Goal: Task Accomplishment & Management: Manage account settings

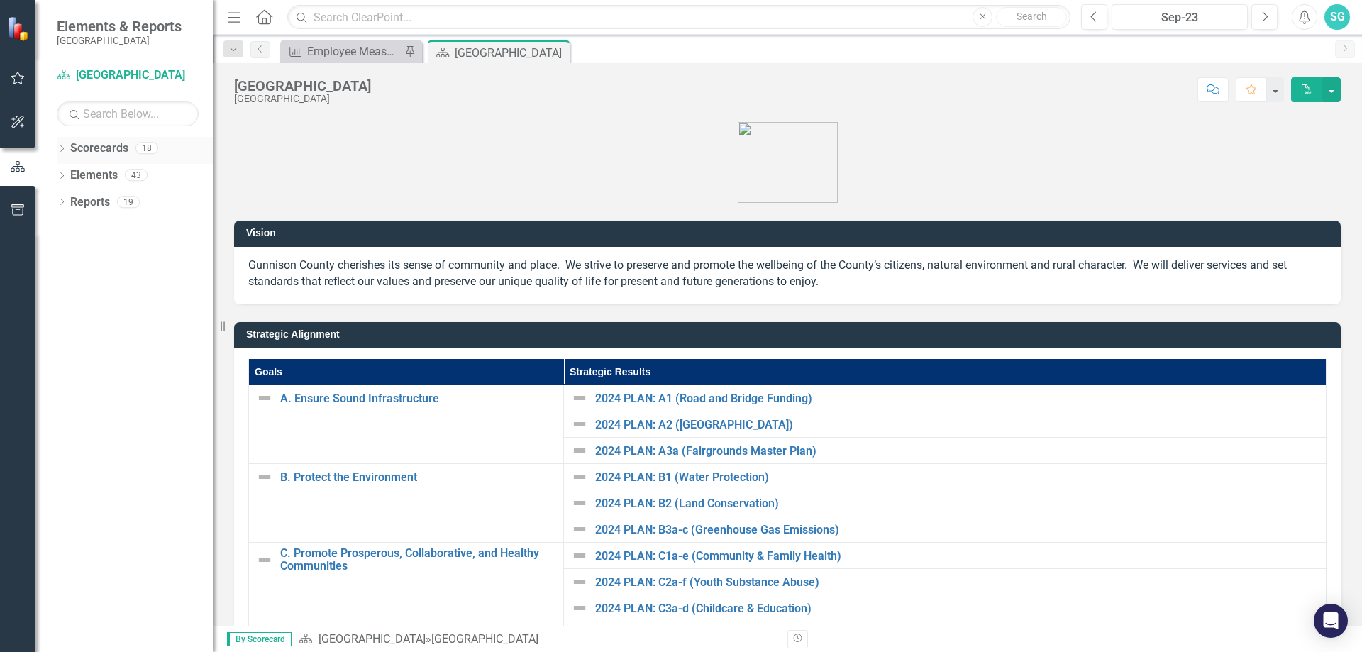
click at [67, 140] on div "Dropdown Scorecards 18" at bounding box center [135, 150] width 156 height 27
click at [57, 150] on icon "Dropdown" at bounding box center [62, 150] width 10 height 8
click at [65, 175] on icon "Dropdown" at bounding box center [69, 174] width 11 height 9
click at [85, 202] on icon "Dropdown" at bounding box center [83, 201] width 11 height 9
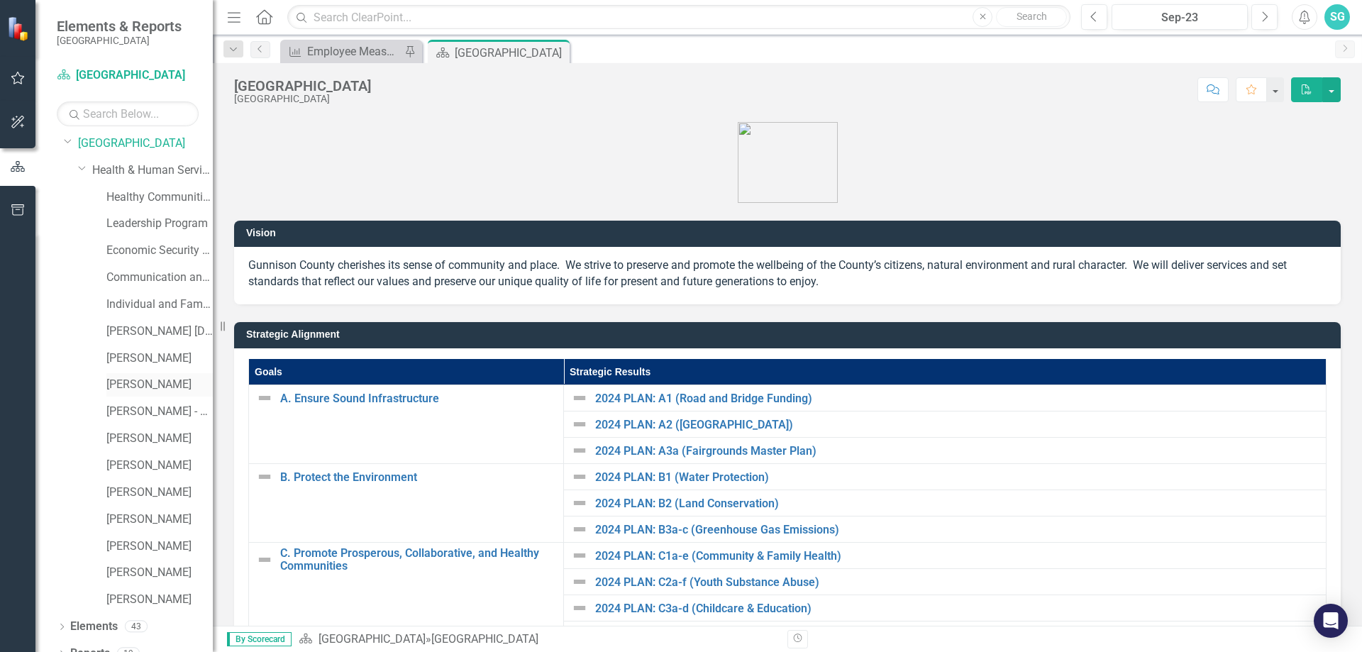
scroll to position [49, 0]
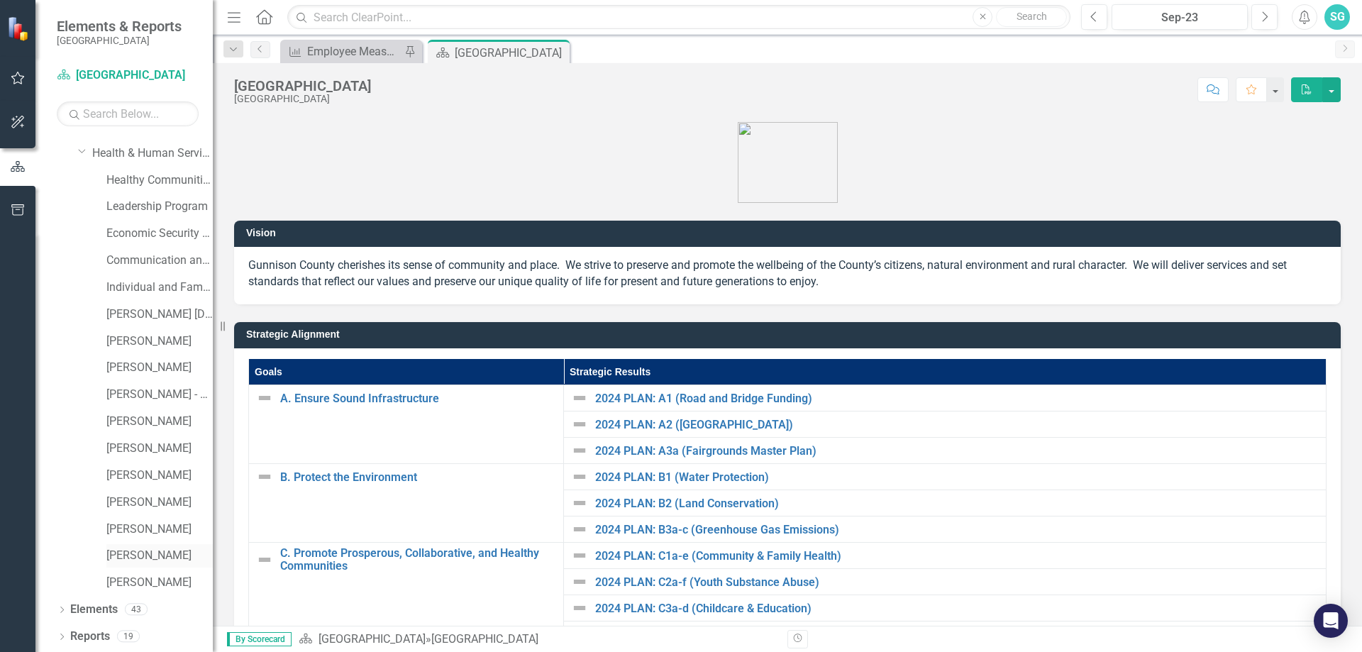
click at [133, 551] on link "[PERSON_NAME]" at bounding box center [159, 556] width 106 height 16
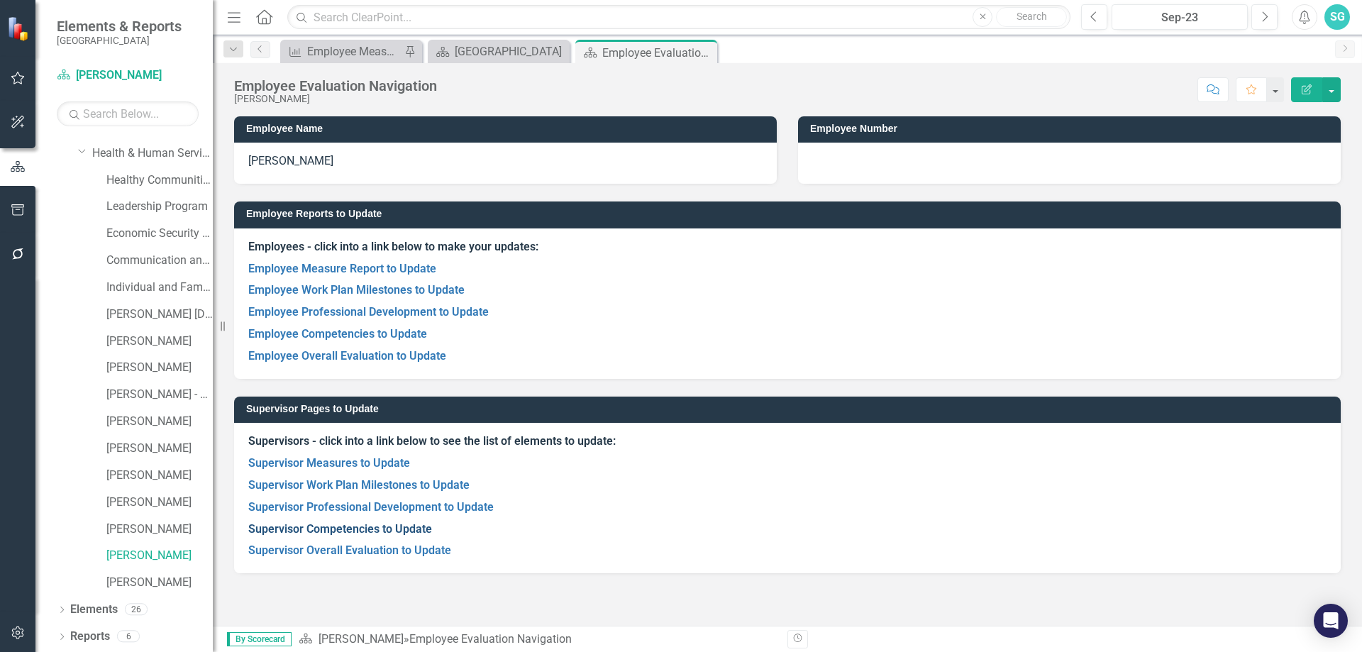
click at [284, 526] on link "Supervisor Competencies to Update" at bounding box center [340, 528] width 184 height 13
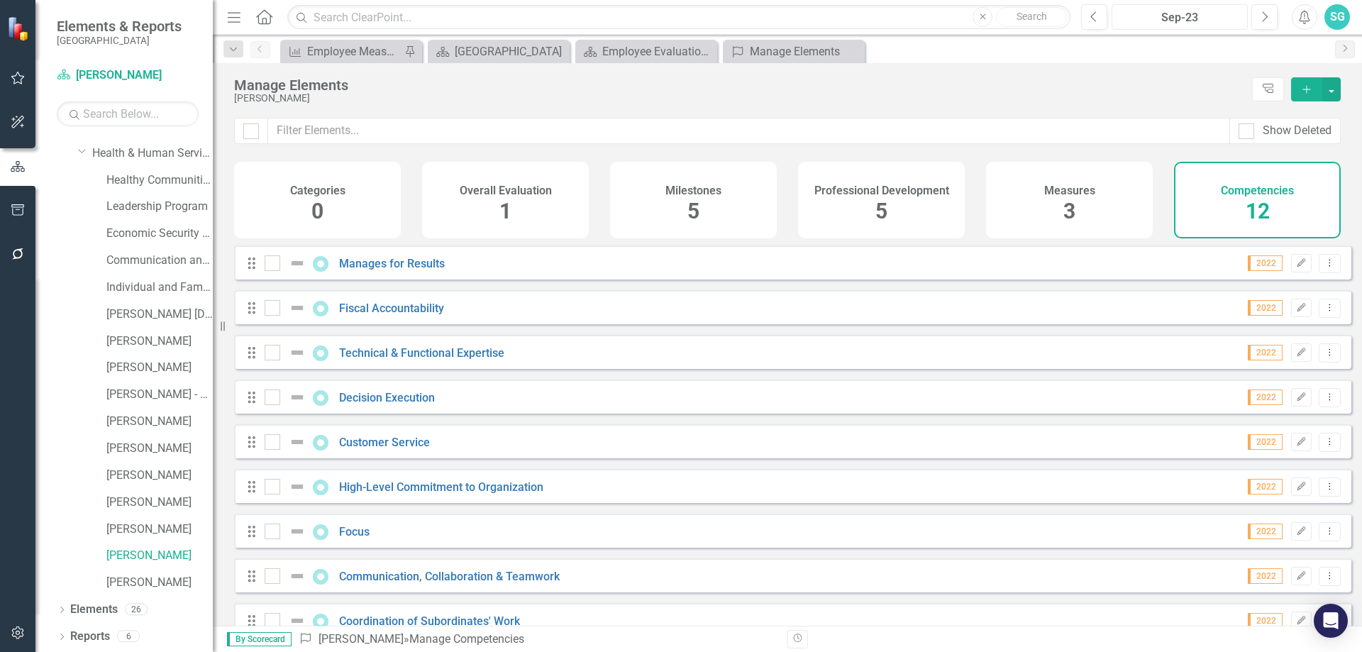
click at [1208, 11] on div "Sep-23" at bounding box center [1179, 17] width 126 height 17
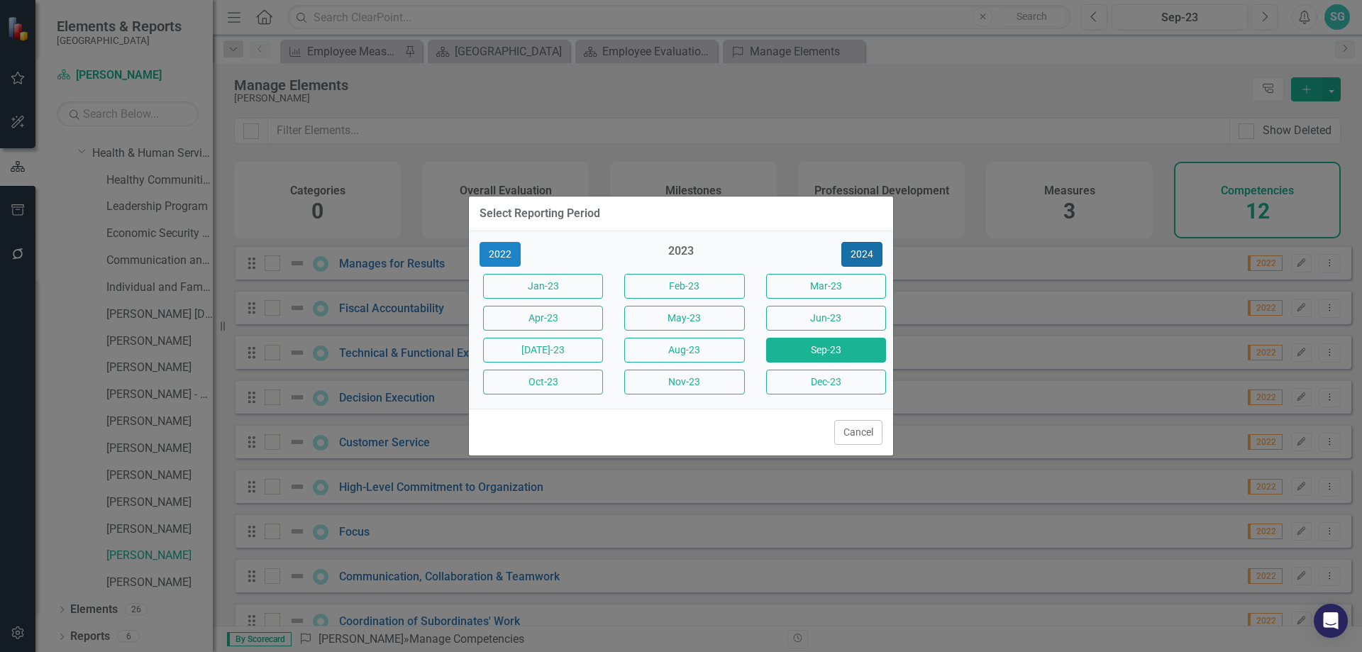
click at [857, 260] on button "2024" at bounding box center [861, 254] width 41 height 25
click at [857, 260] on button "2025" at bounding box center [861, 254] width 41 height 25
click at [709, 386] on button "Nov-25" at bounding box center [684, 382] width 120 height 25
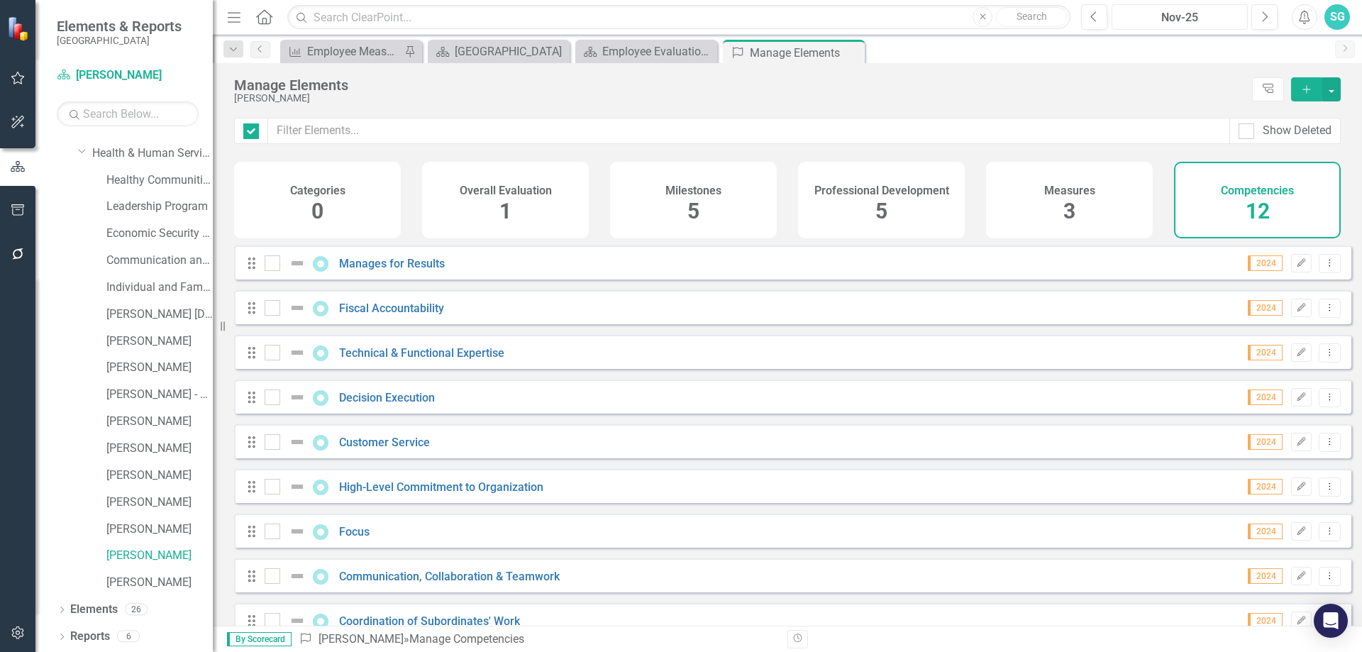
checkbox input "false"
click at [387, 270] on link "Manages for Results" at bounding box center [392, 263] width 106 height 13
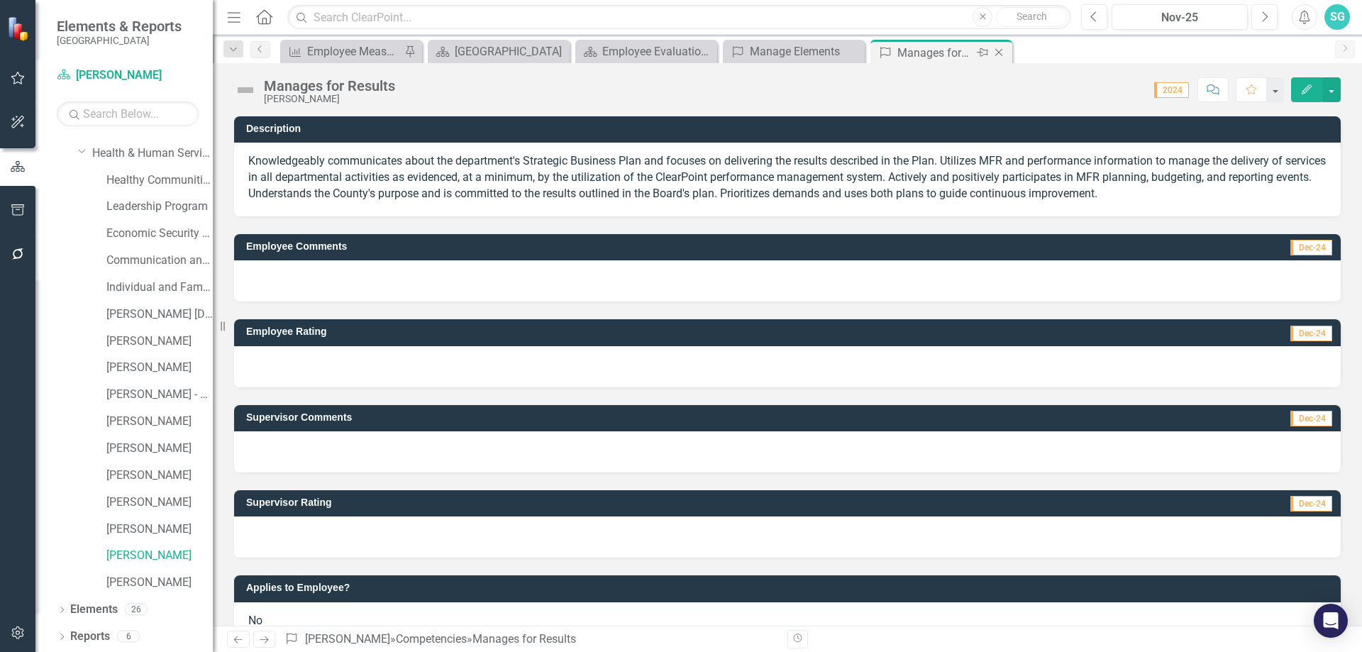
click at [997, 58] on div "Close" at bounding box center [1000, 53] width 18 height 18
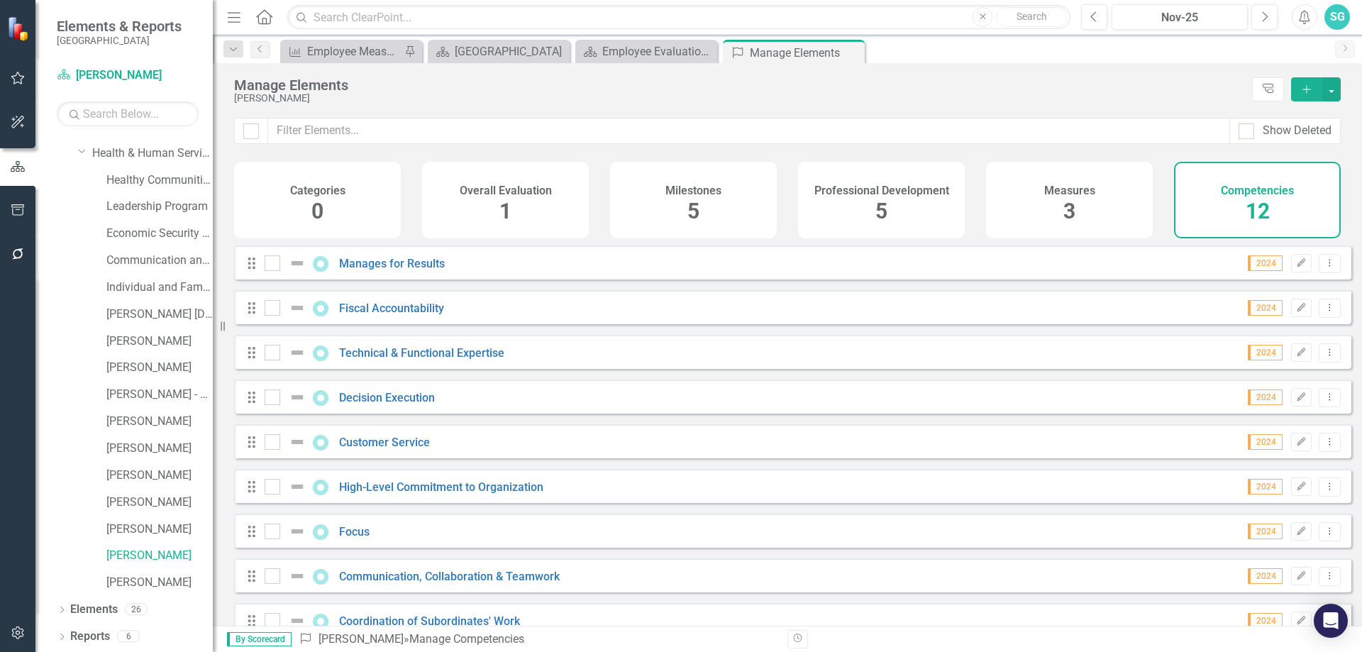
click at [261, 279] on div "Drag Manages for Results 2024 Edit Dropdown Menu" at bounding box center [792, 262] width 1117 height 34
click at [268, 271] on div at bounding box center [273, 263] width 16 height 16
click at [268, 265] on input "checkbox" at bounding box center [269, 259] width 9 height 9
click at [265, 271] on div at bounding box center [273, 263] width 16 height 16
click at [265, 265] on input "checkbox" at bounding box center [269, 259] width 9 height 9
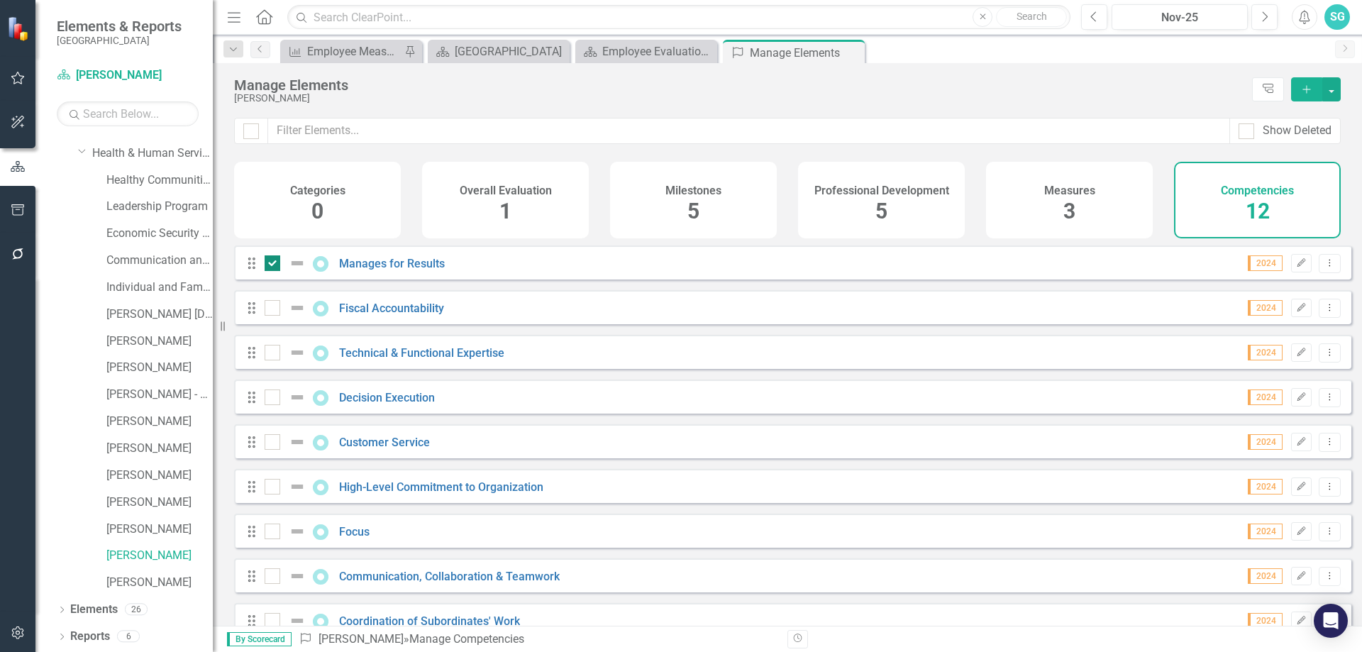
checkbox input "false"
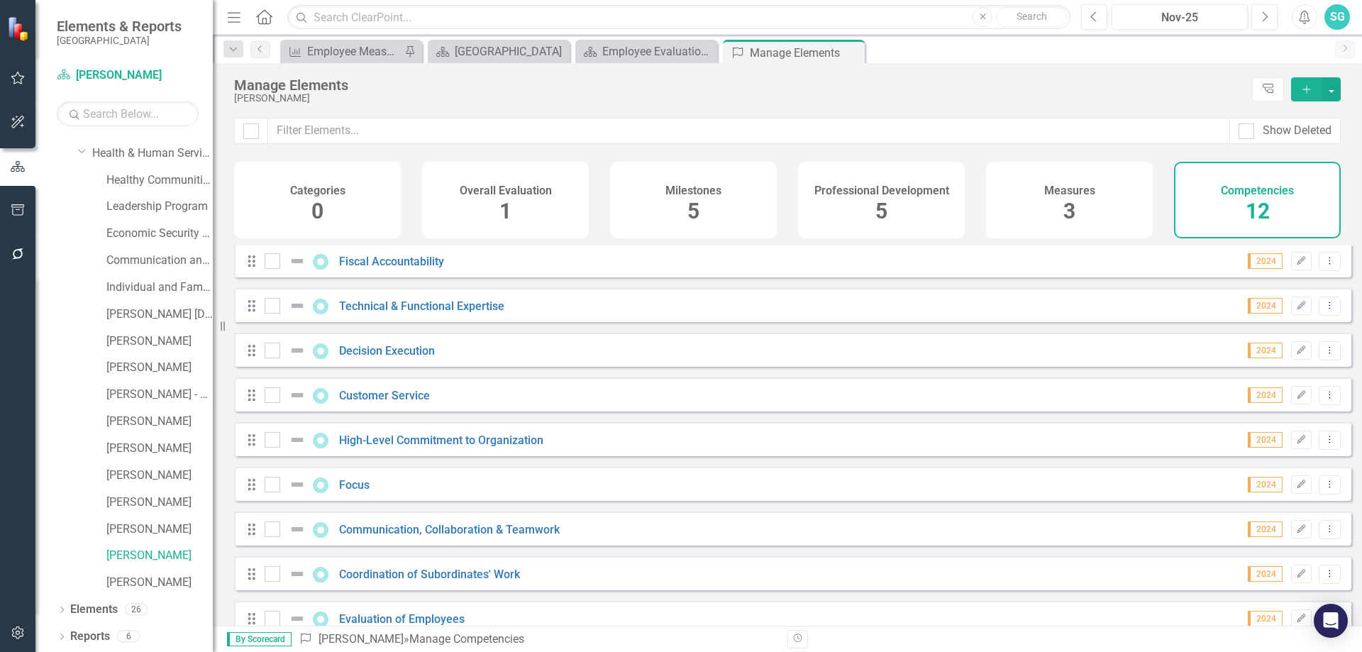
scroll to position [167, 0]
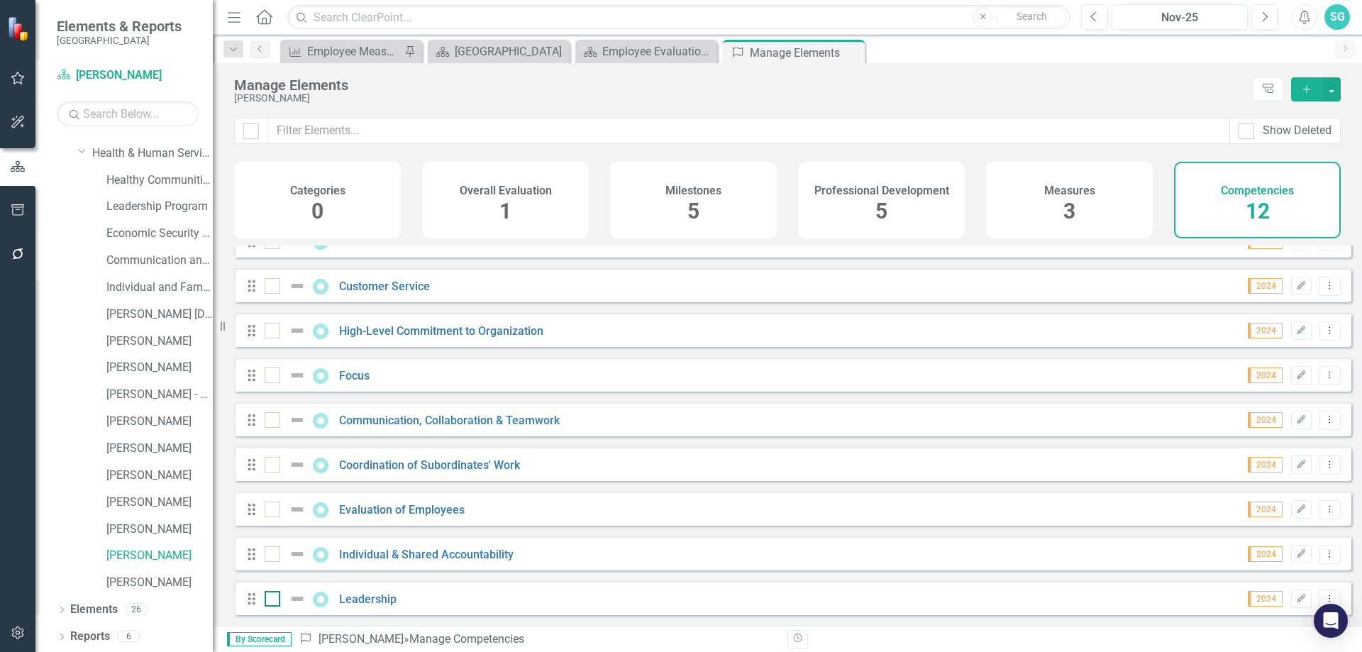
click at [275, 600] on div at bounding box center [273, 599] width 16 height 16
click at [274, 600] on input "checkbox" at bounding box center [269, 595] width 9 height 9
checkbox input "true"
click at [270, 514] on div at bounding box center [273, 509] width 16 height 16
click at [270, 511] on input "checkbox" at bounding box center [269, 505] width 9 height 9
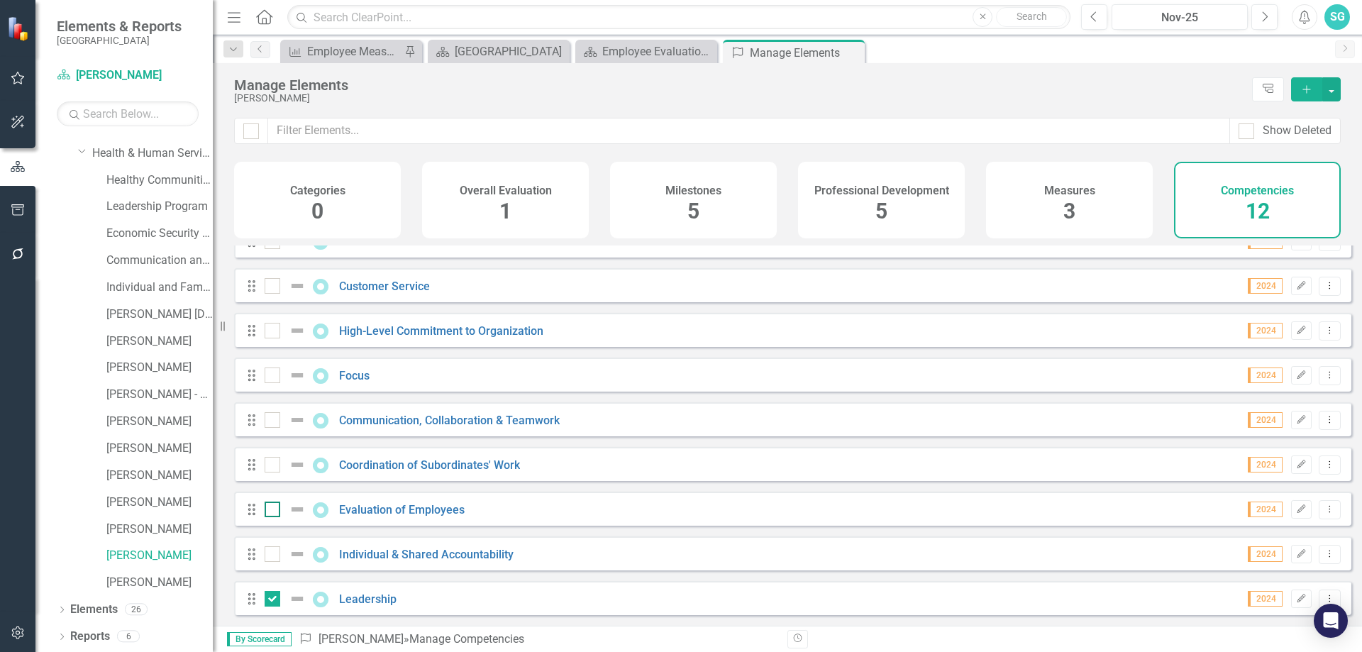
checkbox input "true"
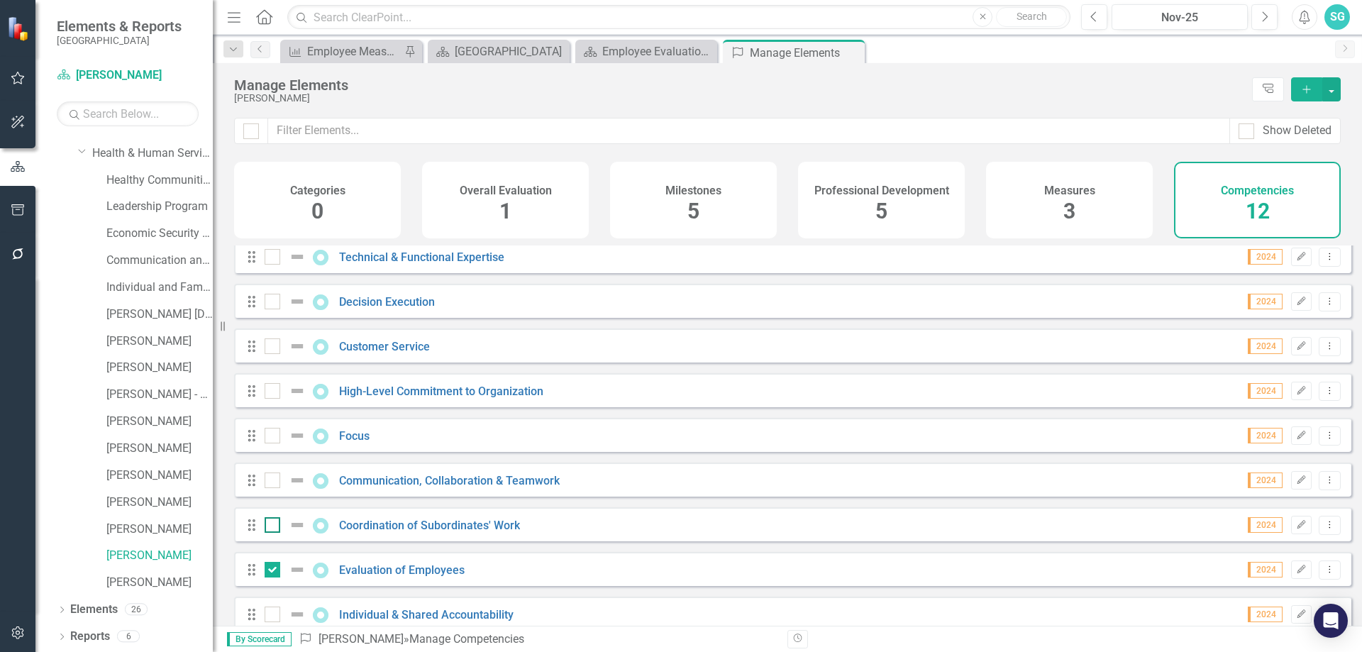
click at [270, 526] on input "checkbox" at bounding box center [269, 521] width 9 height 9
checkbox input "true"
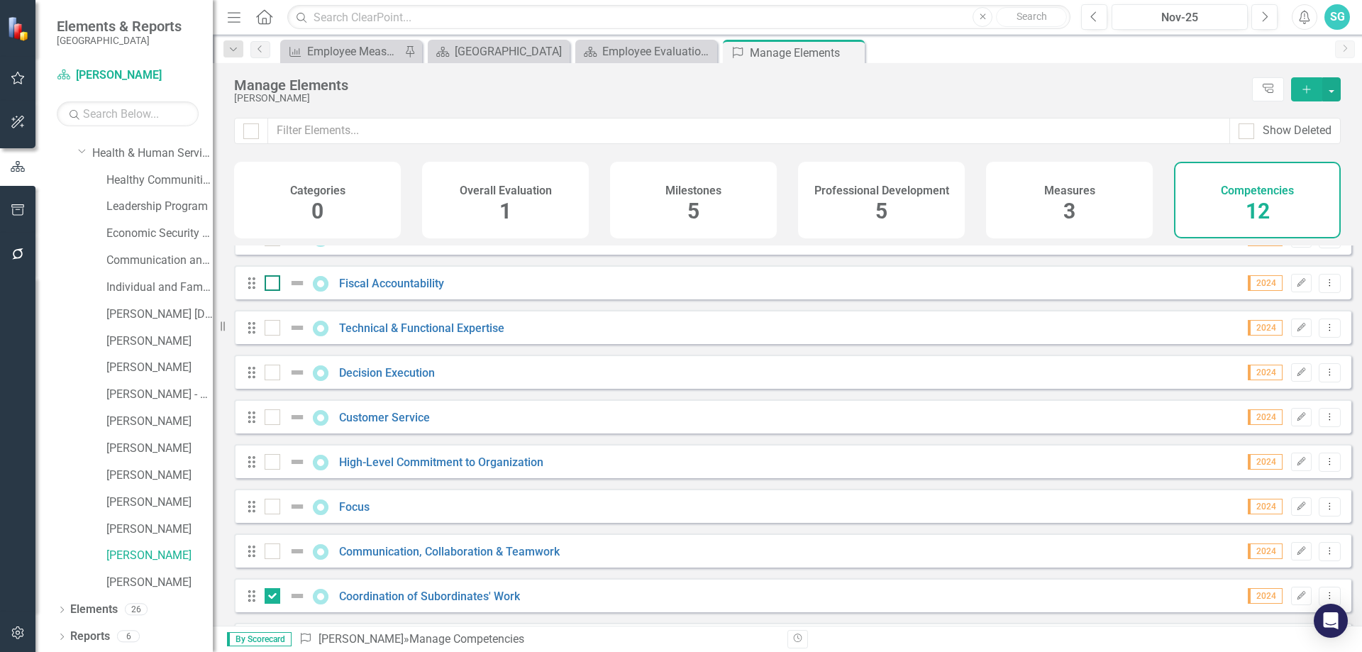
scroll to position [0, 0]
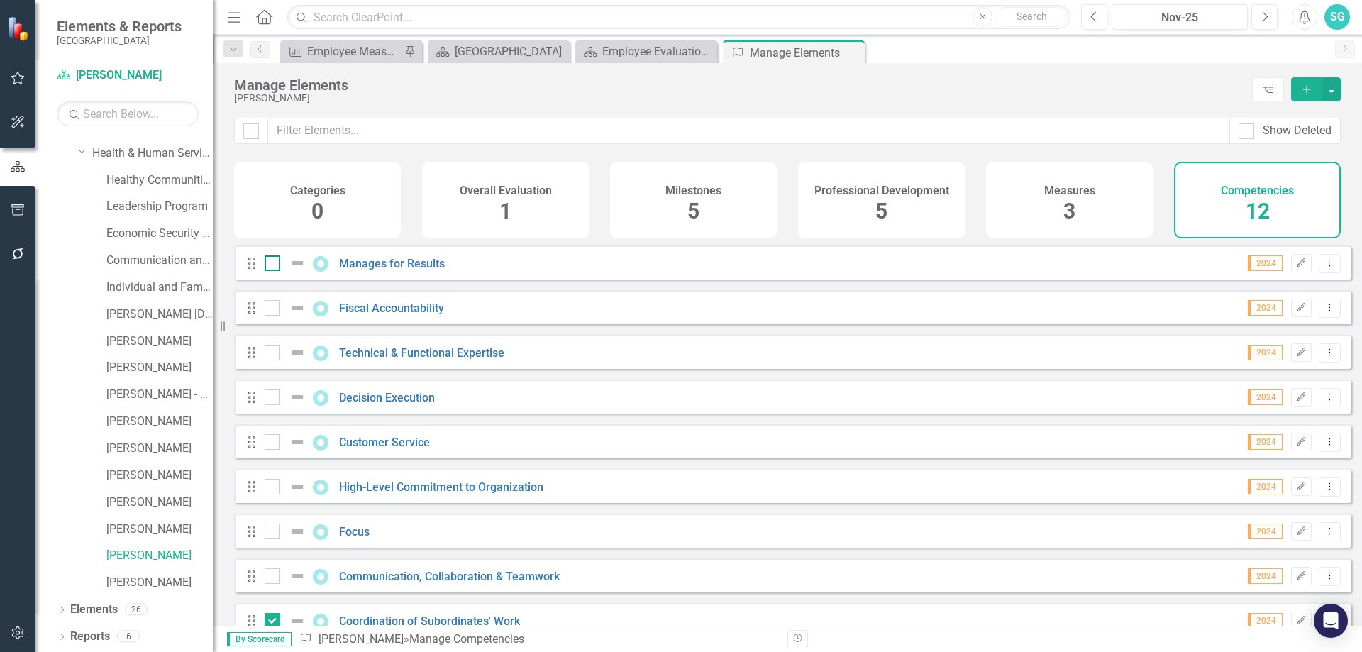
click at [270, 271] on div at bounding box center [273, 263] width 16 height 16
click at [270, 265] on input "checkbox" at bounding box center [269, 259] width 9 height 9
drag, startPoint x: 266, startPoint y: 277, endPoint x: 257, endPoint y: 284, distance: 11.6
click at [257, 279] on div "Drag Manages for Results 2024 Edit Dropdown Menu" at bounding box center [792, 262] width 1117 height 34
click at [1323, 267] on icon "Dropdown Menu" at bounding box center [1329, 262] width 12 height 9
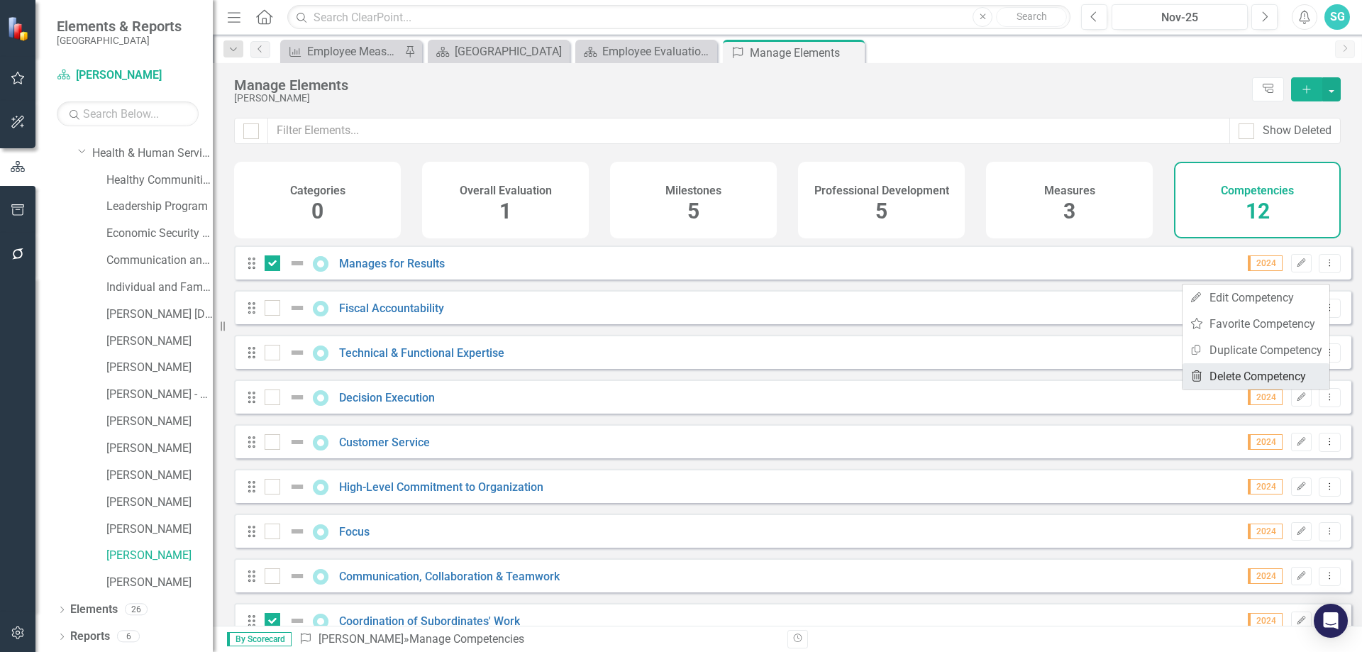
click at [1281, 372] on link "Trash Delete Competency" at bounding box center [1255, 376] width 147 height 26
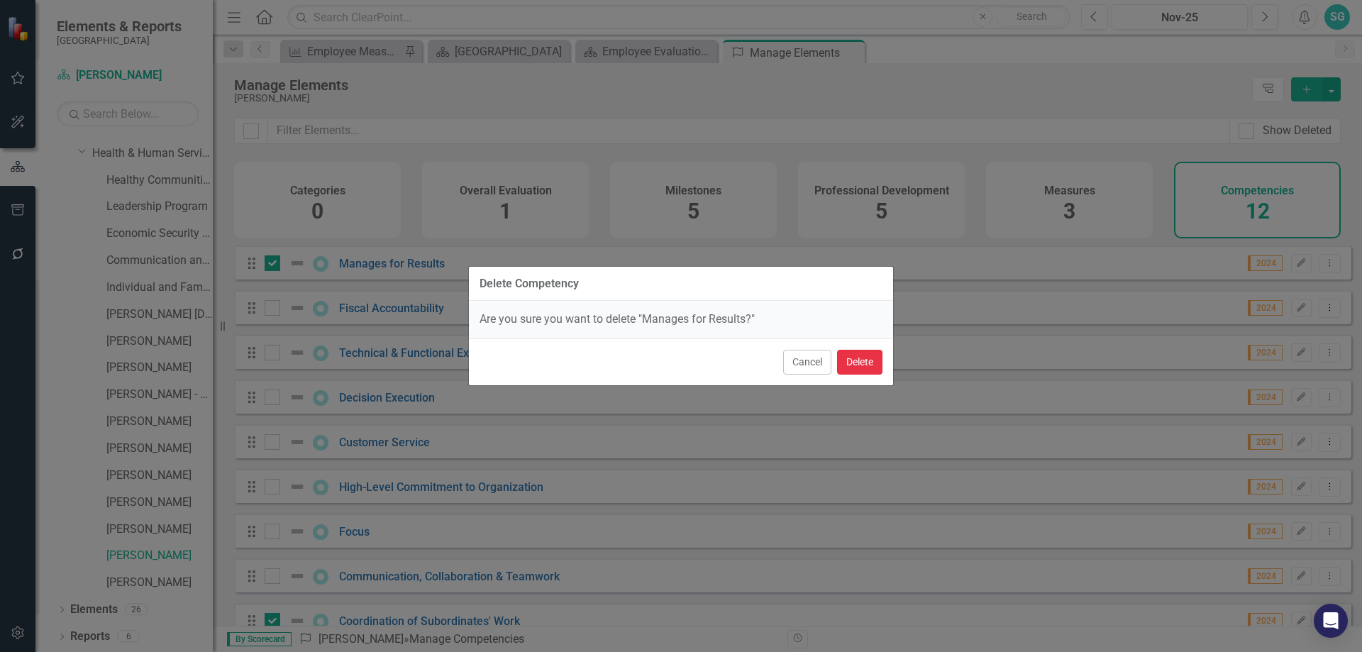
click at [867, 364] on button "Delete" at bounding box center [859, 362] width 45 height 25
checkbox input "false"
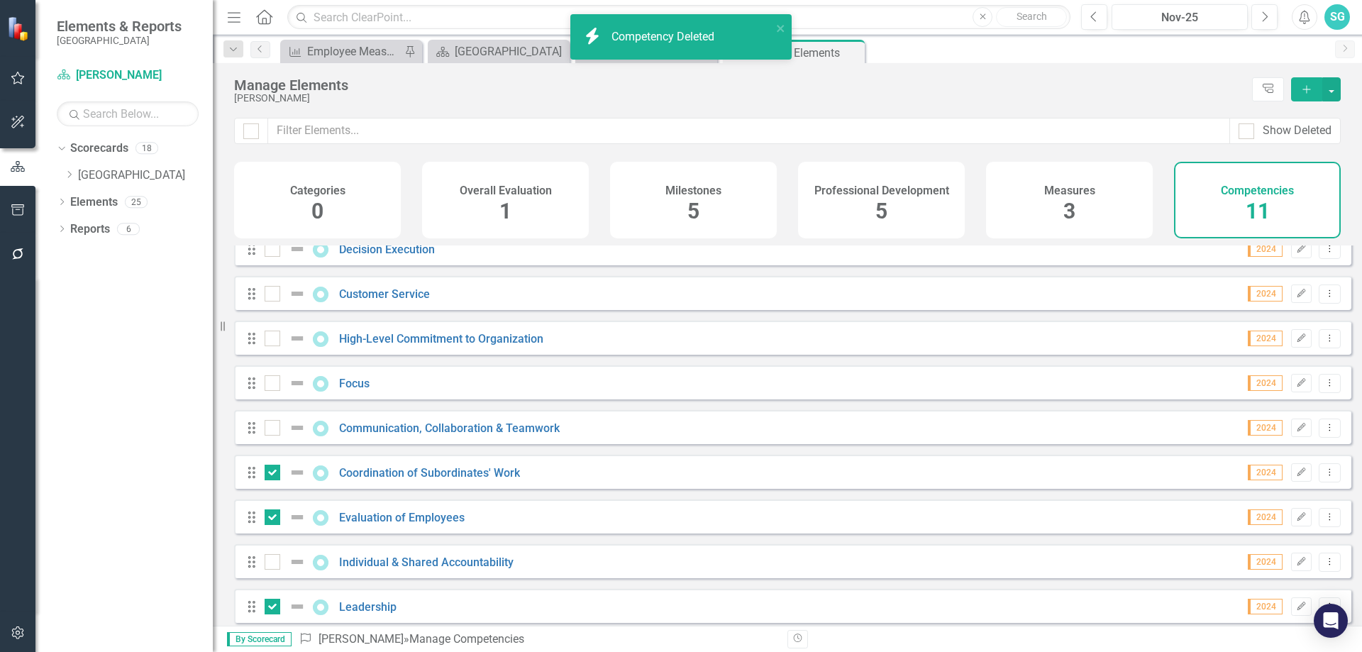
scroll to position [122, 0]
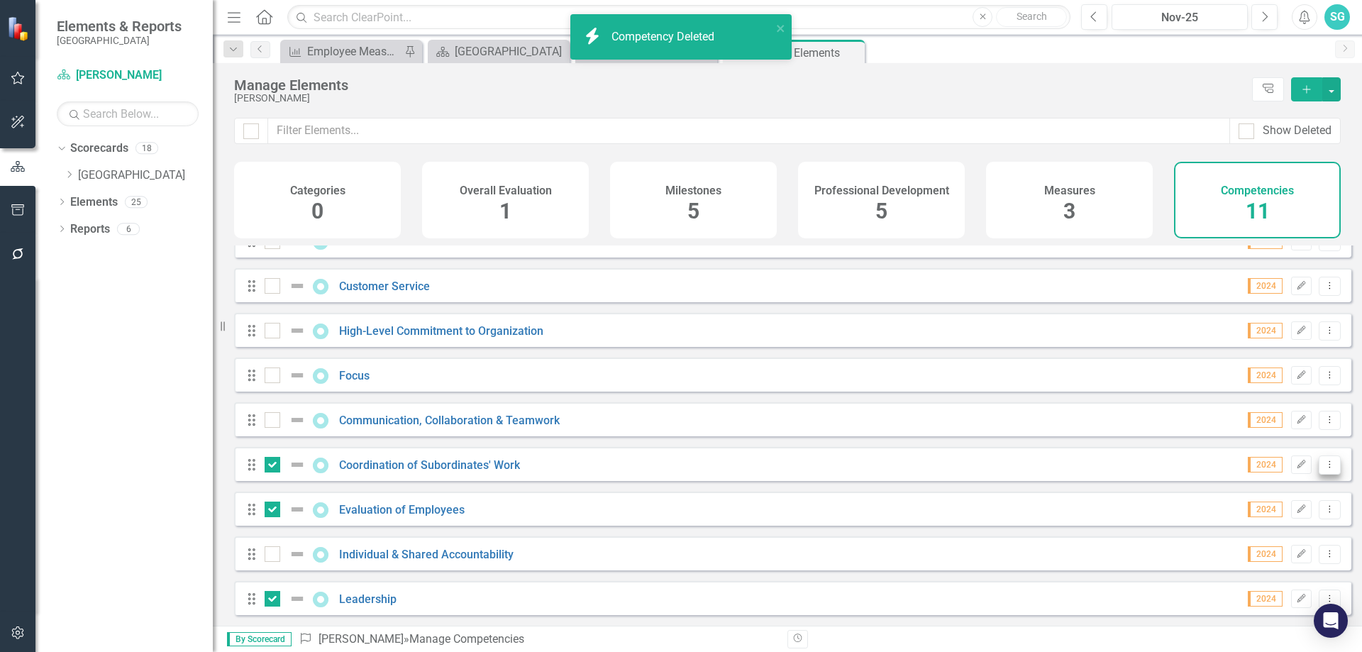
click at [1323, 467] on icon "Dropdown Menu" at bounding box center [1329, 464] width 12 height 9
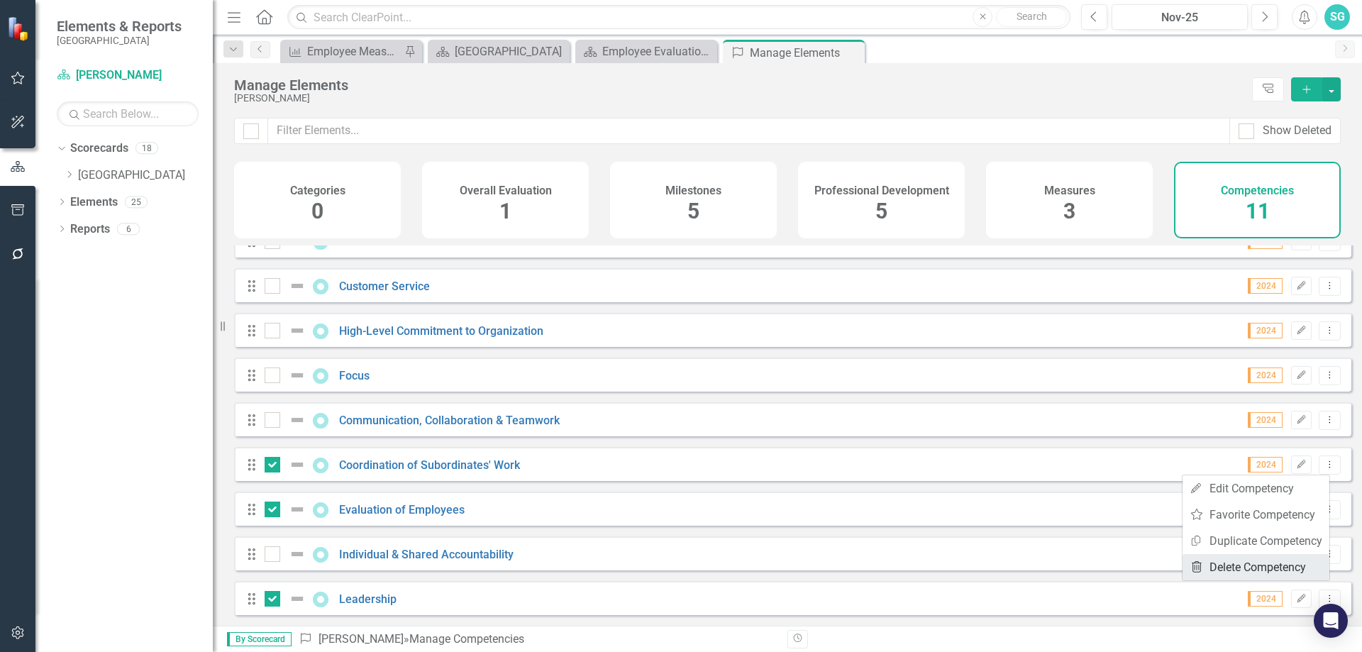
click at [1280, 575] on link "Trash Delete Competency" at bounding box center [1255, 567] width 147 height 26
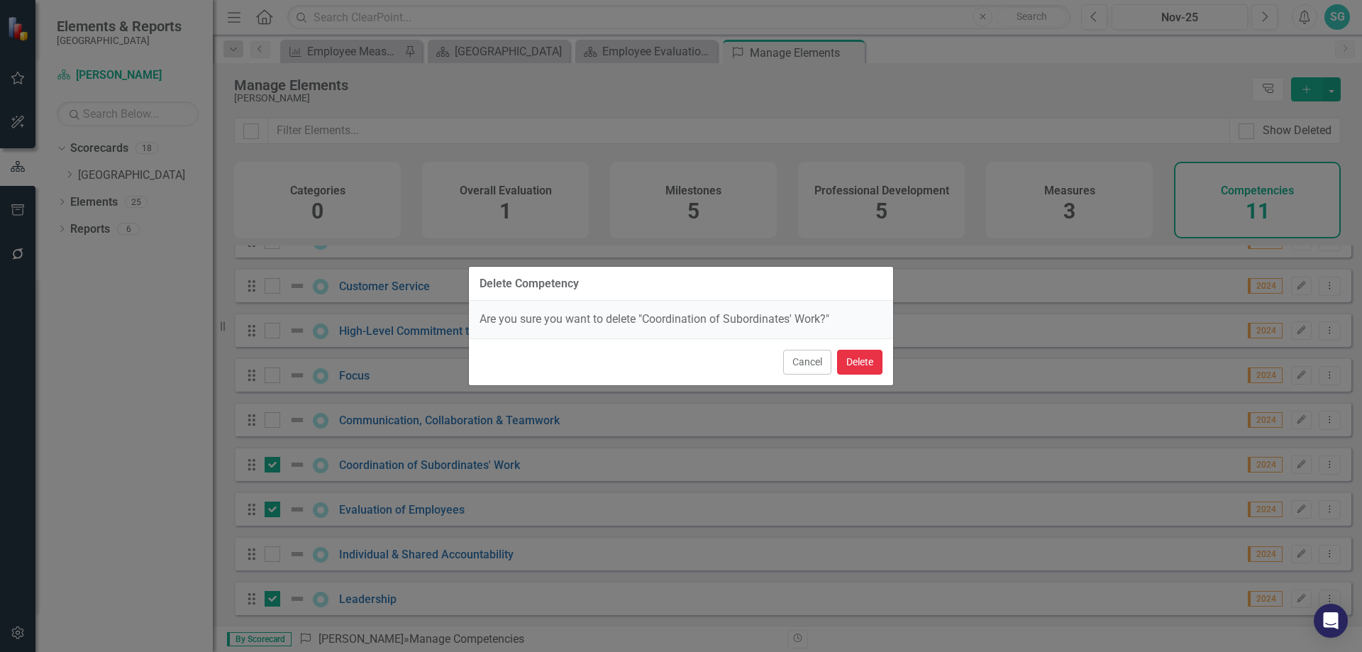
click at [854, 372] on button "Delete" at bounding box center [859, 362] width 45 height 25
checkbox input "false"
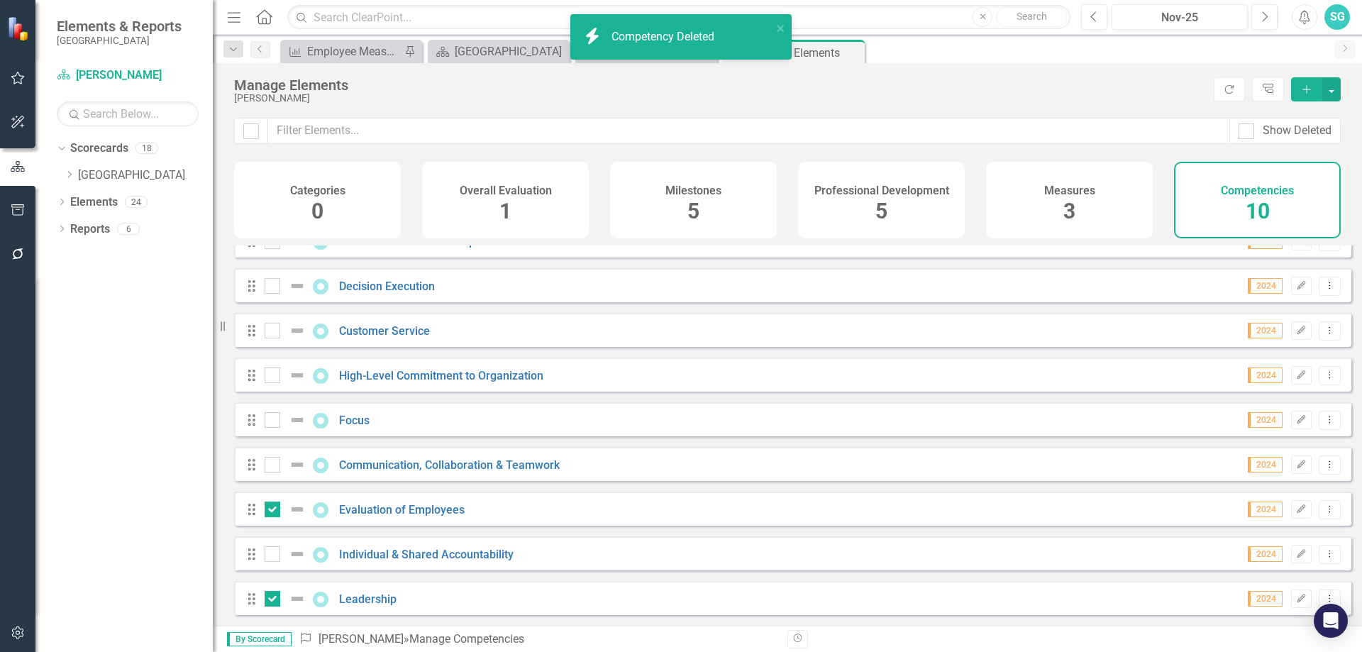
scroll to position [77, 0]
click at [1323, 512] on icon "Dropdown Menu" at bounding box center [1329, 508] width 12 height 9
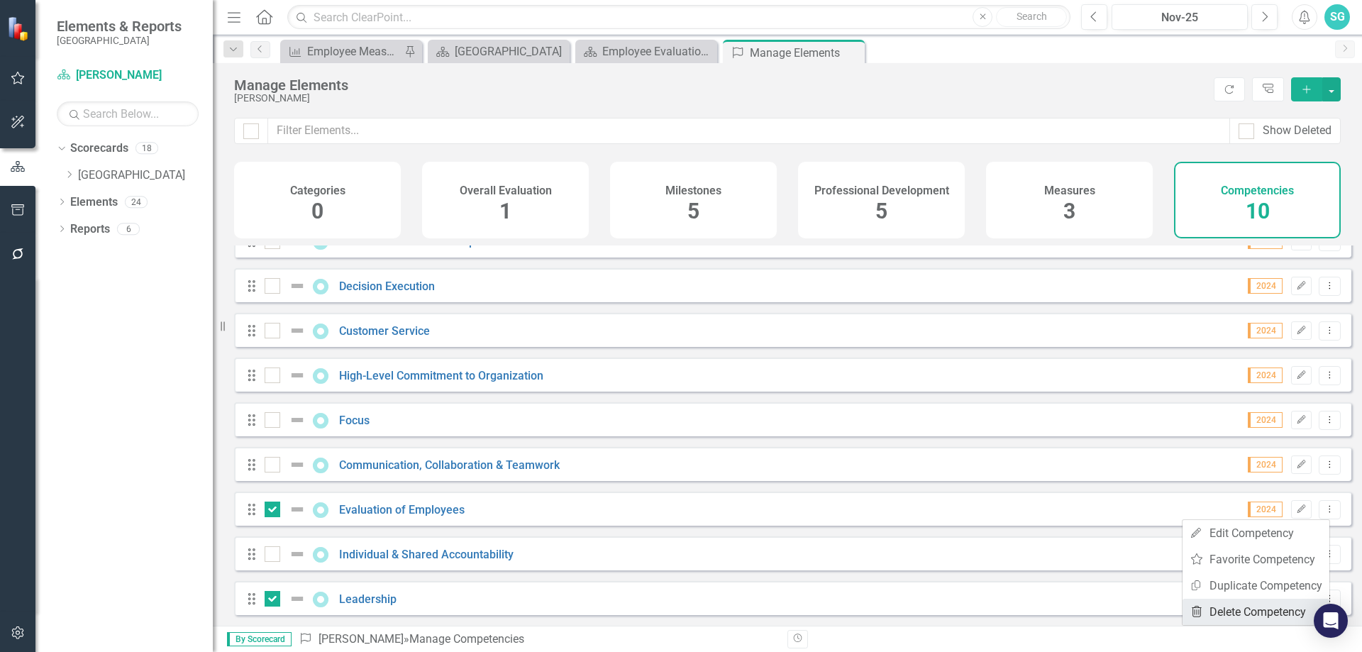
click at [1259, 610] on link "Trash Delete Competency" at bounding box center [1255, 612] width 147 height 26
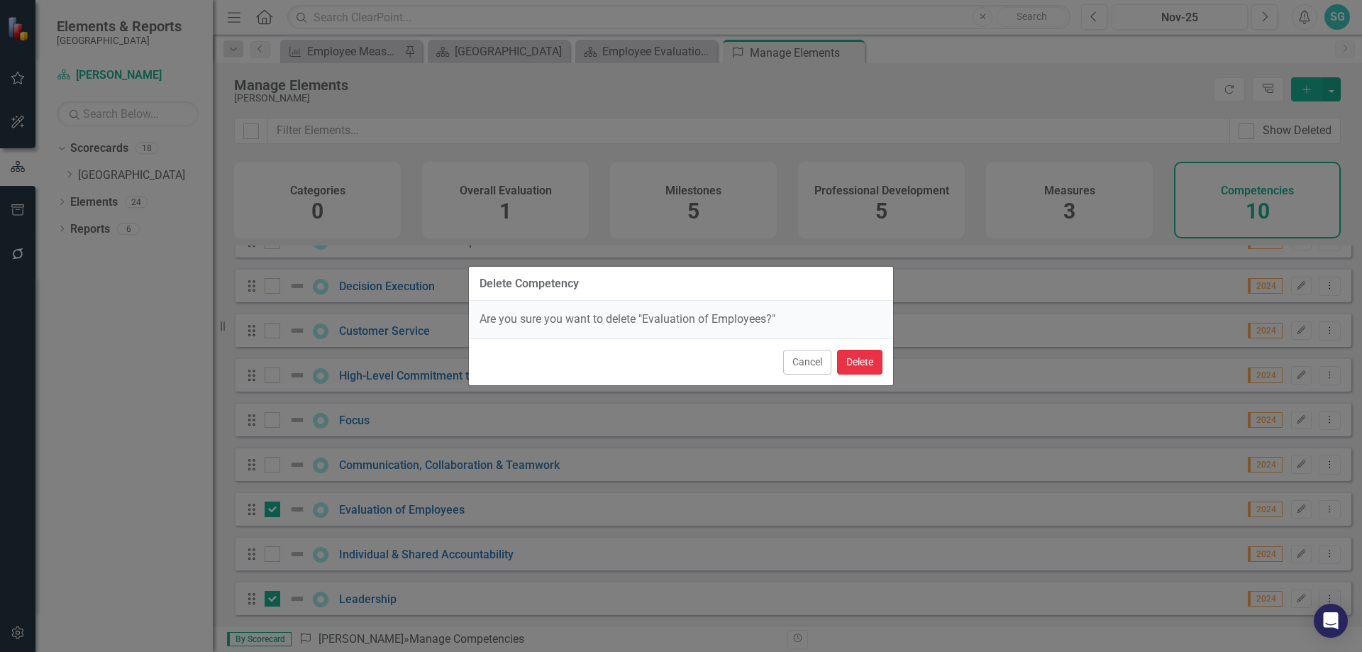
click at [881, 367] on button "Delete" at bounding box center [859, 362] width 45 height 25
checkbox input "false"
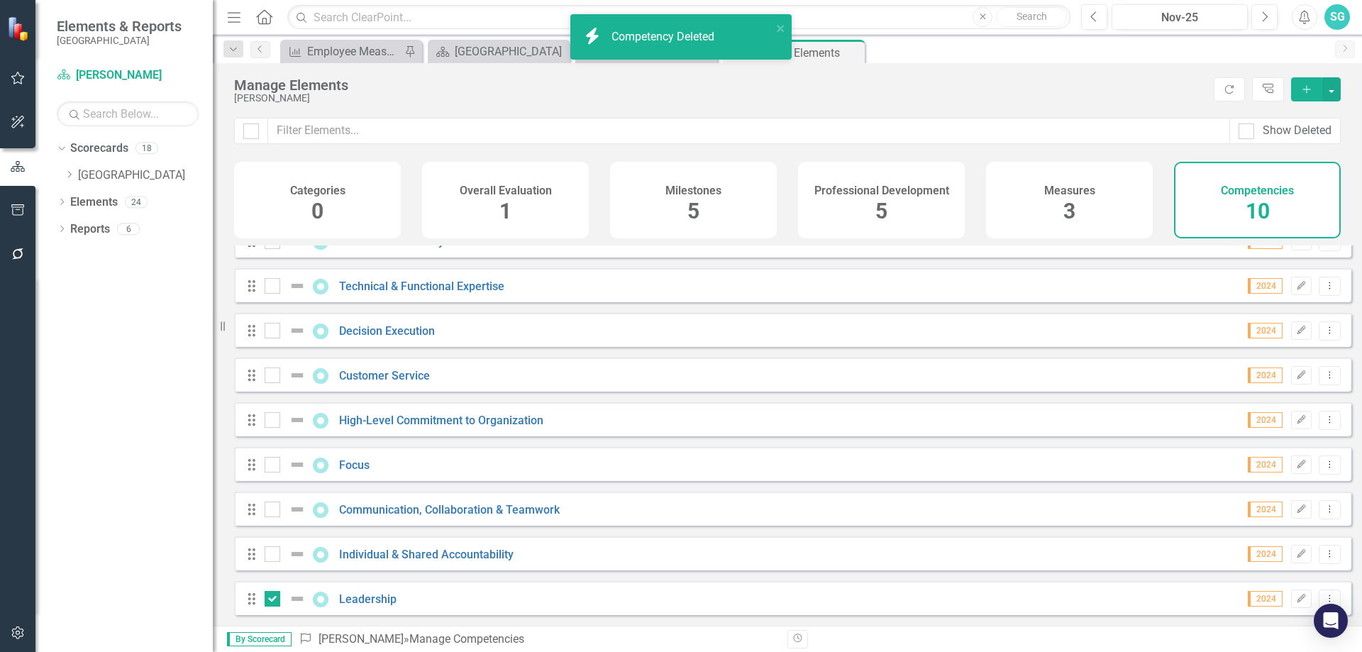
scroll to position [33, 0]
click at [1323, 601] on icon "Dropdown Menu" at bounding box center [1329, 598] width 12 height 9
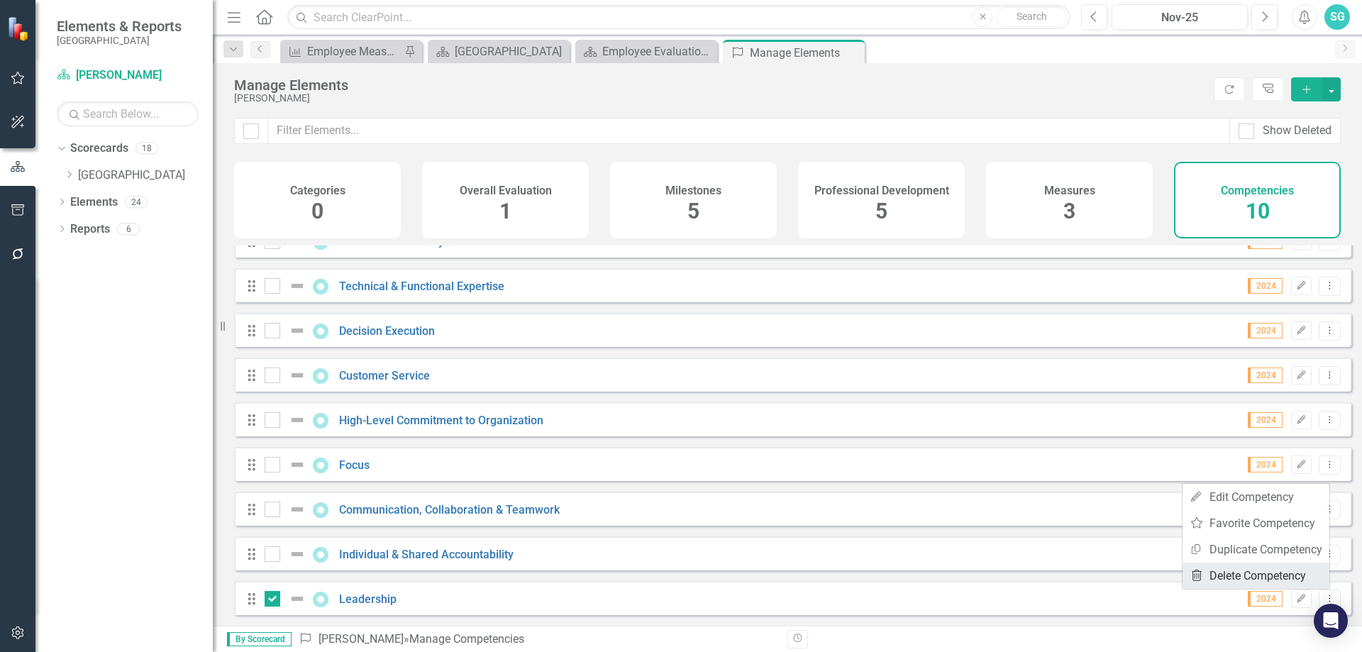
click at [1277, 577] on link "Trash Delete Competency" at bounding box center [1255, 575] width 147 height 26
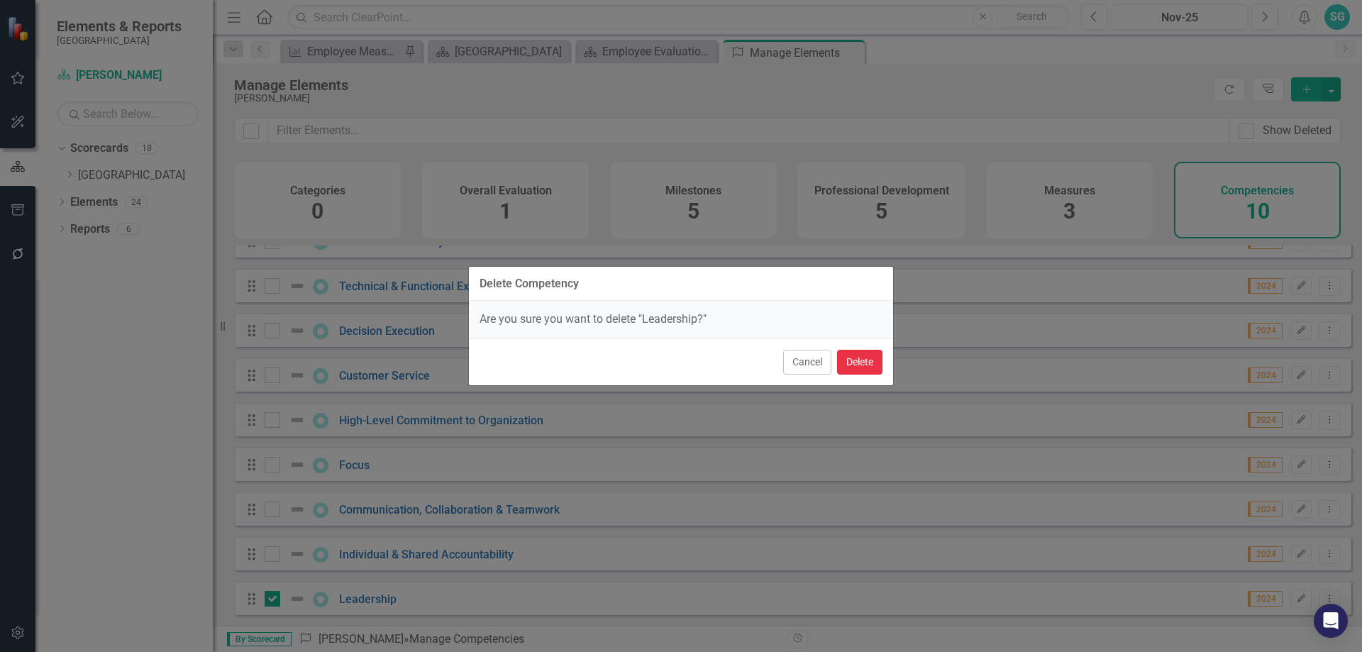
click at [866, 365] on button "Delete" at bounding box center [859, 362] width 45 height 25
checkbox input "false"
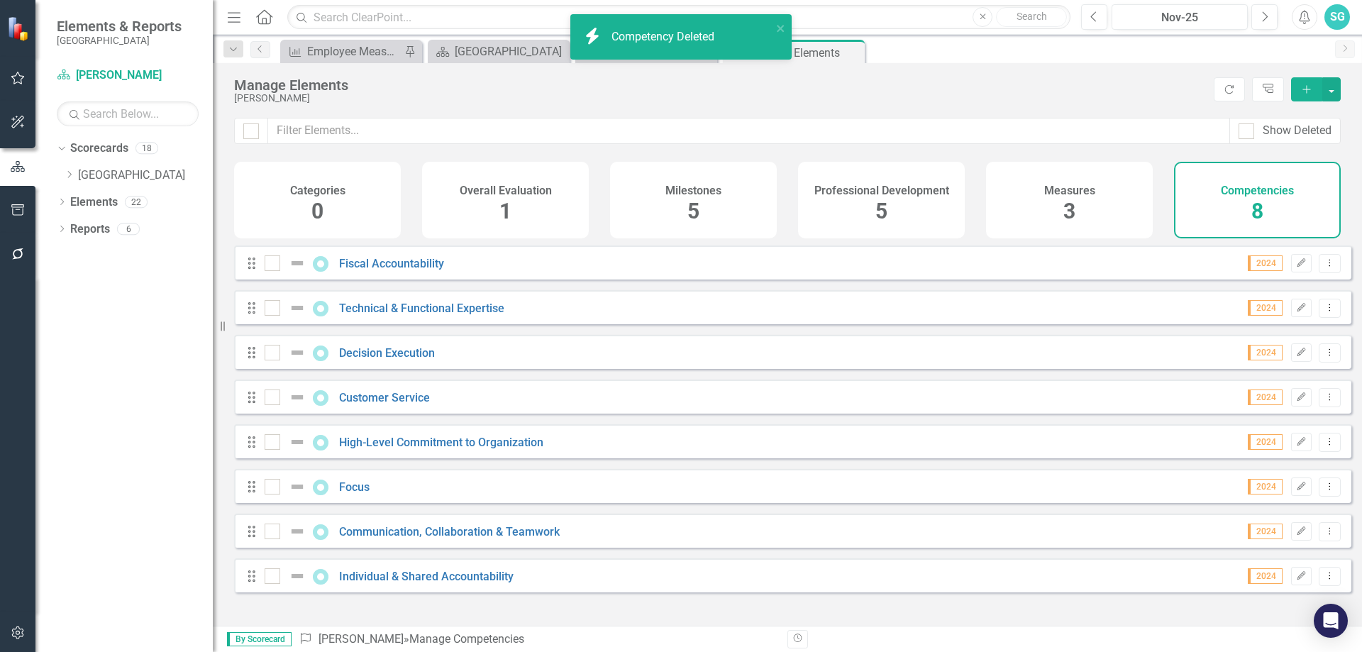
scroll to position [0, 0]
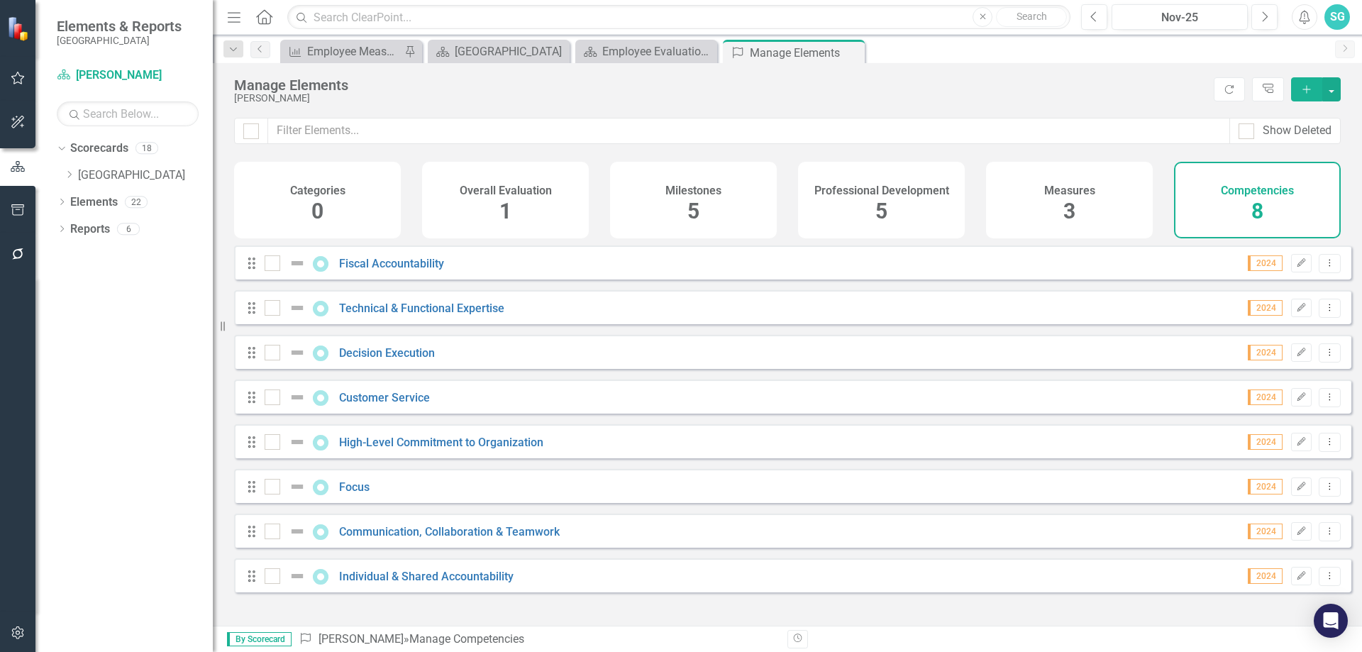
click at [1065, 196] on div "3" at bounding box center [1069, 211] width 12 height 30
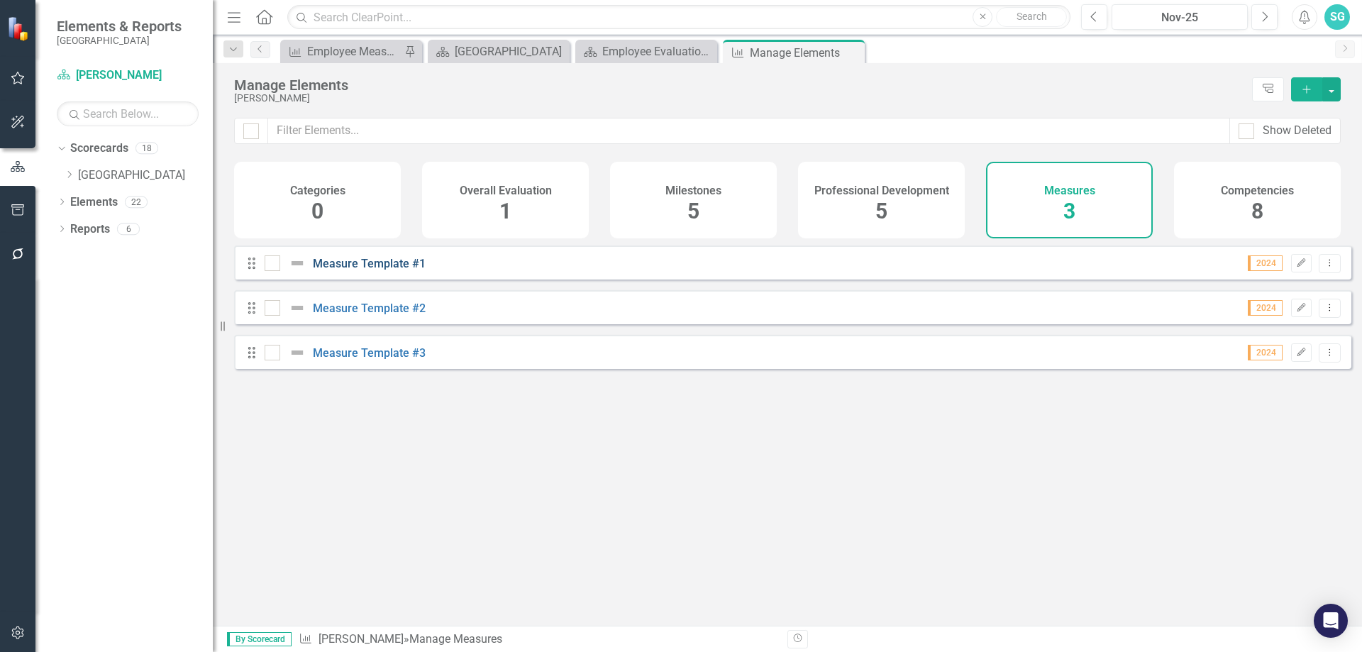
click at [377, 268] on link "Measure Template #1" at bounding box center [369, 263] width 113 height 13
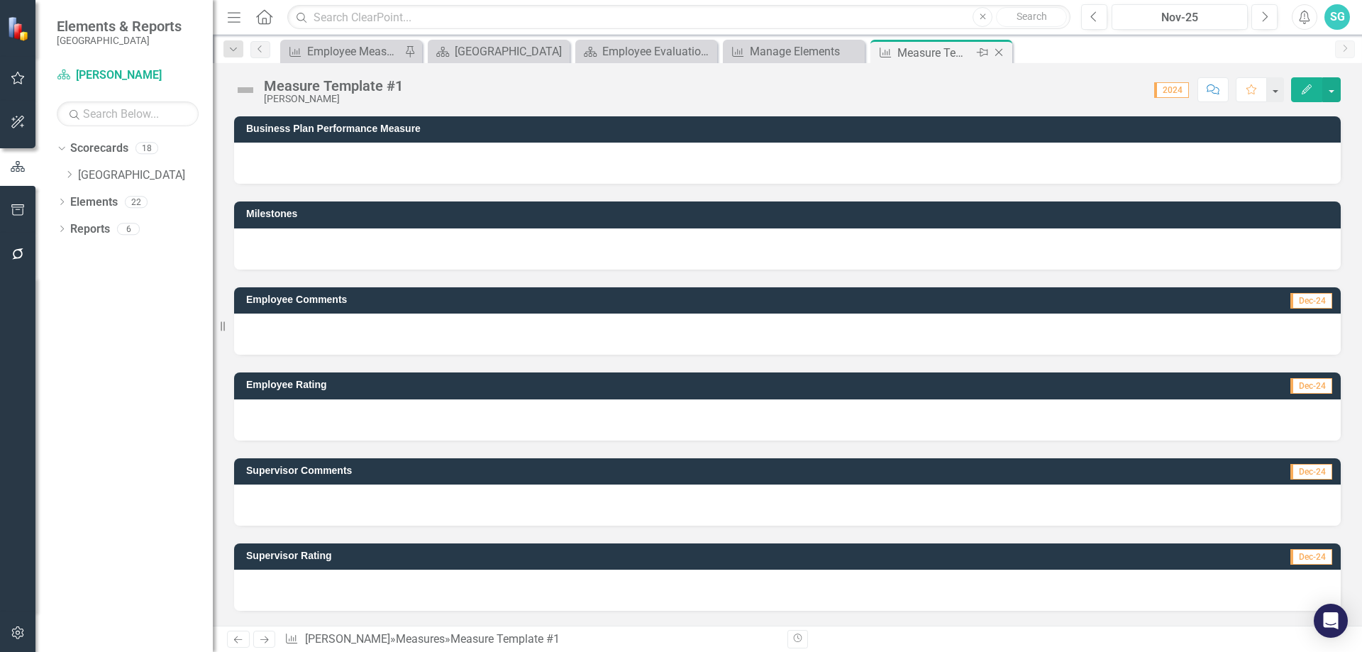
click at [997, 53] on icon "Close" at bounding box center [999, 52] width 14 height 11
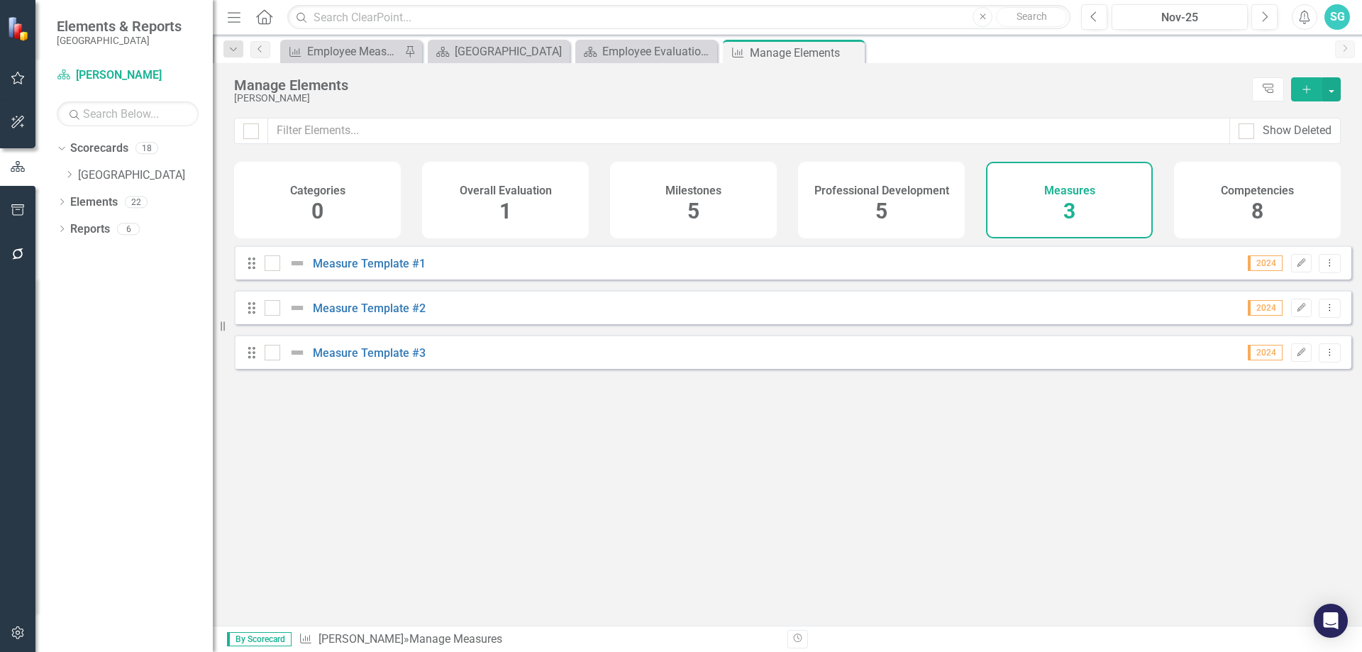
click at [1243, 213] on div "Competencies 8" at bounding box center [1257, 200] width 167 height 77
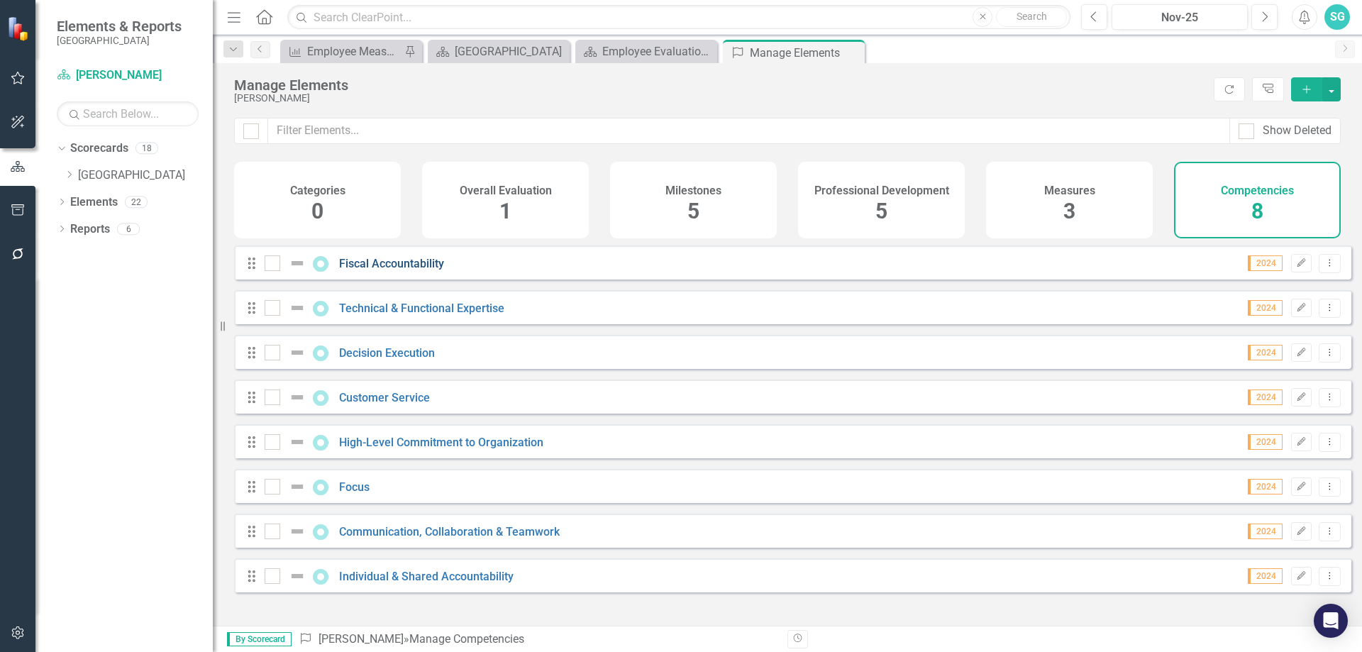
click at [379, 270] on link "Fiscal Accountability" at bounding box center [391, 263] width 105 height 13
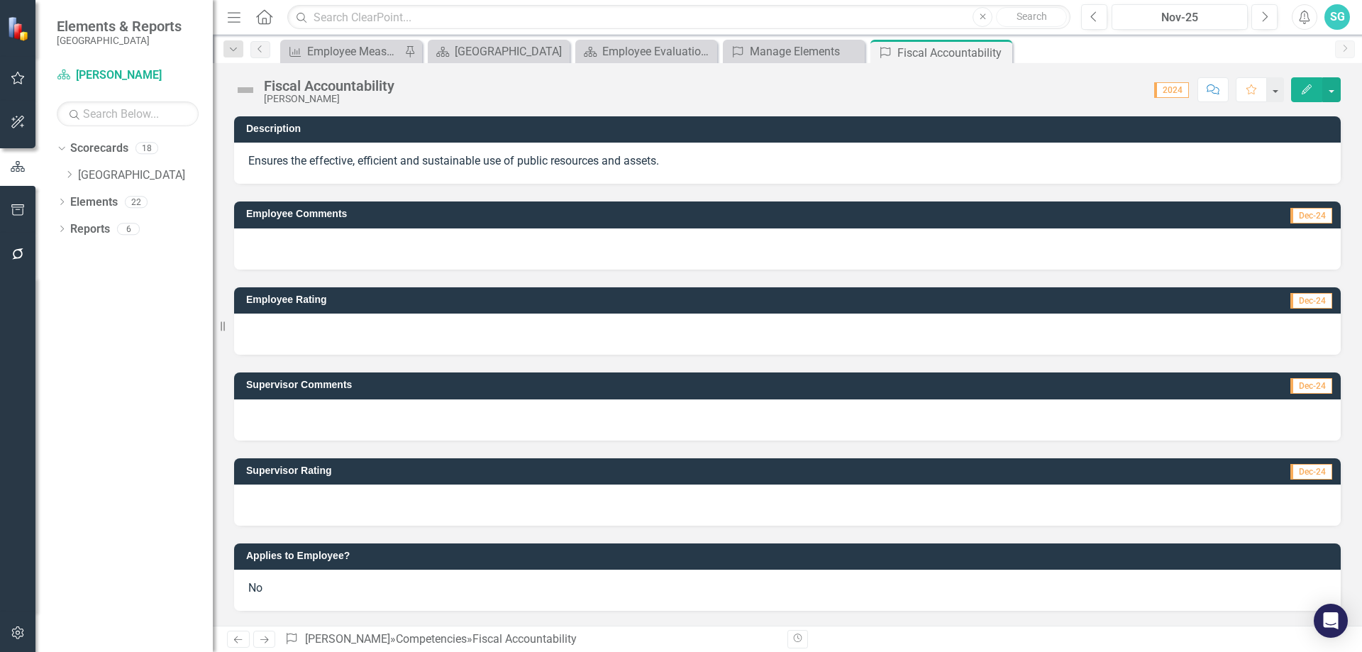
click at [362, 421] on div at bounding box center [787, 419] width 1106 height 41
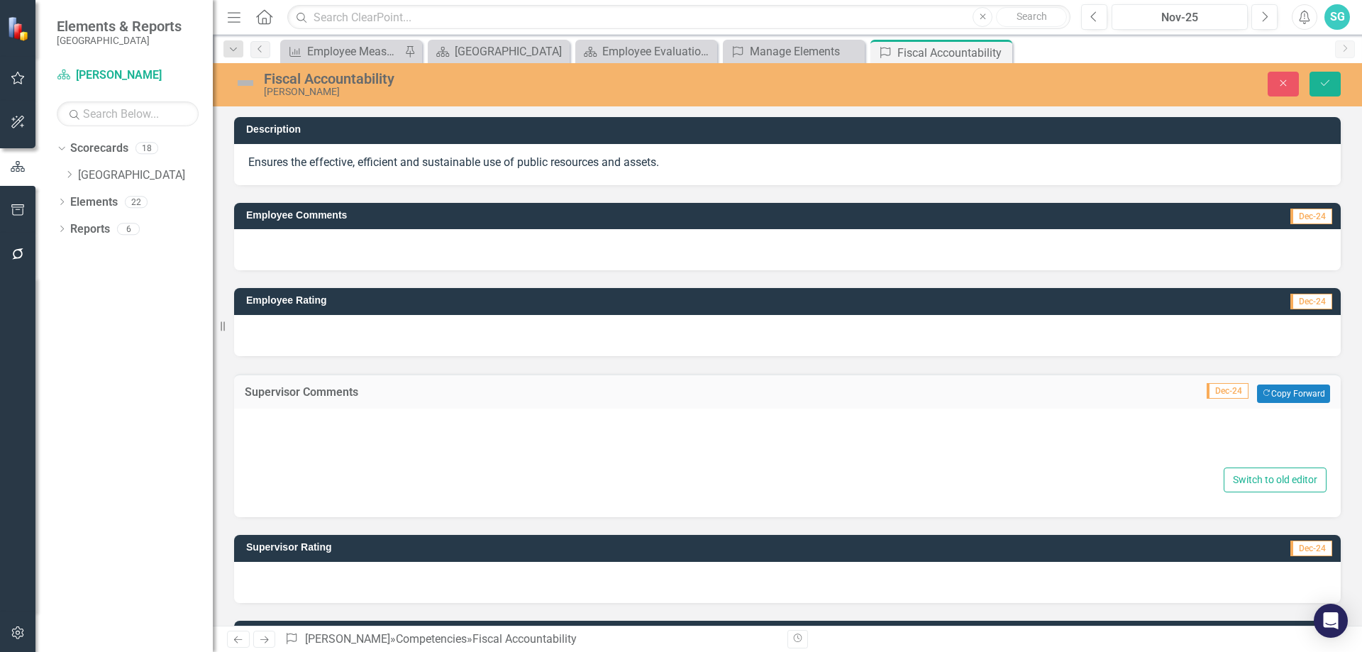
click at [374, 432] on div at bounding box center [787, 441] width 1078 height 45
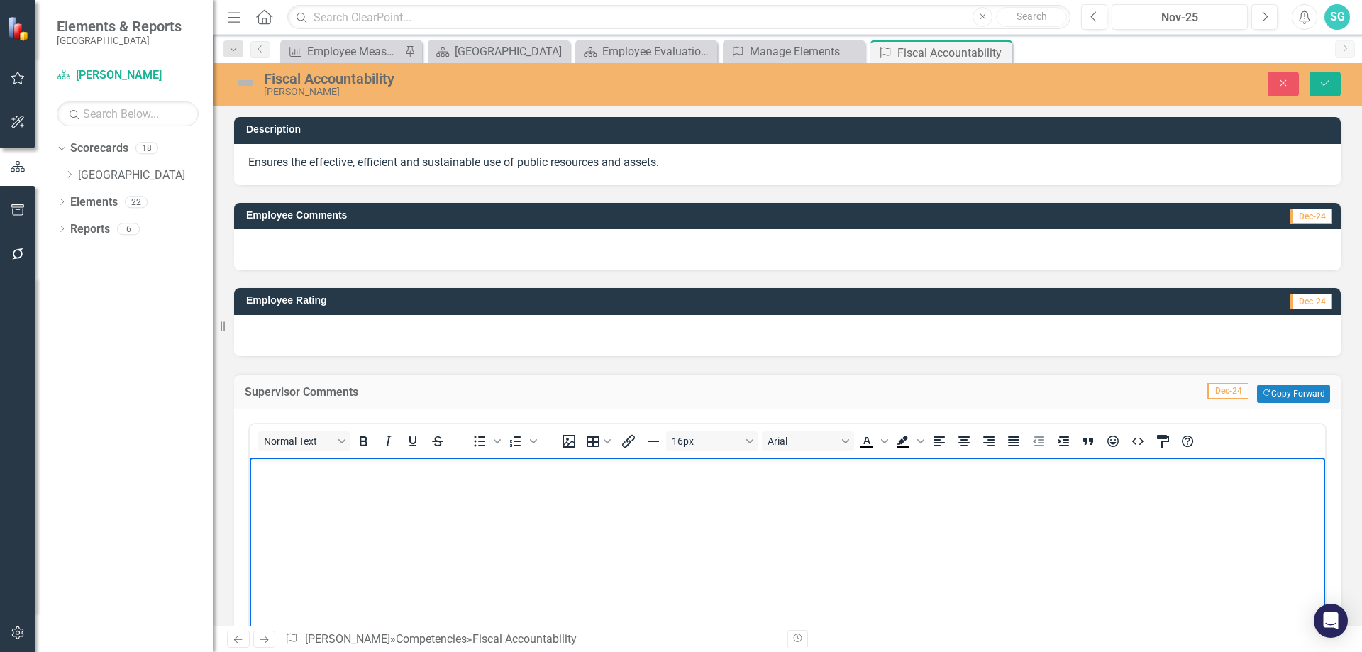
click at [496, 529] on body "Rich Text Area. Press ALT-0 for help." at bounding box center [787, 563] width 1075 height 213
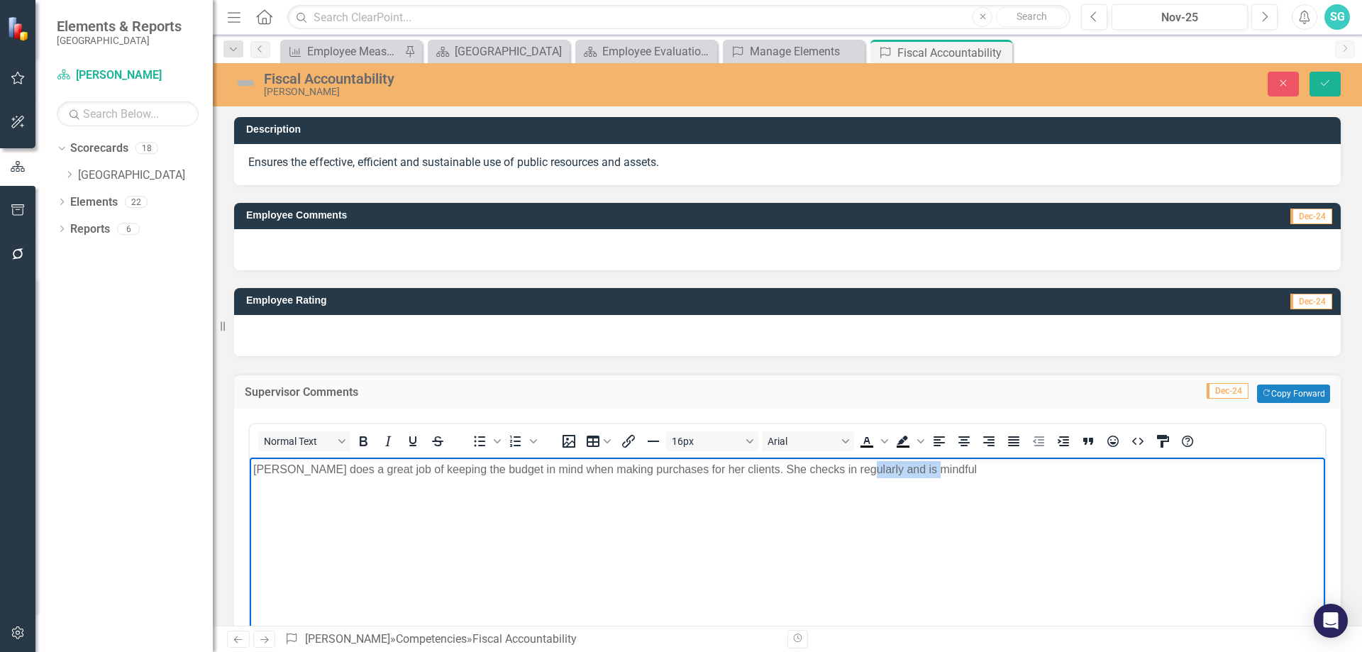
drag, startPoint x: 1004, startPoint y: 492, endPoint x: 853, endPoint y: 482, distance: 152.1
click at [853, 482] on body "[PERSON_NAME] does a great job of keeping the budget in mind when making purcha…" at bounding box center [787, 563] width 1075 height 213
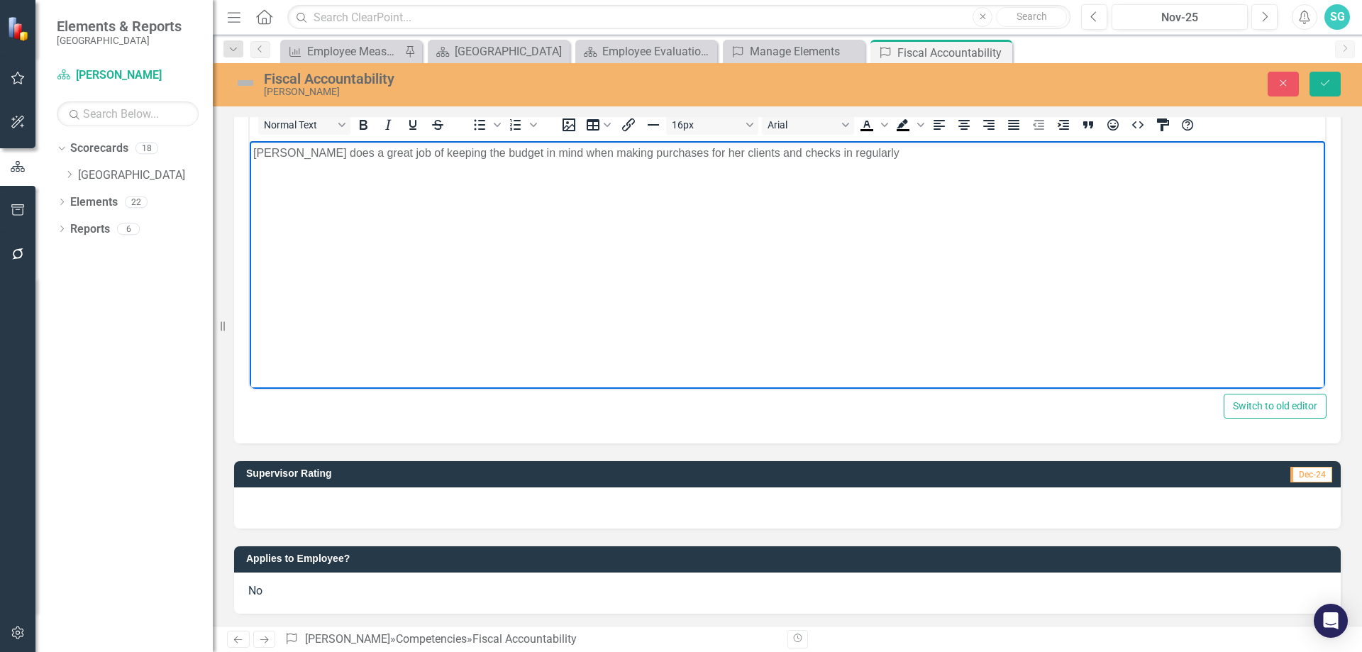
scroll to position [318, 0]
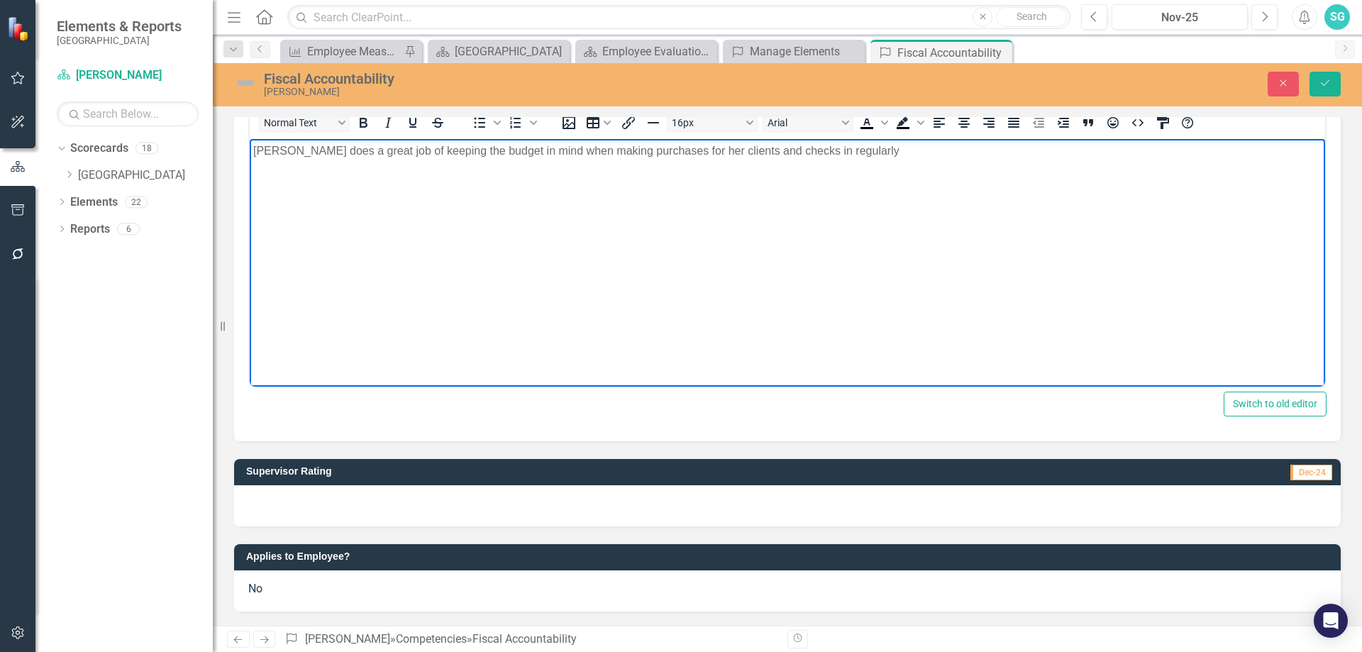
click at [572, 504] on div at bounding box center [787, 505] width 1106 height 41
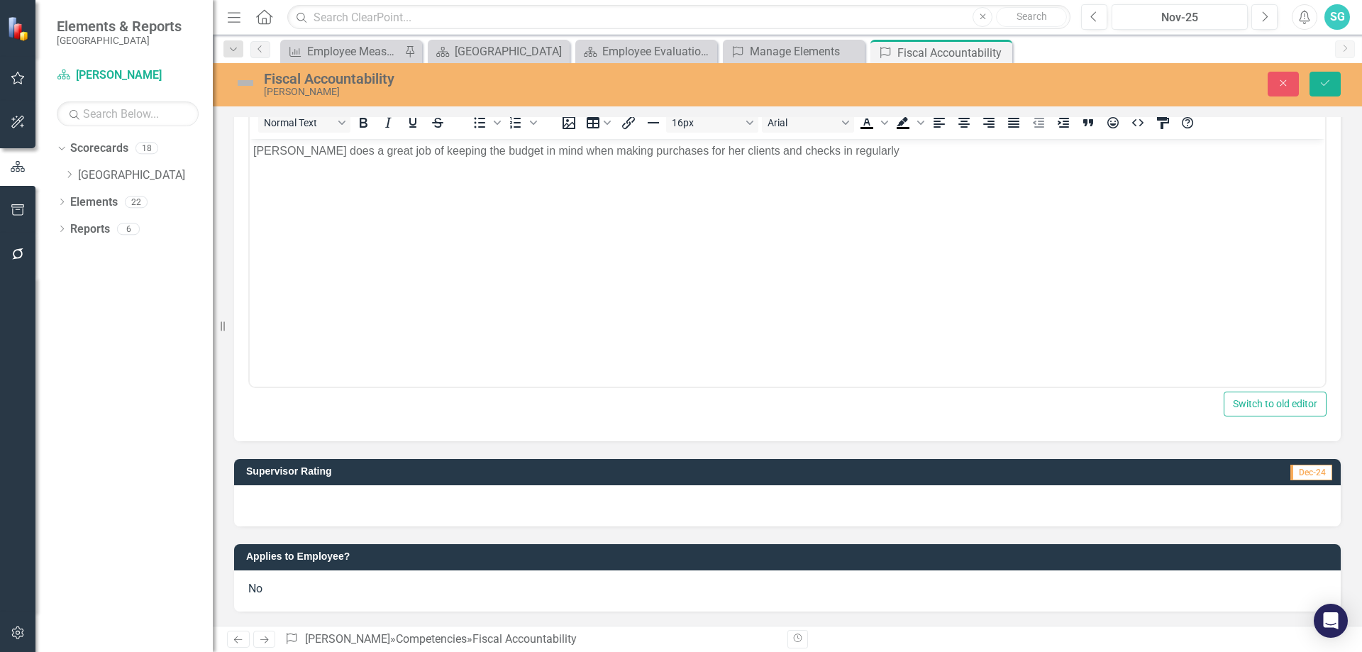
click at [572, 504] on div at bounding box center [787, 505] width 1106 height 41
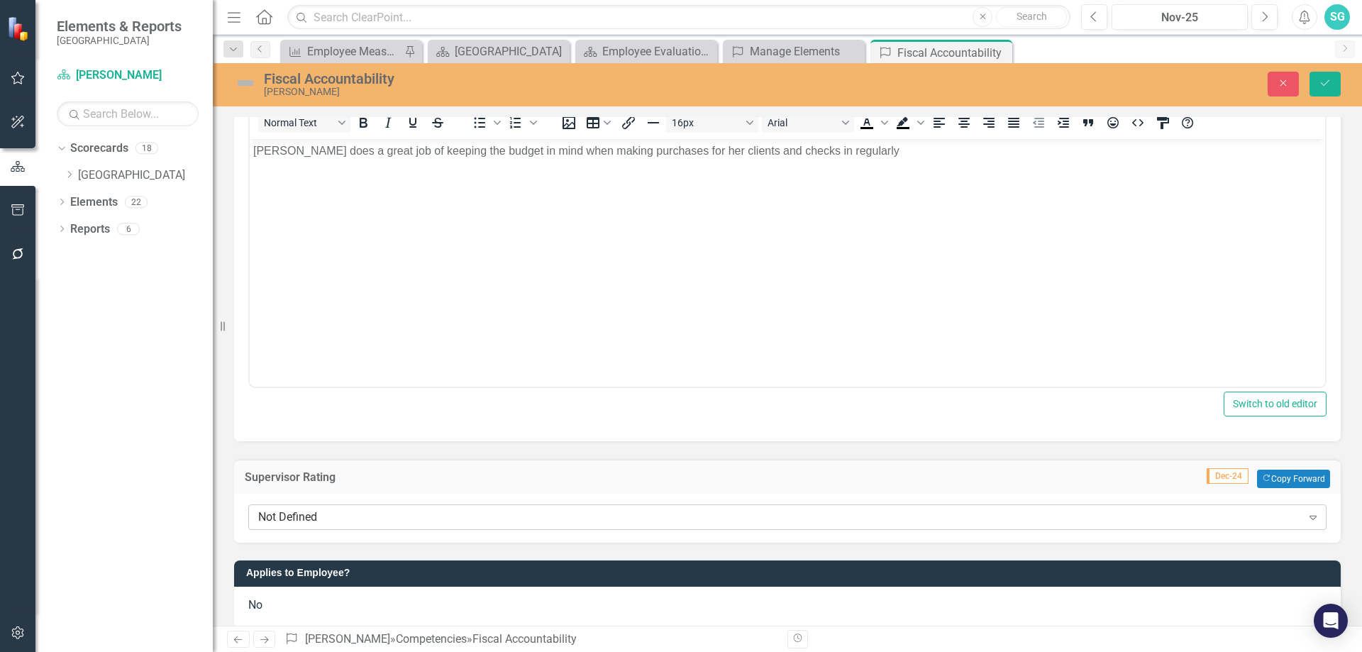
click at [533, 521] on div "Not Defined" at bounding box center [779, 517] width 1043 height 16
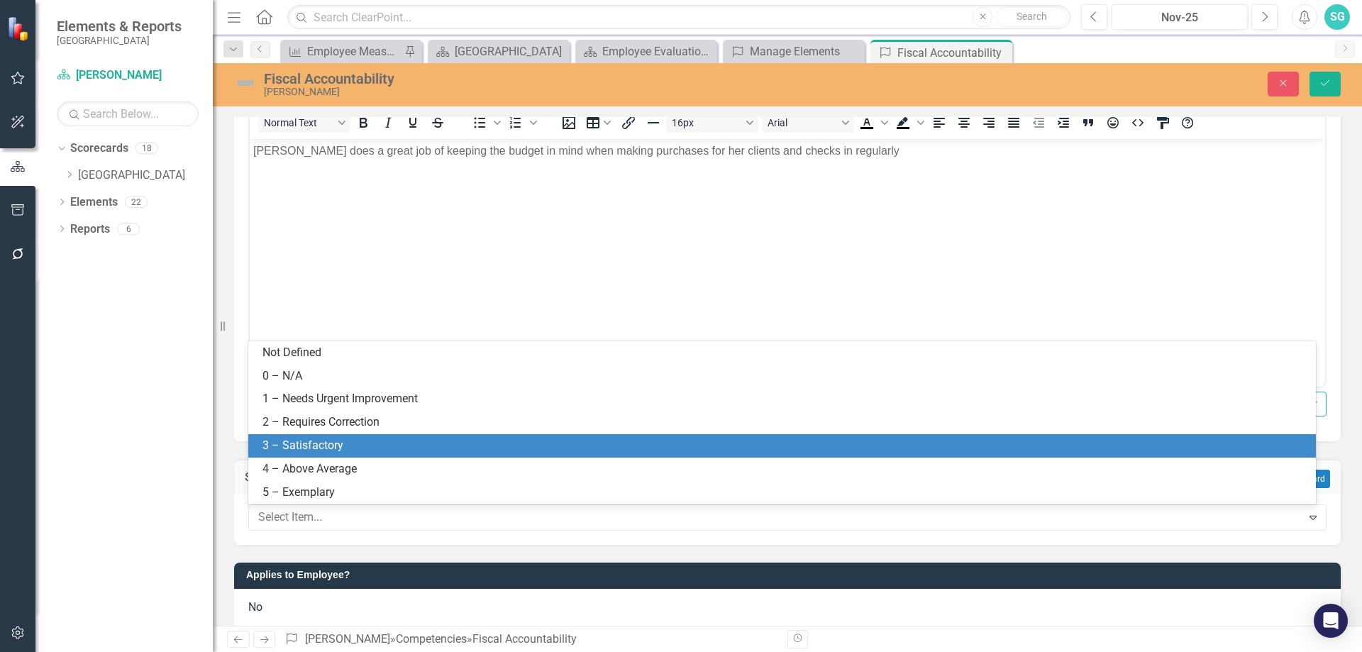
click at [484, 443] on div "3 – Satisfactory" at bounding box center [784, 446] width 1045 height 16
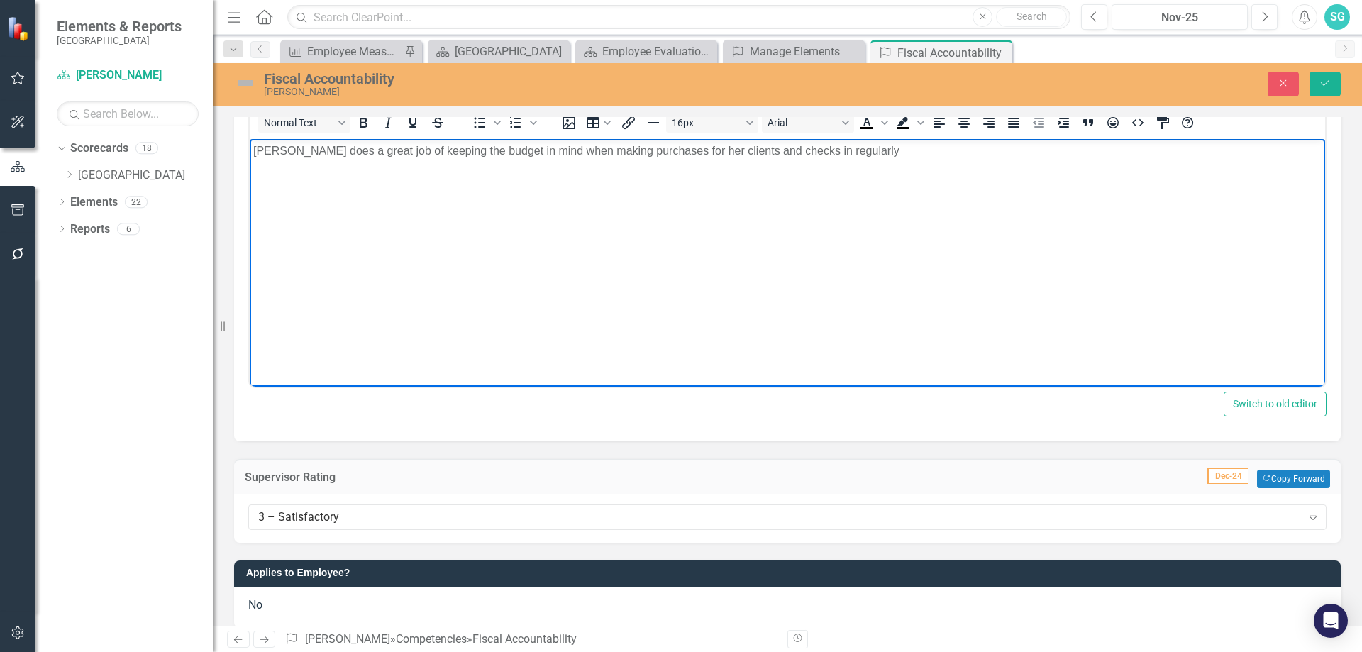
click at [512, 351] on html "[PERSON_NAME] does a great job of keeping the budget in mind when making purcha…" at bounding box center [787, 244] width 1075 height 213
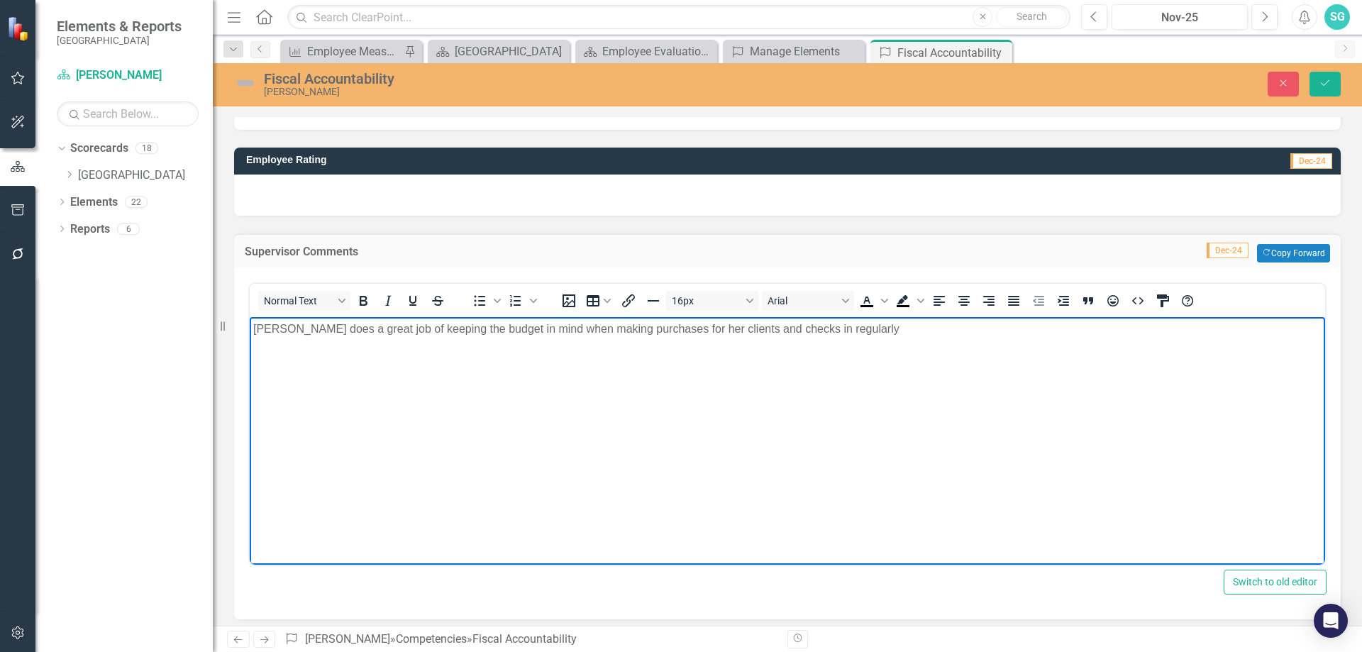
scroll to position [0, 0]
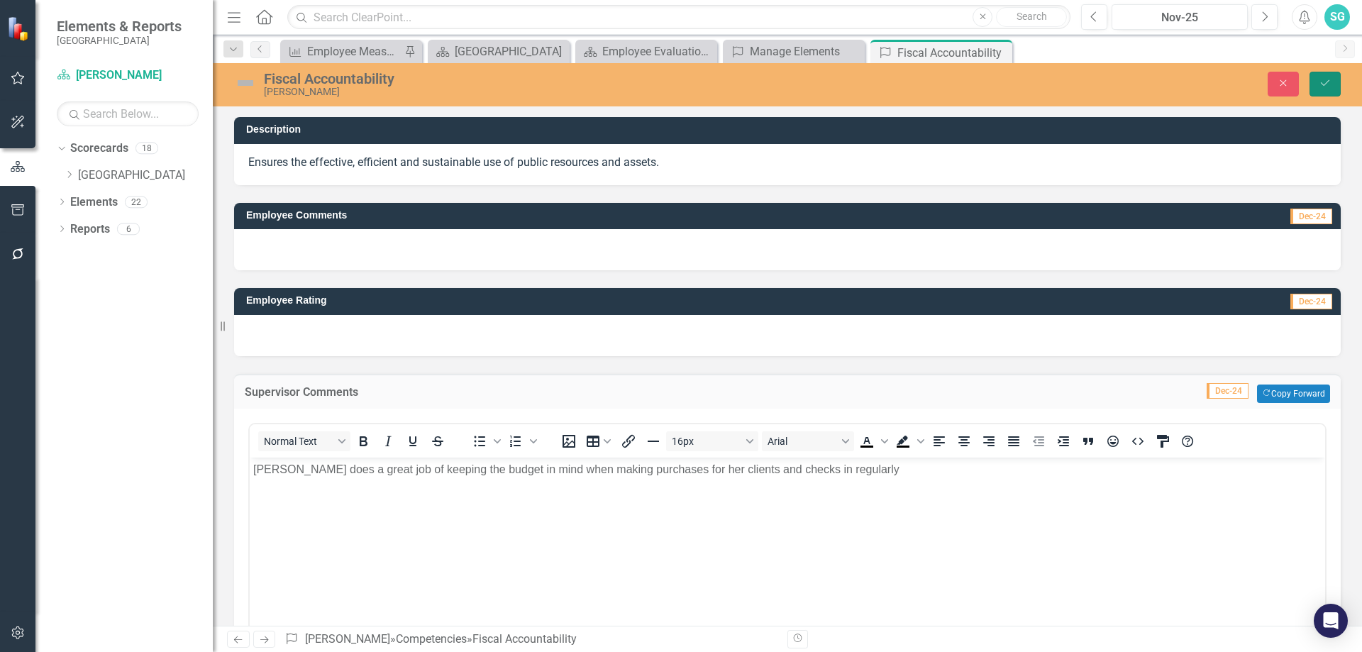
click at [1331, 87] on button "Save" at bounding box center [1324, 84] width 31 height 25
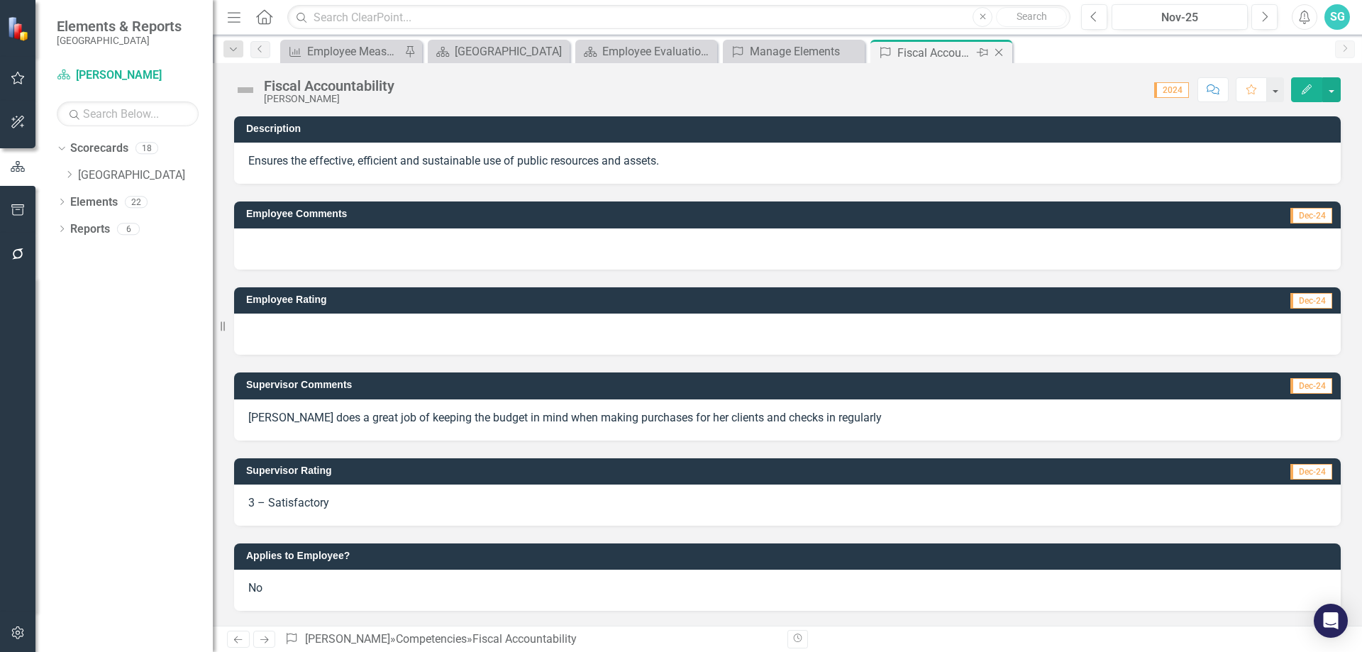
click at [999, 53] on icon at bounding box center [999, 53] width 8 height 8
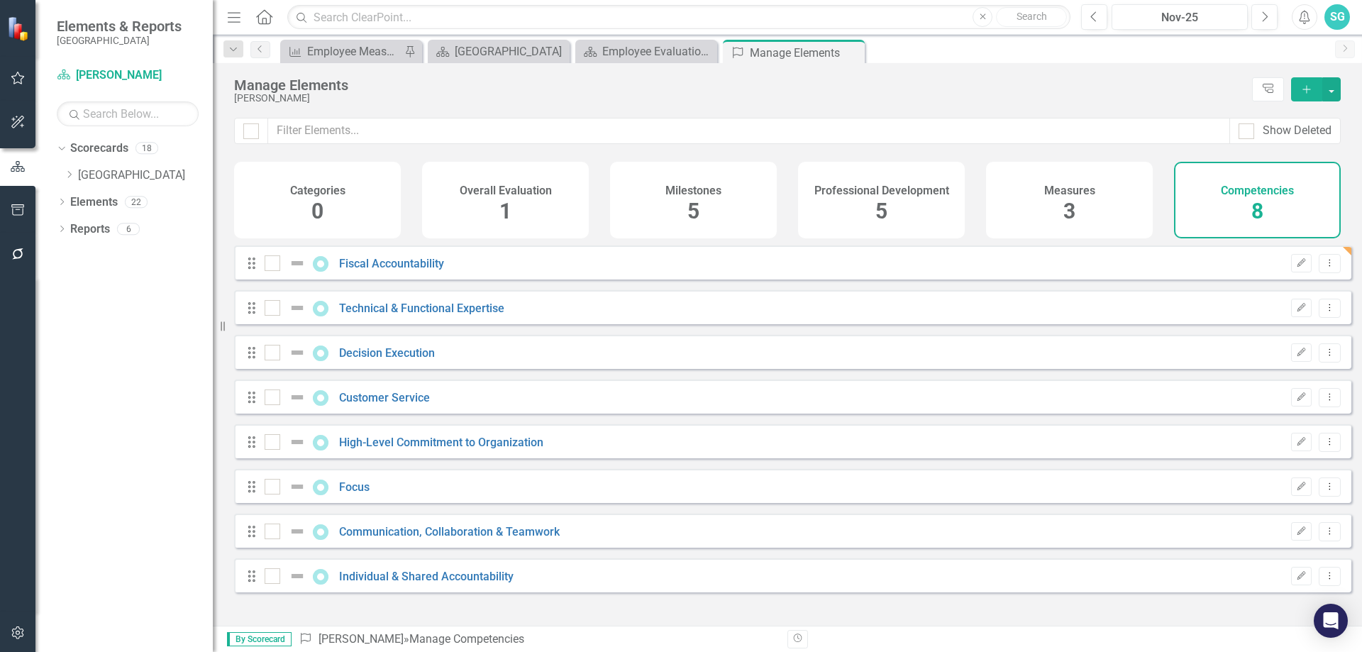
checkbox input "false"
click at [372, 315] on link "Technical & Functional Expertise" at bounding box center [421, 307] width 165 height 13
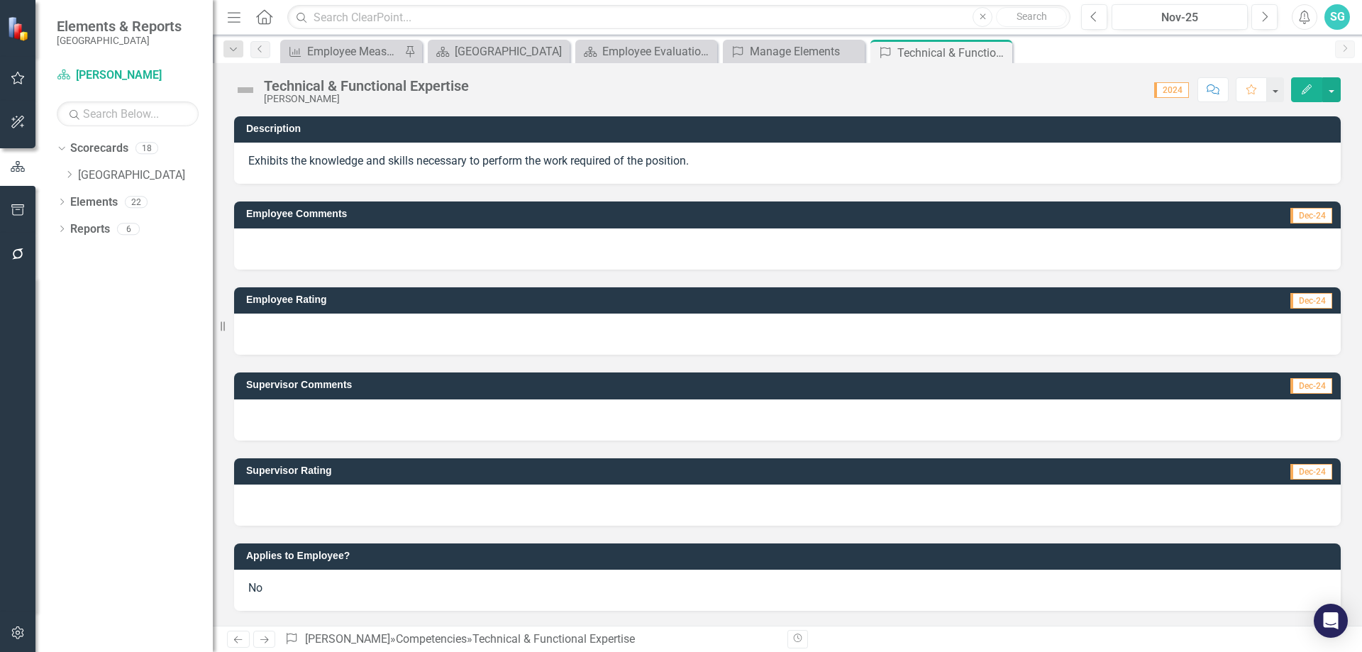
click at [359, 411] on div at bounding box center [787, 419] width 1106 height 41
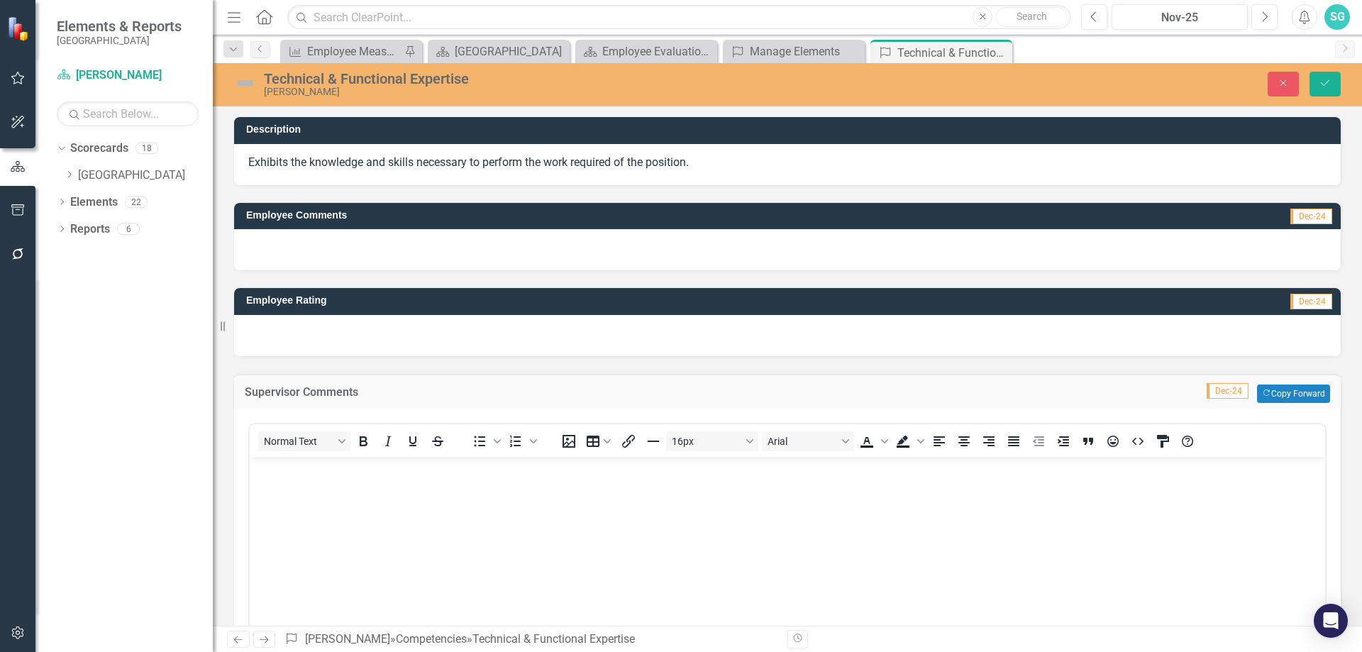
click at [367, 538] on body "Rich Text Area. Press ALT-0 for help." at bounding box center [787, 563] width 1075 height 213
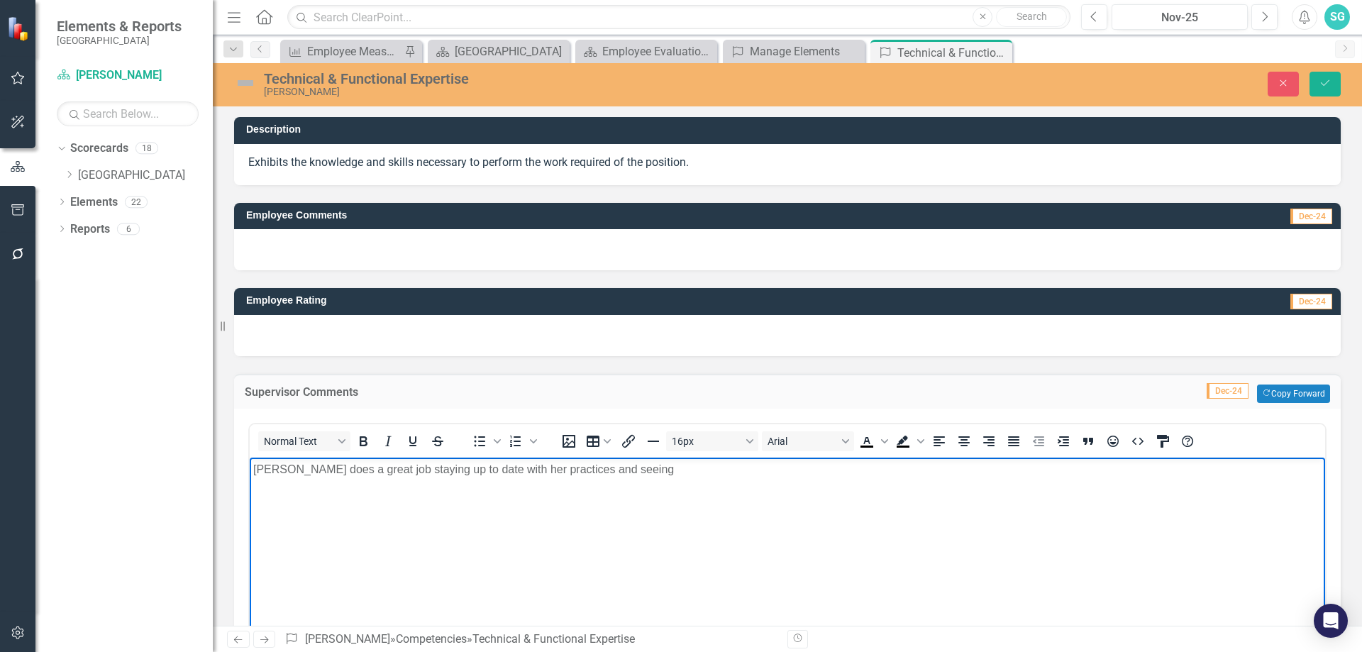
click at [712, 479] on body "[PERSON_NAME] does a great job staying up to date with her practices and seeing" at bounding box center [787, 563] width 1075 height 213
click at [914, 568] on body "[PERSON_NAME] does a great job staying up to date with her practices and seeing…" at bounding box center [787, 563] width 1075 height 213
click at [811, 469] on p "[PERSON_NAME] does a great job staying up to date with her practices and seeing…" at bounding box center [787, 468] width 1068 height 17
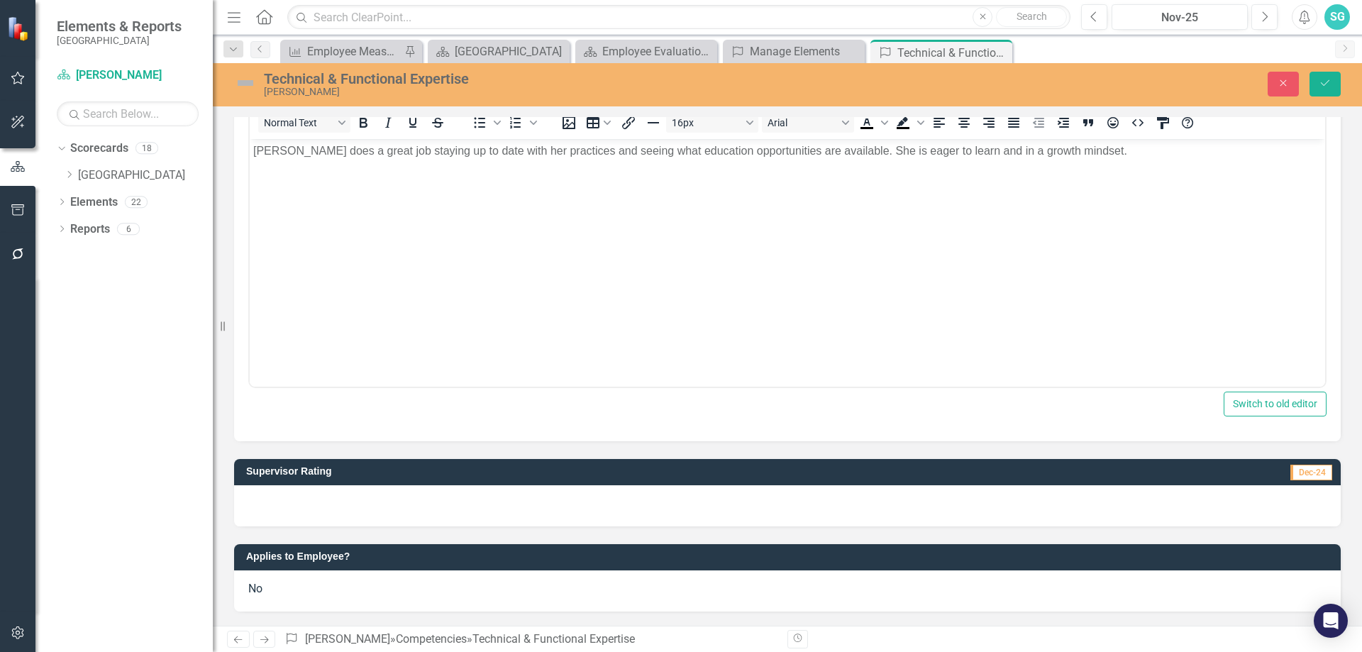
click at [681, 501] on div at bounding box center [787, 505] width 1106 height 41
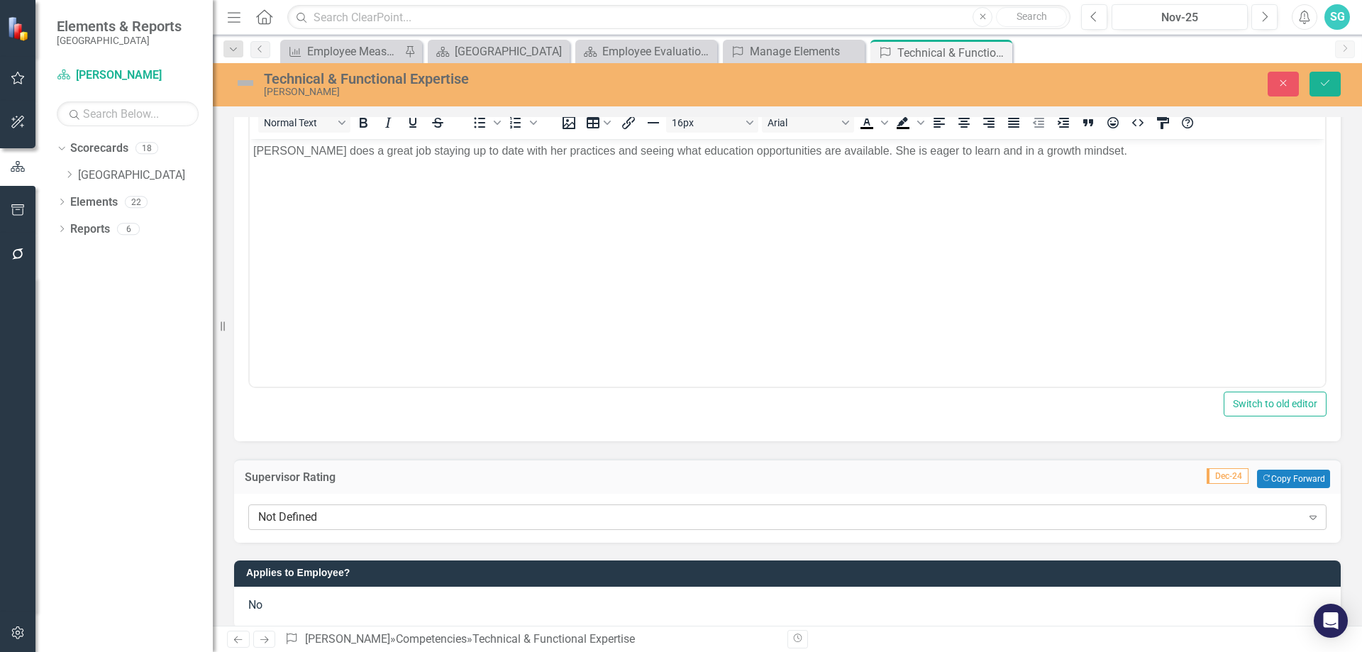
click at [533, 521] on div "Not Defined" at bounding box center [779, 517] width 1043 height 16
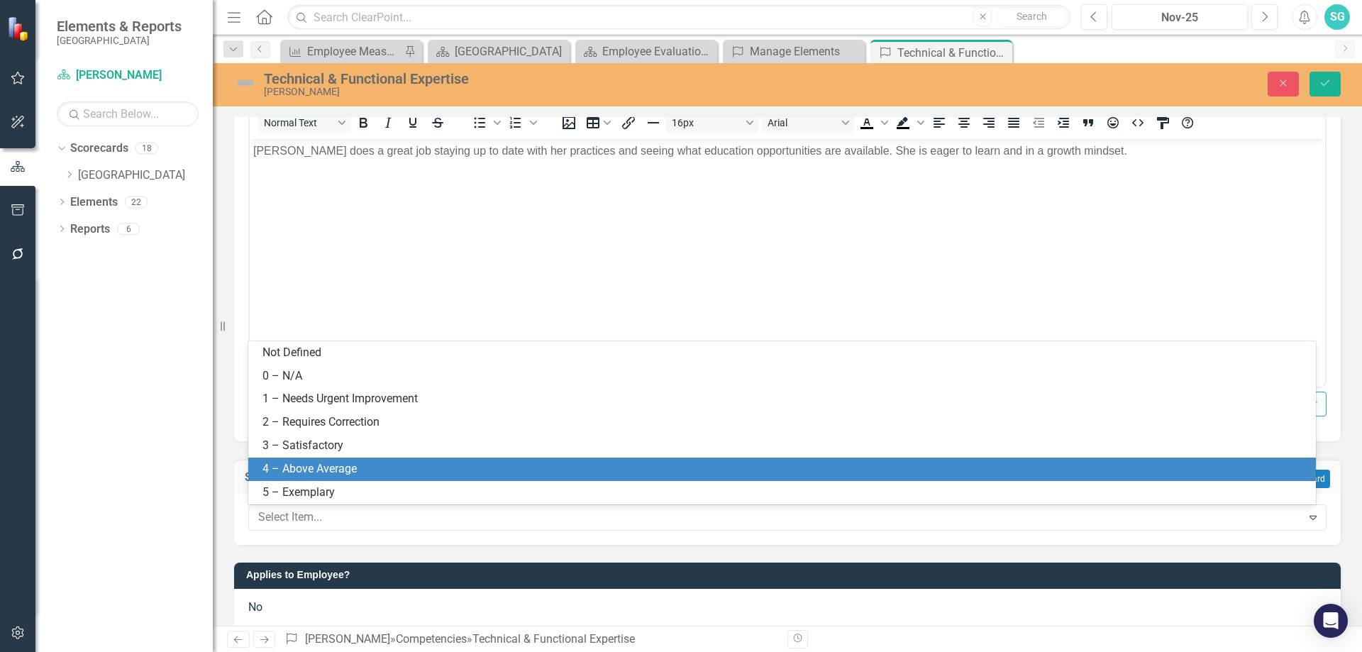
click at [533, 462] on div "4 – Above Average" at bounding box center [784, 469] width 1045 height 16
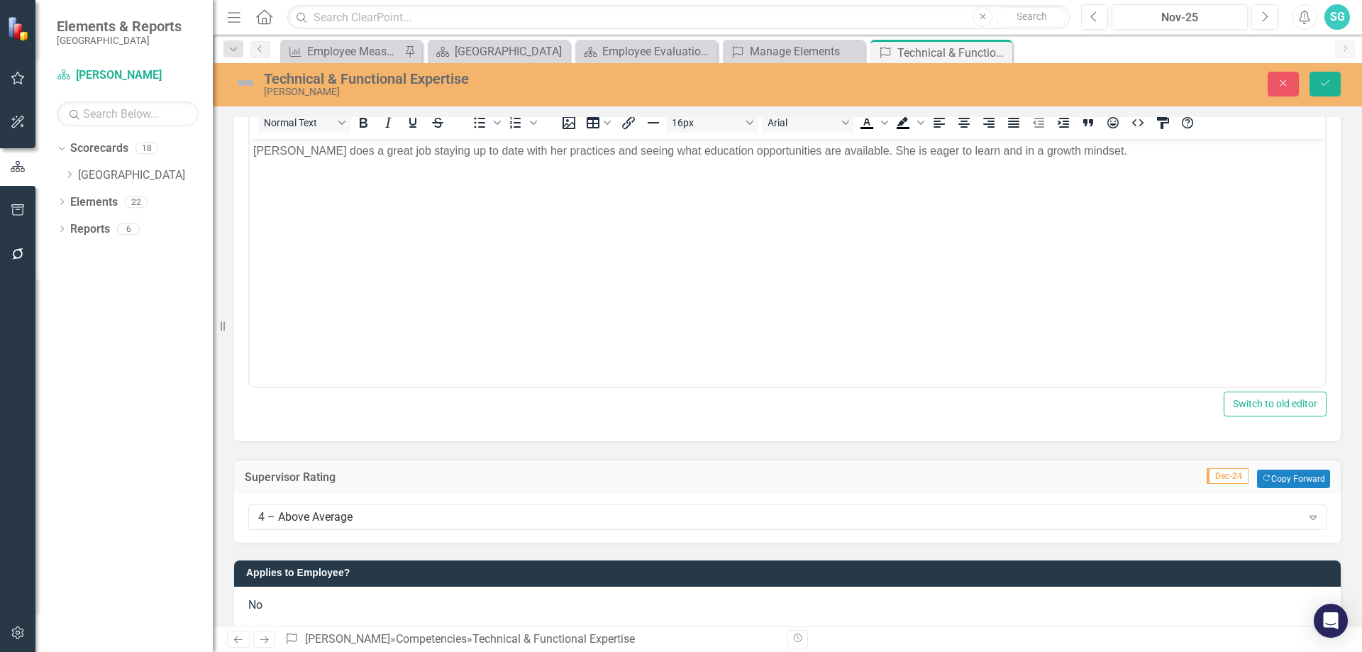
click at [125, 538] on div "Dropdown Scorecards 18 Dropdown [GEOGRAPHIC_DATA] Dropdown Health & Human Servi…" at bounding box center [123, 394] width 177 height 515
click at [262, 604] on span "No" at bounding box center [255, 604] width 14 height 13
click at [260, 604] on span "No" at bounding box center [255, 604] width 14 height 13
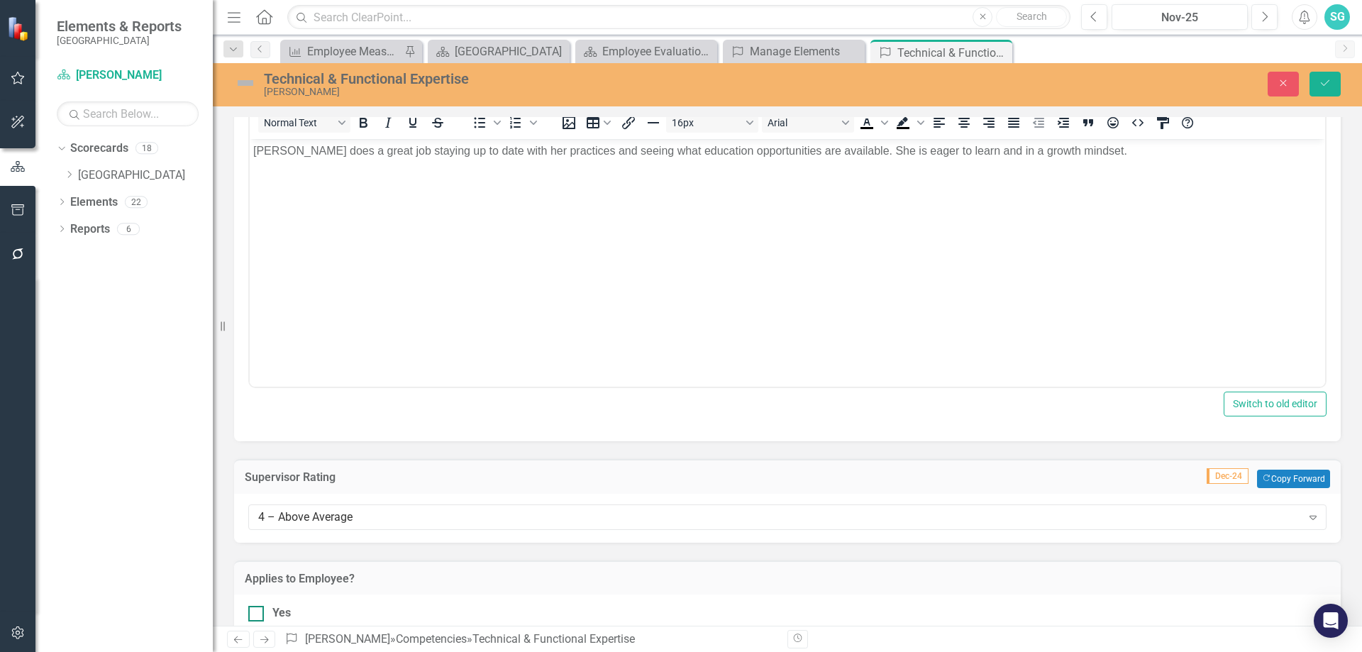
click at [252, 618] on div at bounding box center [256, 614] width 16 height 16
click at [252, 615] on input "Yes" at bounding box center [252, 610] width 9 height 9
checkbox input "true"
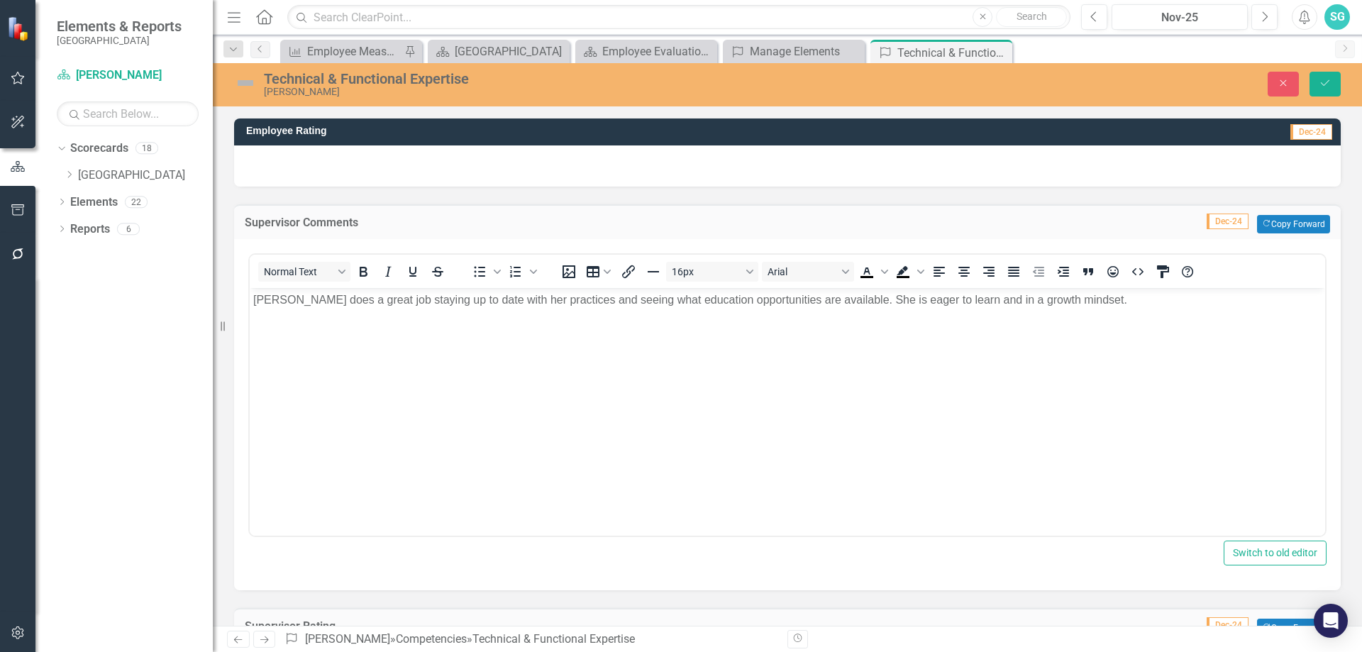
scroll to position [133, 0]
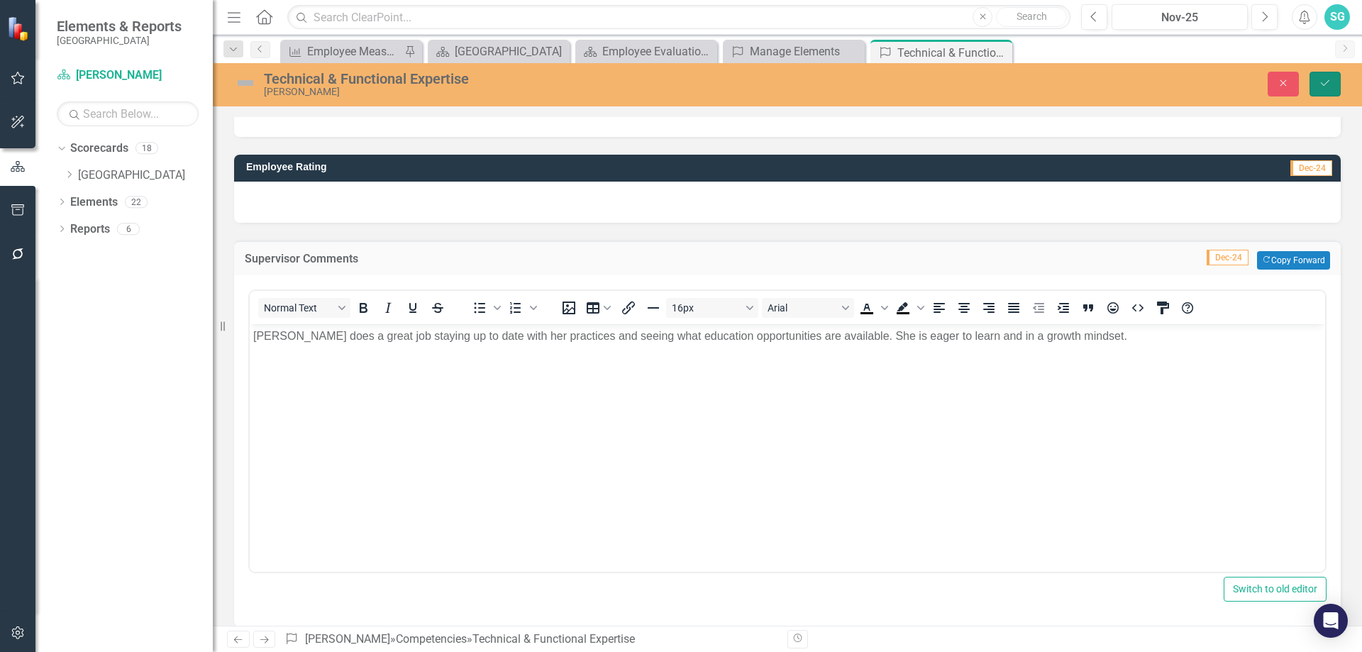
click at [1338, 86] on button "Save" at bounding box center [1324, 84] width 31 height 25
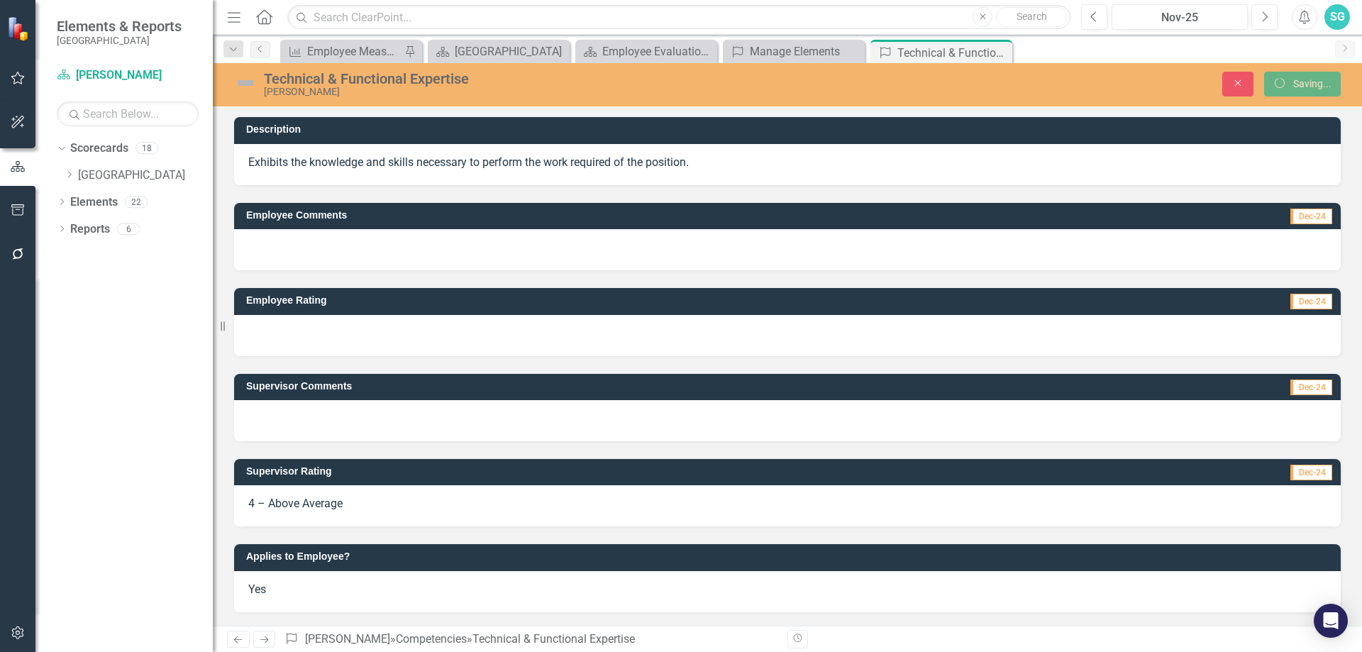
scroll to position [0, 0]
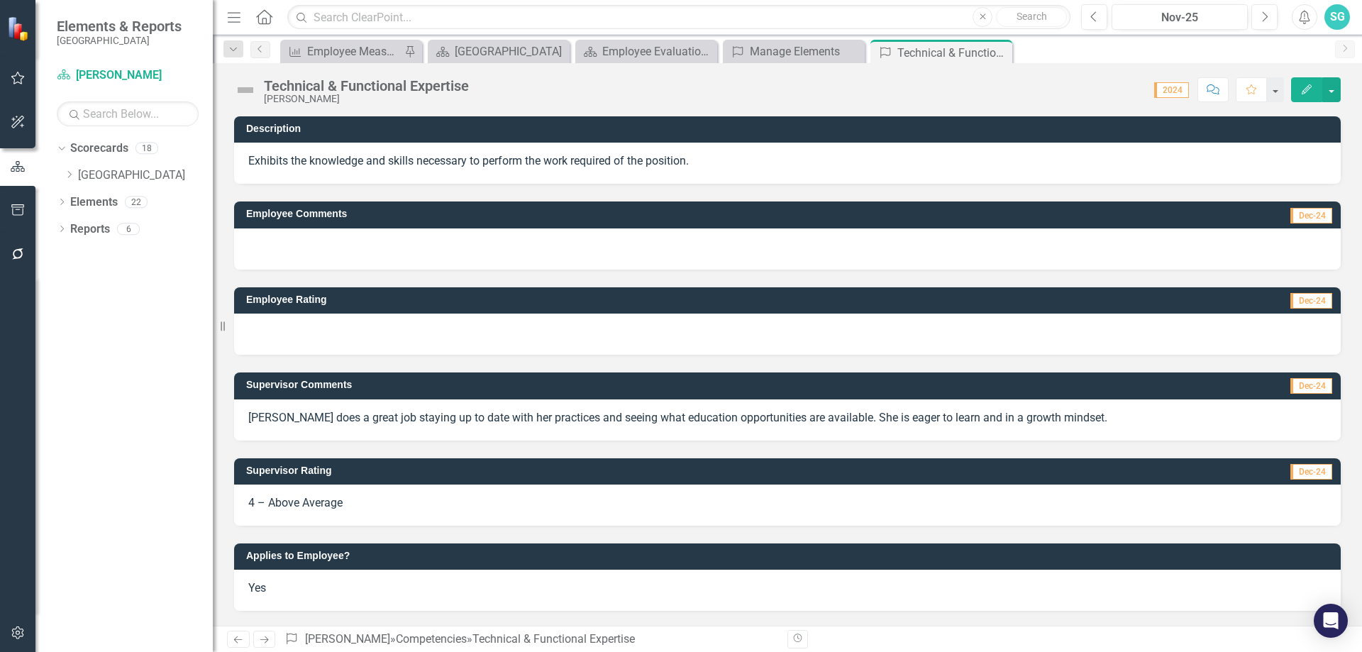
drag, startPoint x: 996, startPoint y: 52, endPoint x: 996, endPoint y: 60, distance: 7.8
click at [0, 0] on icon "Close" at bounding box center [0, 0] width 0 height 0
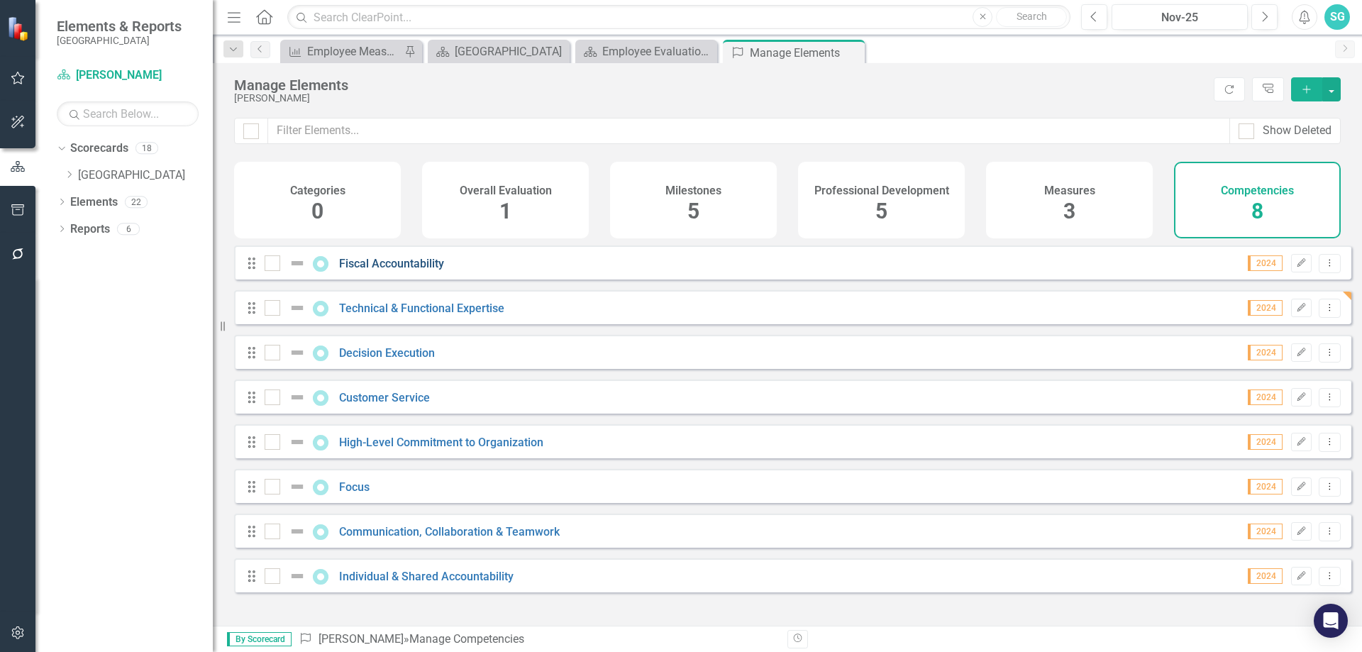
click at [376, 270] on link "Fiscal Accountability" at bounding box center [391, 263] width 105 height 13
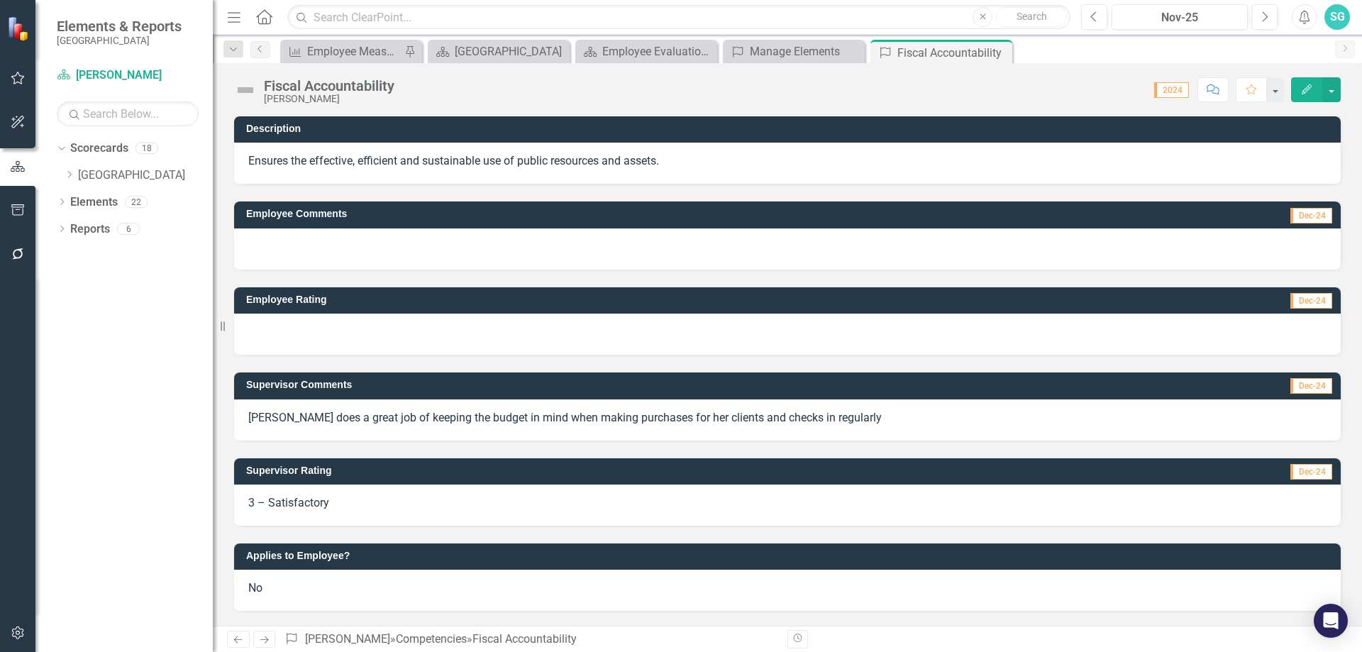
click at [270, 592] on div "No" at bounding box center [787, 590] width 1106 height 41
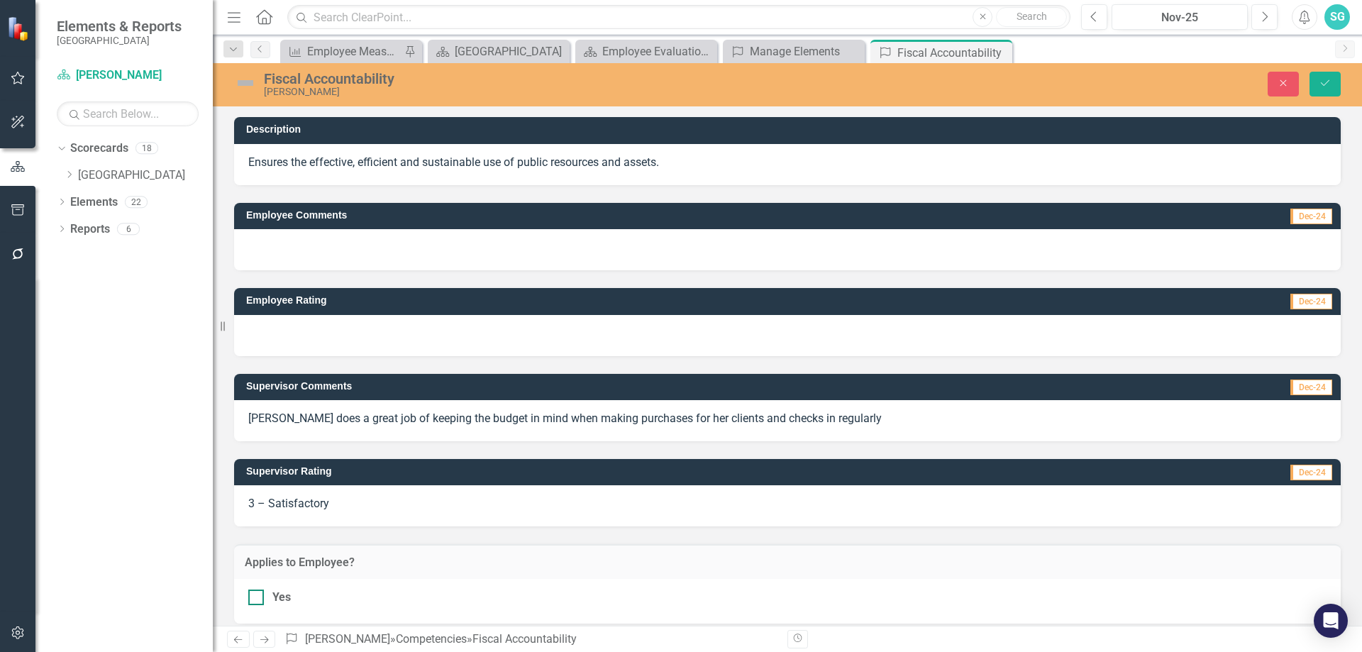
click at [256, 594] on input "Yes" at bounding box center [252, 593] width 9 height 9
checkbox input "true"
click at [1328, 83] on icon "Save" at bounding box center [1324, 83] width 13 height 10
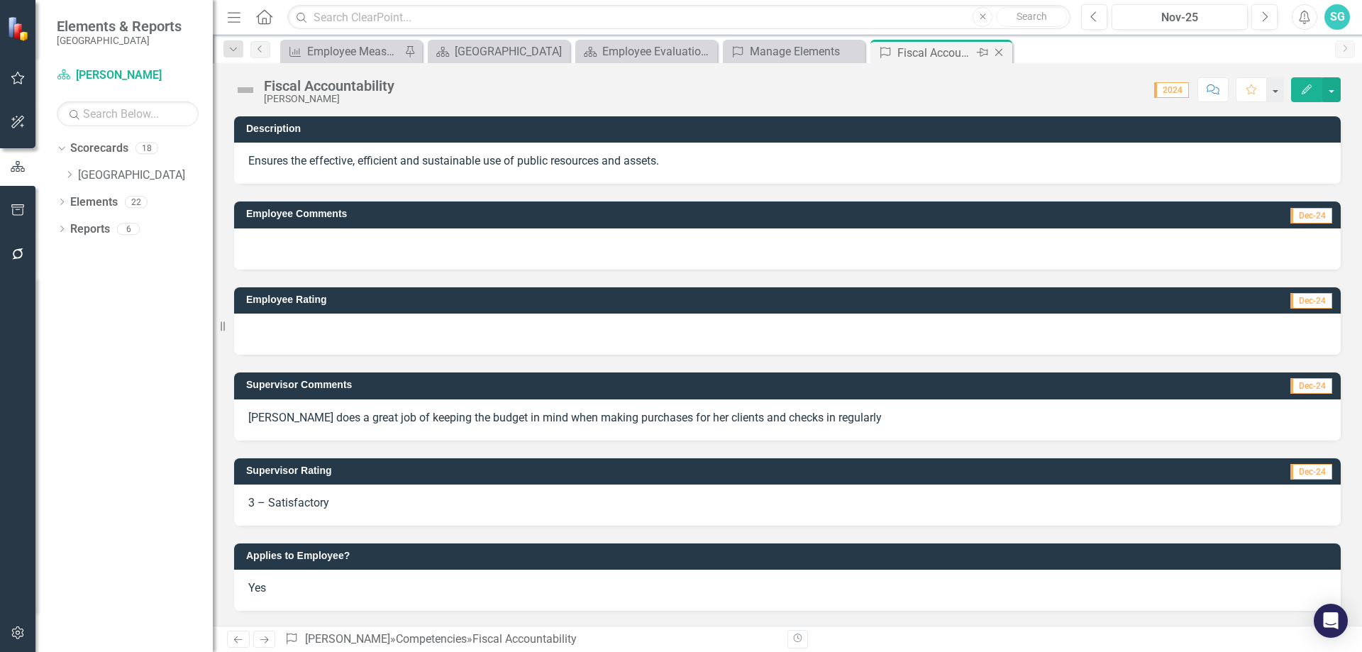
click at [992, 50] on icon "Close" at bounding box center [999, 52] width 14 height 11
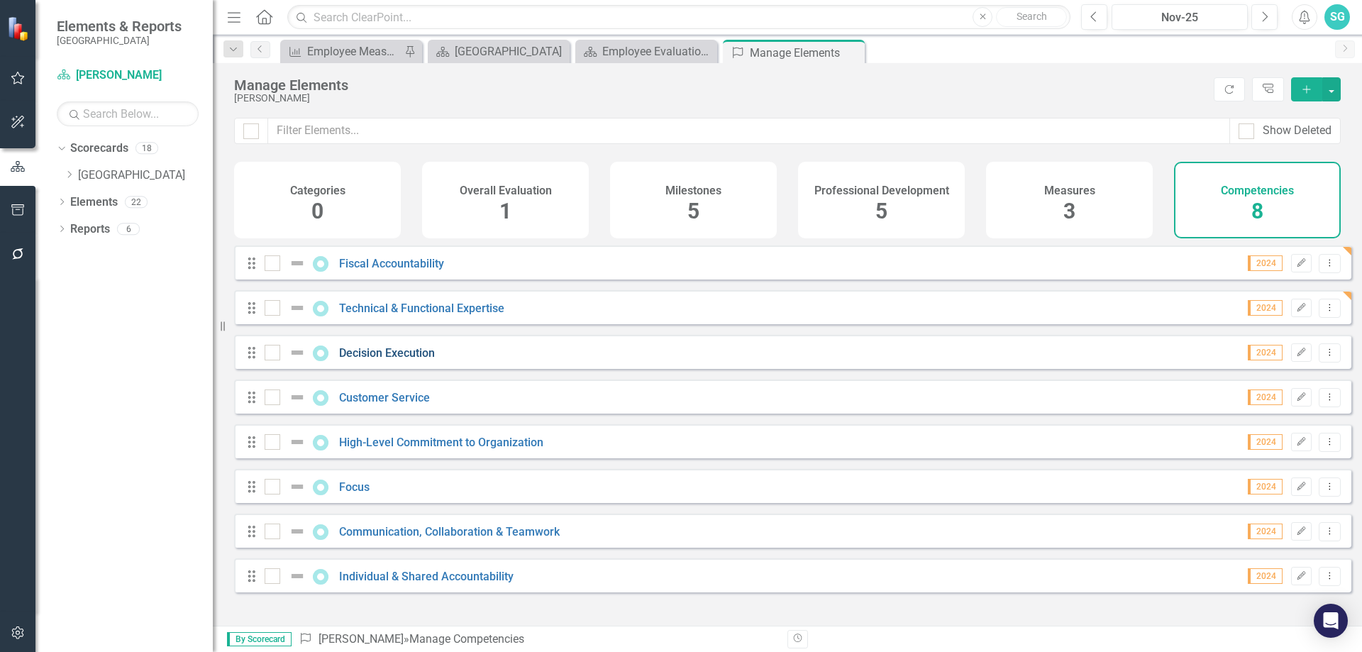
click at [359, 360] on link "Decision Execution" at bounding box center [387, 352] width 96 height 13
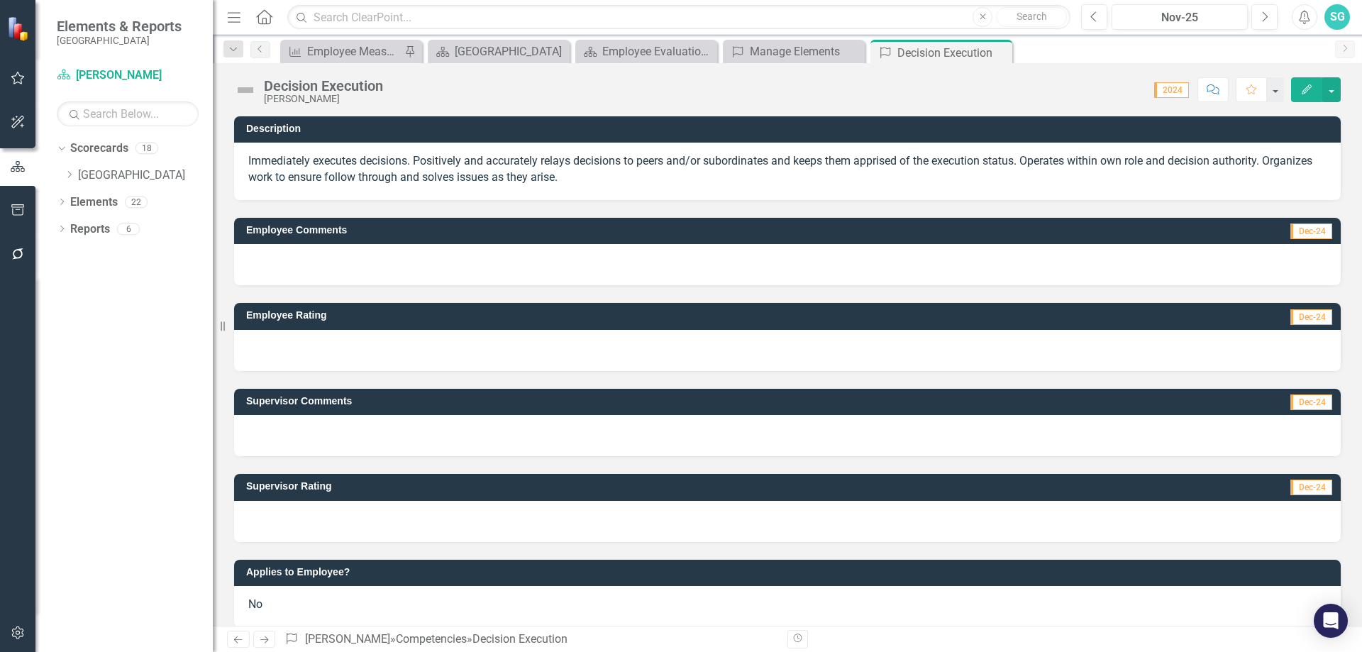
click at [362, 437] on div at bounding box center [787, 435] width 1106 height 41
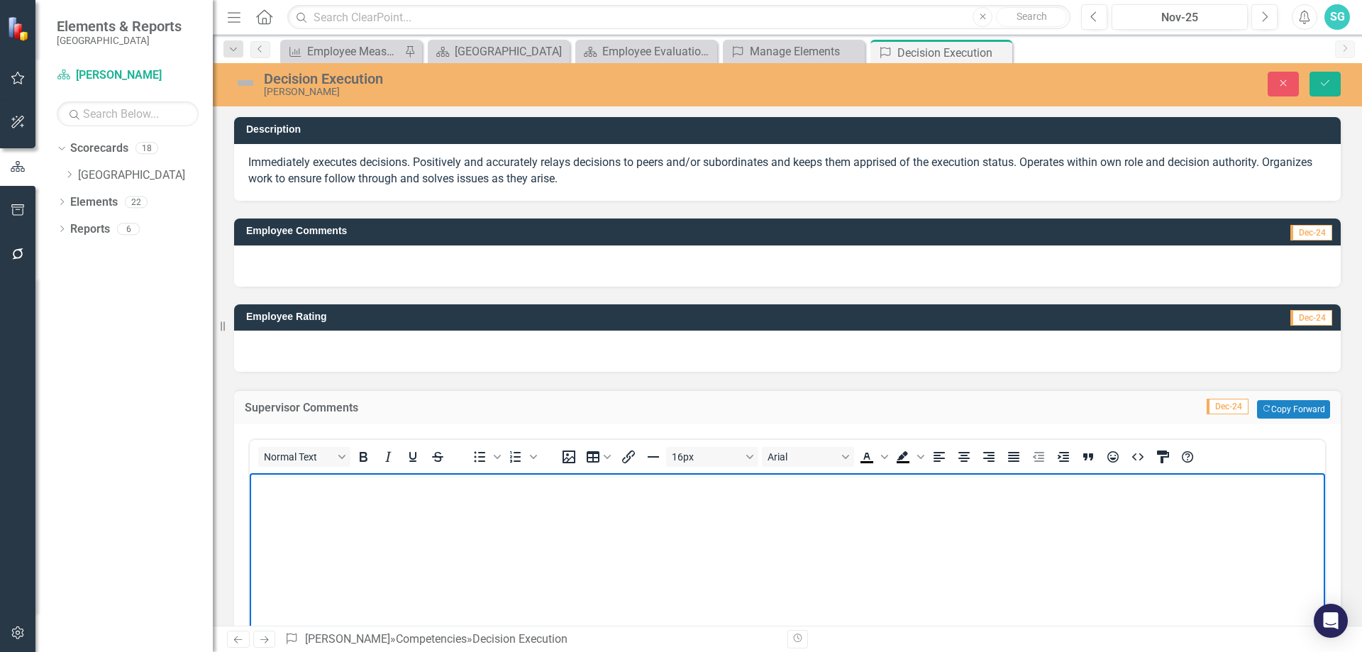
click at [333, 570] on body "Rich Text Area. Press ALT-0 for help." at bounding box center [787, 579] width 1075 height 213
click at [642, 492] on p "When it comes to making decisions, [PERSON_NAME] does a great job of thinking of" at bounding box center [787, 485] width 1068 height 17
click at [516, 521] on body "When it comes to making decisions, [PERSON_NAME] does a great job of thinking o…" at bounding box center [787, 579] width 1075 height 213
click at [775, 520] on body "When it comes to making decisions, [PERSON_NAME] does a great job at thinking o…" at bounding box center [787, 579] width 1075 height 213
click at [813, 487] on p "When it comes to making decisions, [PERSON_NAME] does a great job at thinking o…" at bounding box center [787, 485] width 1068 height 17
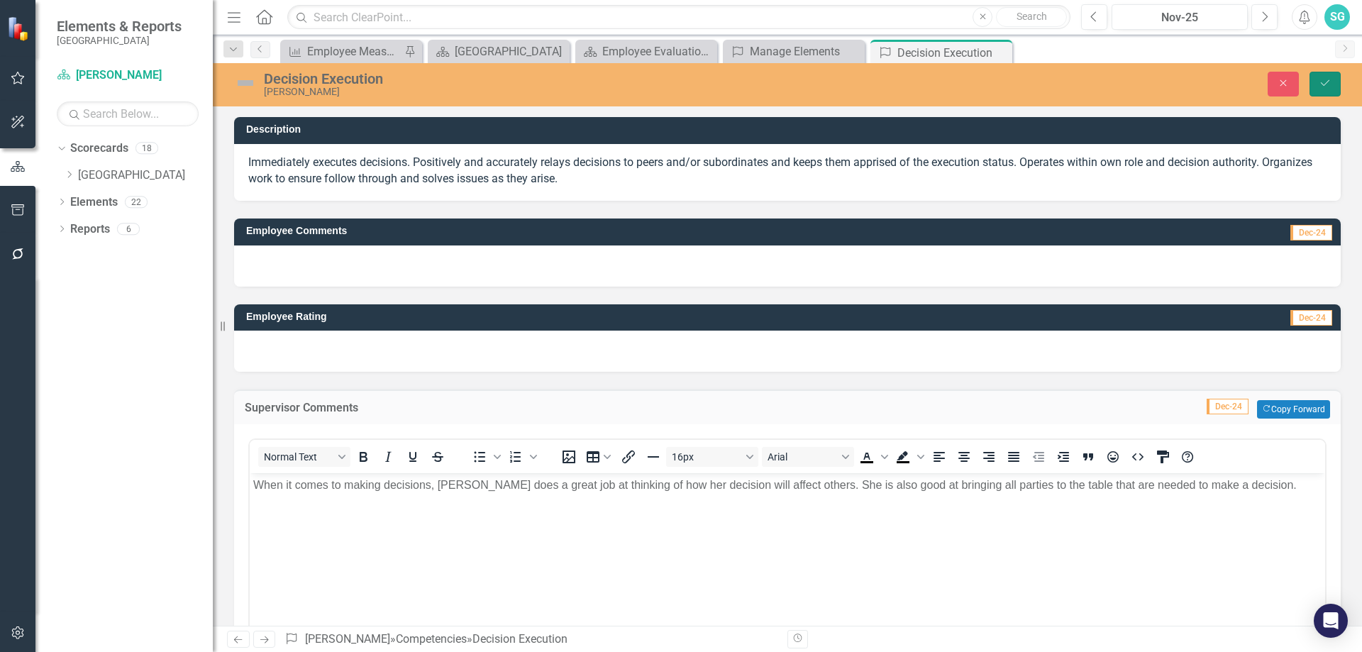
drag, startPoint x: 1327, startPoint y: 80, endPoint x: 1294, endPoint y: 212, distance: 136.1
click at [1328, 79] on icon "Save" at bounding box center [1324, 83] width 13 height 10
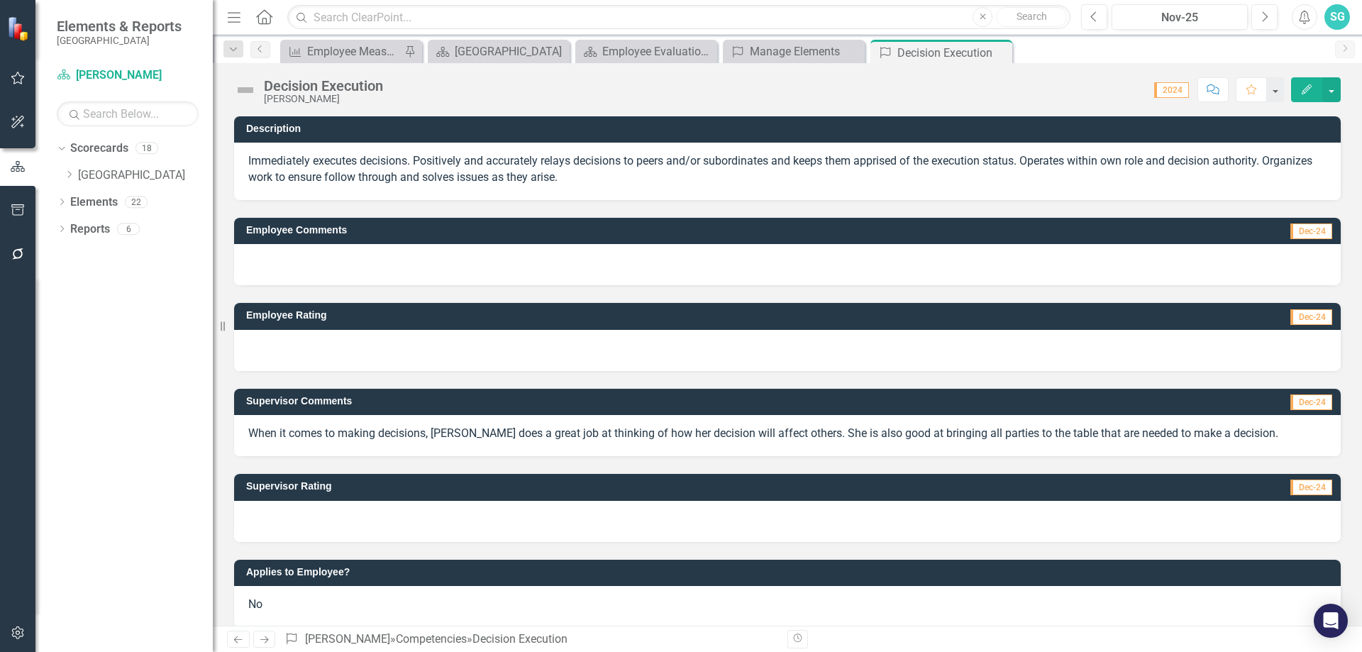
scroll to position [16, 0]
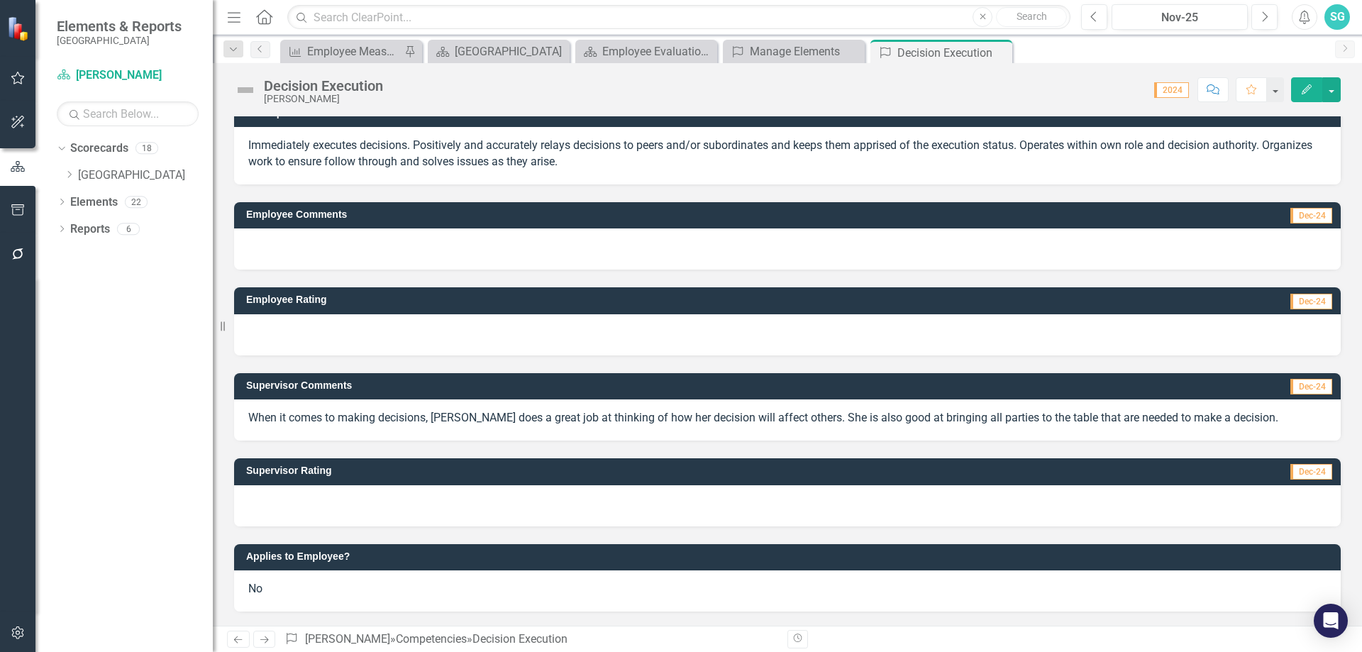
click at [289, 584] on div "No" at bounding box center [787, 590] width 1106 height 41
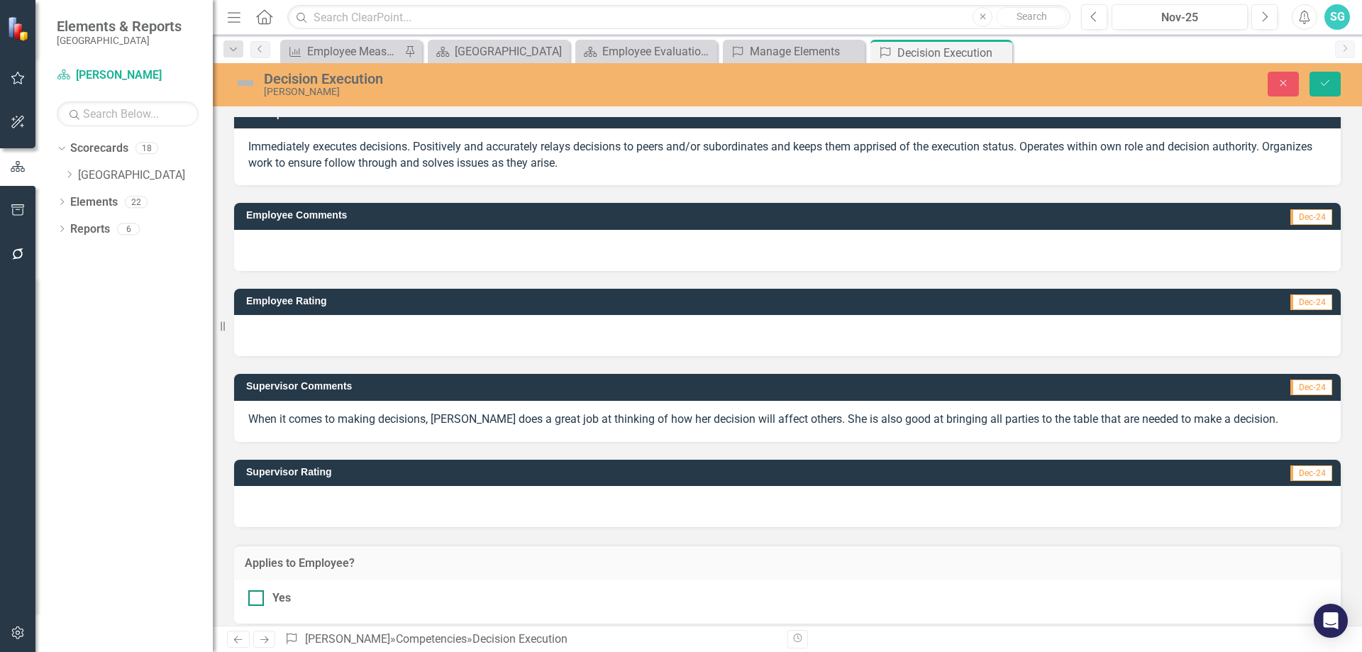
click at [265, 604] on div "Yes" at bounding box center [787, 598] width 1078 height 16
click at [257, 599] on input "Yes" at bounding box center [252, 594] width 9 height 9
checkbox input "true"
click at [482, 501] on div at bounding box center [787, 506] width 1106 height 41
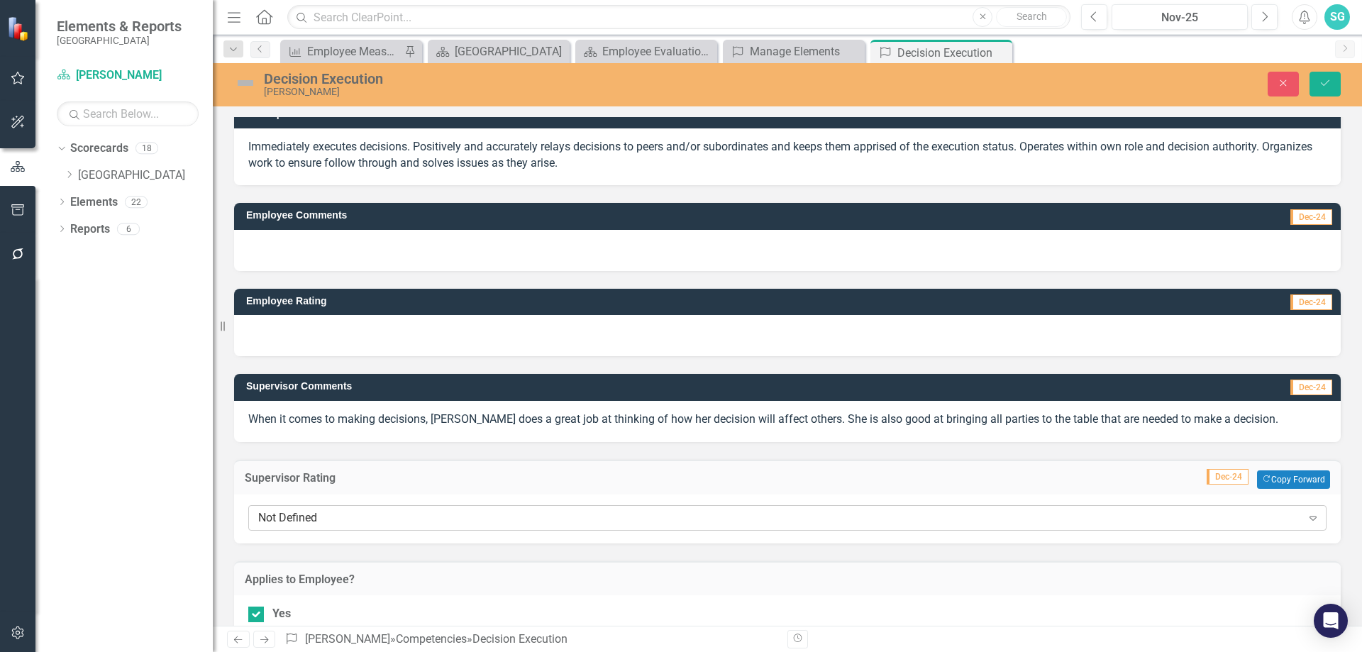
click at [448, 519] on div "Not Defined" at bounding box center [779, 517] width 1043 height 16
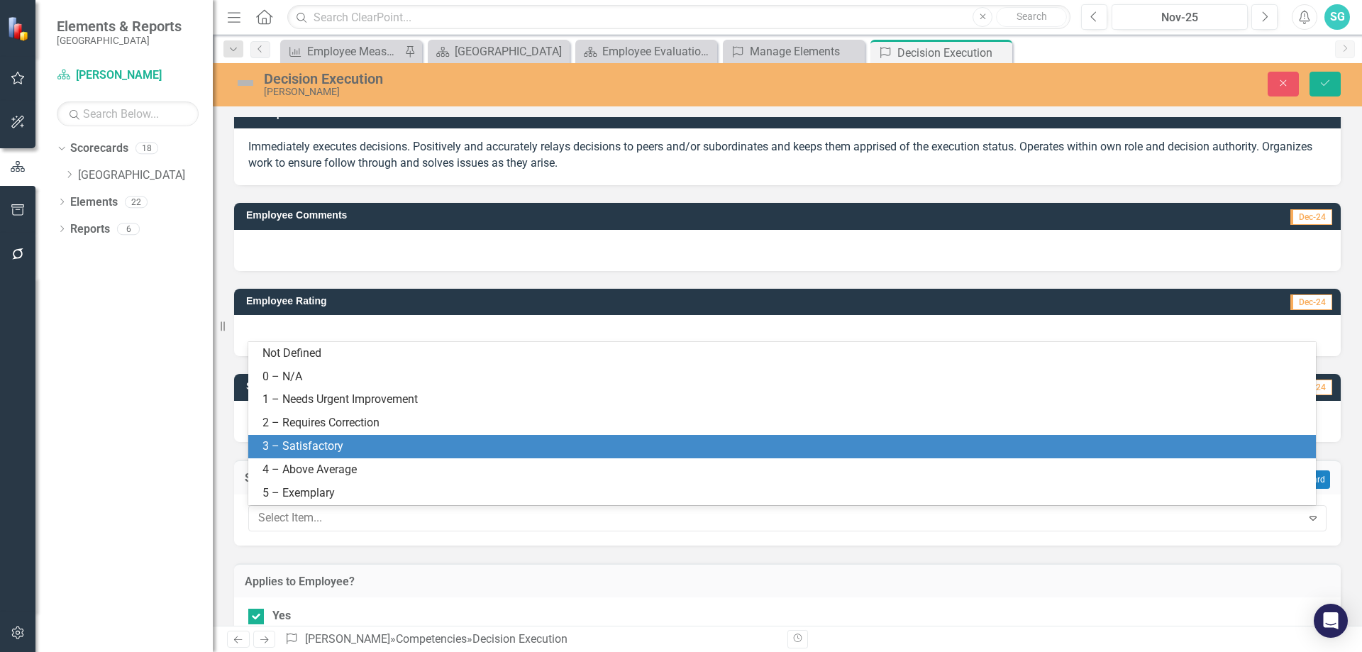
click at [433, 435] on div "3 – Satisfactory" at bounding box center [781, 446] width 1067 height 23
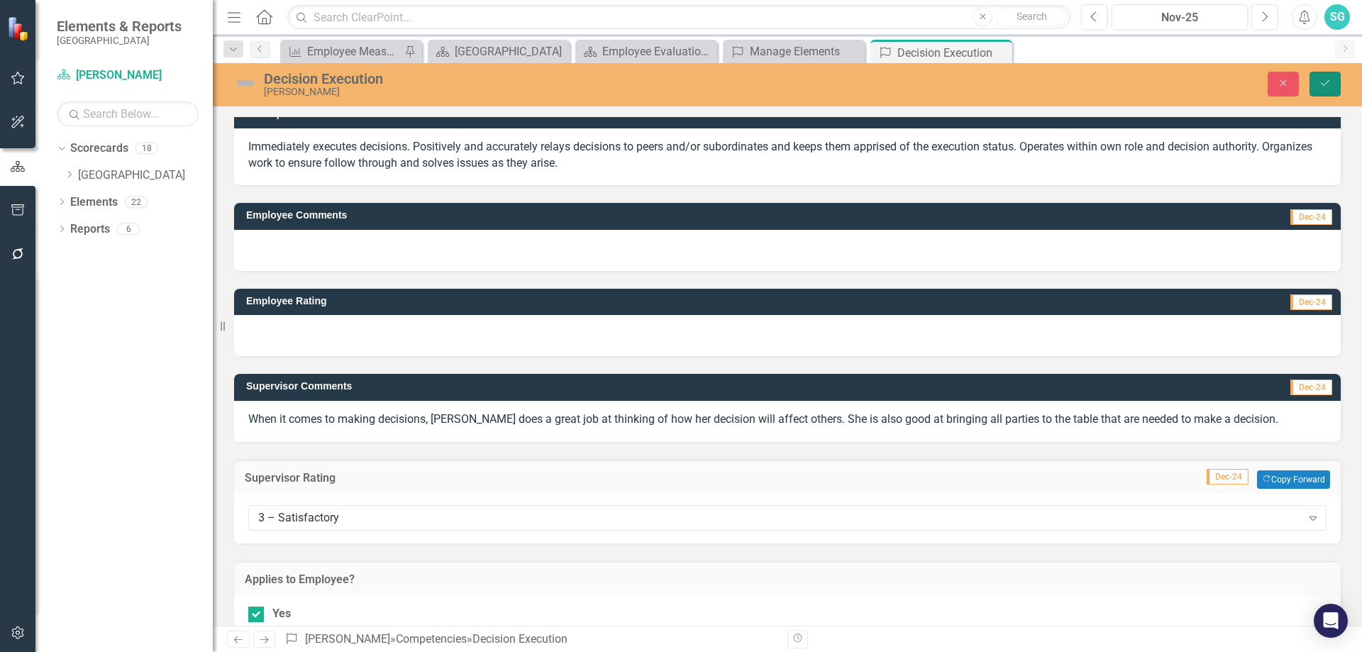
click at [1316, 85] on button "Save" at bounding box center [1324, 84] width 31 height 25
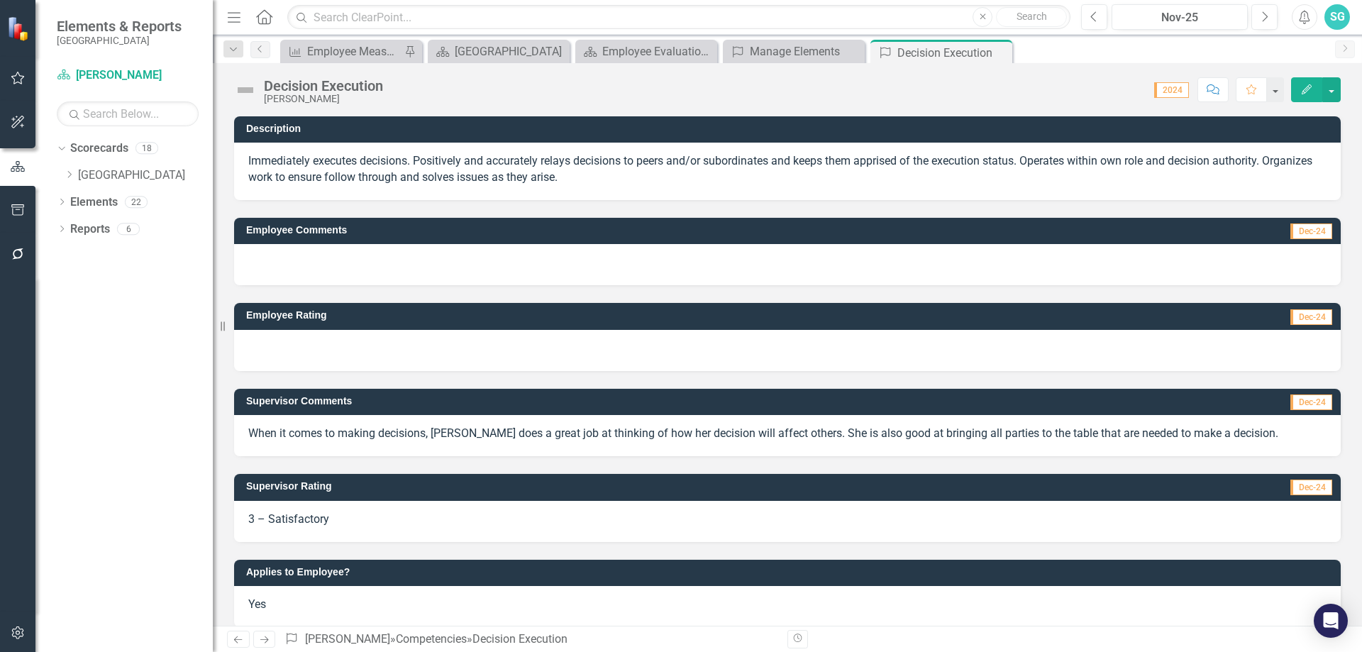
click at [0, 0] on icon "Close" at bounding box center [0, 0] width 0 height 0
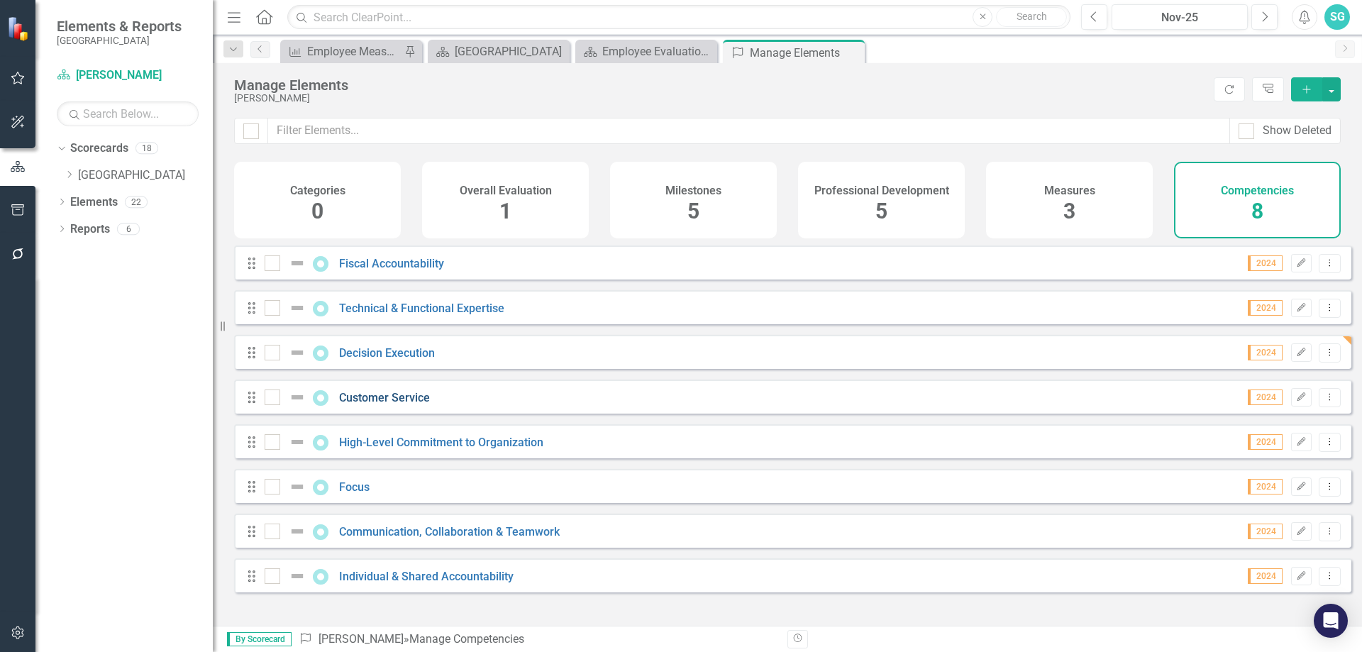
click at [366, 404] on link "Customer Service" at bounding box center [384, 397] width 91 height 13
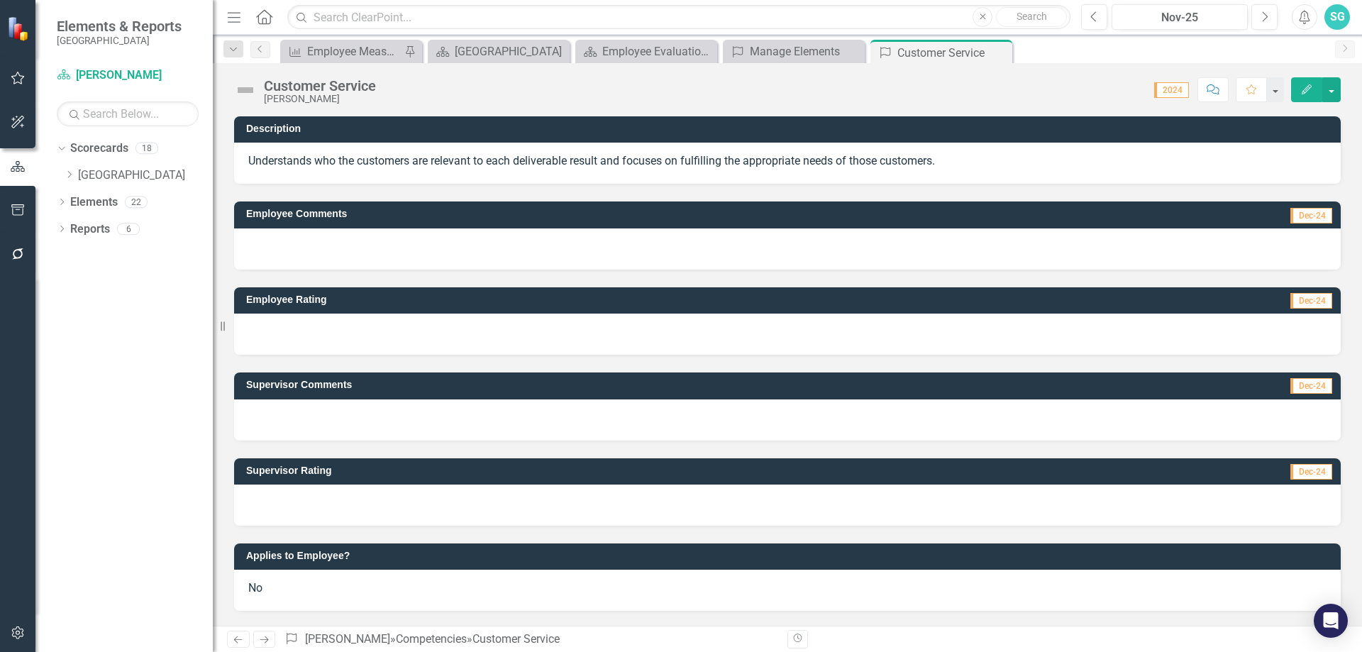
click at [297, 427] on div at bounding box center [787, 419] width 1106 height 41
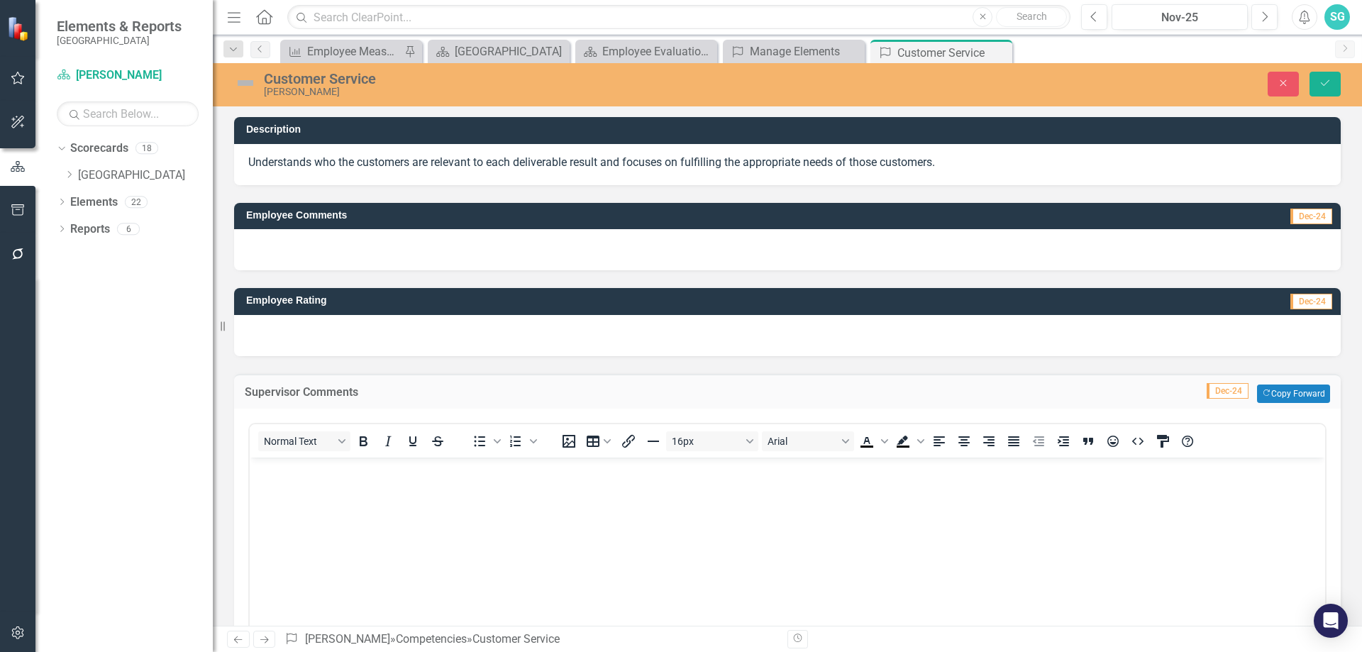
click at [346, 532] on body "Rich Text Area. Press ALT-0 for help." at bounding box center [787, 563] width 1075 height 213
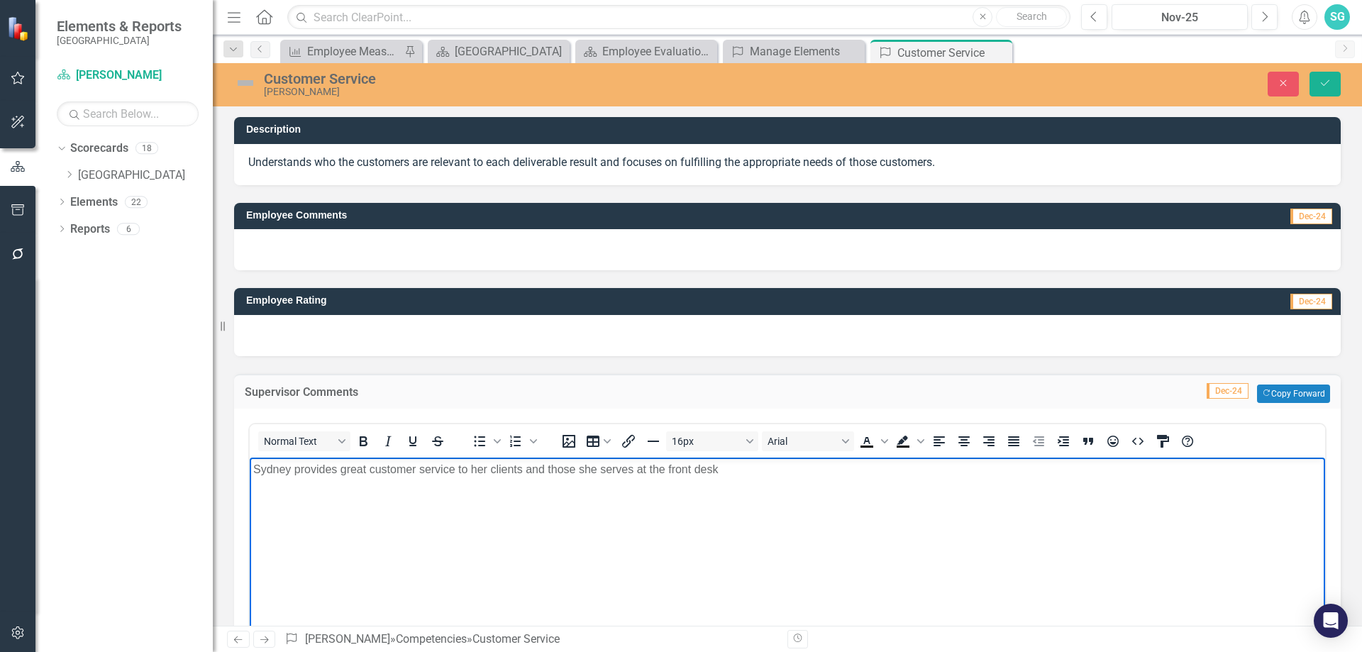
click at [687, 562] on body "Sydney provides great customer service to her clients and those she serves at t…" at bounding box center [787, 563] width 1075 height 213
click at [759, 507] on body "Sydney provides great customer service to her clients and those she serves at t…" at bounding box center [787, 563] width 1075 height 213
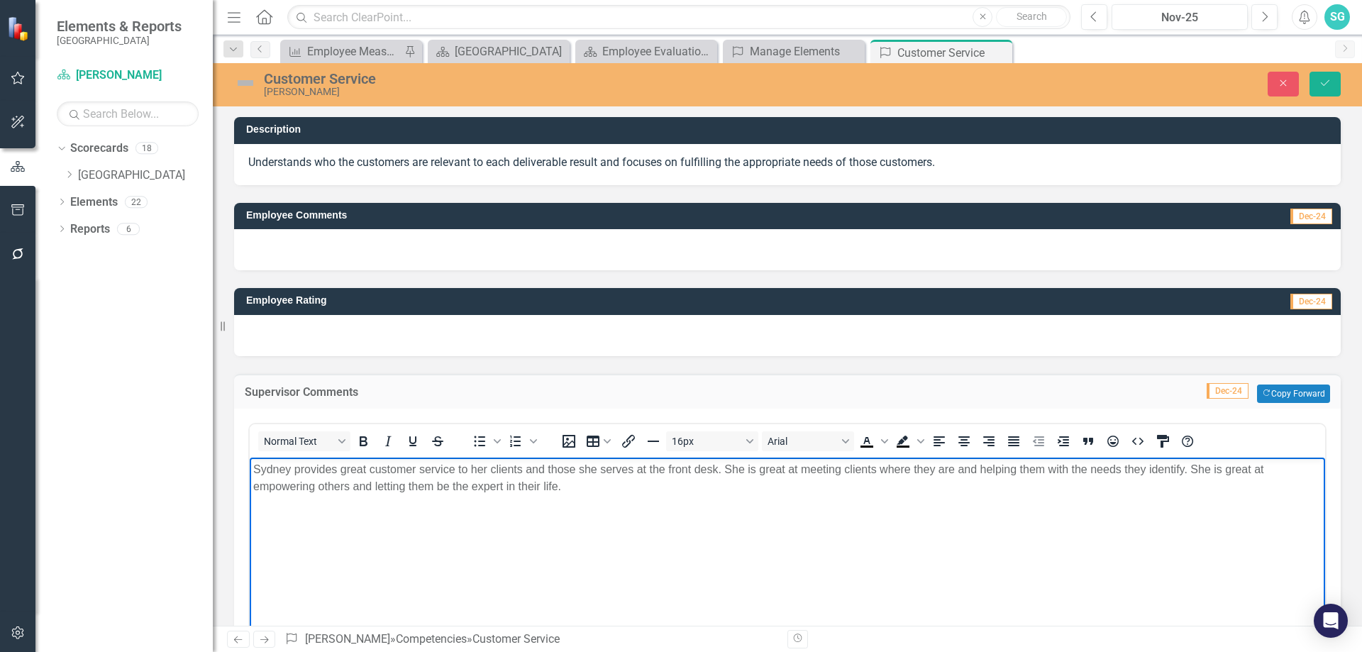
click at [649, 526] on body "Sydney provides great customer service to her clients and those she serves at t…" at bounding box center [787, 563] width 1075 height 213
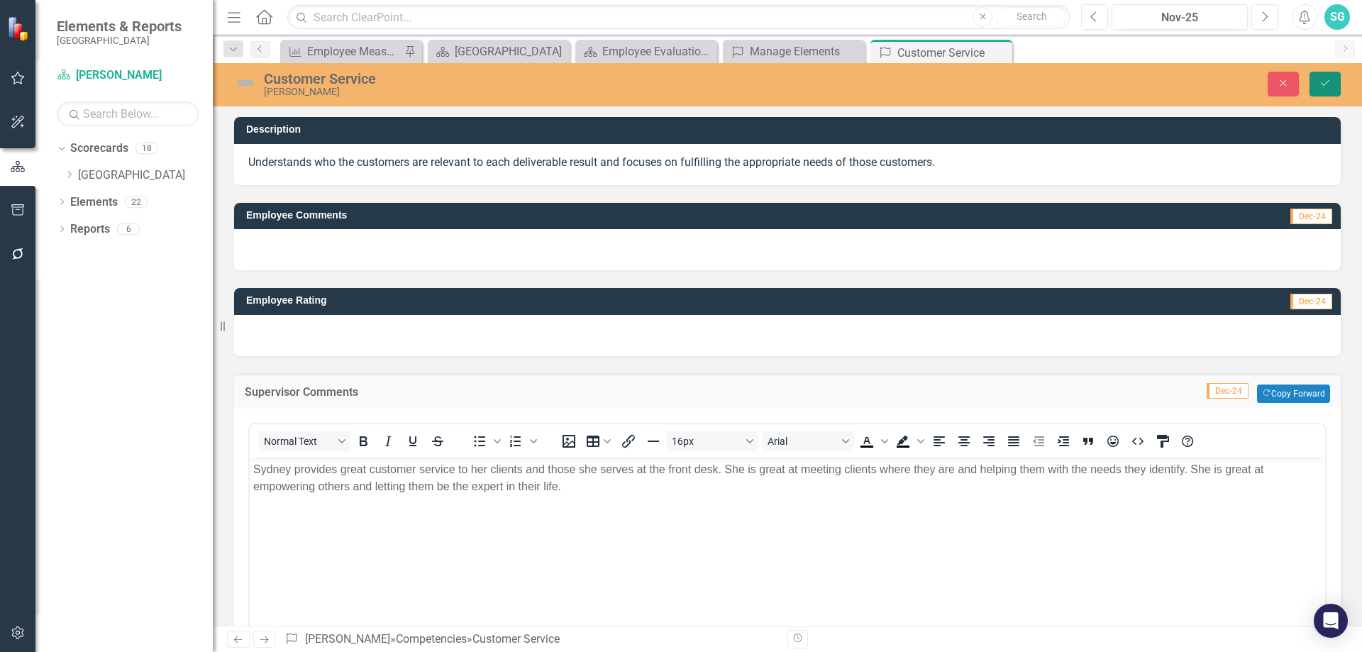
drag, startPoint x: 1323, startPoint y: 87, endPoint x: 1296, endPoint y: 256, distance: 170.8
click at [1296, 256] on div "Customer Service [PERSON_NAME] Close Save Description Understands who the custo…" at bounding box center [787, 344] width 1149 height 562
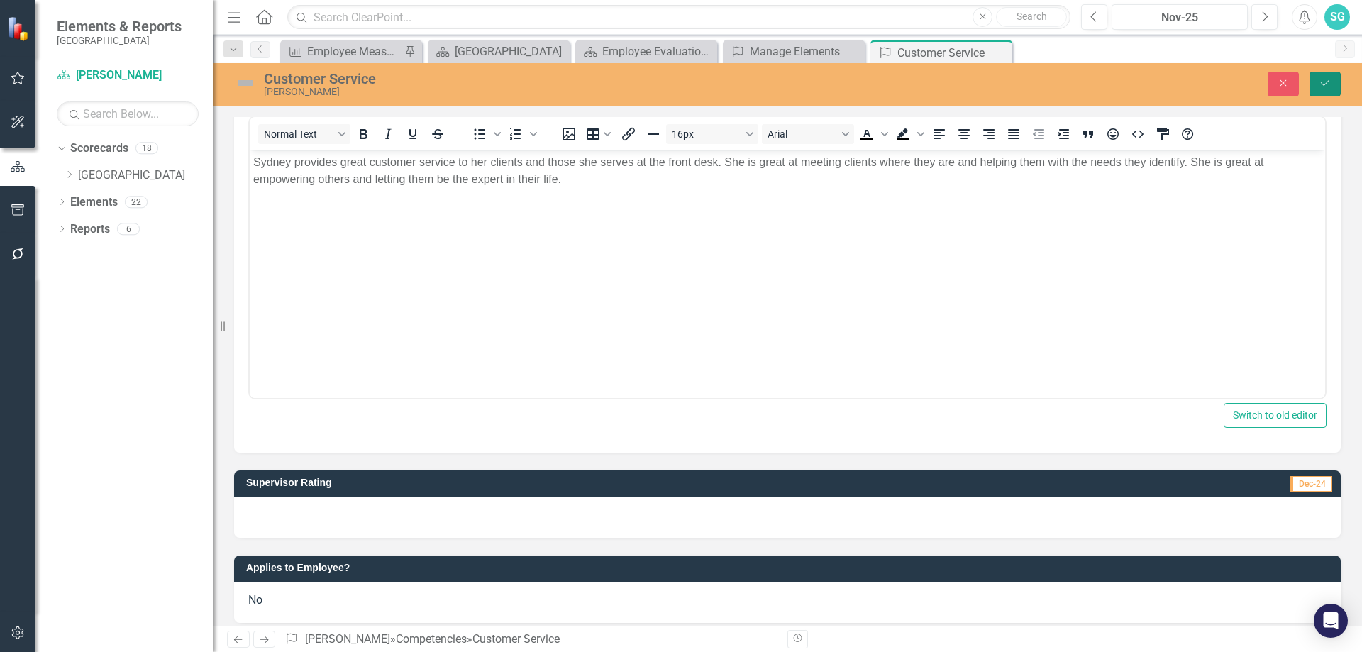
scroll to position [318, 0]
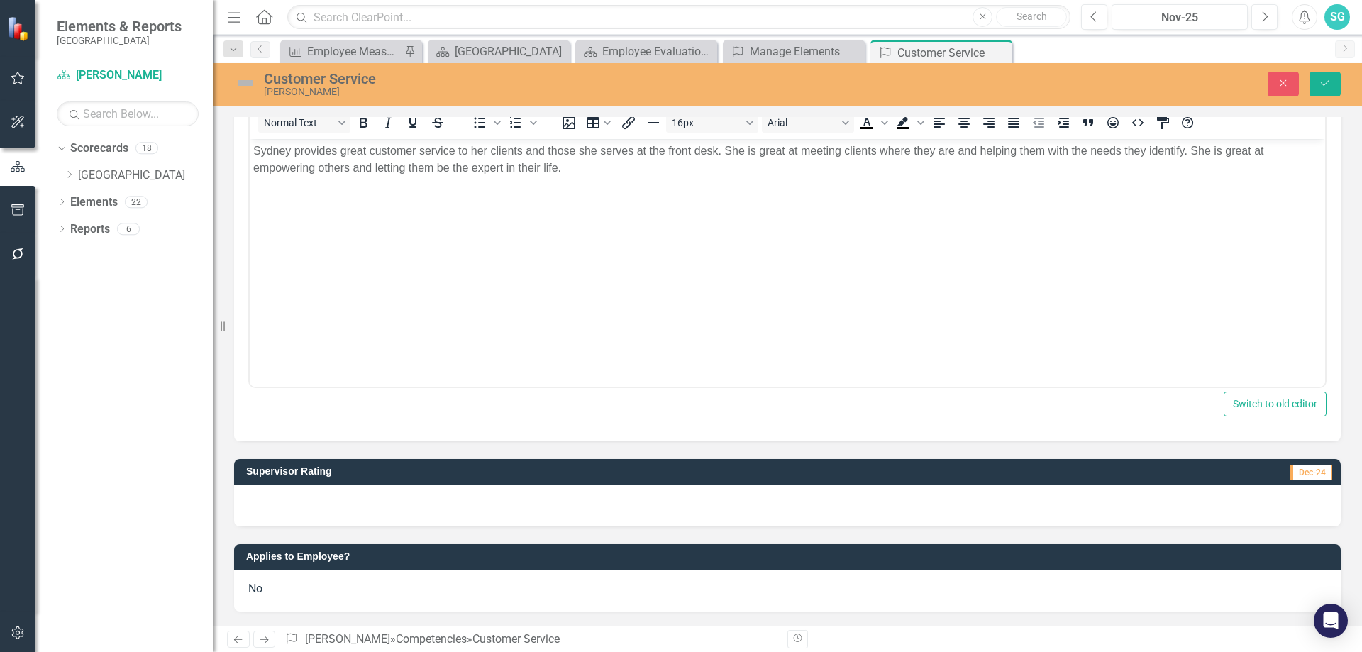
click at [274, 510] on div at bounding box center [787, 505] width 1106 height 41
click at [280, 501] on div at bounding box center [787, 505] width 1106 height 41
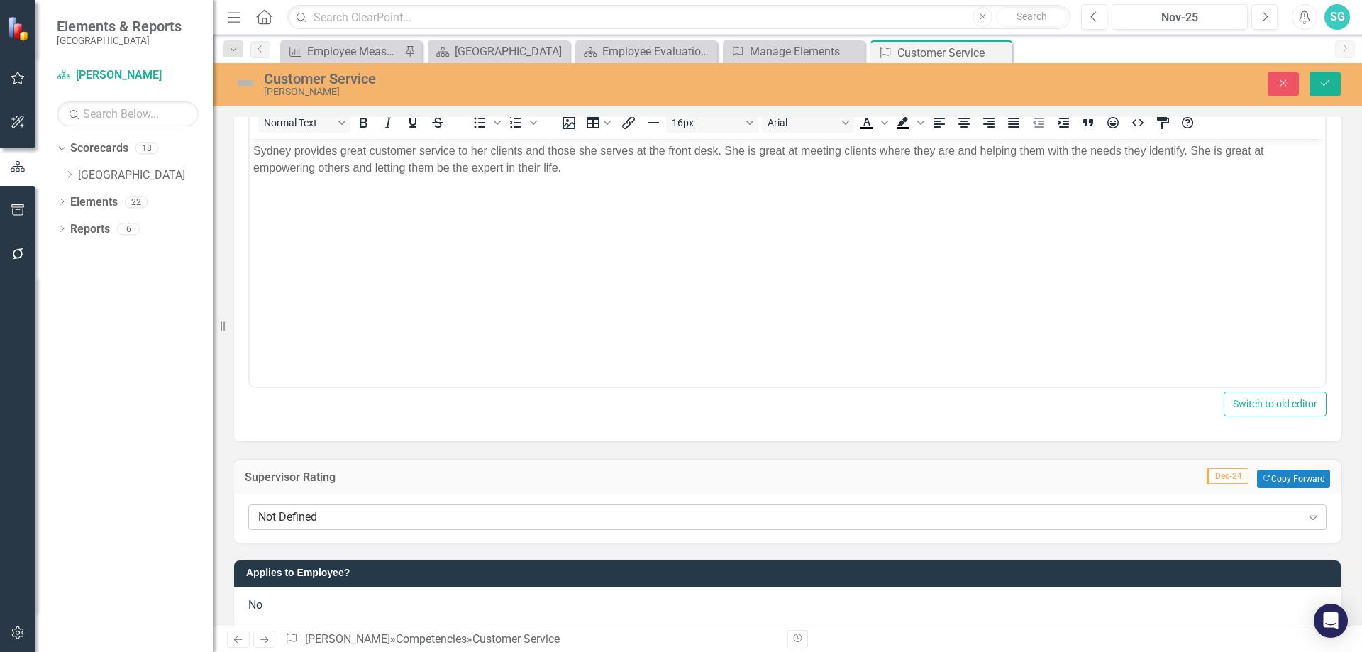
click at [279, 521] on div "Not Defined" at bounding box center [779, 517] width 1043 height 16
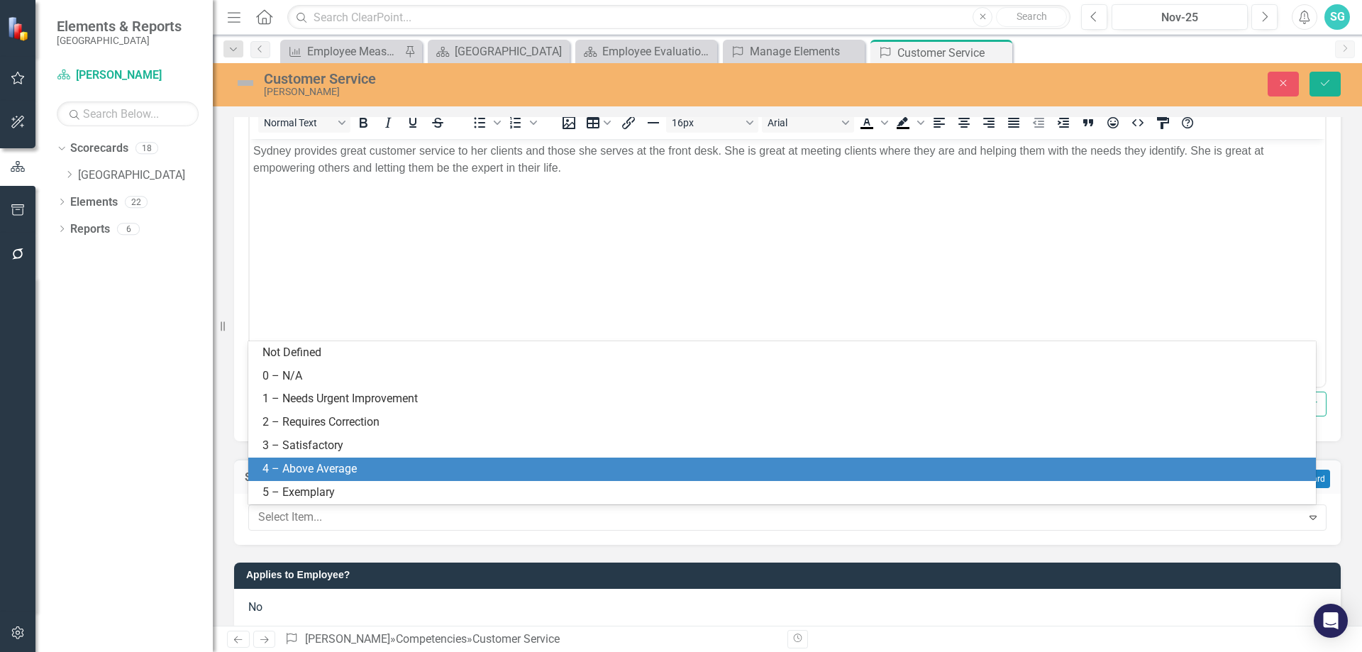
click at [356, 461] on div "4 – Above Average" at bounding box center [784, 469] width 1045 height 16
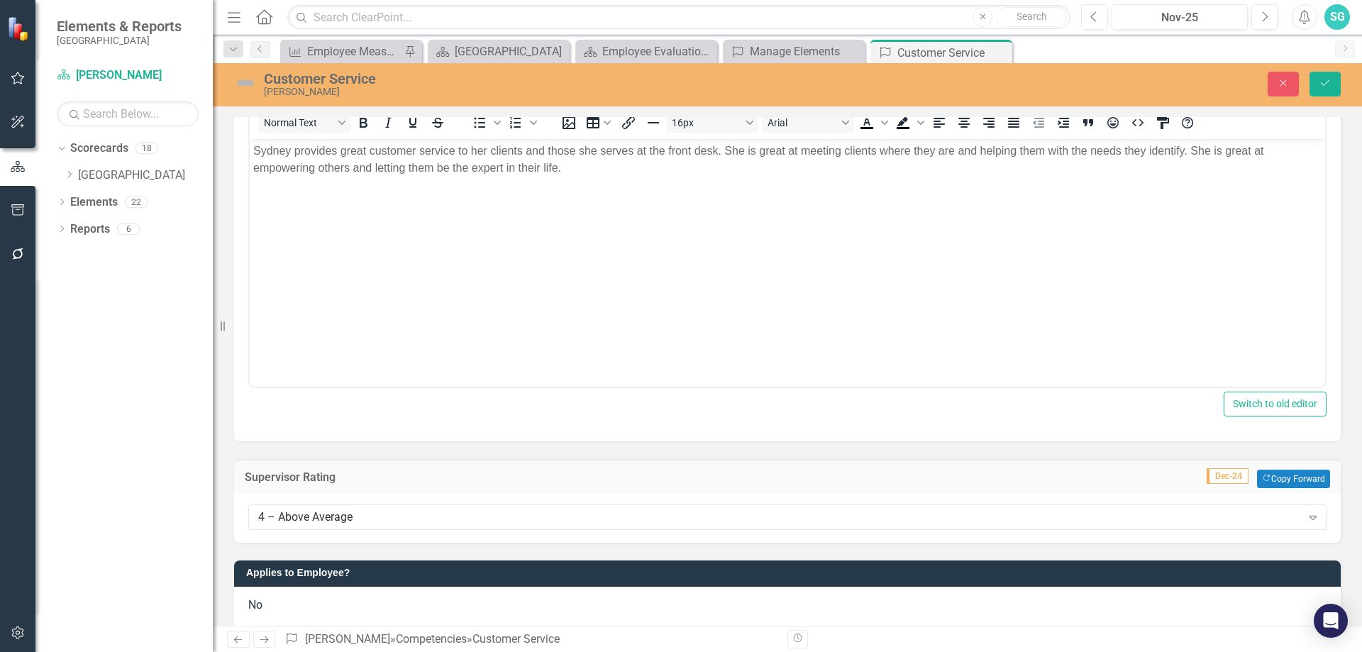
click at [329, 615] on div "No" at bounding box center [787, 607] width 1106 height 41
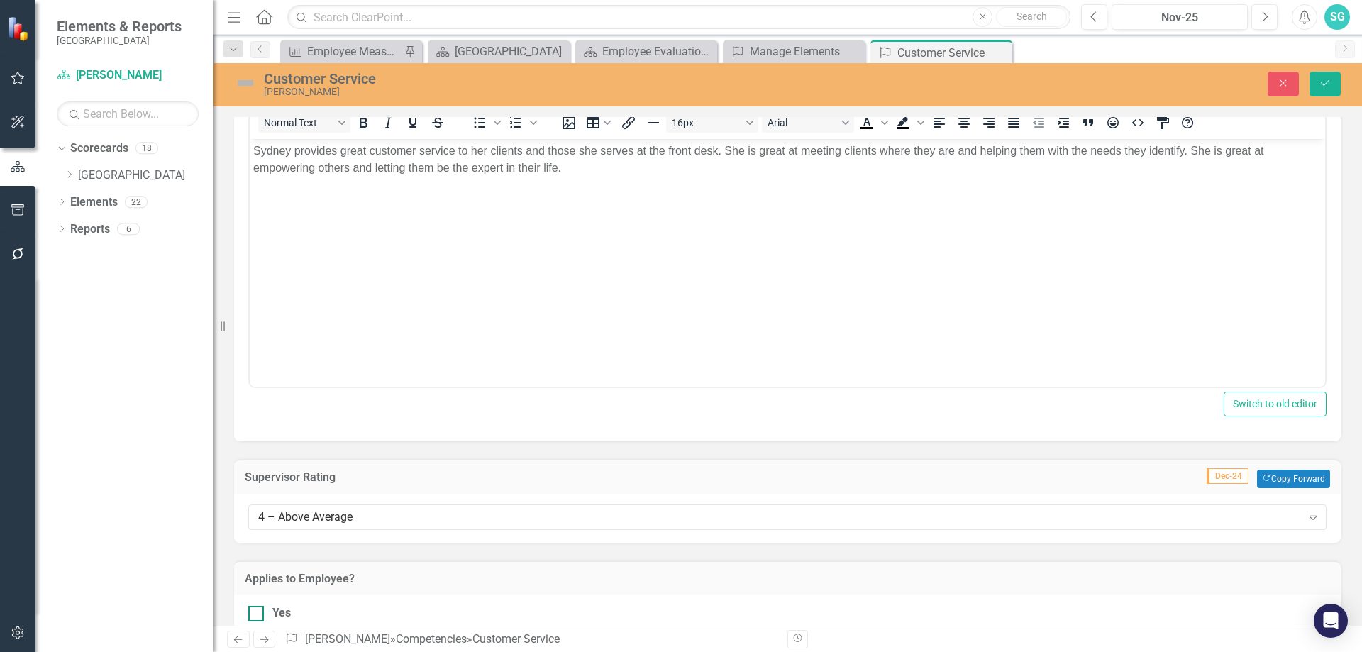
click at [268, 613] on div "Yes" at bounding box center [787, 613] width 1078 height 16
click at [257, 613] on input "Yes" at bounding box center [252, 610] width 9 height 9
checkbox input "true"
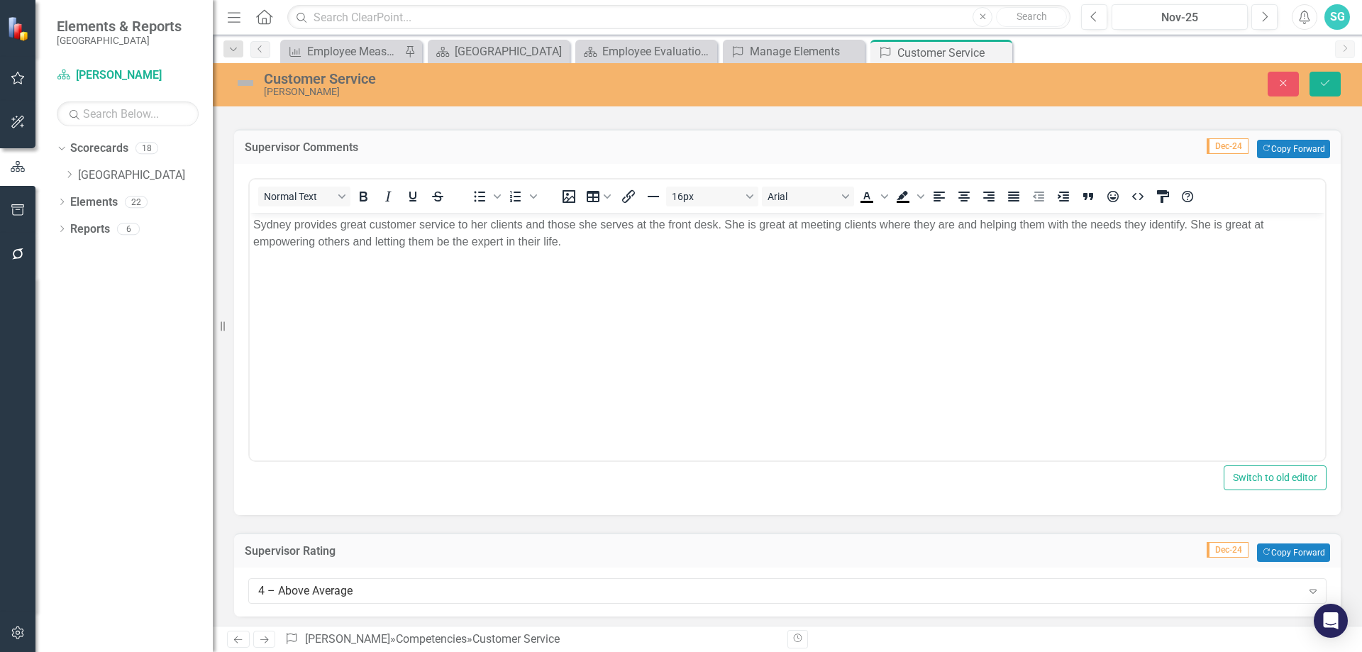
scroll to position [106, 0]
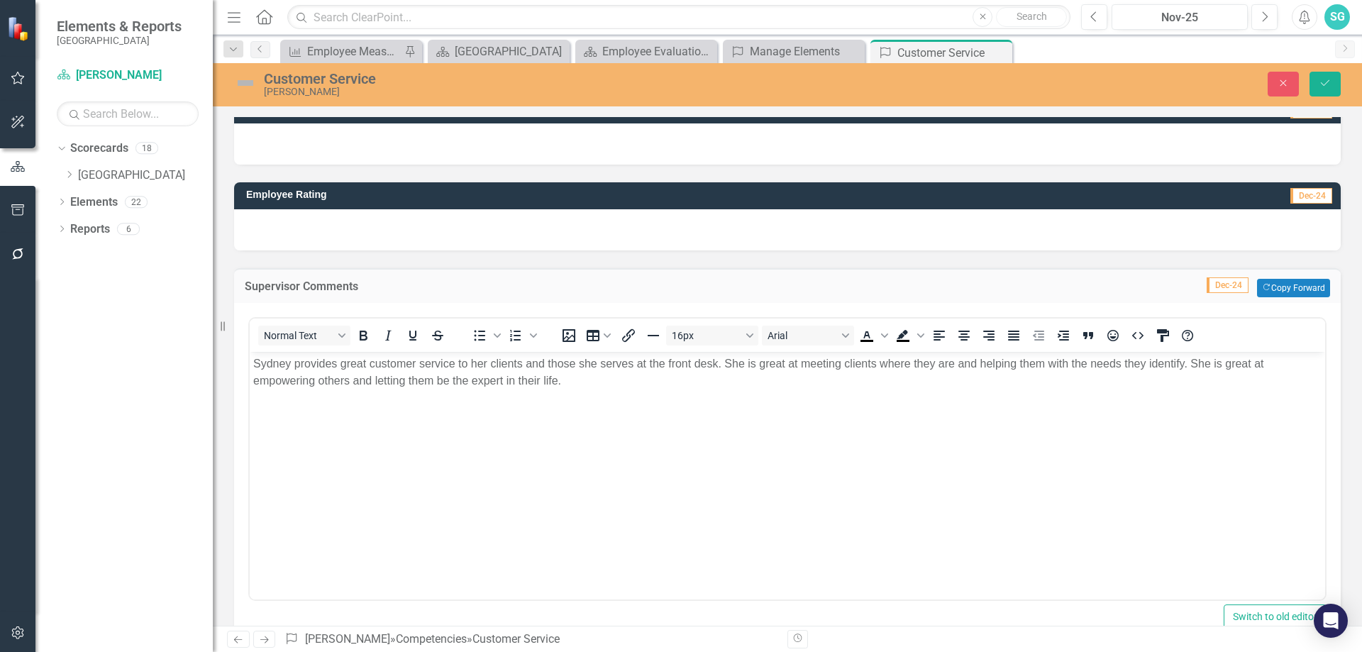
click at [422, 418] on body "Sydney provides great customer service to her clients and those she serves at t…" at bounding box center [787, 457] width 1075 height 213
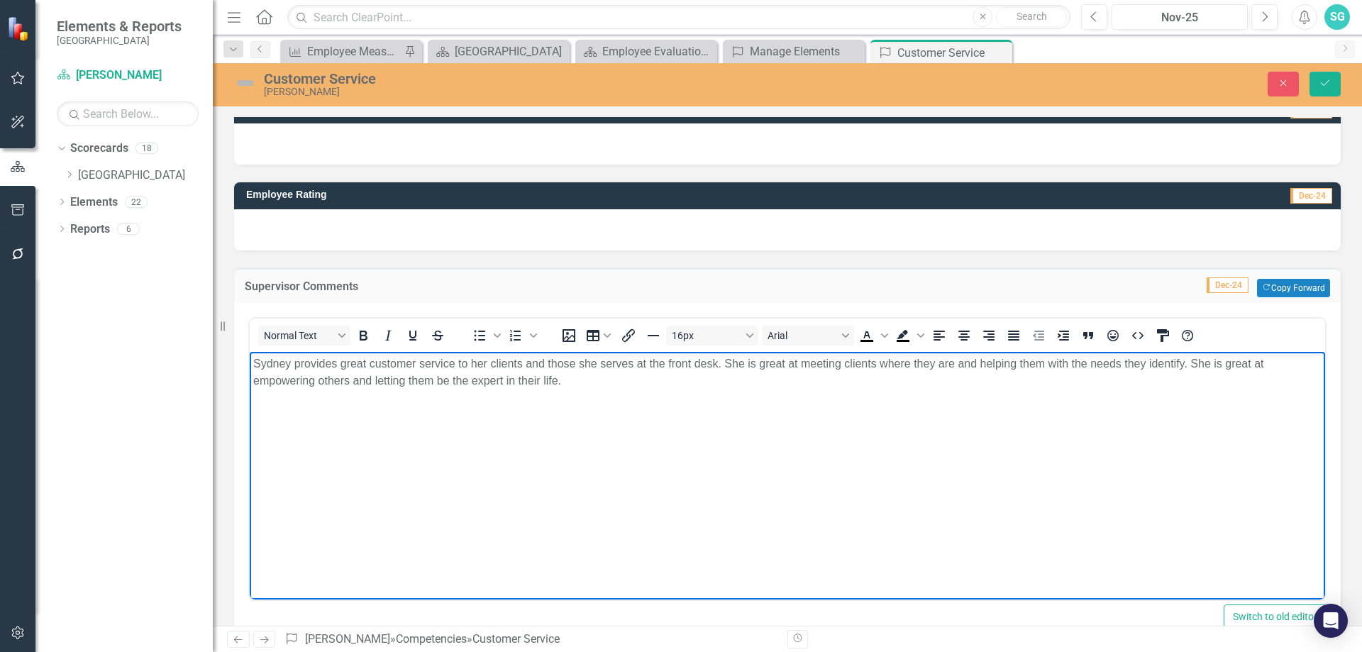
click at [567, 389] on body "Sydney provides great customer service to her clients and those she serves at t…" at bounding box center [787, 457] width 1075 height 213
click at [1325, 84] on icon "submit" at bounding box center [1325, 83] width 9 height 6
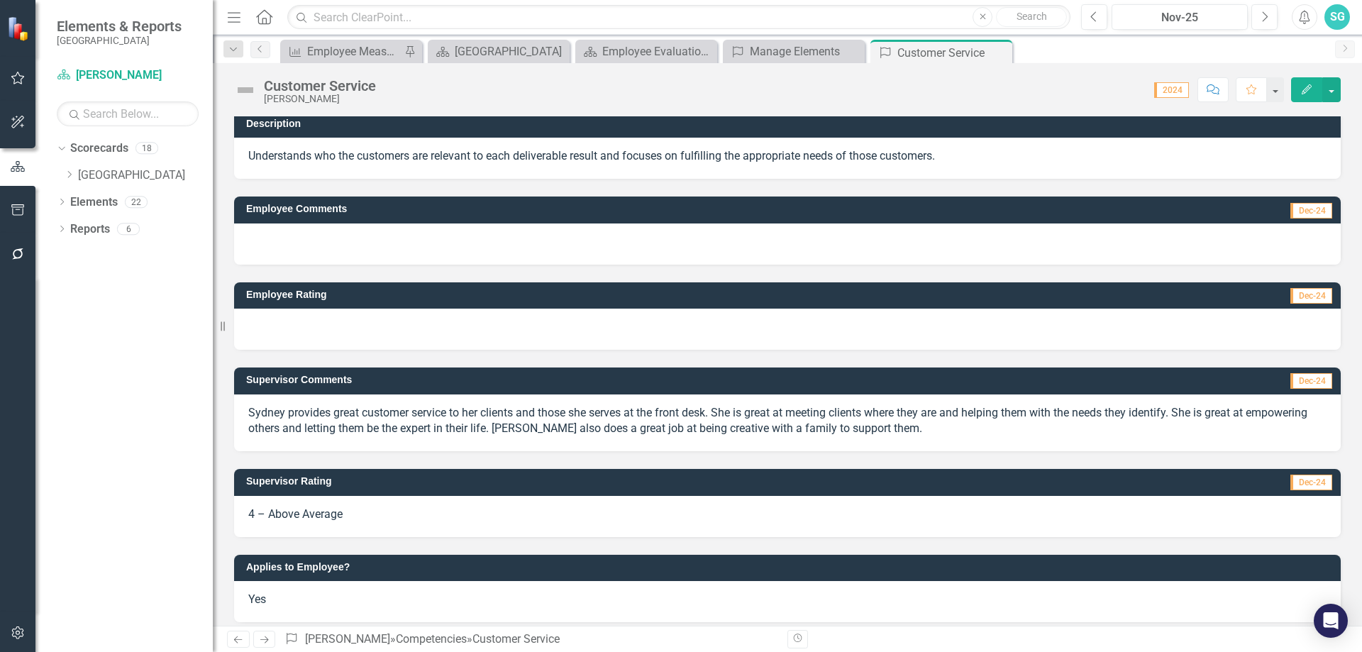
scroll to position [0, 0]
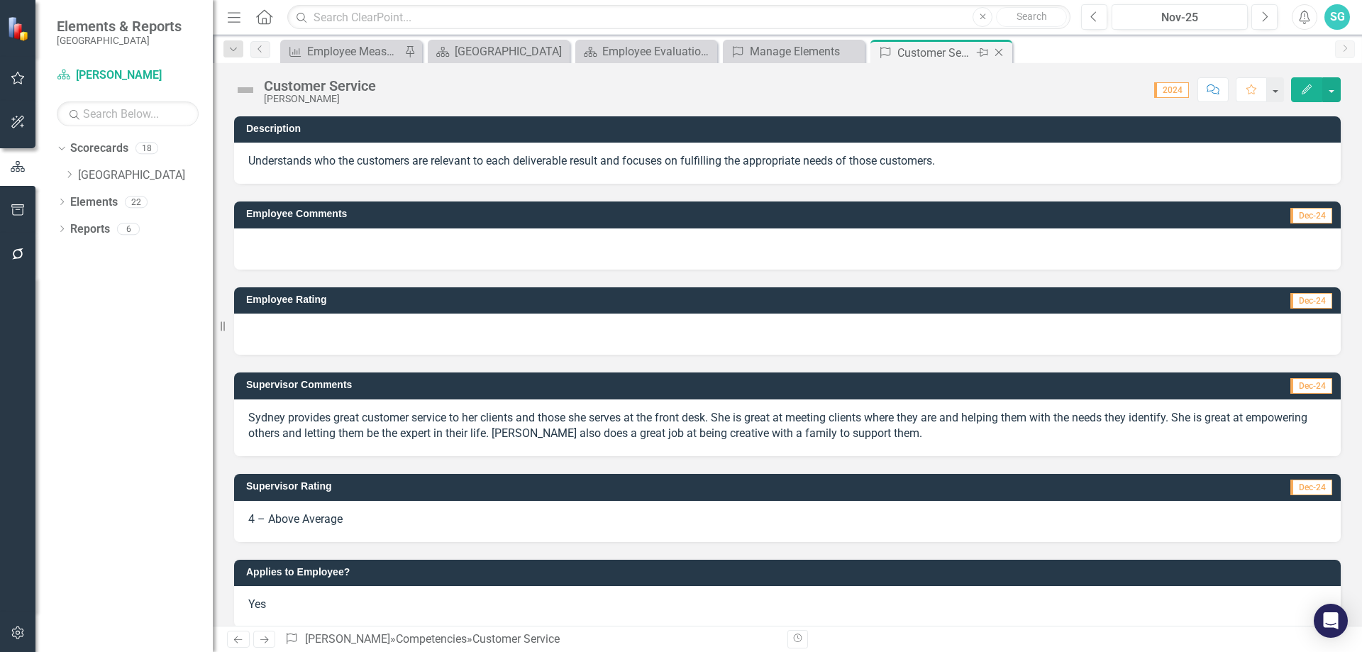
click at [999, 55] on icon "Close" at bounding box center [999, 52] width 14 height 11
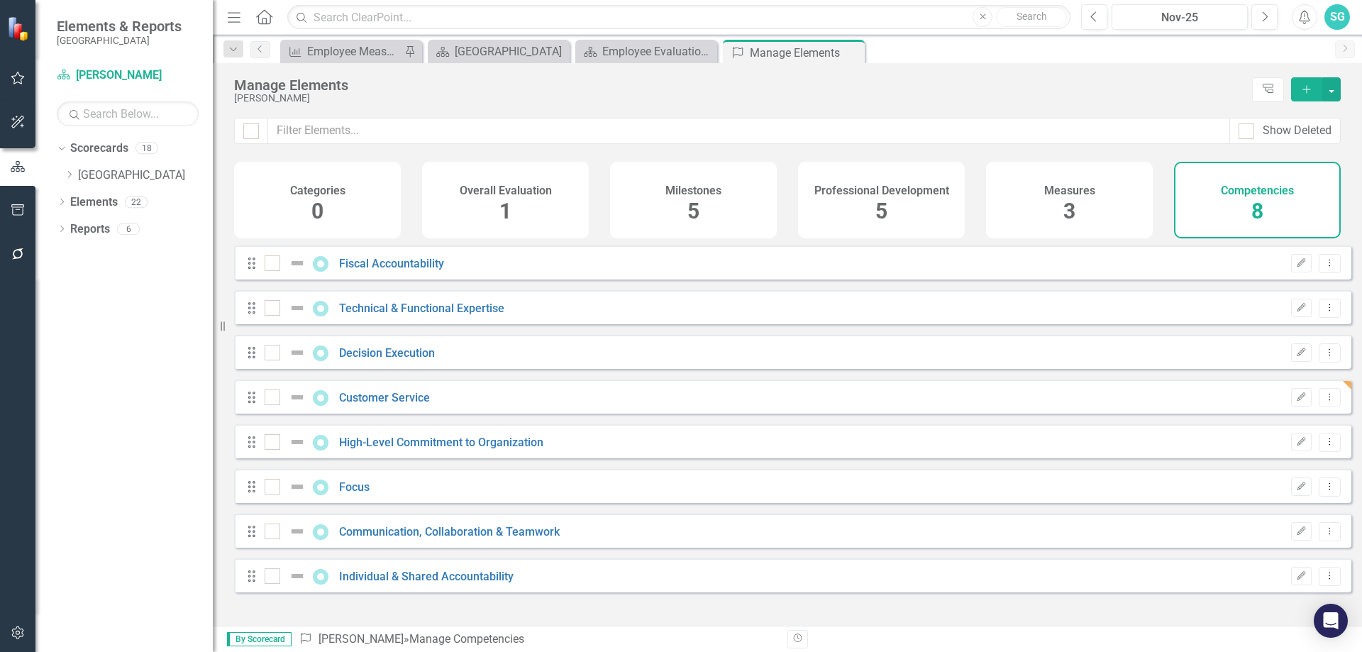
checkbox input "false"
click at [393, 449] on link "High-Level Commitment to Organization" at bounding box center [441, 441] width 204 height 13
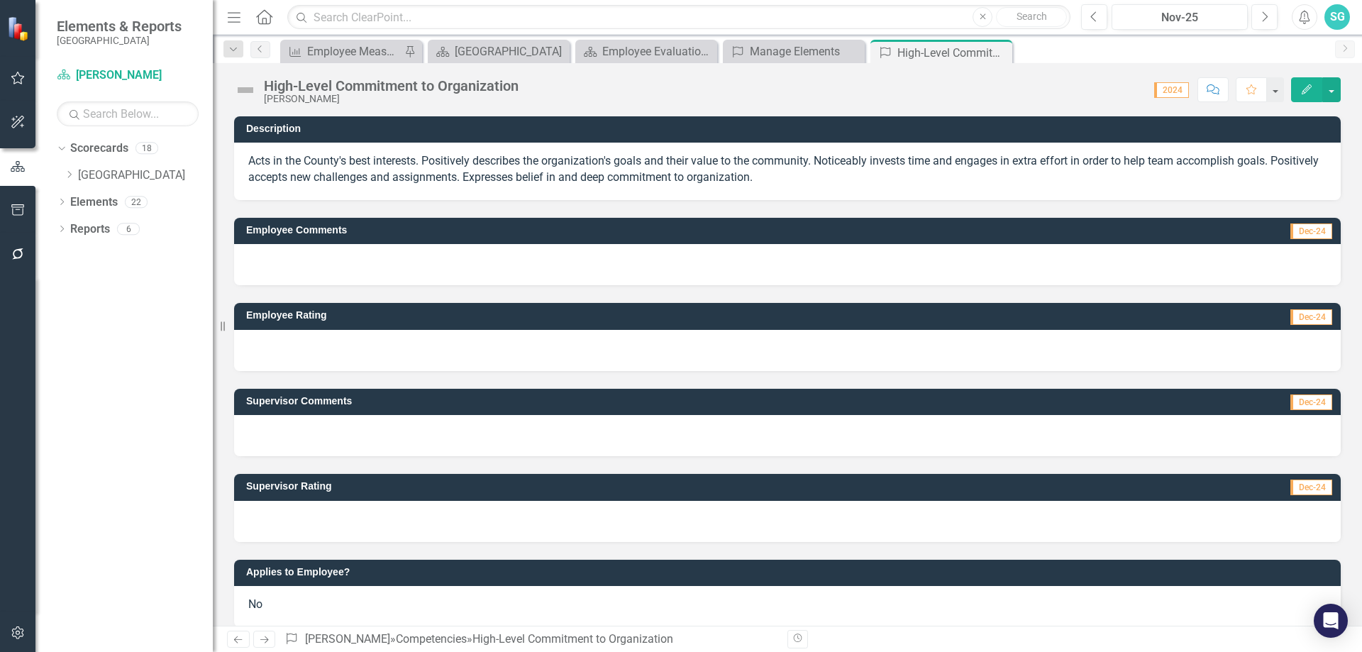
click at [441, 426] on div at bounding box center [787, 435] width 1106 height 41
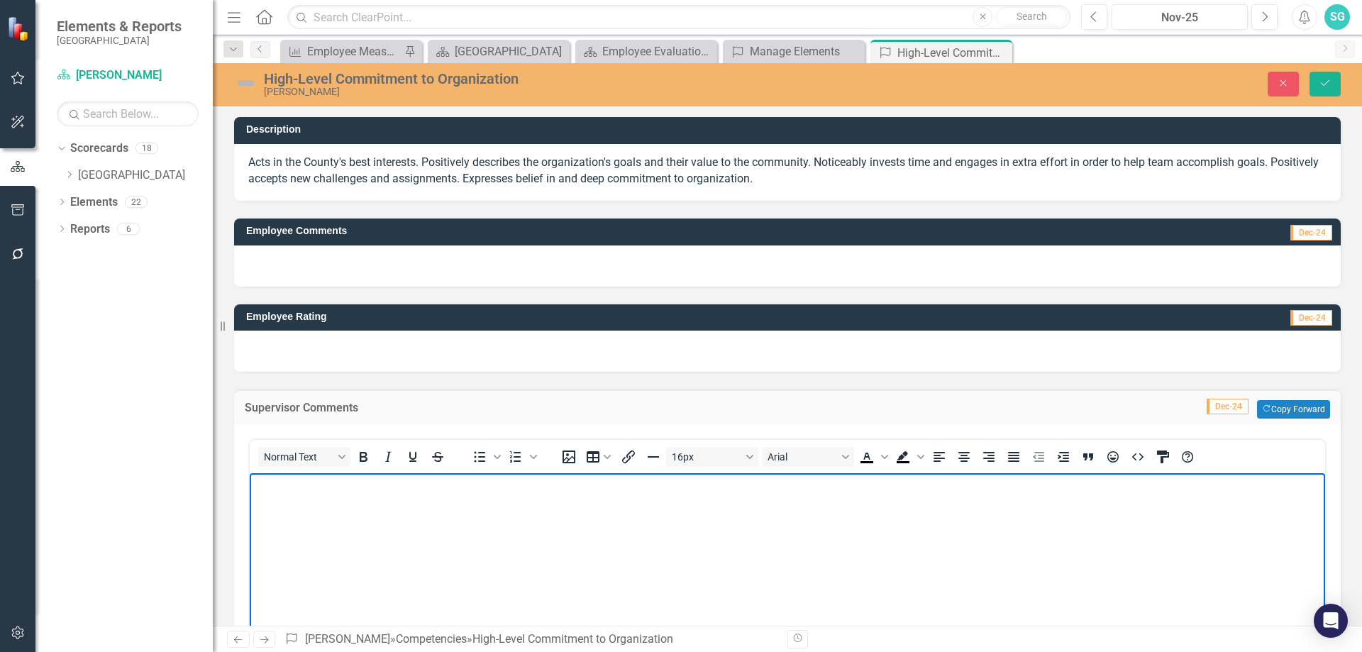
click at [650, 540] on body "Rich Text Area. Press ALT-0 for help." at bounding box center [787, 579] width 1075 height 213
click at [438, 265] on div at bounding box center [787, 265] width 1106 height 41
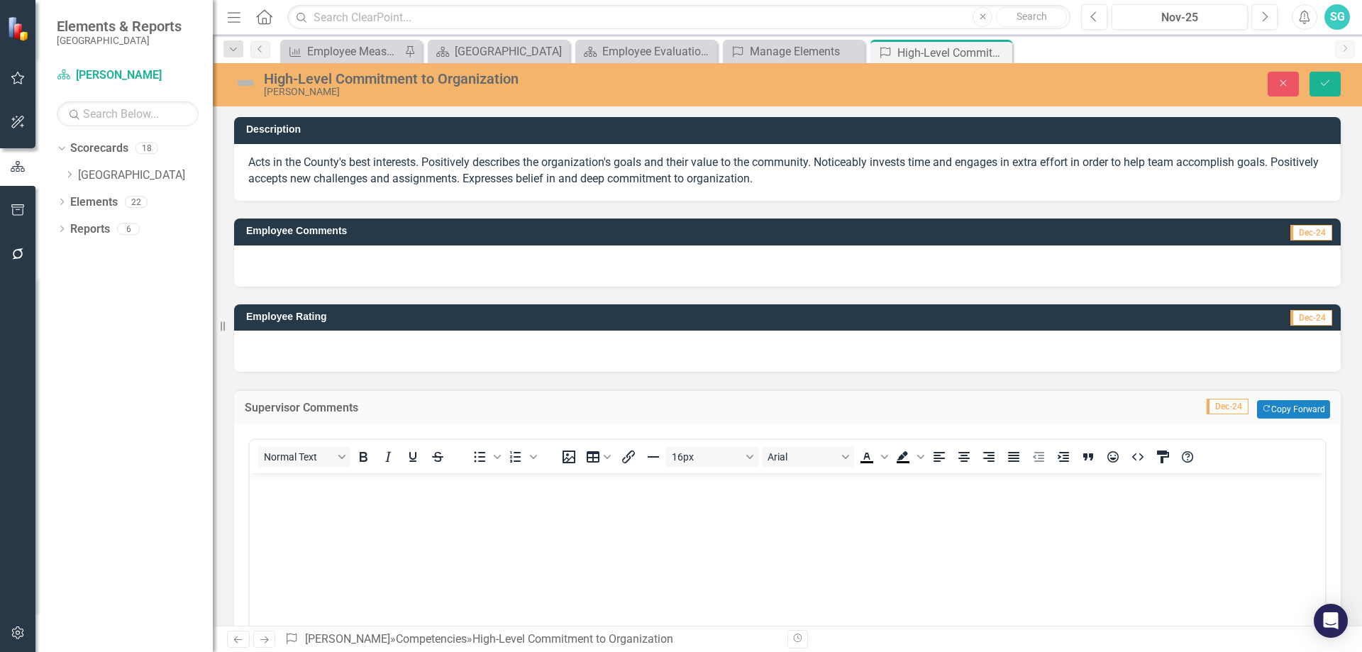
click at [438, 265] on div at bounding box center [787, 265] width 1106 height 41
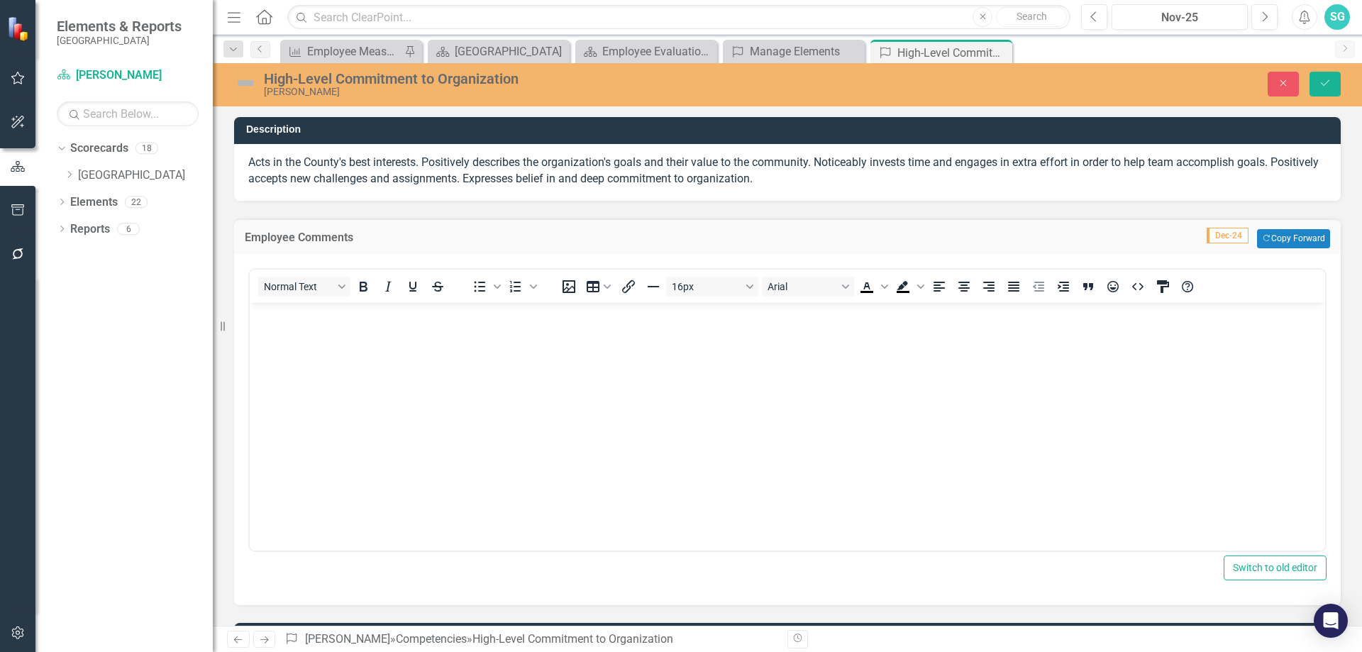
click at [833, 233] on td "Dec-24 Copy Forward Copy Forward" at bounding box center [1041, 238] width 578 height 18
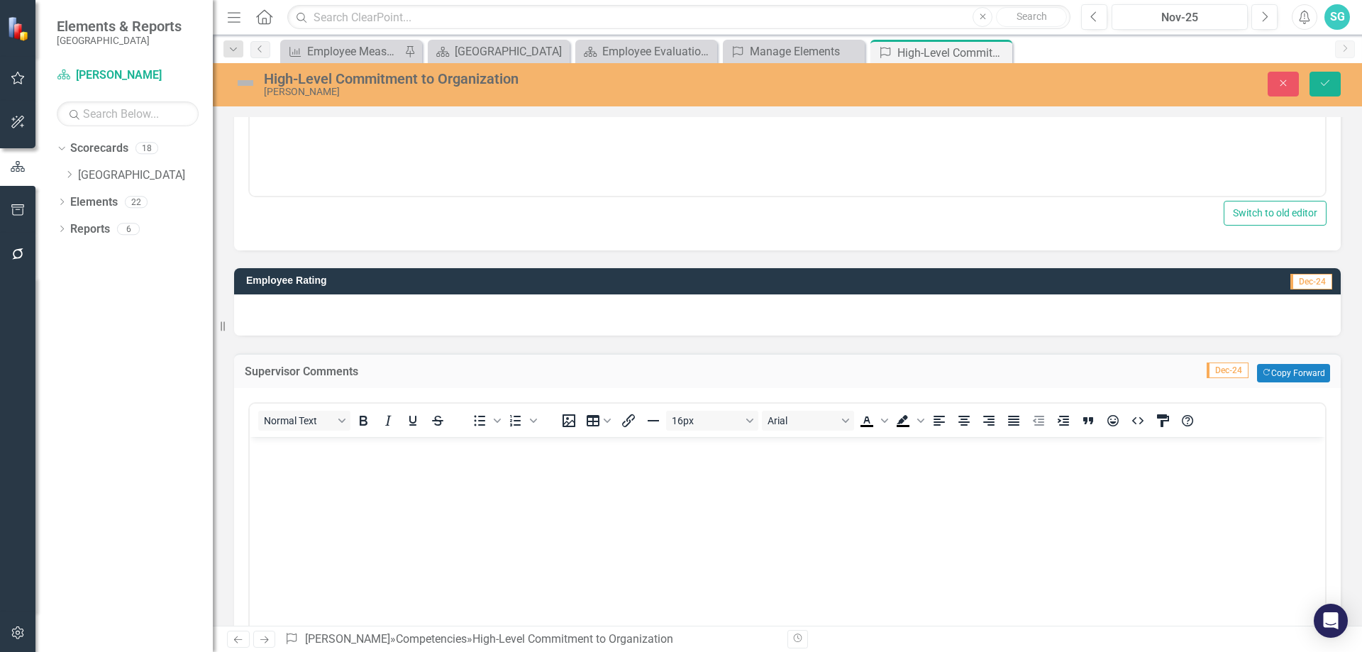
scroll to position [567, 0]
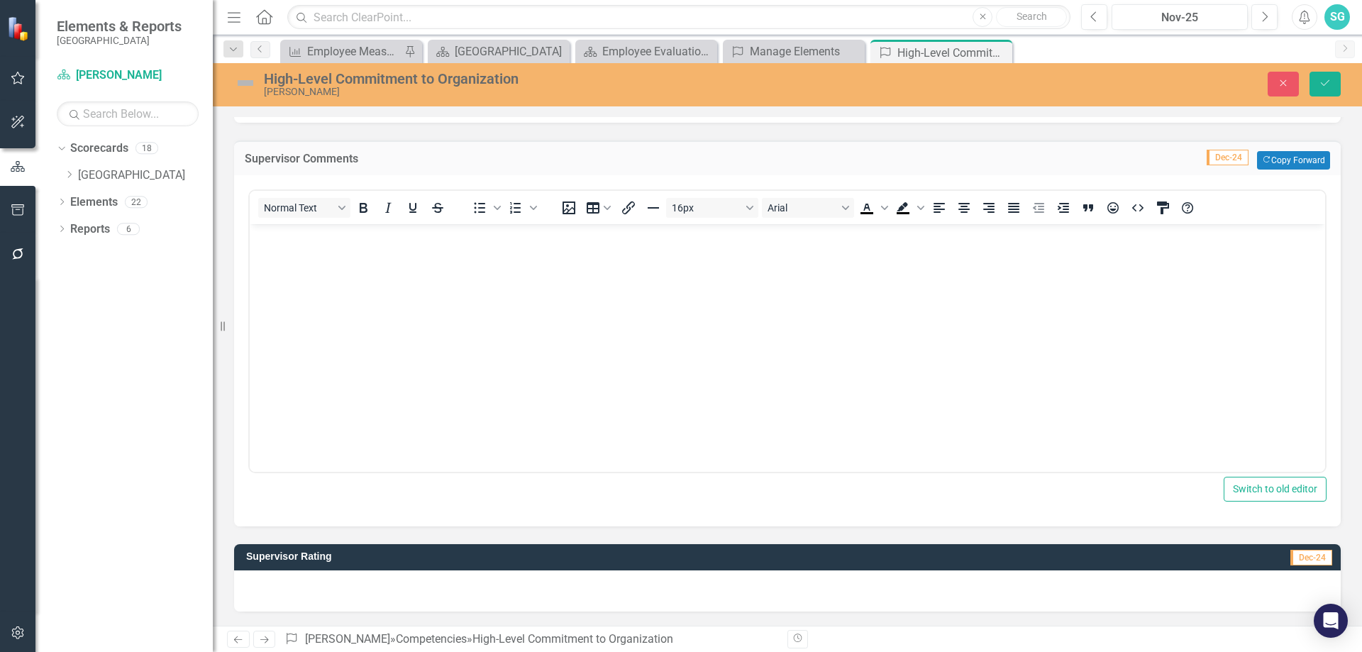
click at [666, 424] on body "Rich Text Area. Press ALT-0 for help." at bounding box center [787, 329] width 1075 height 213
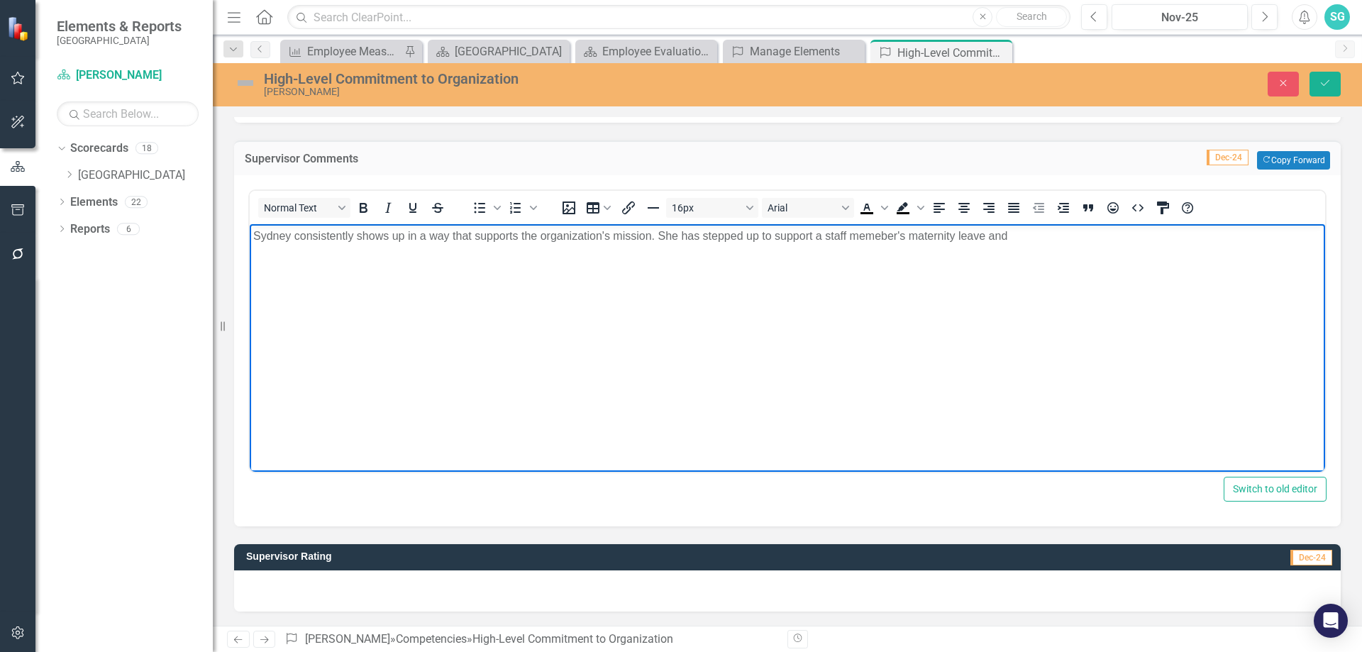
click at [894, 243] on p "Sydney consistently shows up in a way that supports the organization's mission.…" at bounding box center [787, 235] width 1068 height 17
click at [1057, 234] on p "Sydney consistently shows up in a way that supports the organization's mission.…" at bounding box center [787, 235] width 1068 height 17
click at [941, 235] on p "Sydney consistently shows up in a way that supports the organization's mission.…" at bounding box center [787, 235] width 1068 height 17
click at [1252, 235] on p "Sydney consistently shows up in a way that supports the organization's mission.…" at bounding box center [787, 235] width 1068 height 17
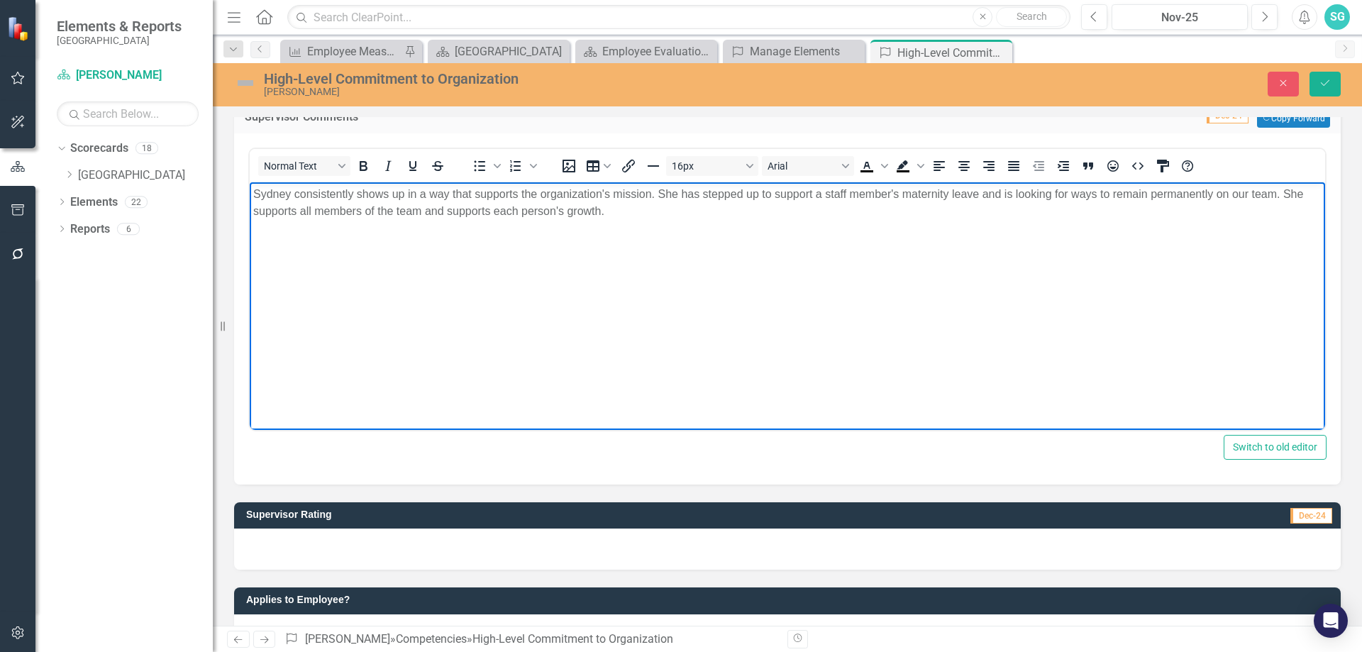
scroll to position [652, 0]
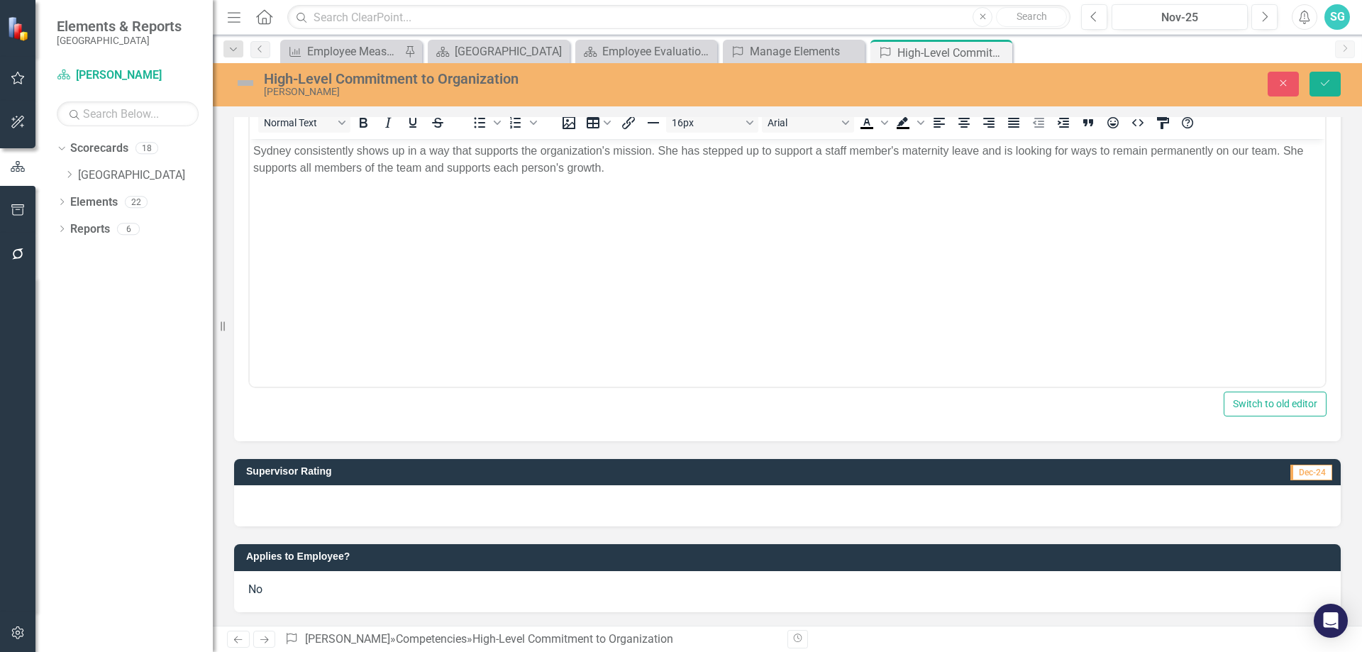
click at [623, 506] on div at bounding box center [787, 505] width 1106 height 41
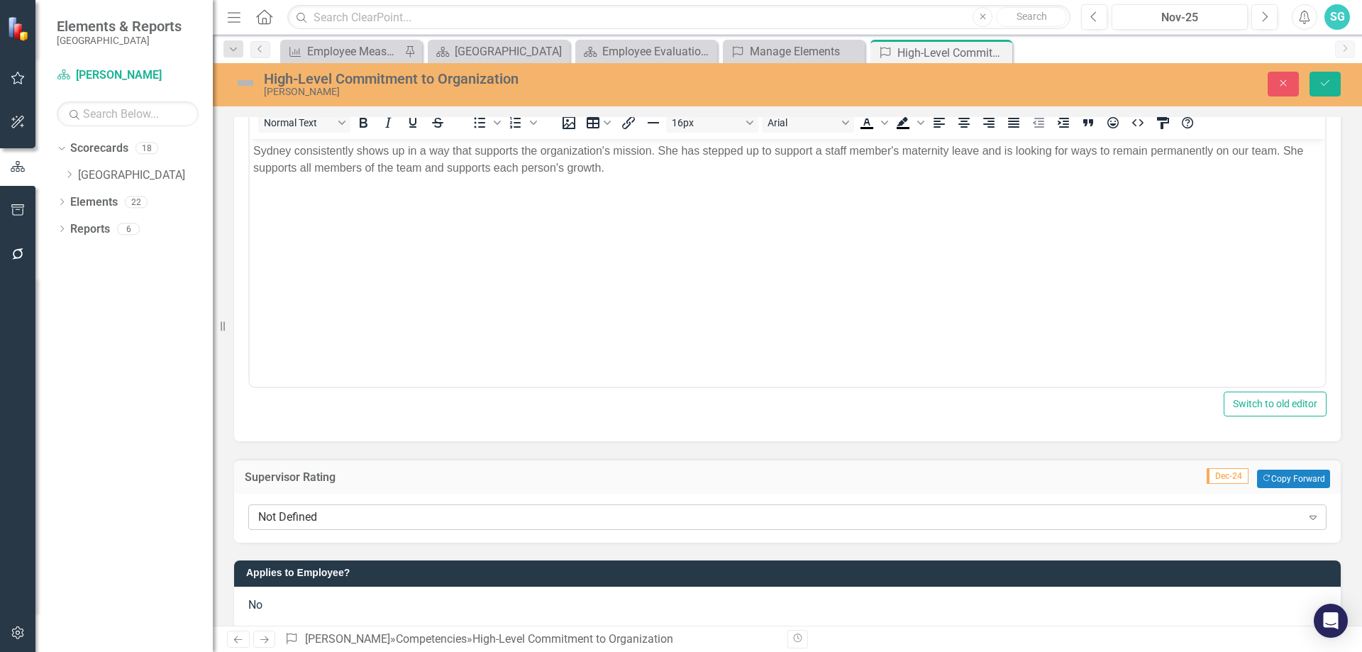
click at [516, 520] on div "Not Defined" at bounding box center [779, 517] width 1043 height 16
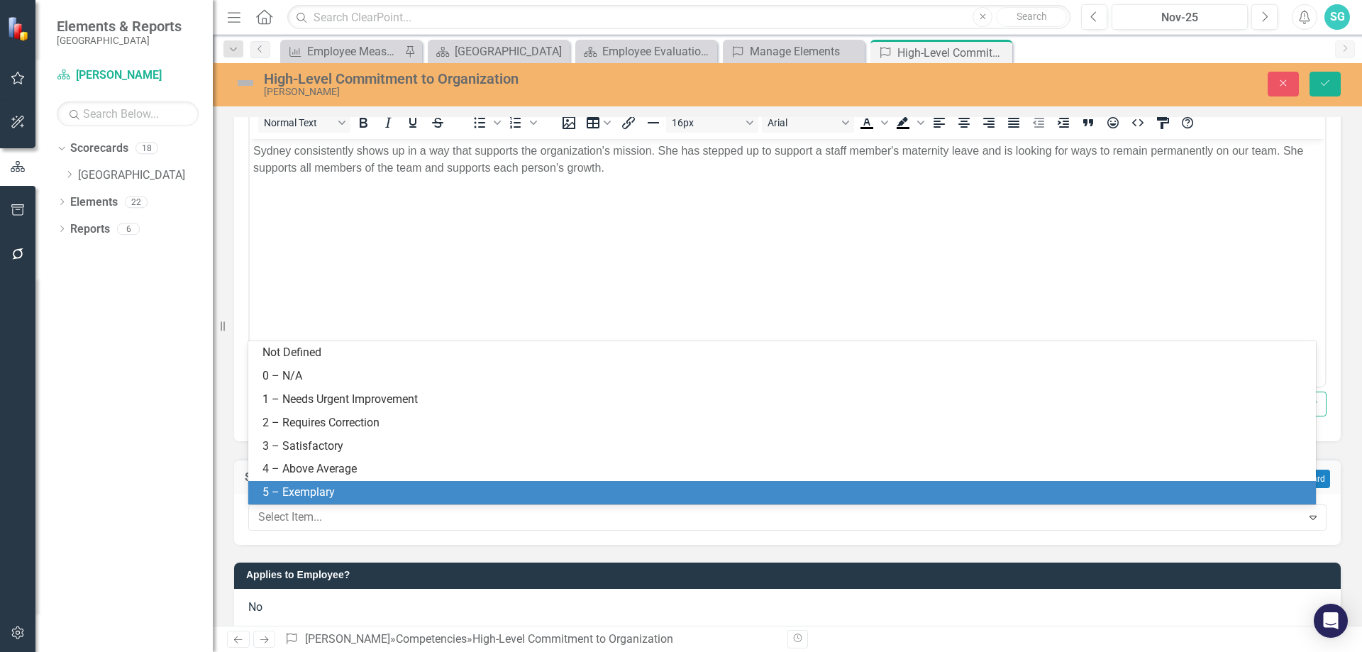
click at [509, 489] on div "5 – Exemplary" at bounding box center [784, 492] width 1045 height 16
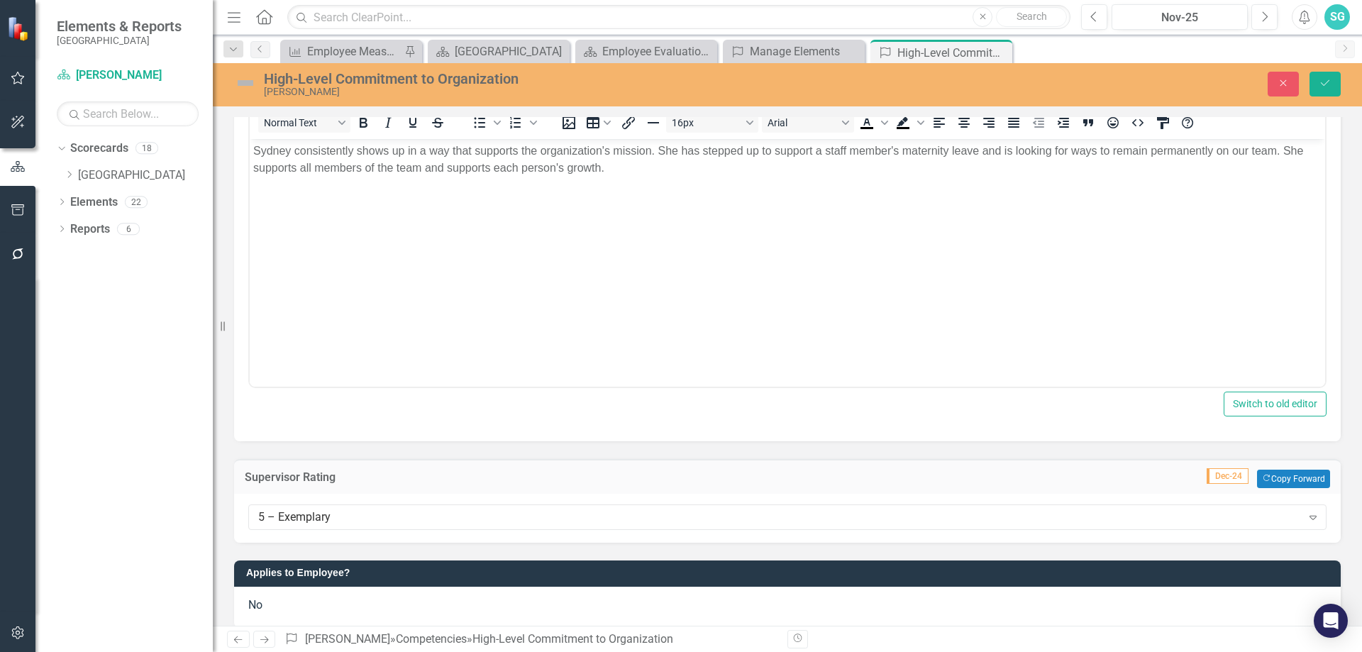
click at [579, 294] on body "Sydney consistently shows up in a way that supports the organization's mission.…" at bounding box center [787, 244] width 1075 height 213
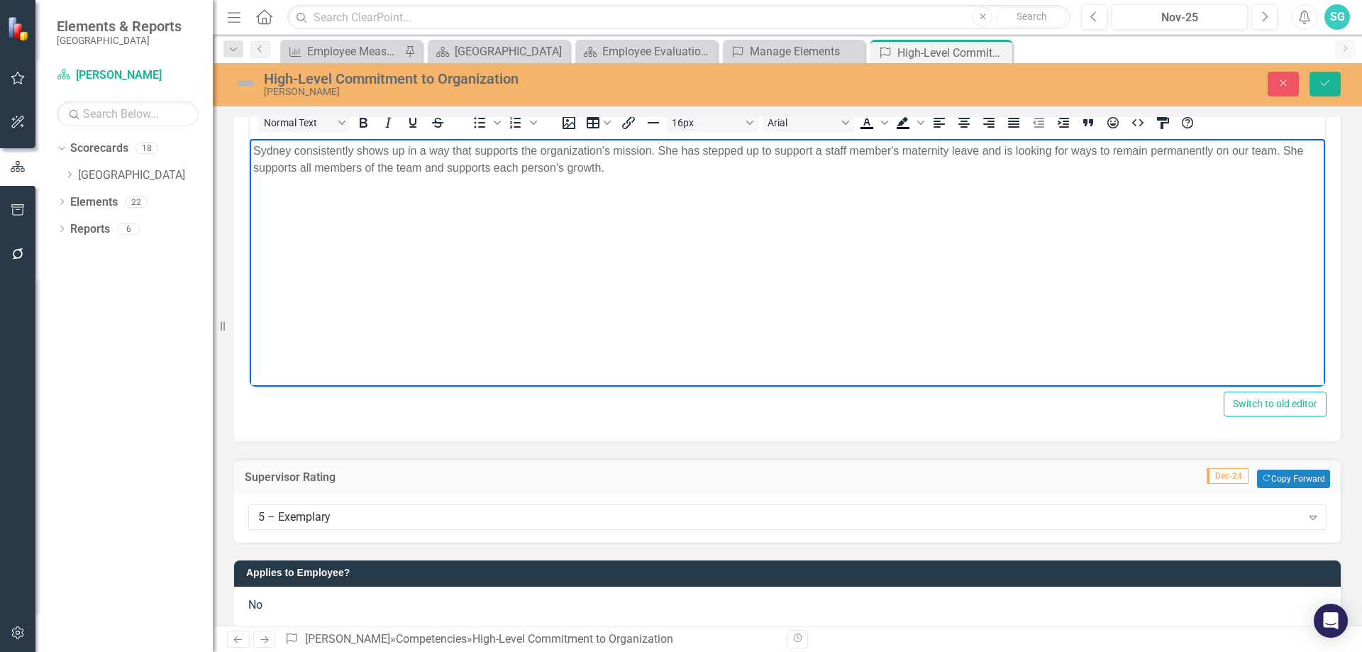
click at [630, 187] on body "Sydney consistently shows up in a way that supports the organization's mission.…" at bounding box center [787, 244] width 1075 height 213
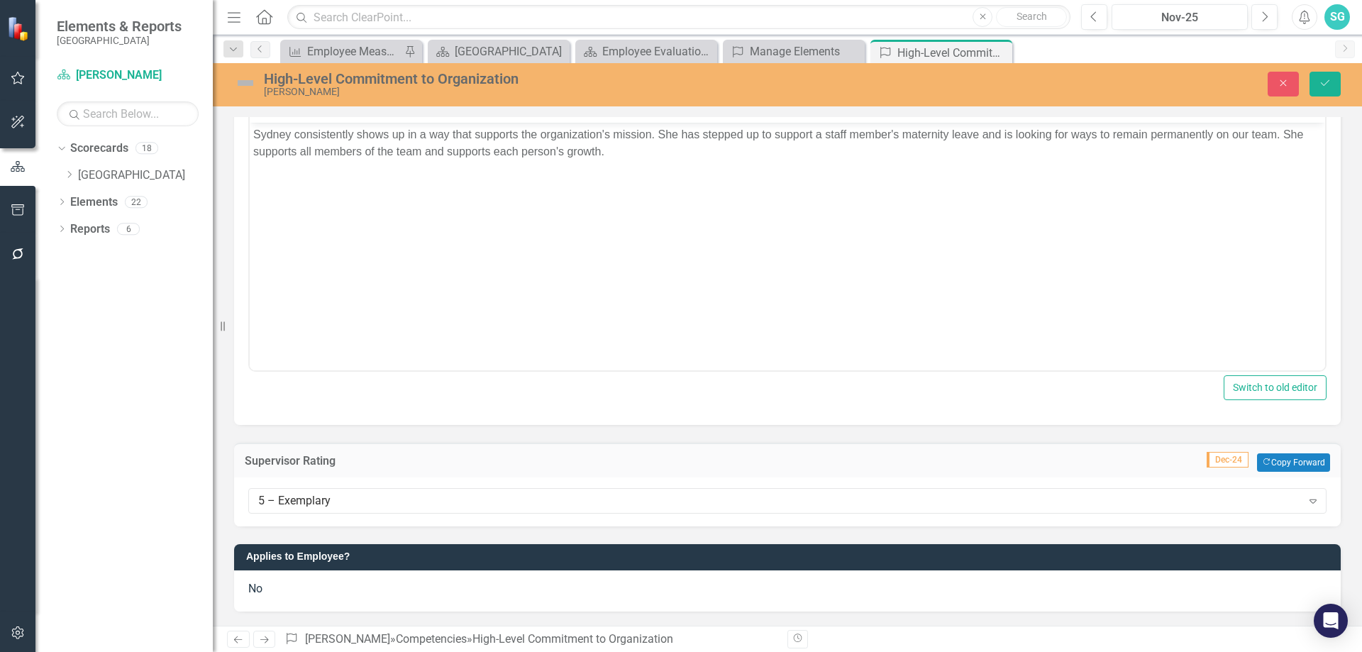
click at [312, 596] on div "No" at bounding box center [787, 590] width 1106 height 41
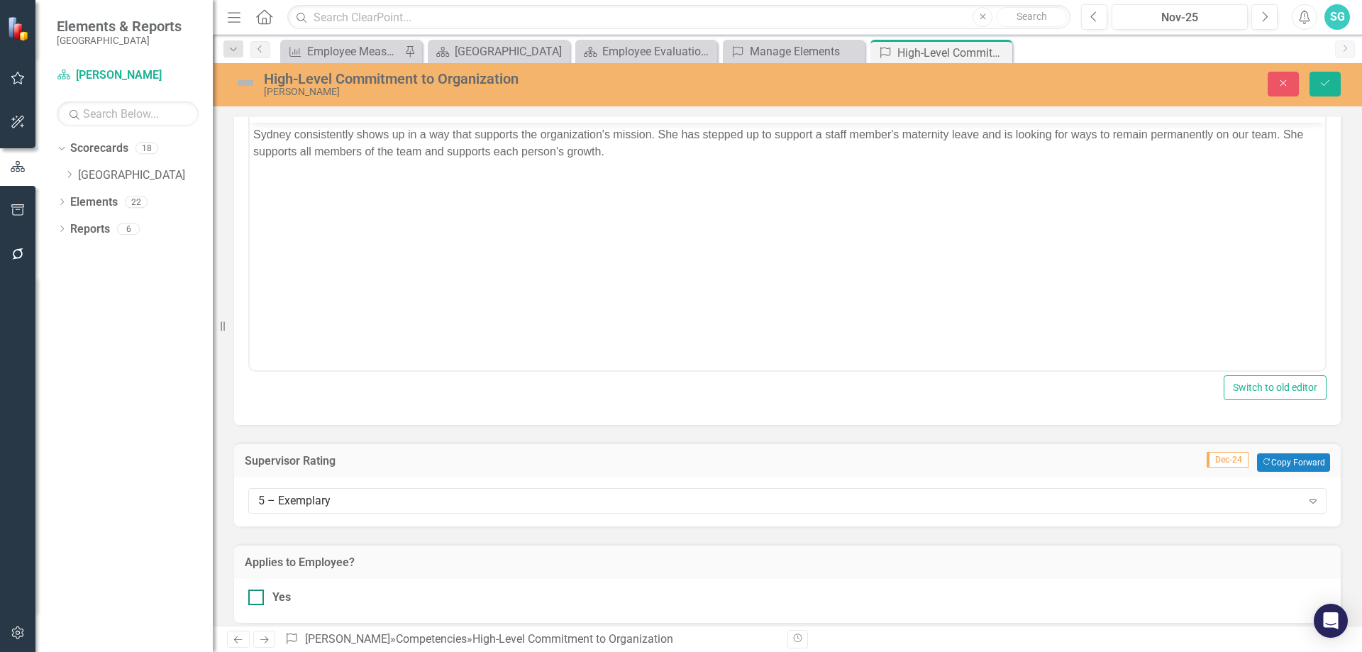
click at [272, 598] on div "Yes" at bounding box center [787, 597] width 1078 height 16
click at [257, 598] on input "Yes" at bounding box center [252, 593] width 9 height 9
checkbox input "true"
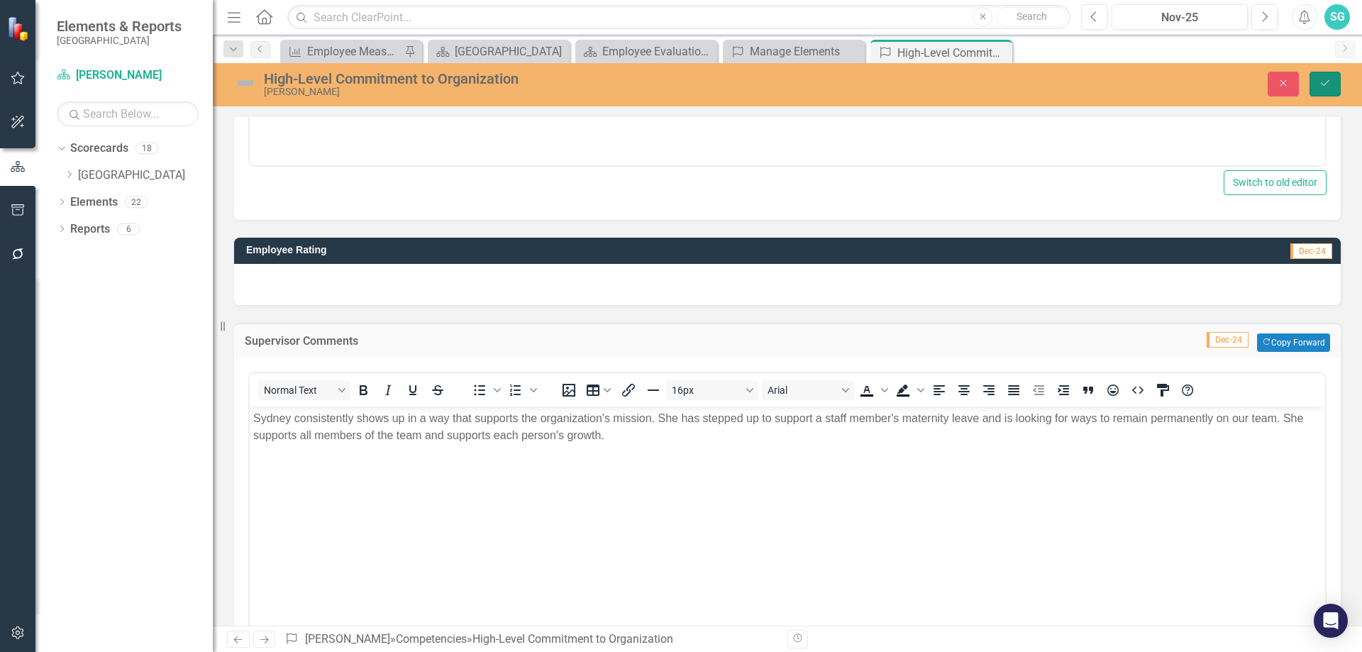
click at [1323, 79] on icon "Save" at bounding box center [1324, 83] width 13 height 10
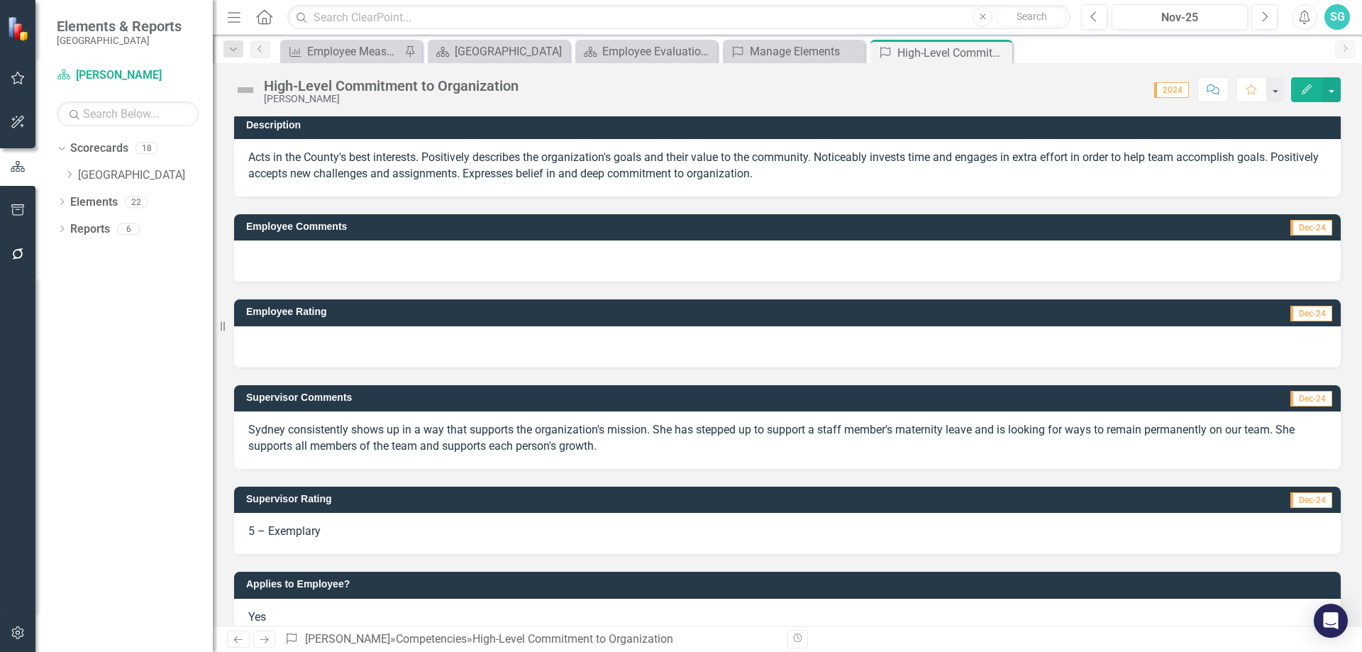
scroll to position [0, 0]
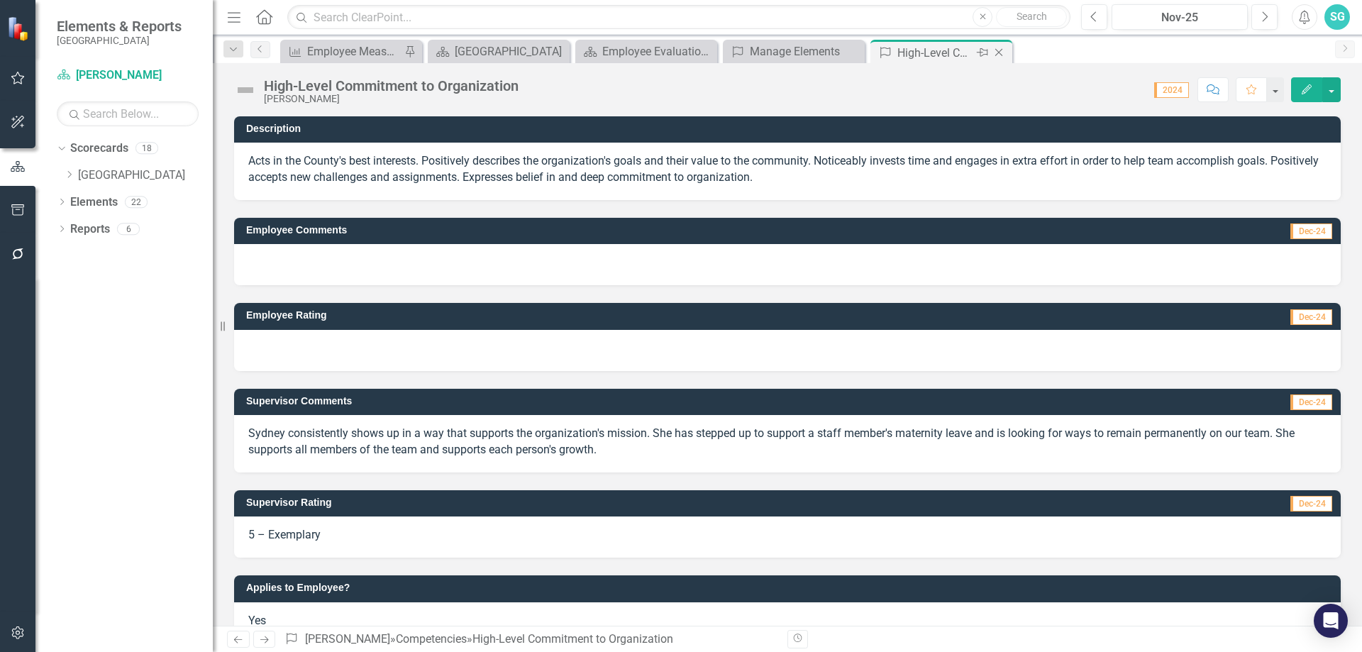
click at [996, 49] on icon "Close" at bounding box center [999, 52] width 14 height 11
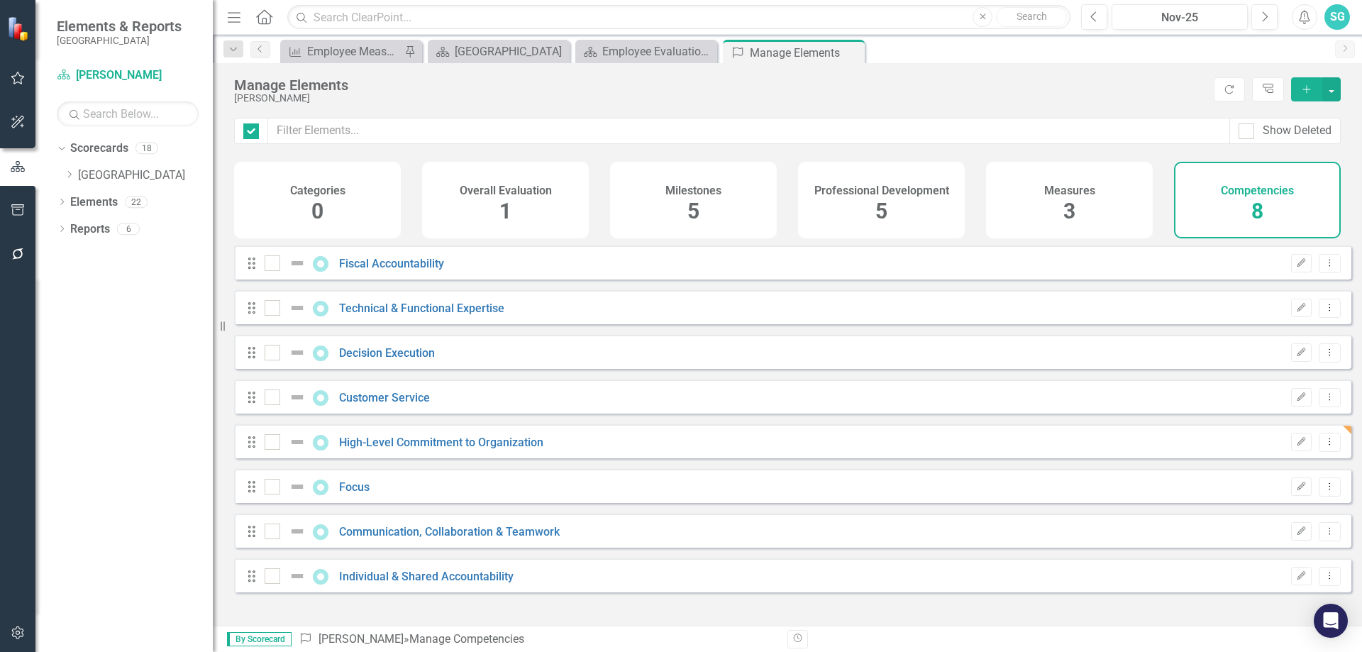
checkbox input "false"
click at [355, 503] on div "Drag Focus 2024 Edit Dropdown Menu" at bounding box center [792, 486] width 1117 height 34
click at [361, 493] on link "Focus" at bounding box center [354, 486] width 30 height 13
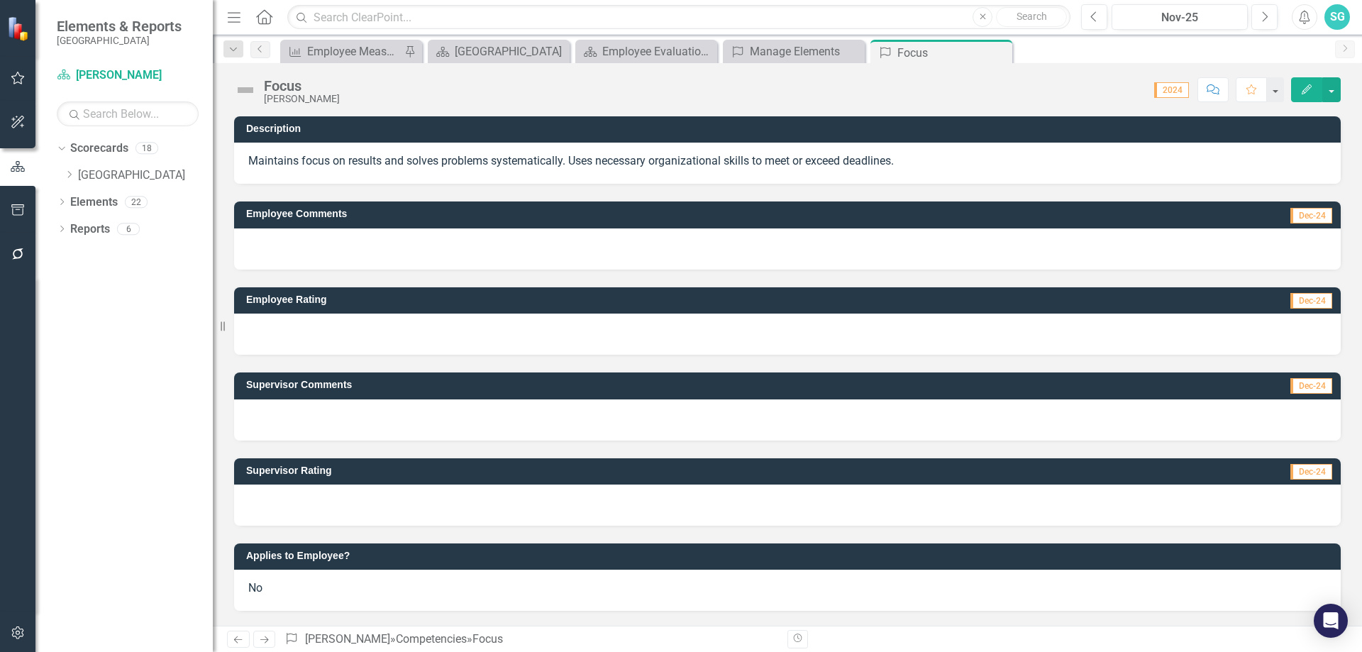
click at [412, 418] on div at bounding box center [787, 419] width 1106 height 41
click at [405, 423] on div at bounding box center [787, 419] width 1106 height 41
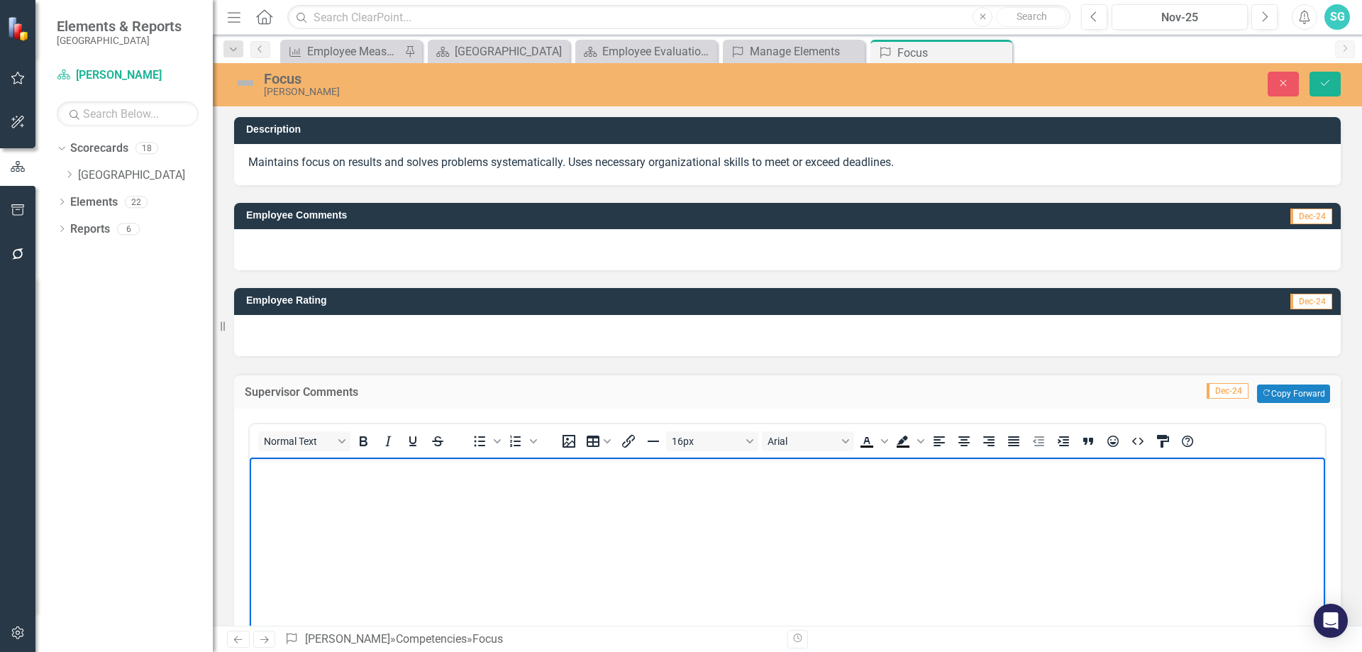
click at [391, 512] on body "Rich Text Area. Press ALT-0 for help." at bounding box center [787, 563] width 1075 height 213
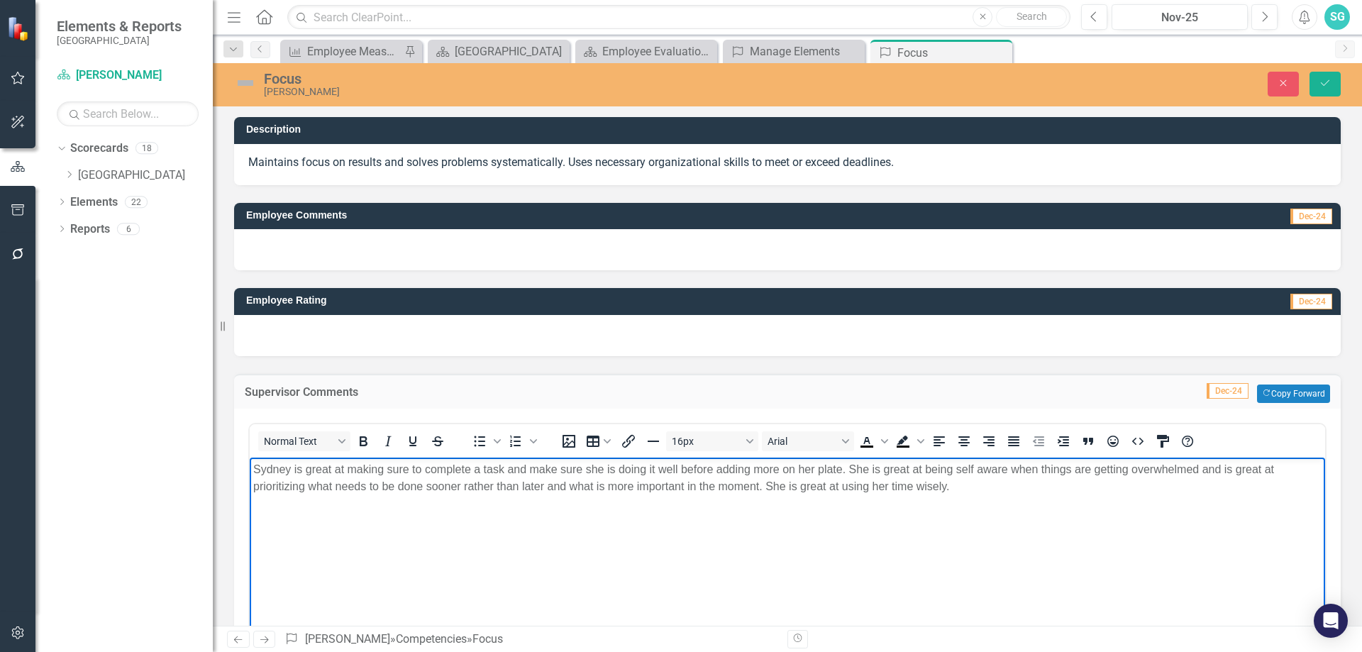
click at [984, 489] on p "Sydney is great at making sure to complete a task and make sure she is doing it…" at bounding box center [787, 477] width 1068 height 34
click at [977, 463] on p "Sydney is great at making sure to complete a task and make sure she is doing it…" at bounding box center [787, 477] width 1068 height 34
click at [1029, 500] on body "Sydney is great at making sure to complete a task and make sure she is doing it…" at bounding box center [787, 563] width 1075 height 213
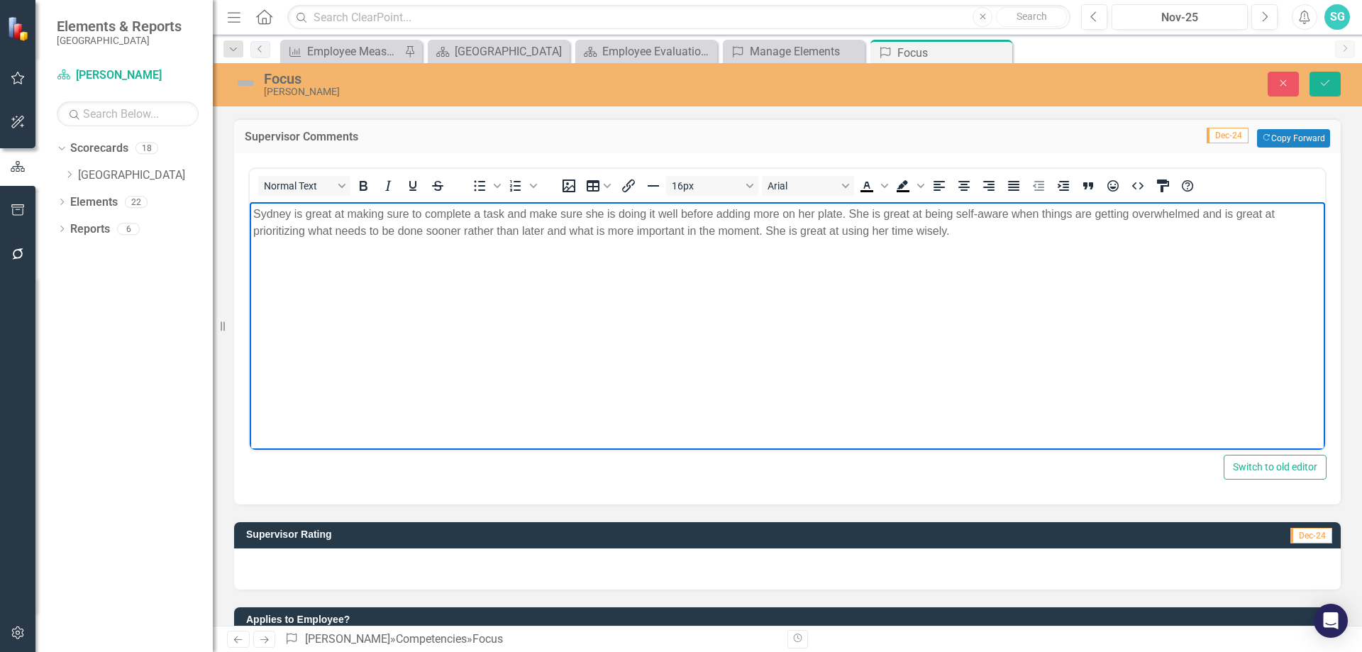
scroll to position [284, 0]
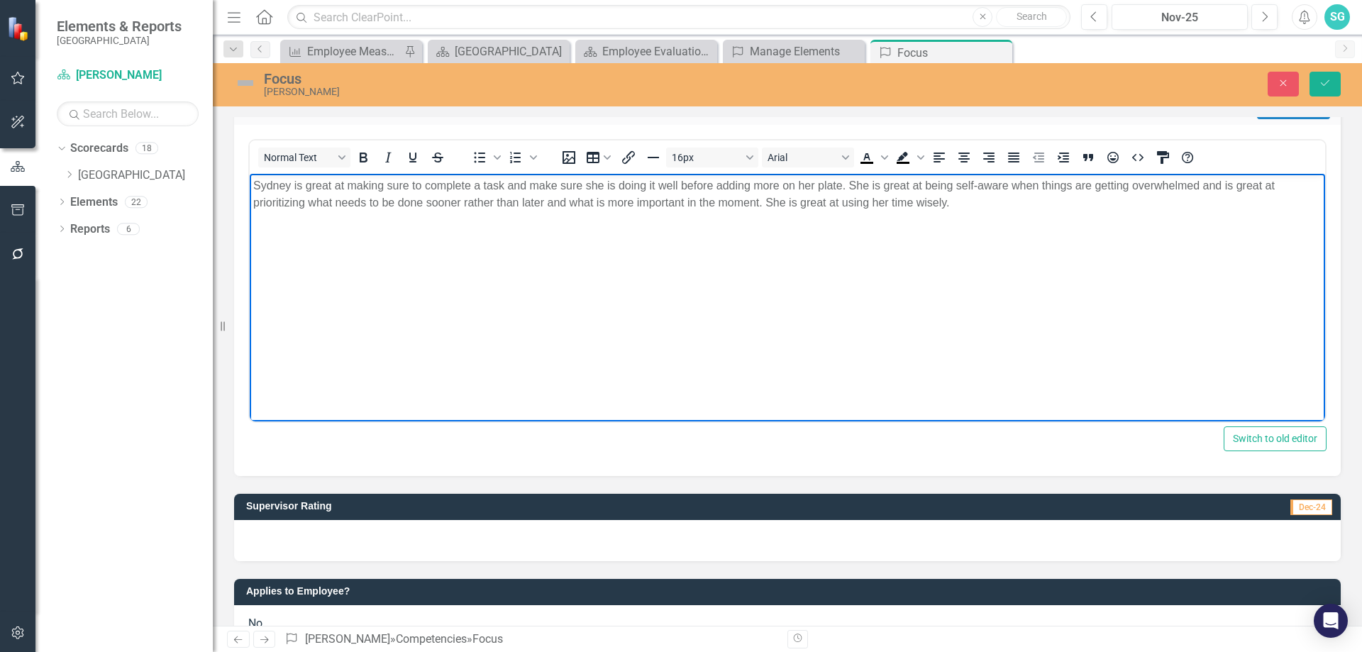
click at [407, 528] on div at bounding box center [787, 540] width 1106 height 41
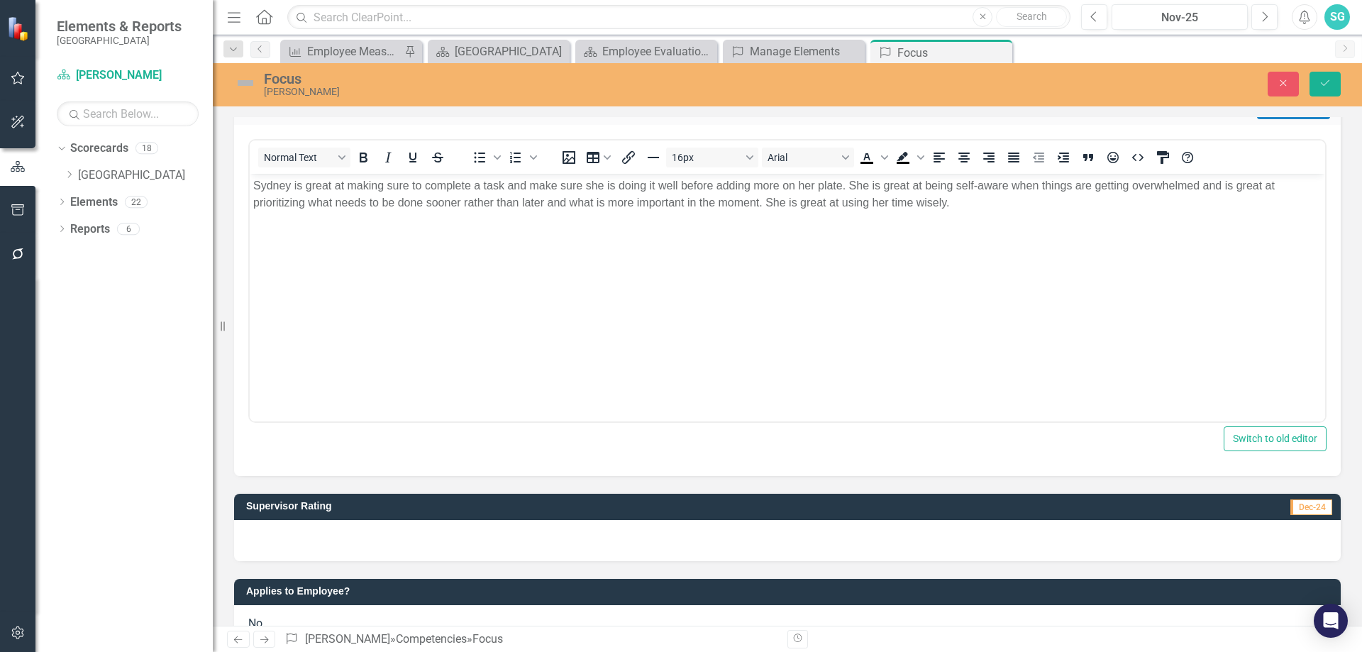
click at [407, 528] on div at bounding box center [787, 540] width 1106 height 41
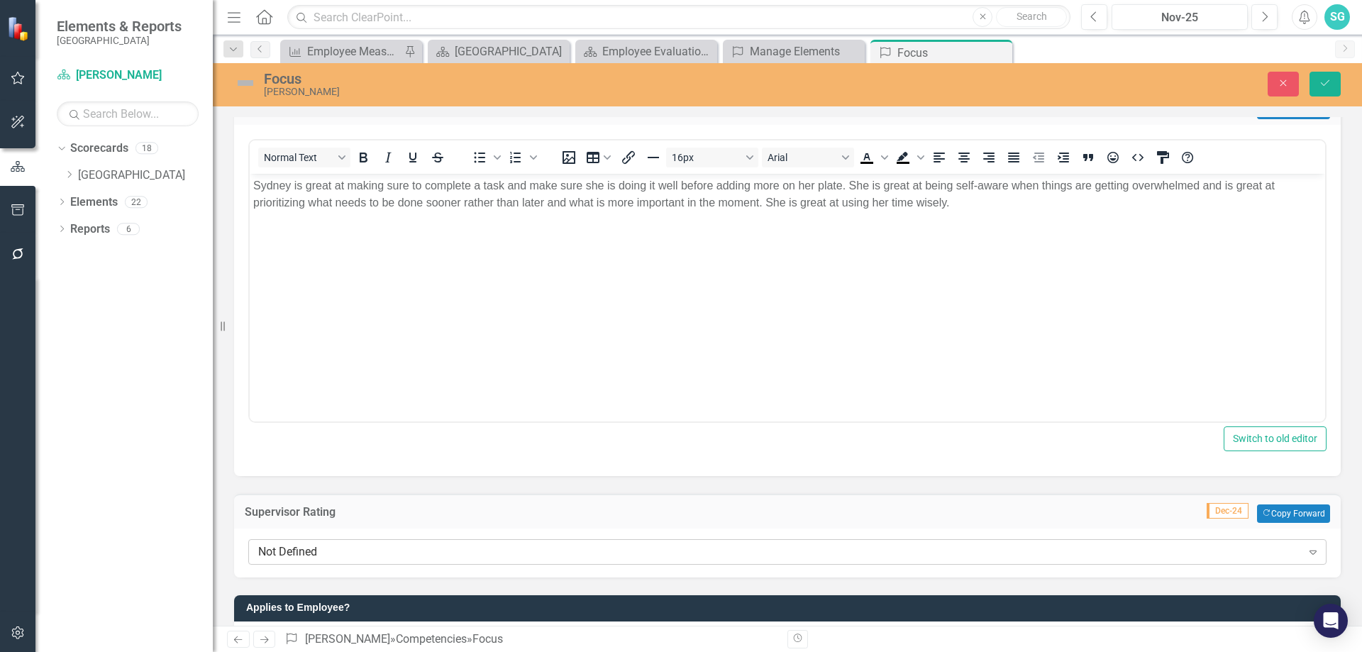
click at [376, 564] on div "Not Defined Expand" at bounding box center [787, 552] width 1078 height 26
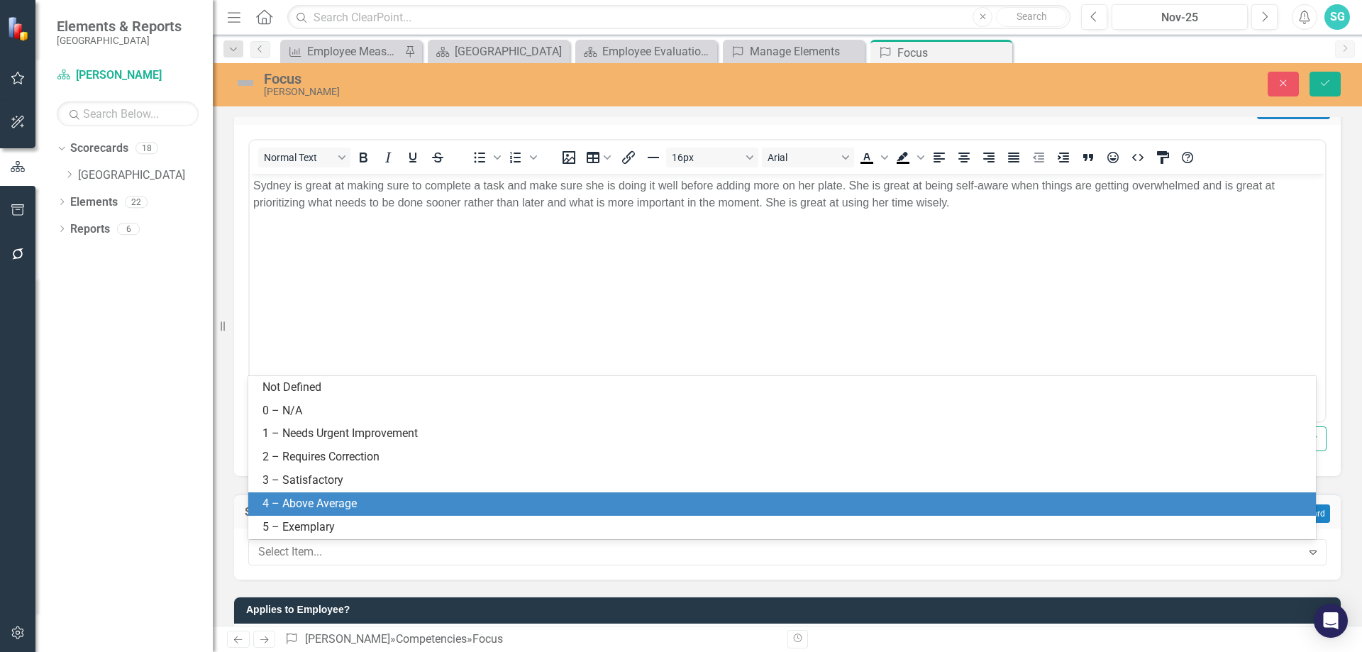
click at [373, 497] on div "4 – Above Average" at bounding box center [784, 504] width 1045 height 16
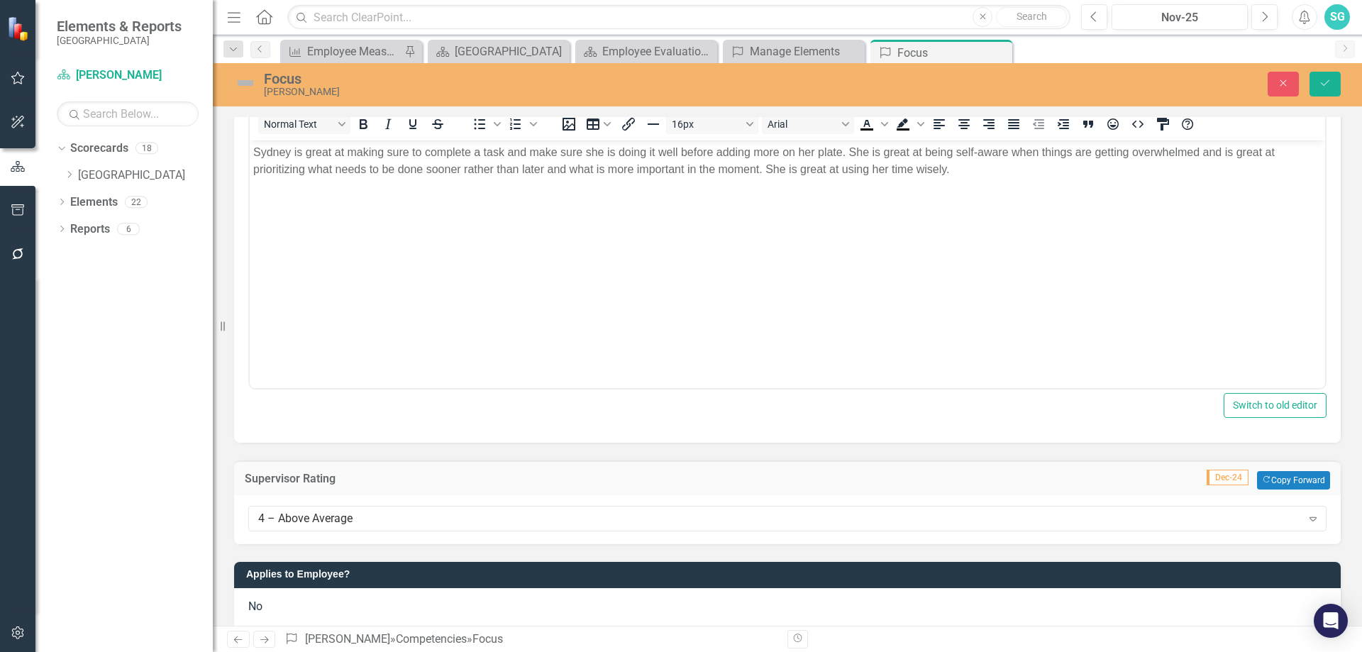
scroll to position [335, 0]
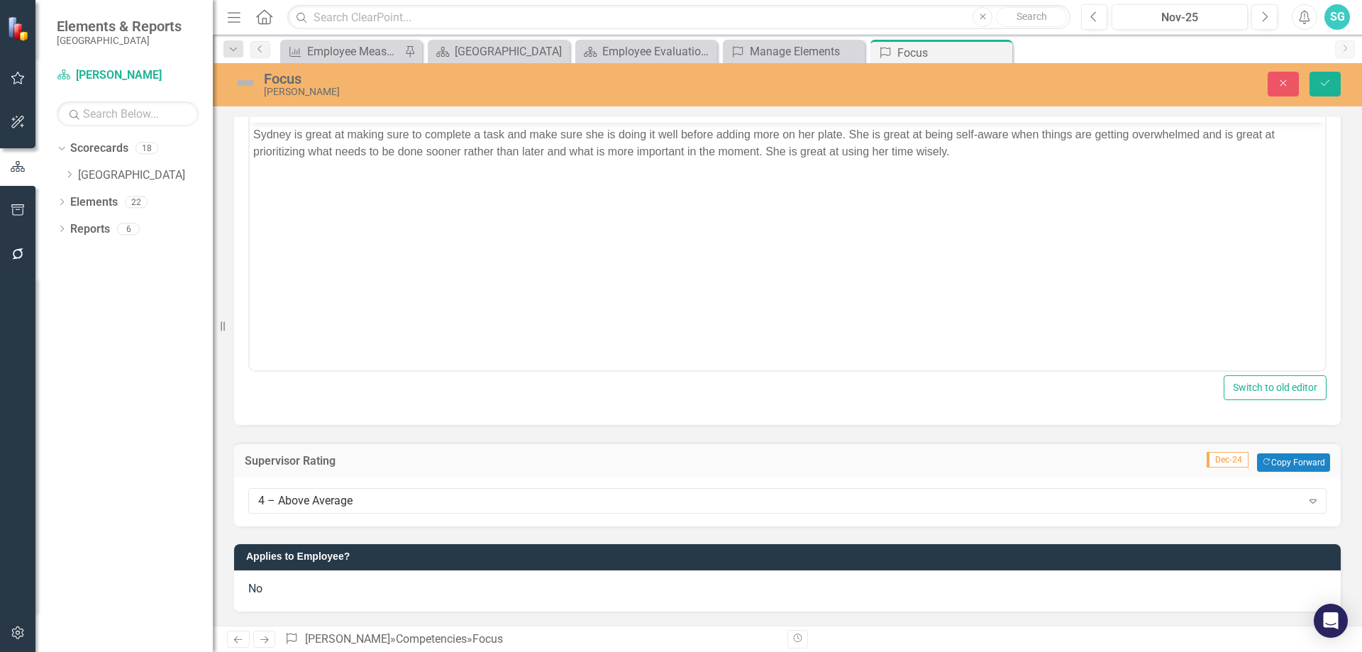
click at [256, 590] on span "No" at bounding box center [255, 588] width 14 height 13
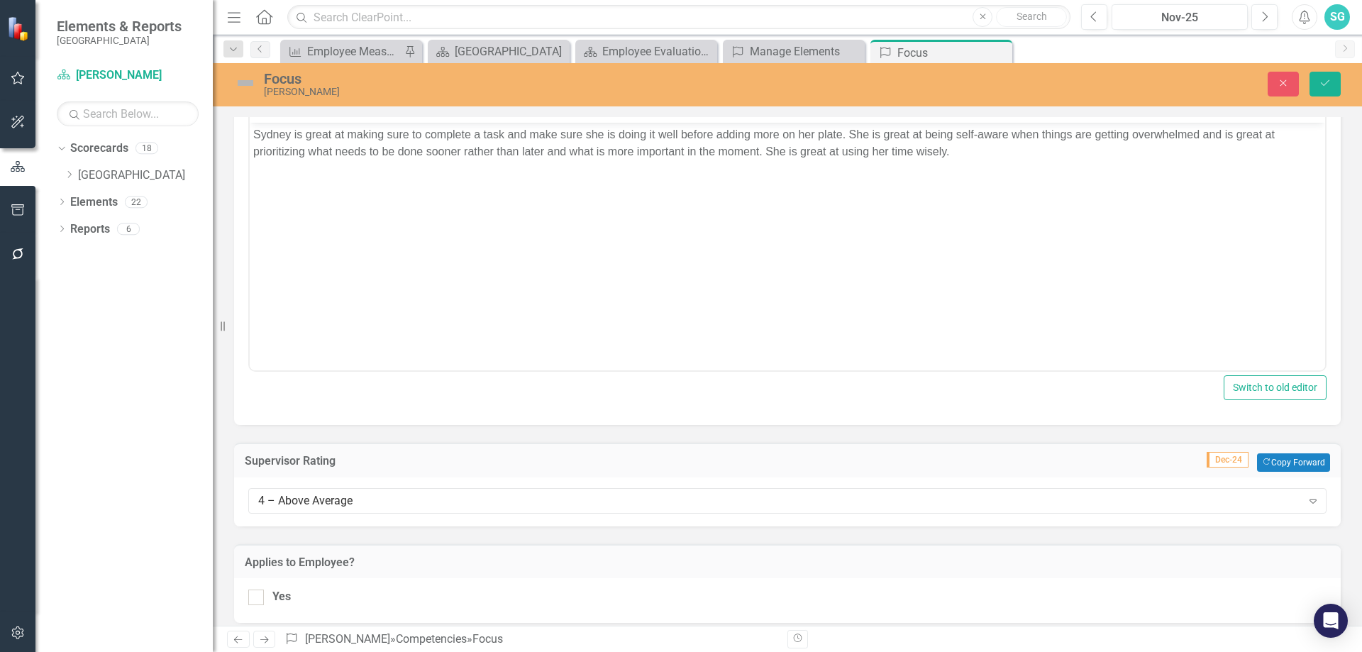
click at [256, 590] on input "Yes" at bounding box center [252, 593] width 9 height 9
checkbox input "true"
click at [1333, 79] on button "Save" at bounding box center [1324, 84] width 31 height 25
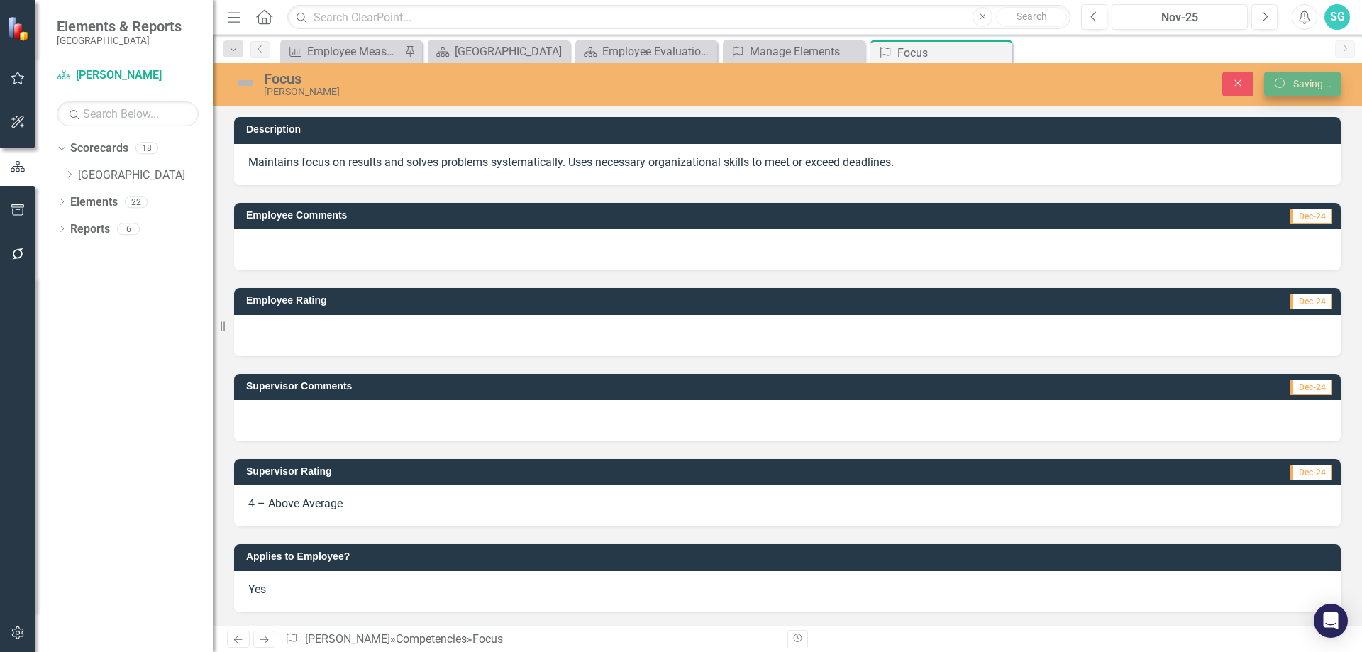
scroll to position [0, 0]
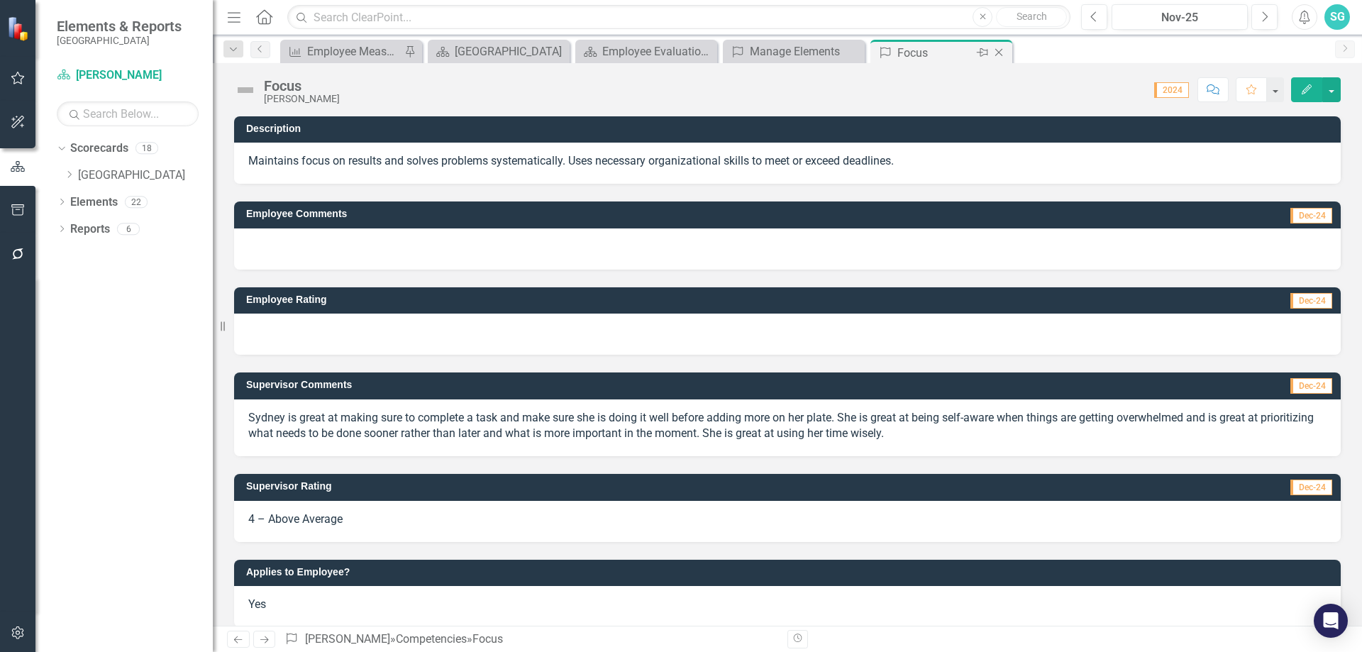
click at [1001, 57] on icon "Close" at bounding box center [999, 52] width 14 height 11
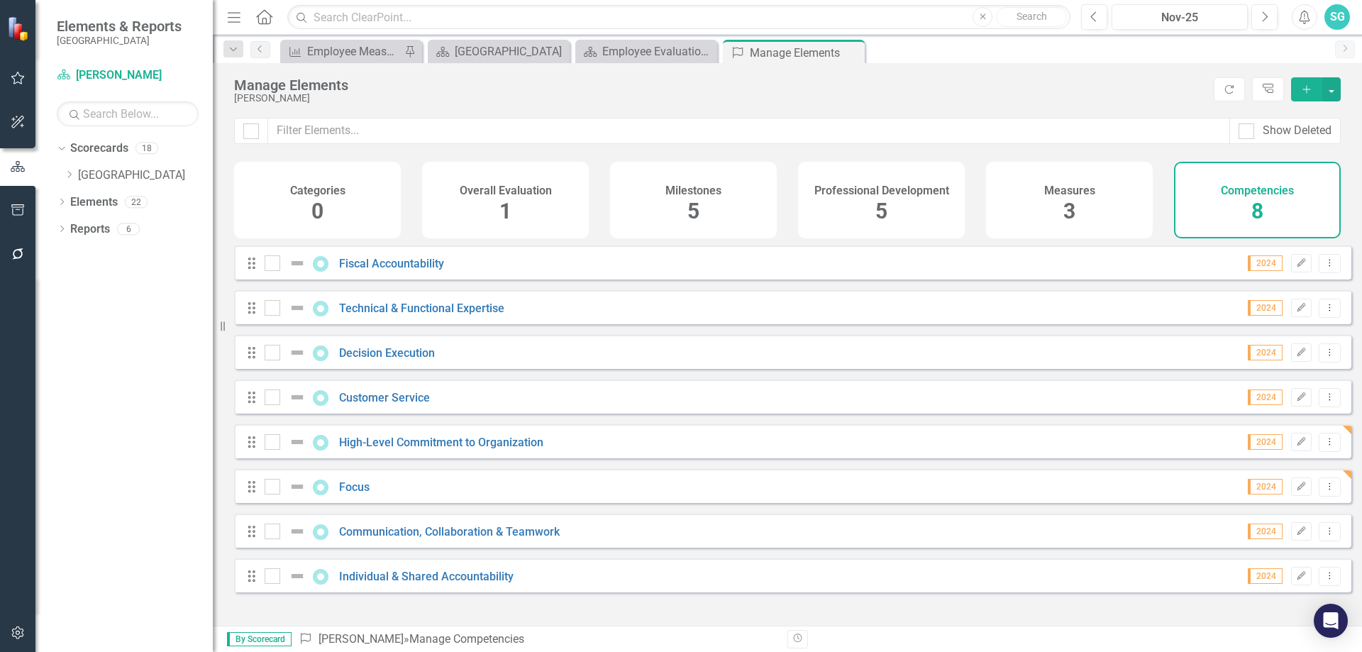
click at [397, 535] on div "Communication, Collaboration & Teamwork" at bounding box center [414, 531] width 299 height 17
click at [382, 538] on link "Communication, Collaboration & Teamwork" at bounding box center [449, 531] width 221 height 13
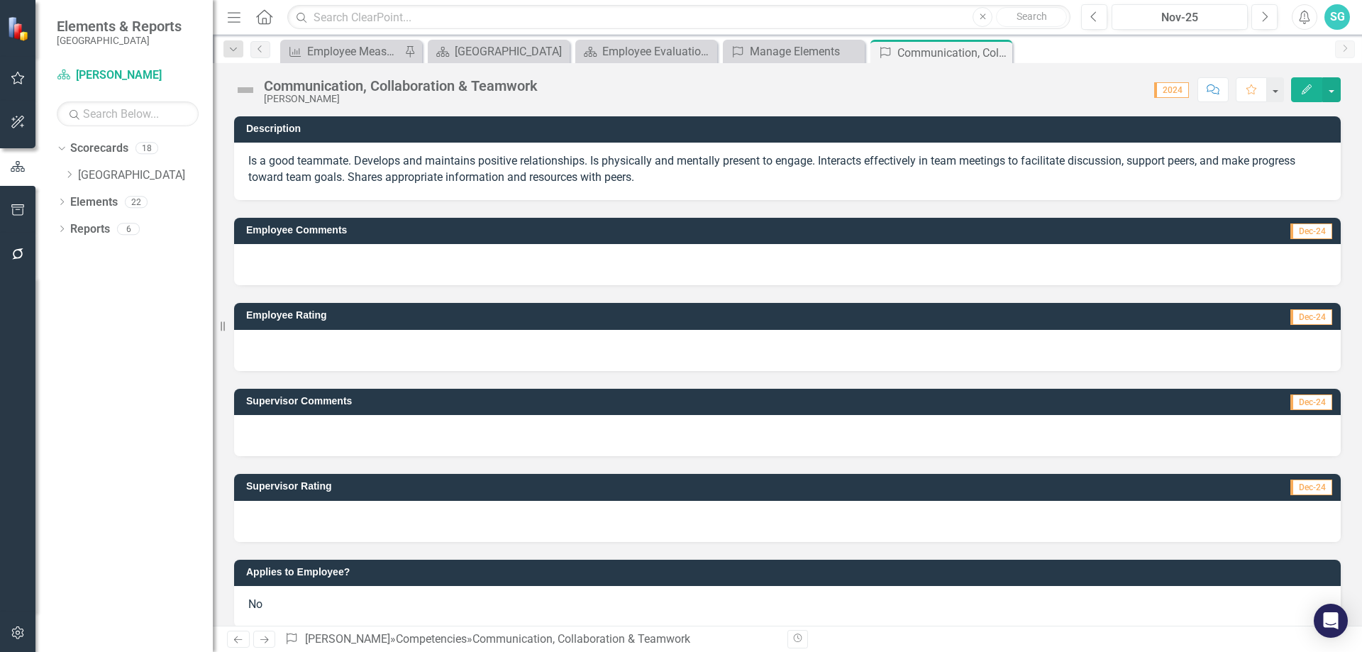
click at [311, 448] on div at bounding box center [787, 435] width 1106 height 41
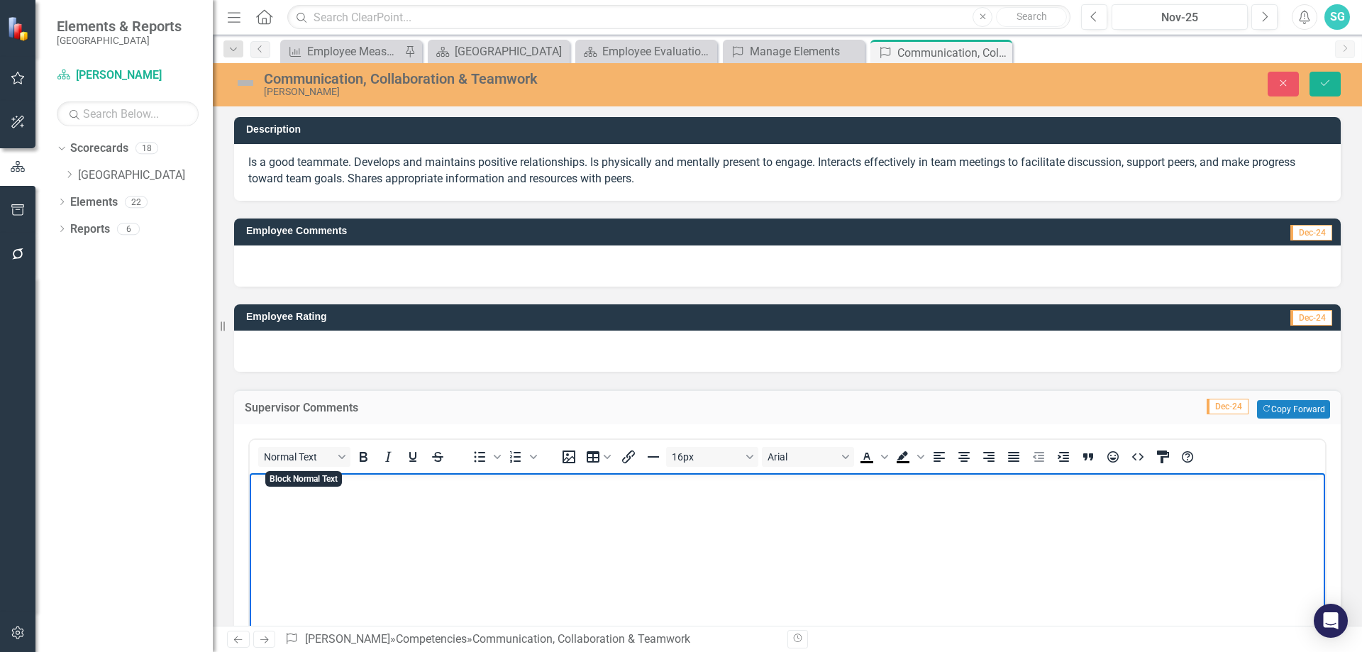
click at [307, 502] on body "Rich Text Area. Press ALT-0 for help." at bounding box center [787, 579] width 1075 height 213
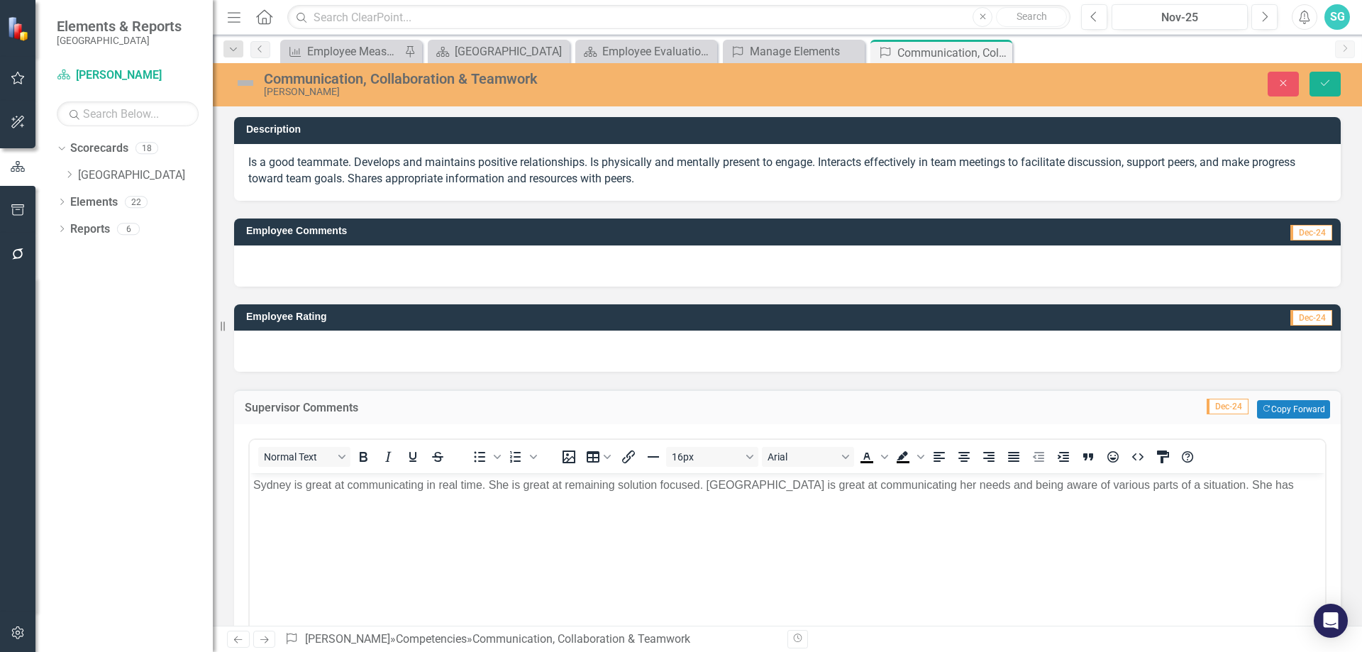
click at [652, 470] on div "16px Arial To open the popup, press Shift+Enter To open the popup, press Shift+…" at bounding box center [878, 457] width 660 height 28
click at [643, 487] on p "Sydney is great at communicating in real time. She is great at remaining soluti…" at bounding box center [787, 485] width 1068 height 17
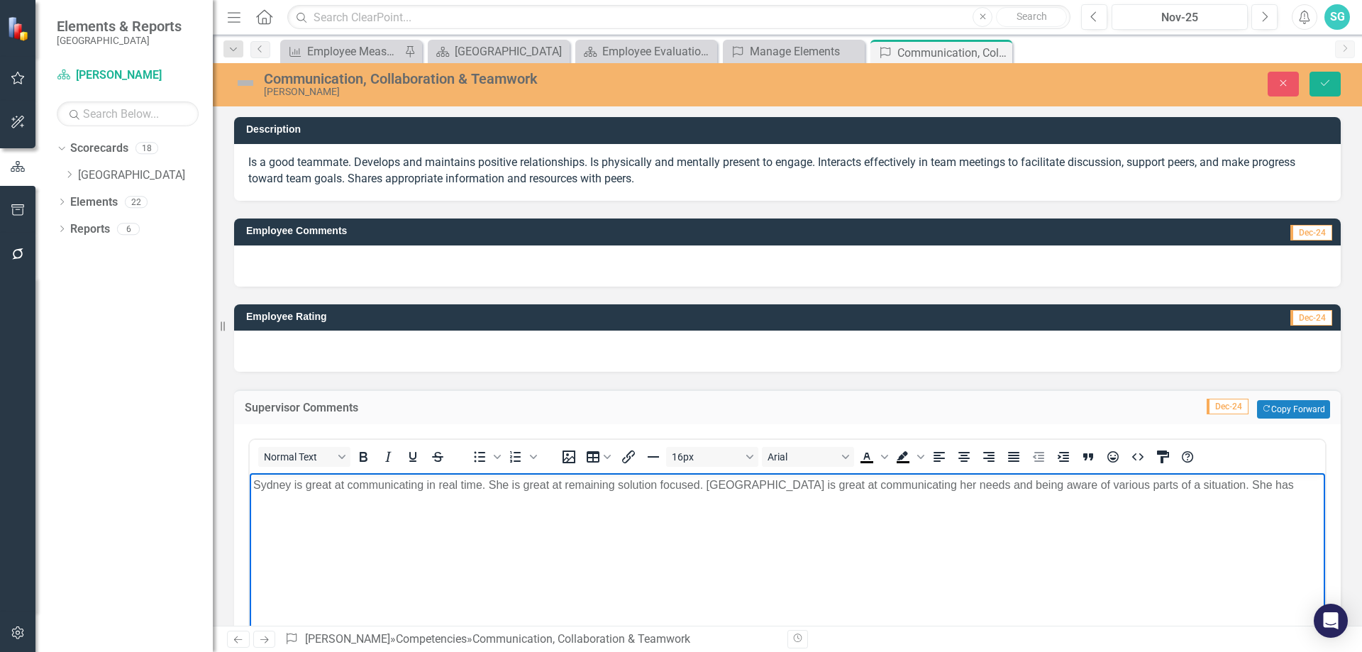
drag, startPoint x: 627, startPoint y: 518, endPoint x: 682, endPoint y: 499, distance: 58.8
click at [627, 518] on body "Sydney is great at communicating in real time. She is great at remaining soluti…" at bounding box center [787, 579] width 1075 height 213
click at [728, 496] on body "Sydney is great at communicating in real time. She is great at remaining soluti…" at bounding box center [787, 579] width 1075 height 213
click at [1216, 477] on p "Sydney is great at communicating in real time. She is great at remaining soluti…" at bounding box center [787, 485] width 1068 height 17
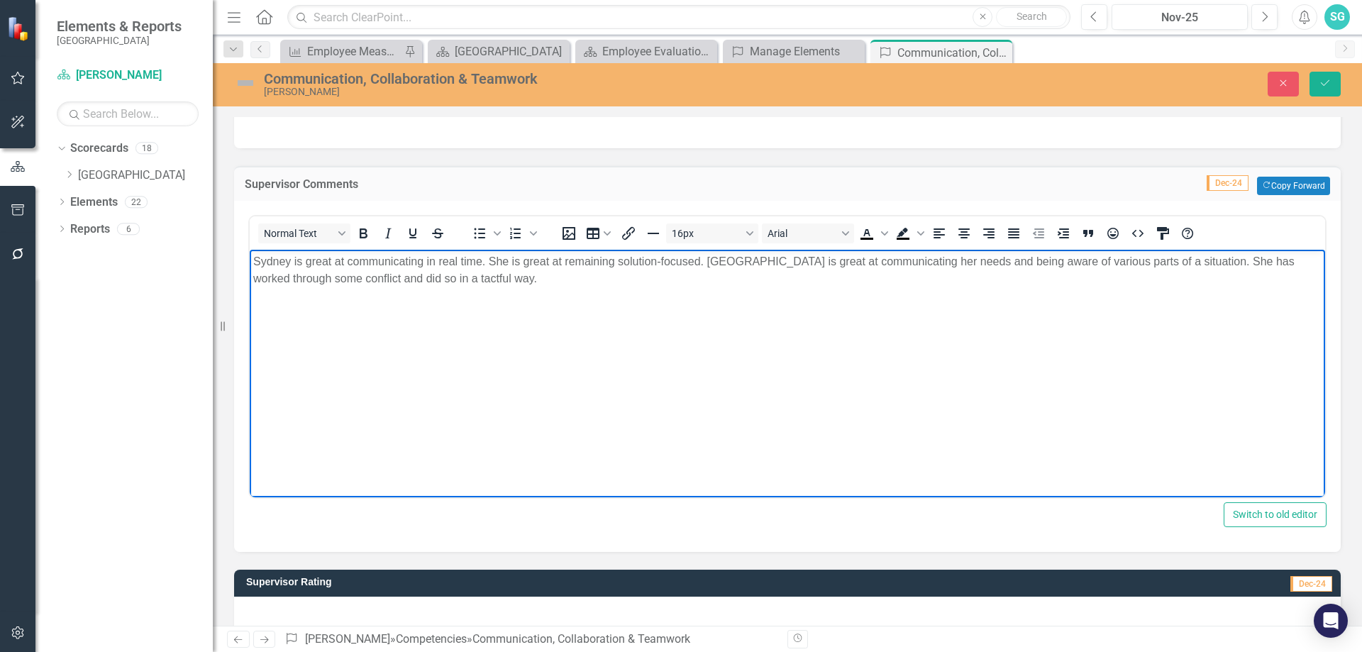
scroll to position [335, 0]
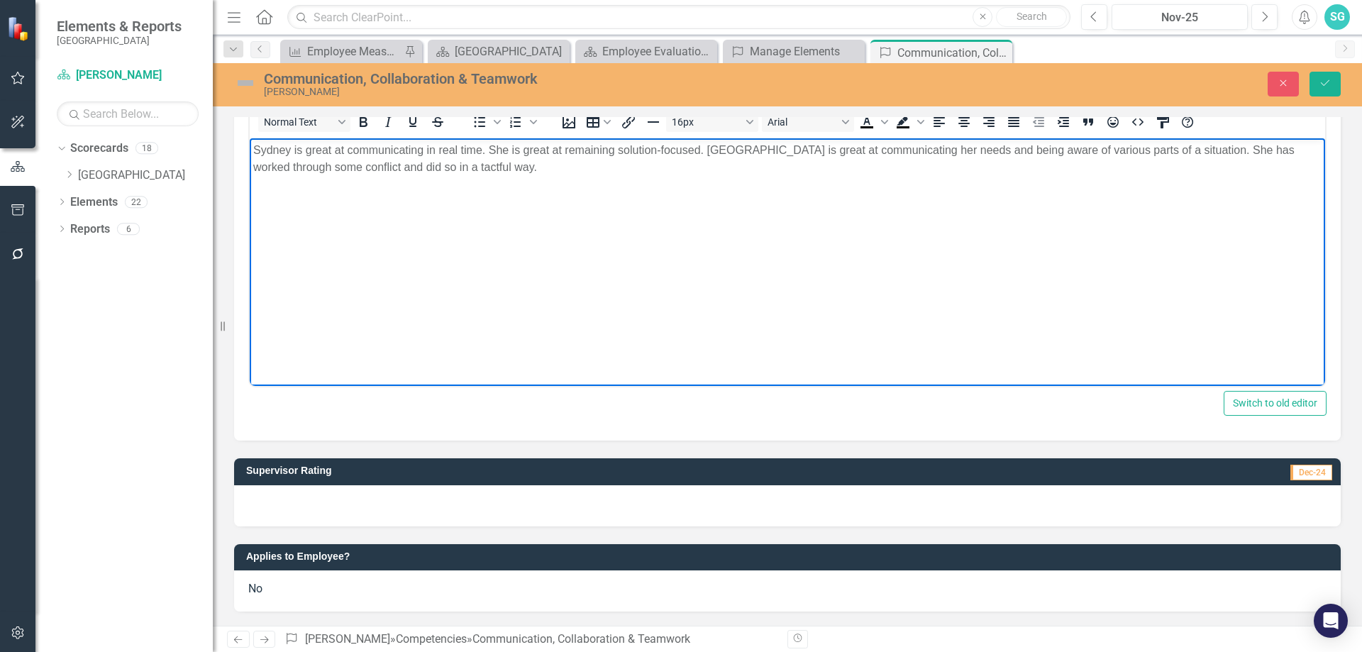
click at [426, 508] on div at bounding box center [787, 505] width 1106 height 41
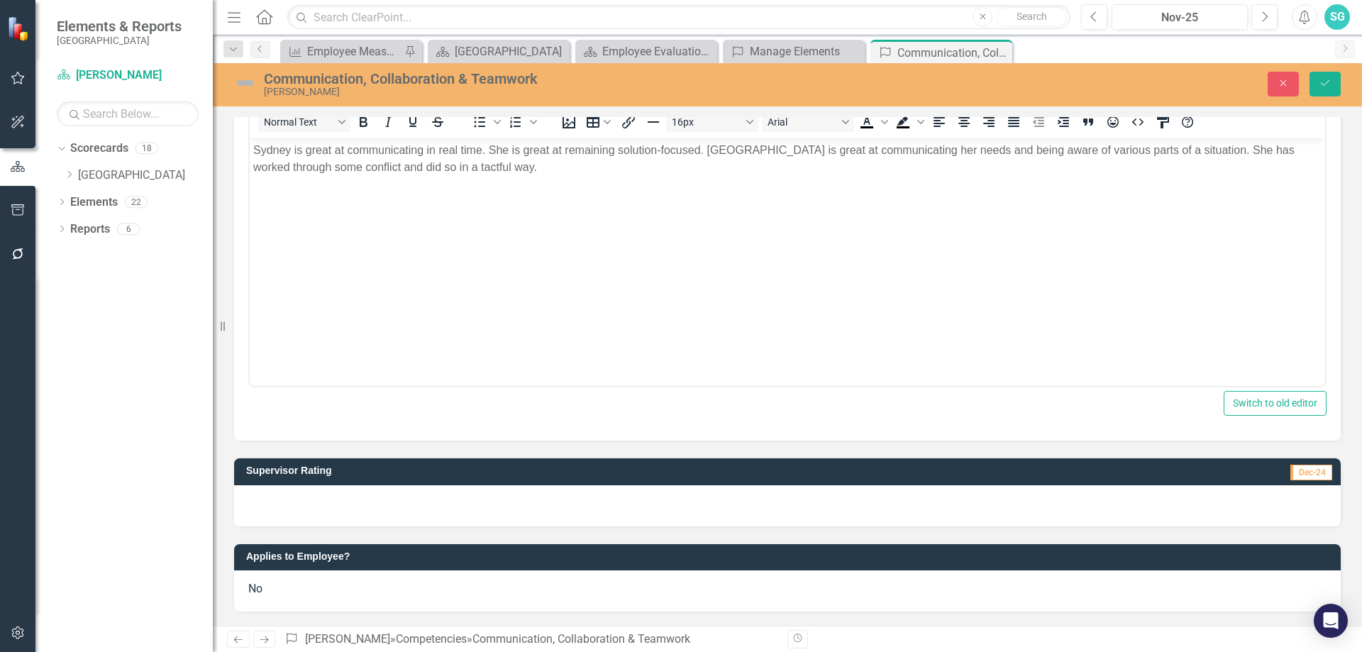
click at [426, 508] on div at bounding box center [787, 505] width 1106 height 41
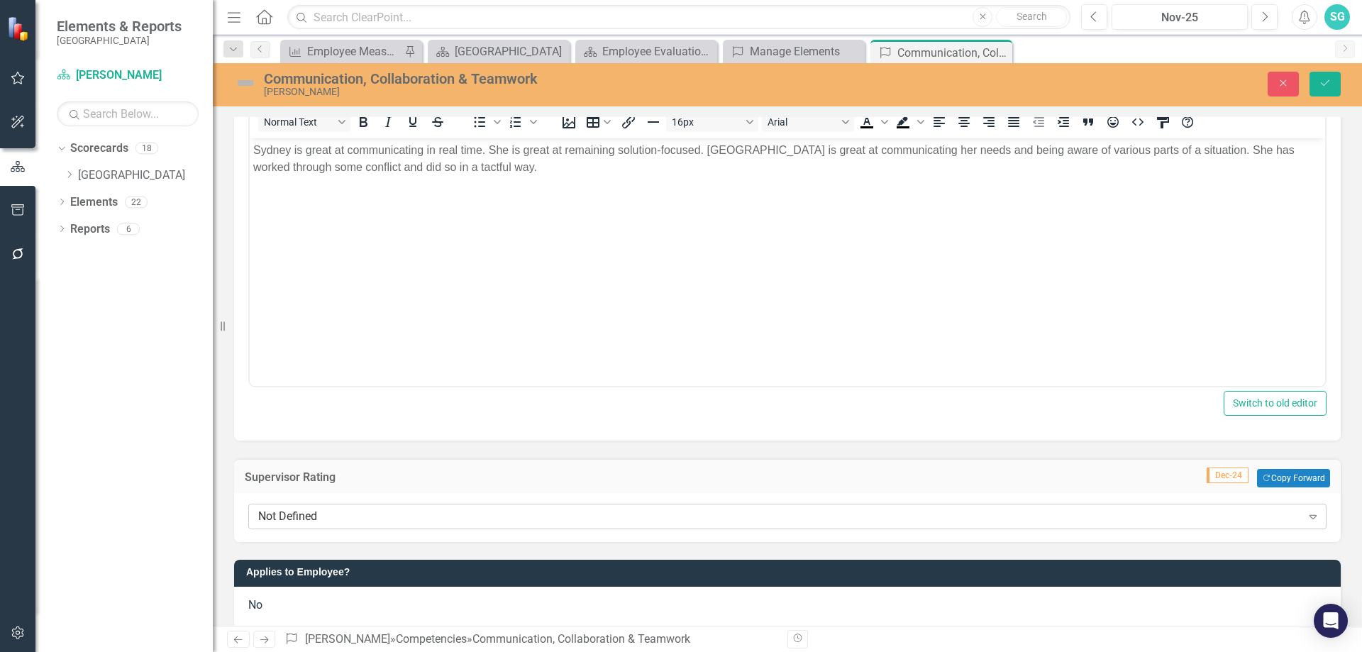
click at [410, 520] on div "Not Defined" at bounding box center [779, 517] width 1043 height 16
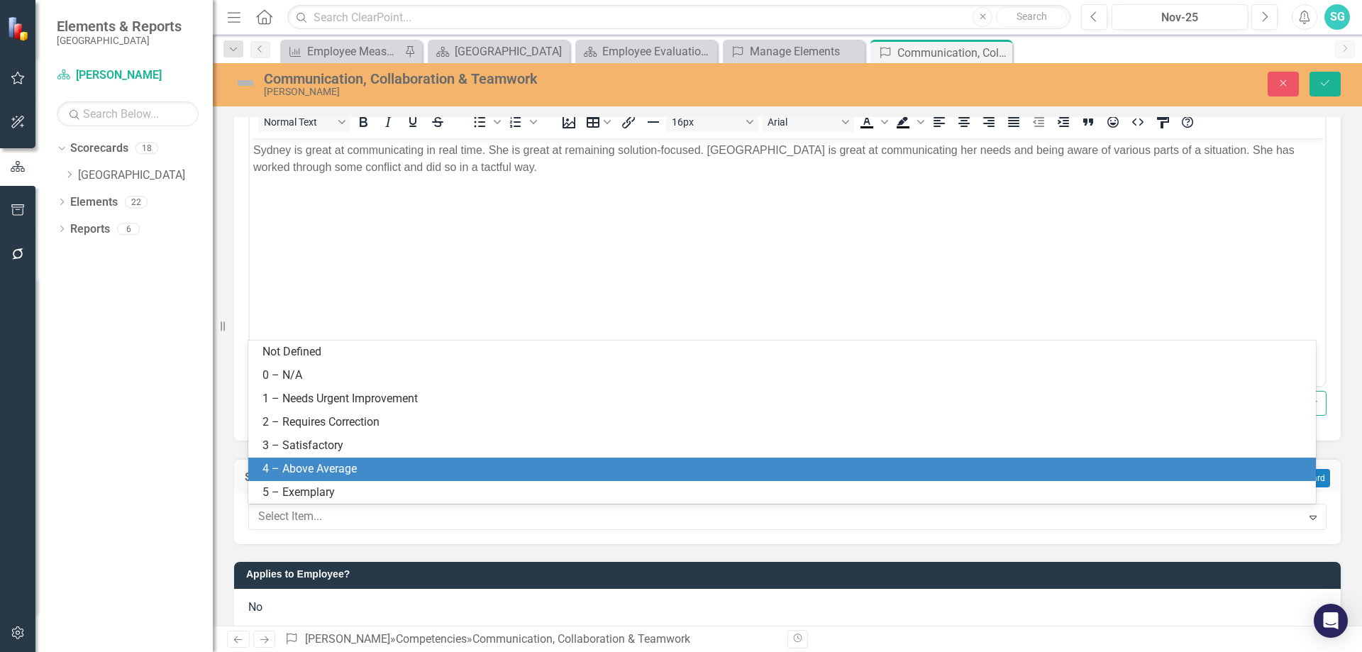
click at [412, 466] on div "4 – Above Average" at bounding box center [784, 469] width 1045 height 16
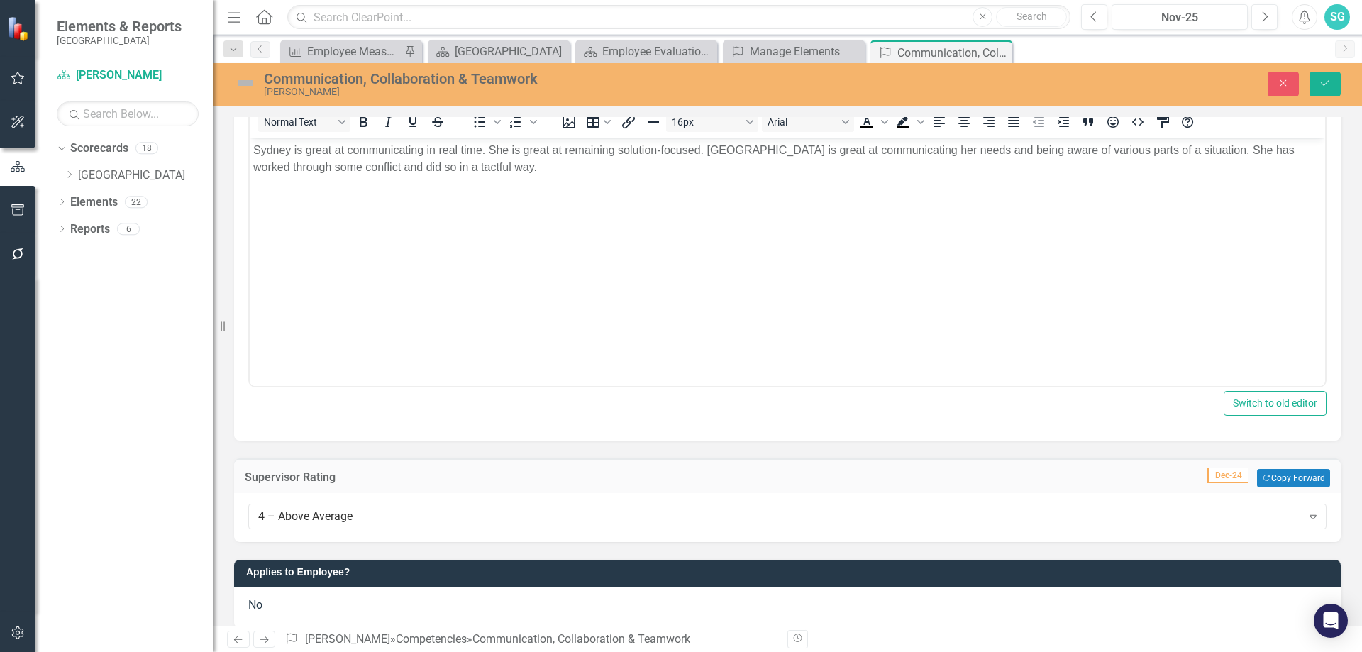
click at [182, 464] on div "Dropdown Scorecards 18 Dropdown [GEOGRAPHIC_DATA] Dropdown Health & Human Servi…" at bounding box center [123, 394] width 177 height 515
click at [279, 615] on div "No" at bounding box center [787, 607] width 1106 height 41
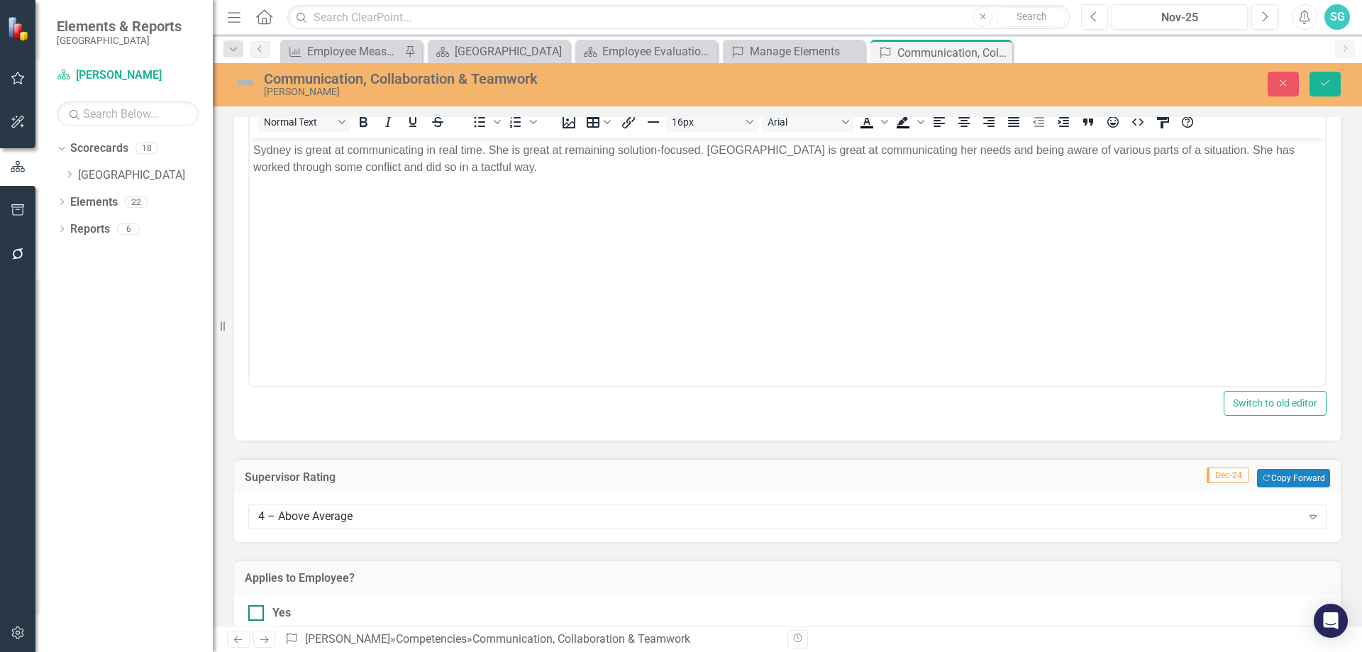
click at [255, 613] on input "Yes" at bounding box center [252, 609] width 9 height 9
checkbox input "true"
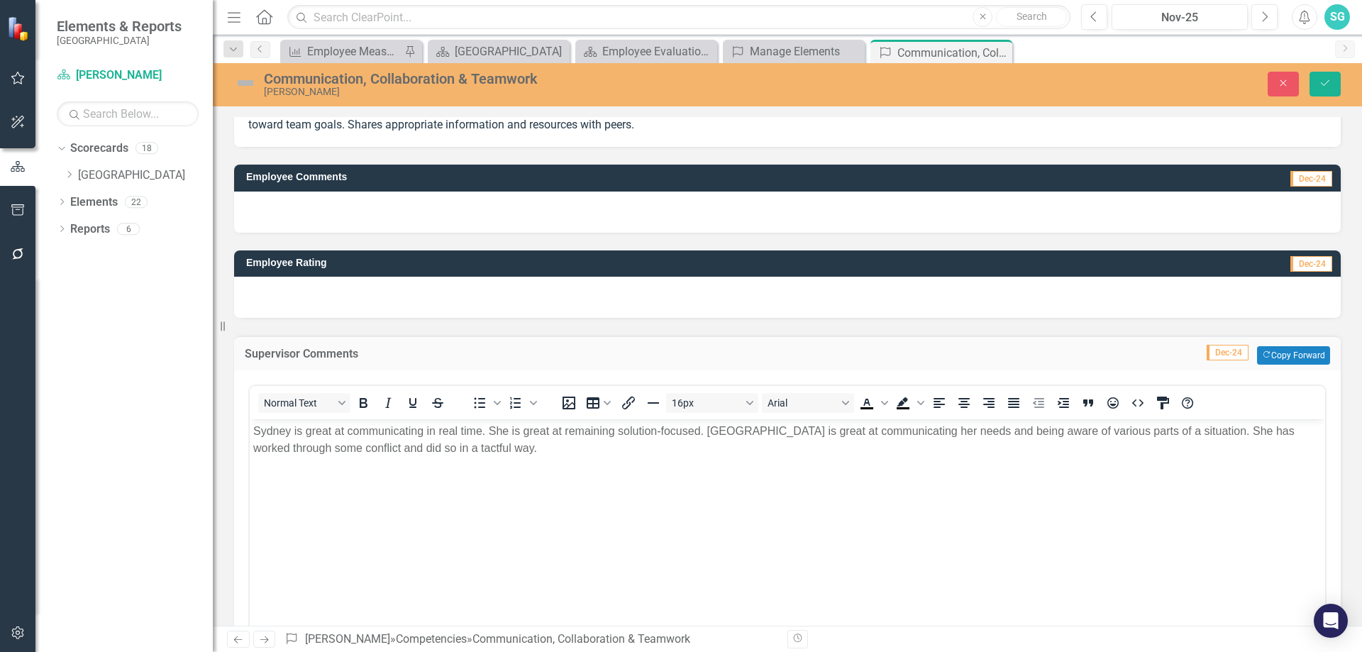
scroll to position [0, 0]
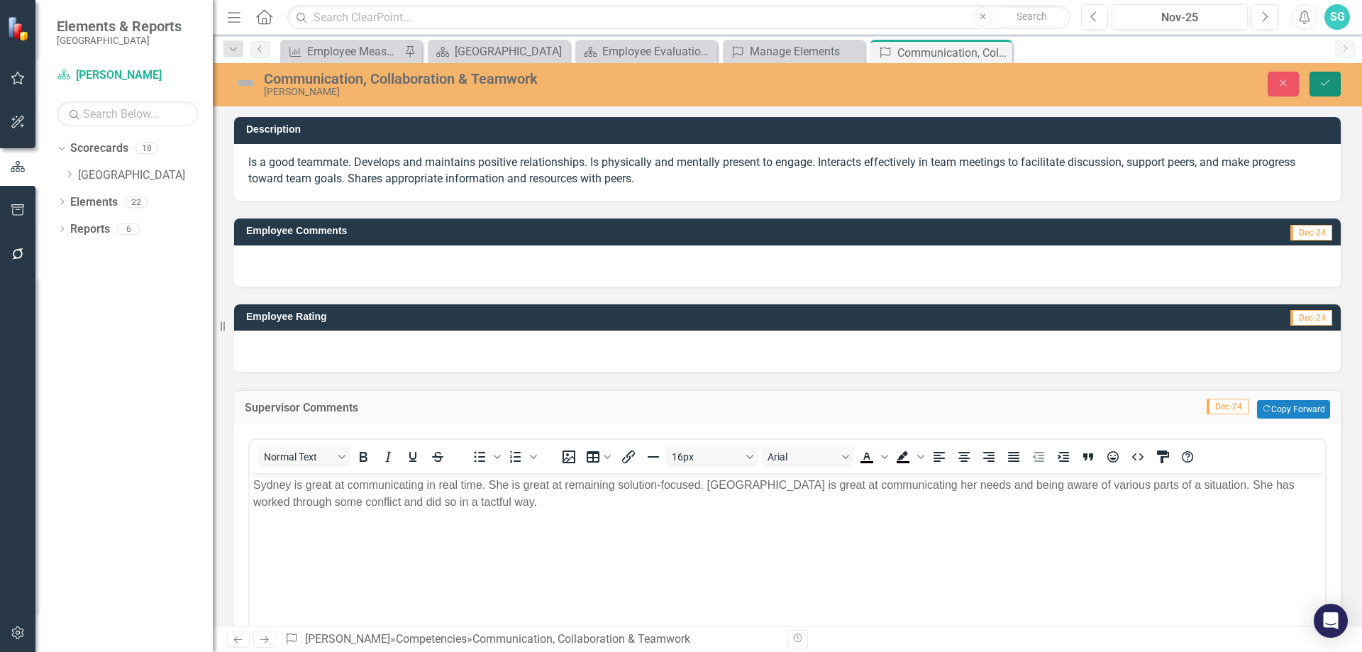
click at [1323, 85] on icon "submit" at bounding box center [1325, 83] width 9 height 6
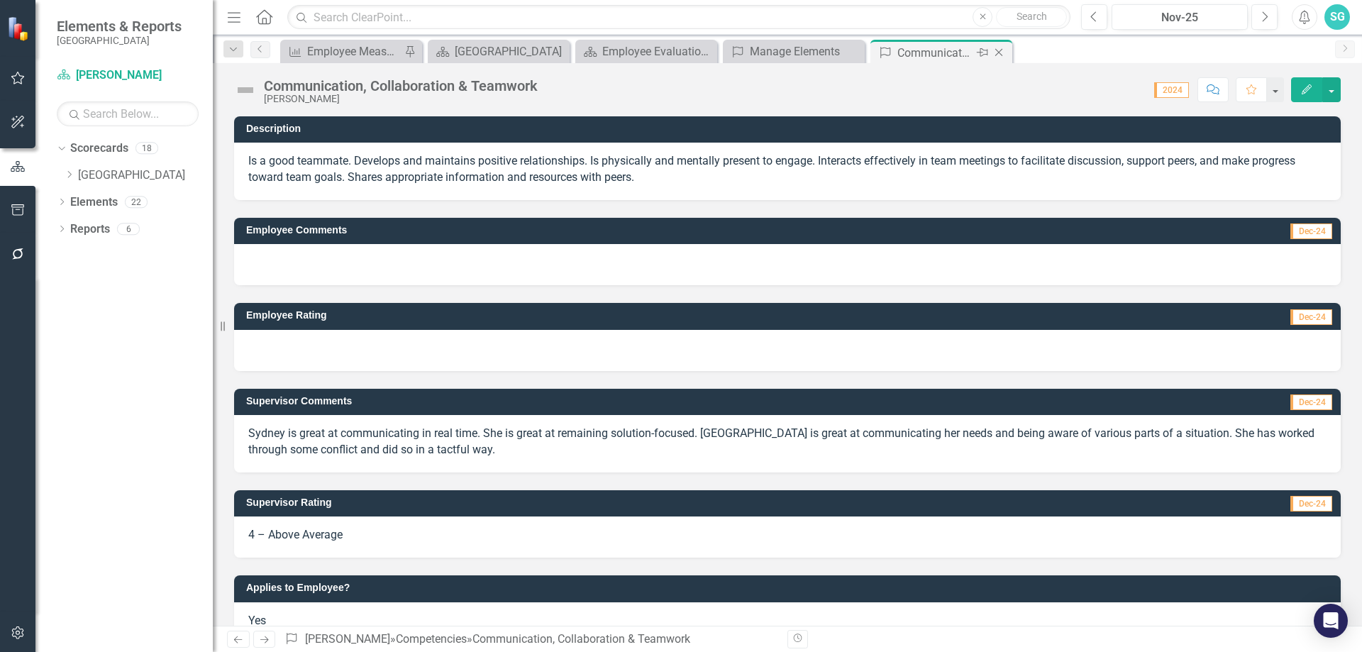
click at [1004, 52] on icon "Close" at bounding box center [999, 52] width 14 height 11
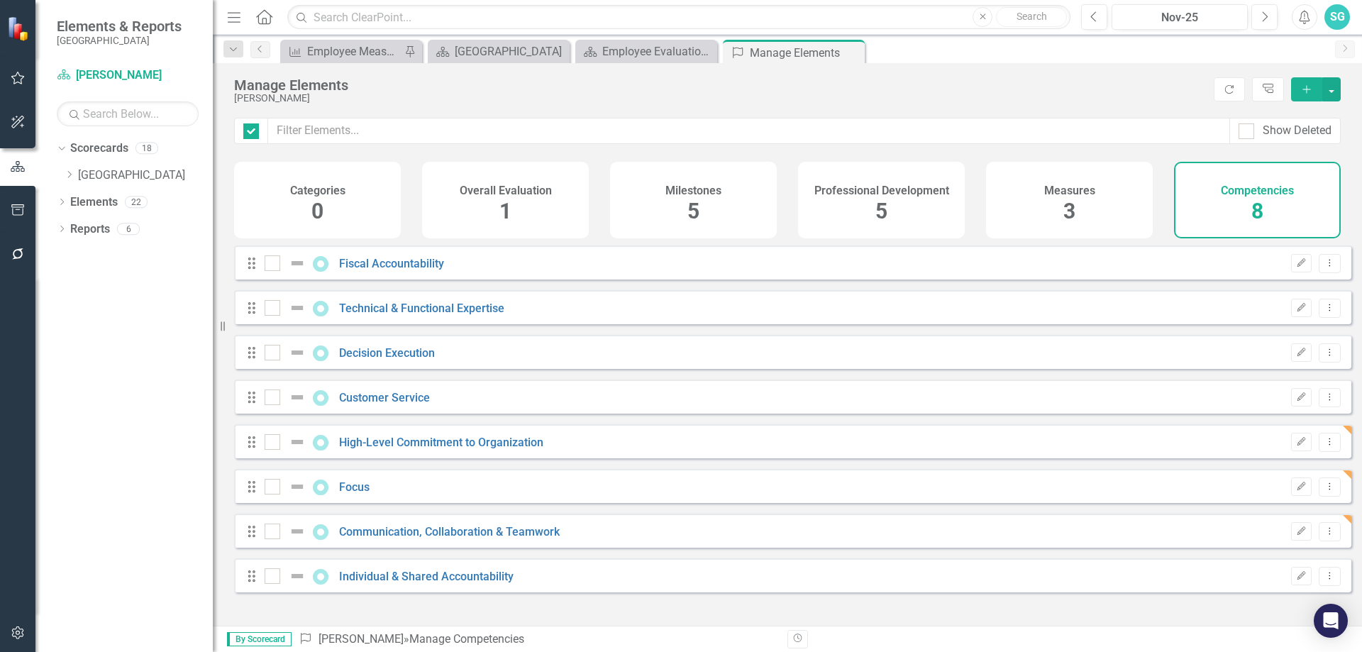
checkbox input "false"
click at [385, 583] on link "Individual & Shared Accountability" at bounding box center [426, 576] width 174 height 13
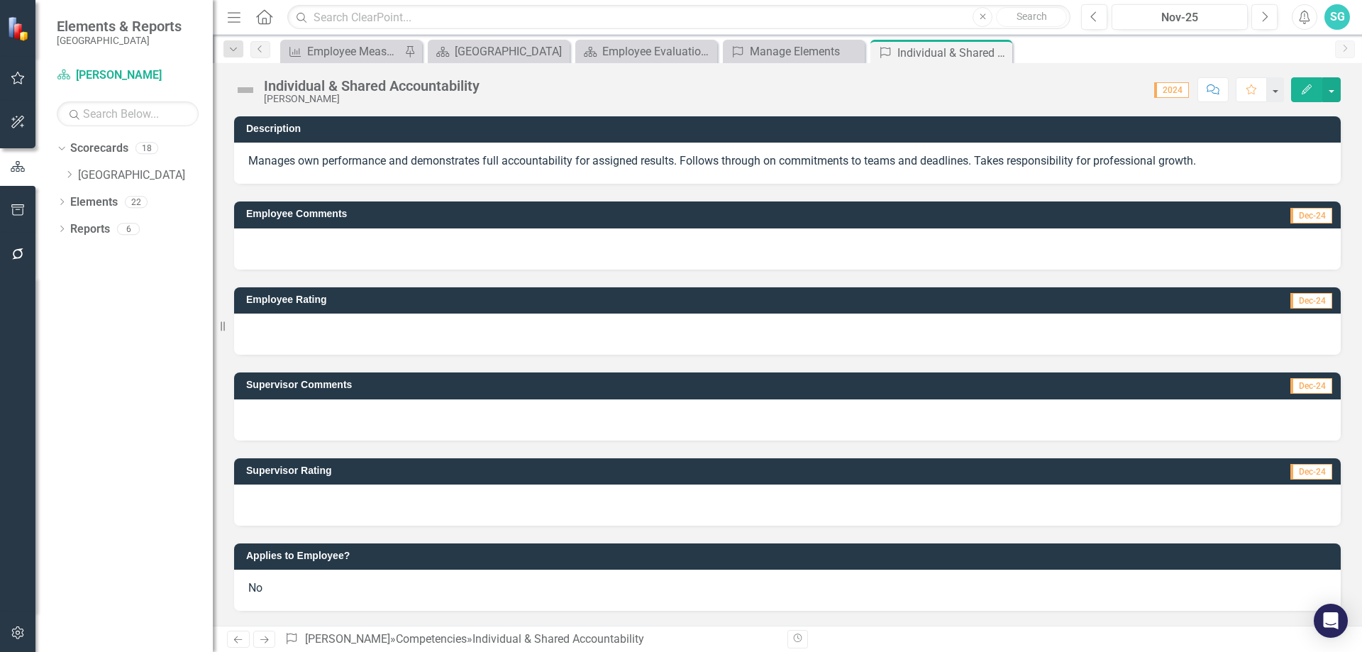
click at [321, 421] on div at bounding box center [787, 419] width 1106 height 41
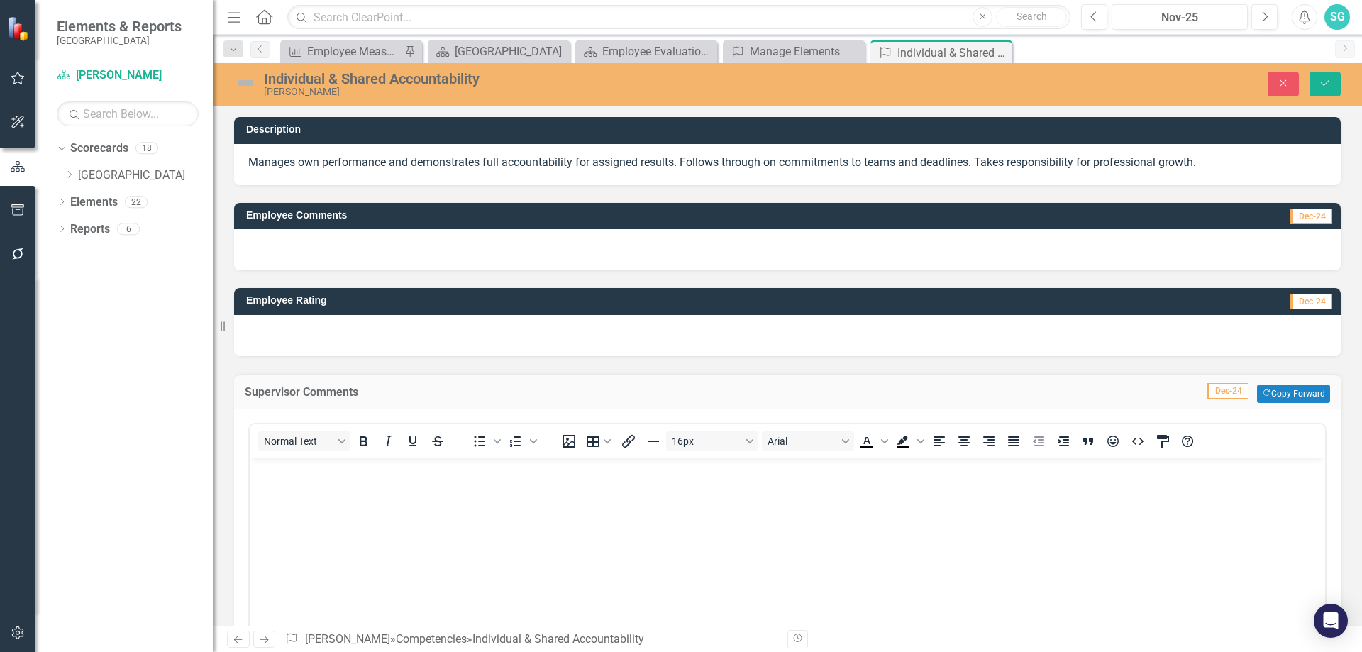
click at [294, 538] on body "Rich Text Area. Press ALT-0 for help." at bounding box center [787, 563] width 1075 height 213
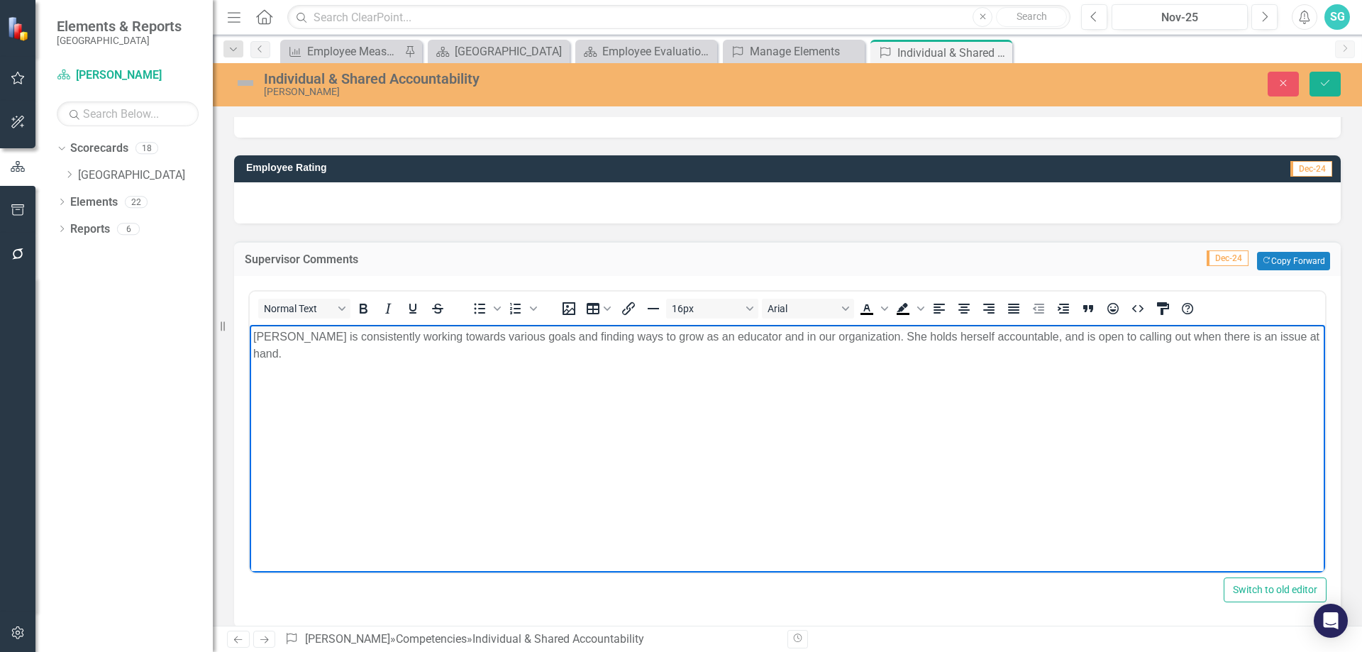
scroll to position [284, 0]
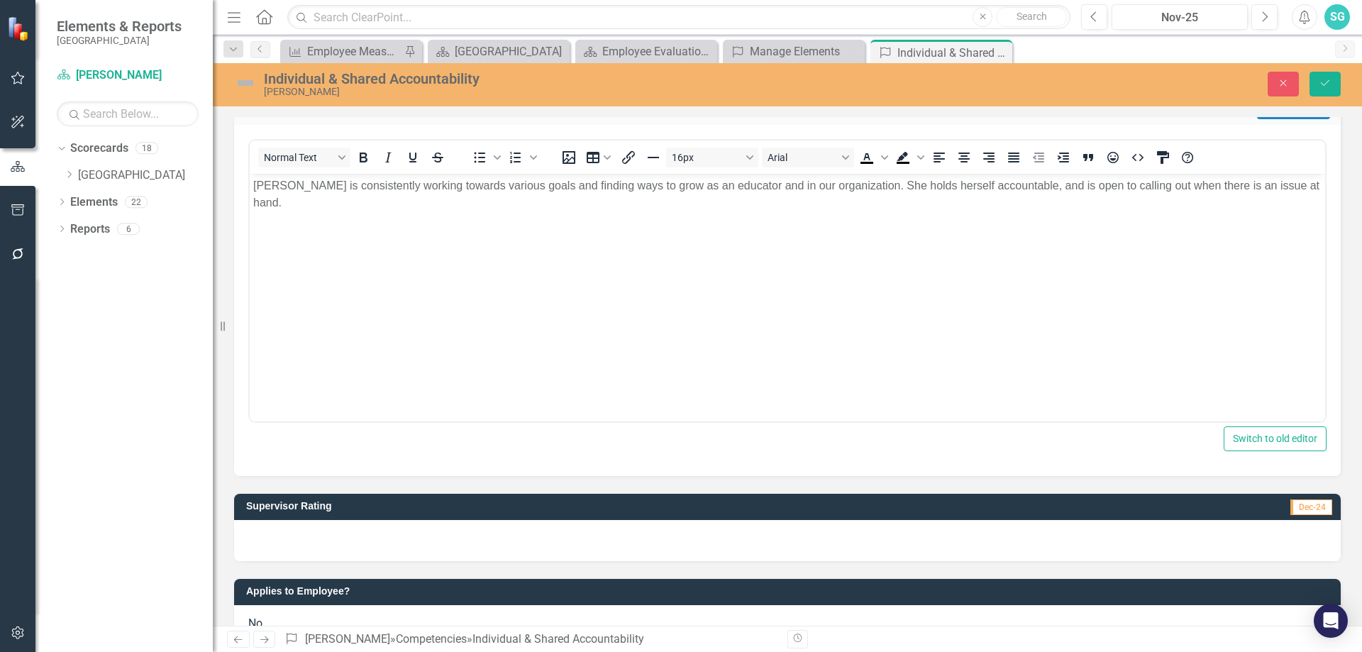
click at [342, 539] on div at bounding box center [787, 540] width 1106 height 41
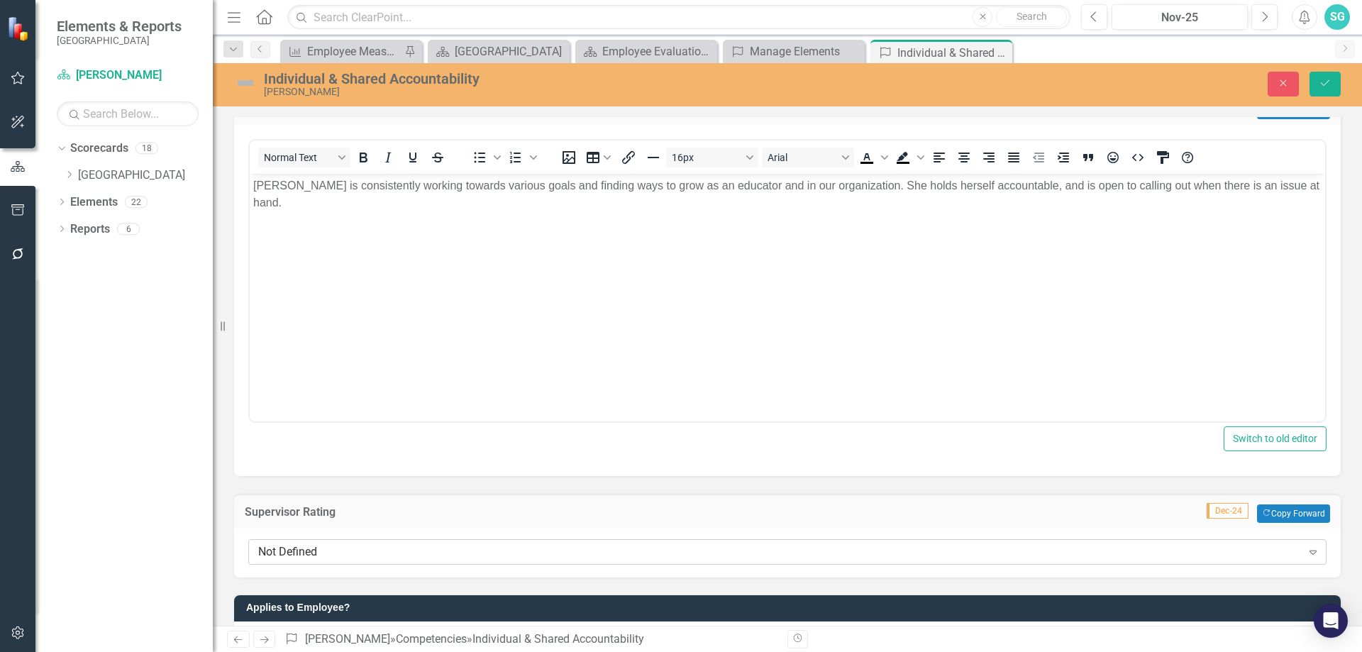
click at [331, 549] on div "Not Defined" at bounding box center [779, 551] width 1043 height 16
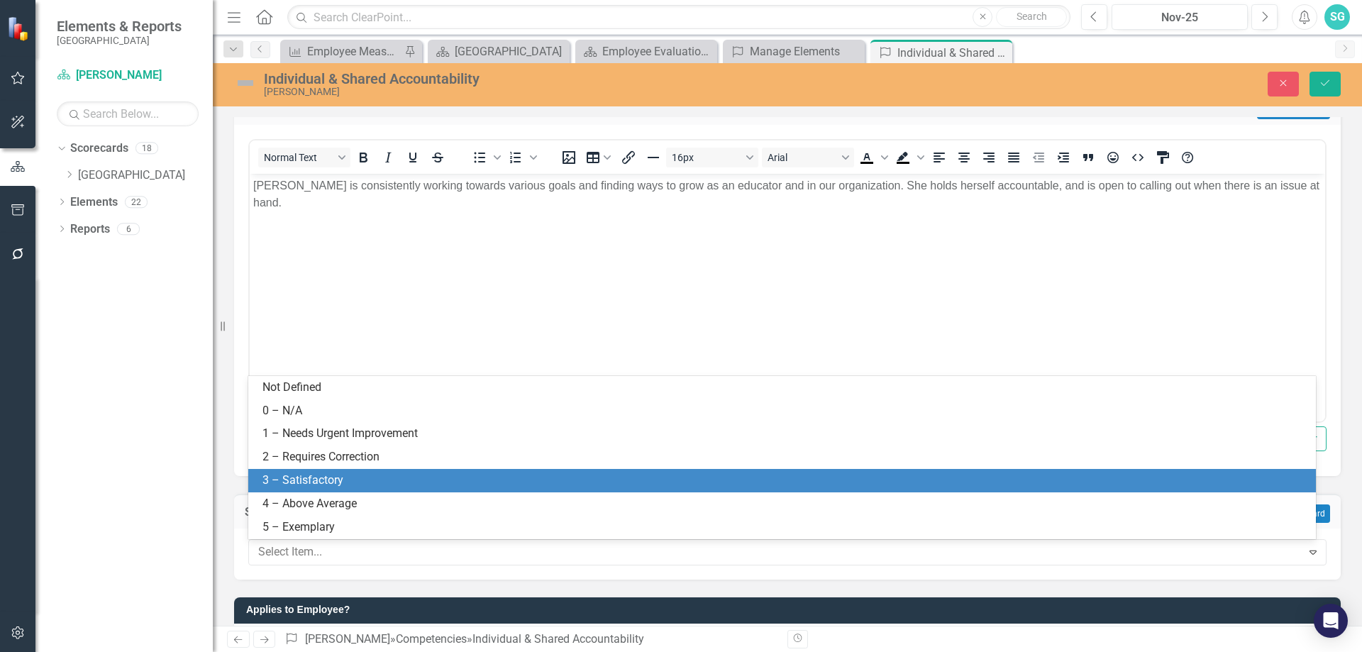
click at [335, 484] on div "3 – Satisfactory" at bounding box center [784, 480] width 1045 height 16
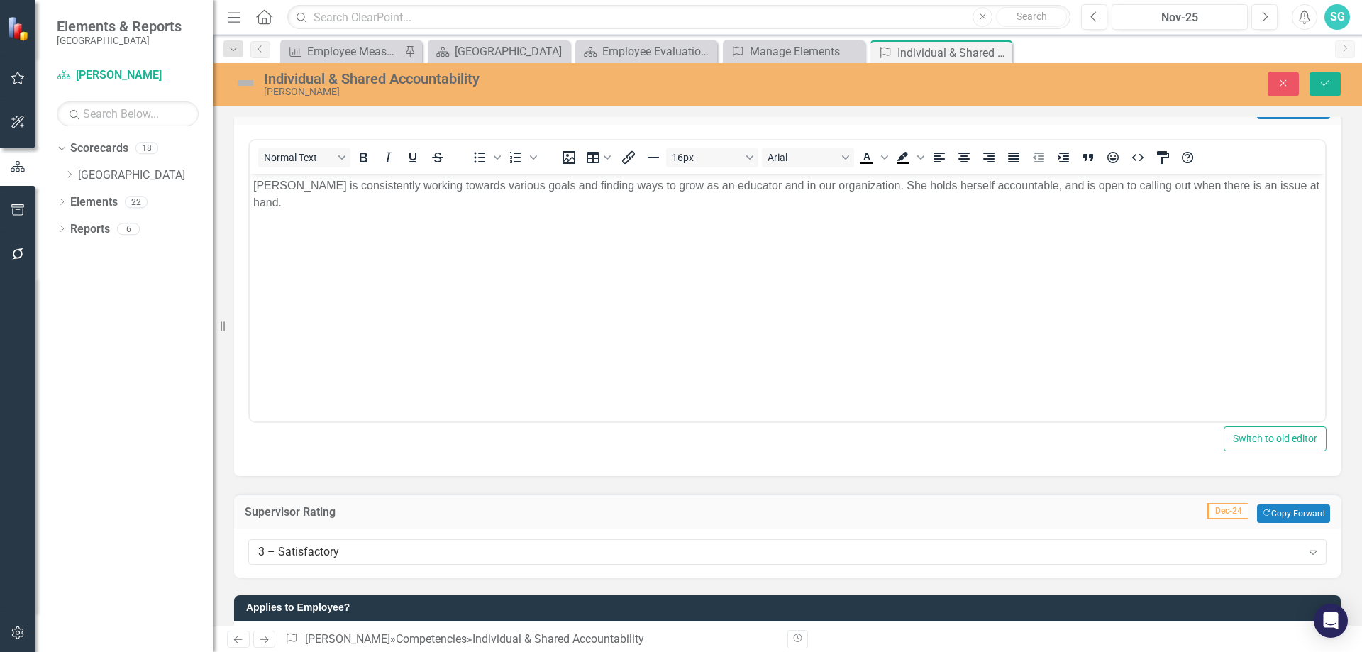
click at [208, 507] on div "Dropdown Scorecards 18 Dropdown [GEOGRAPHIC_DATA] Dropdown Health & Human Servi…" at bounding box center [123, 394] width 177 height 515
click at [253, 482] on div "Supervisor Rating Dec-24 Copy Forward Copy Forward 3 – Satisfactory Expand" at bounding box center [787, 526] width 1128 height 101
click at [221, 483] on div "Resize" at bounding box center [218, 326] width 11 height 652
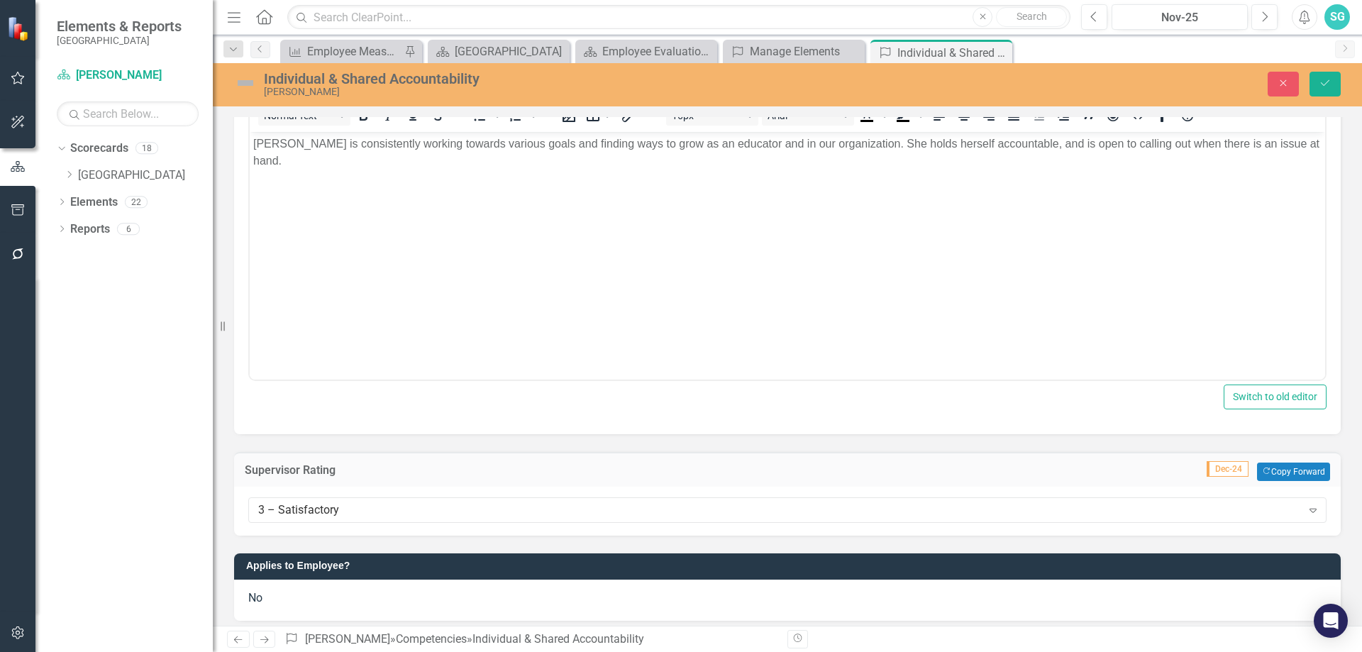
scroll to position [335, 0]
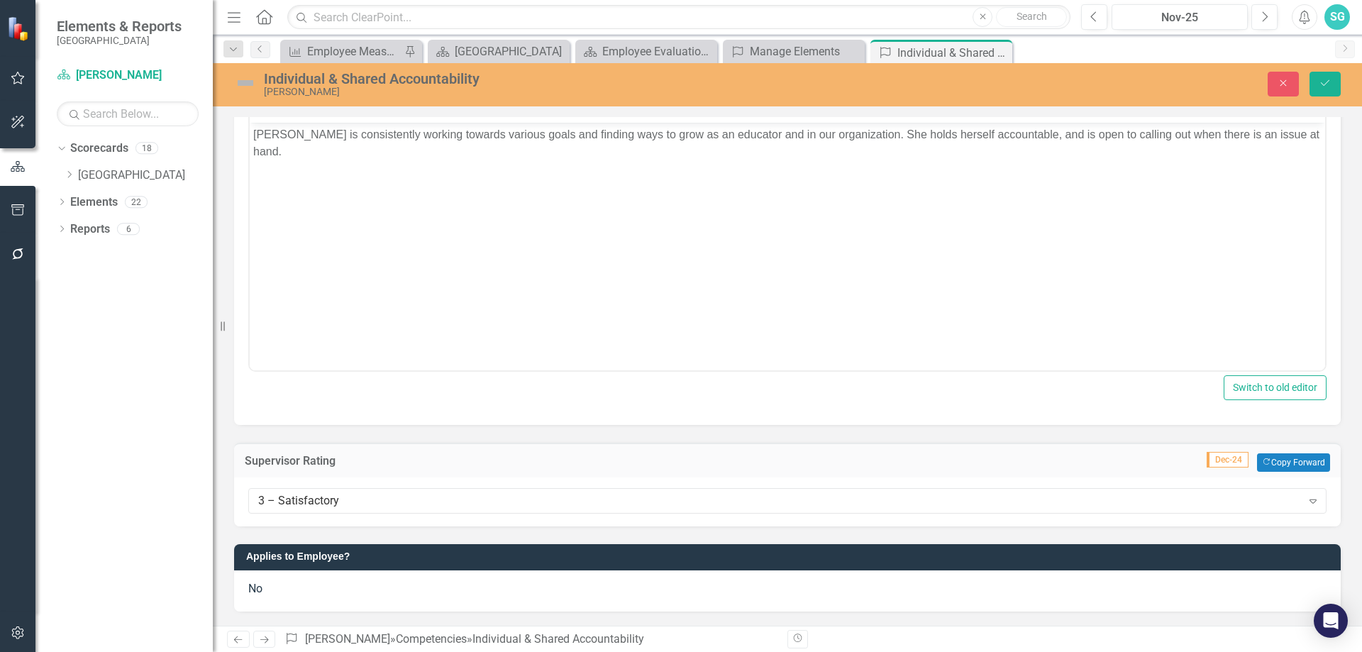
click at [373, 604] on div "No" at bounding box center [787, 590] width 1106 height 41
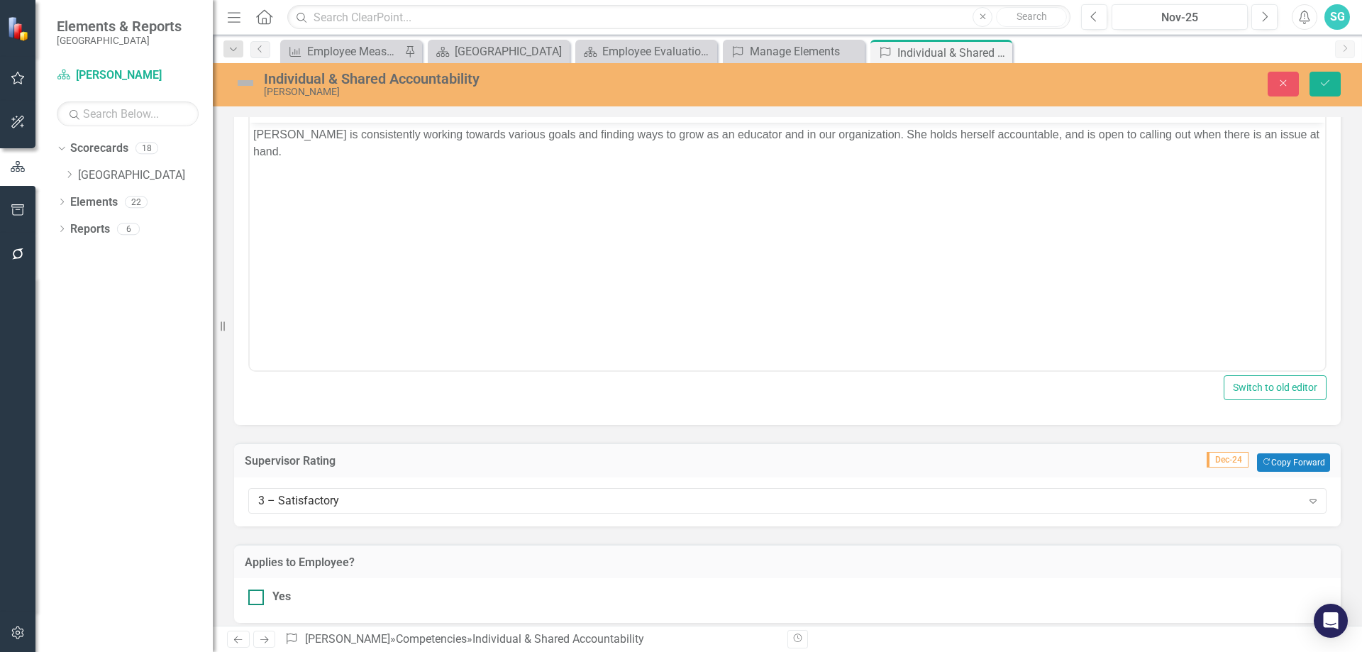
click at [262, 599] on div at bounding box center [256, 597] width 16 height 16
click at [257, 599] on input "Yes" at bounding box center [252, 593] width 9 height 9
checkbox input "true"
click at [1325, 84] on icon "submit" at bounding box center [1325, 83] width 9 height 6
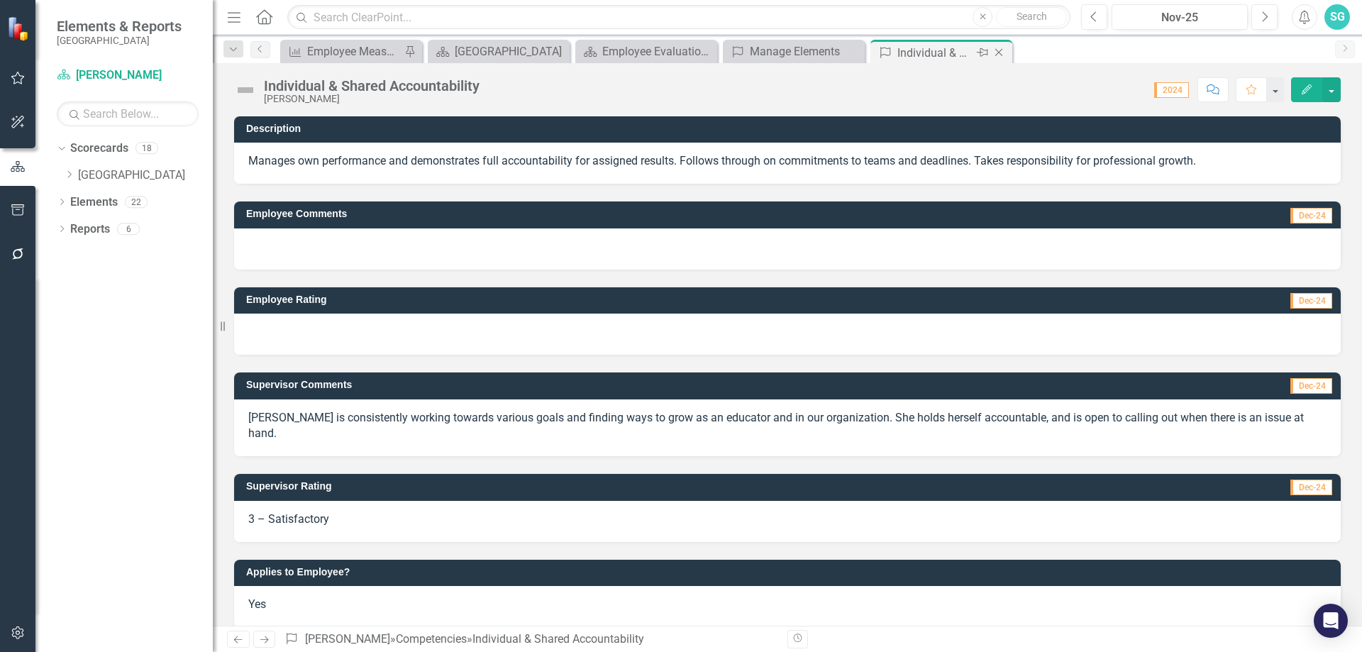
click at [996, 55] on icon "Close" at bounding box center [999, 52] width 14 height 11
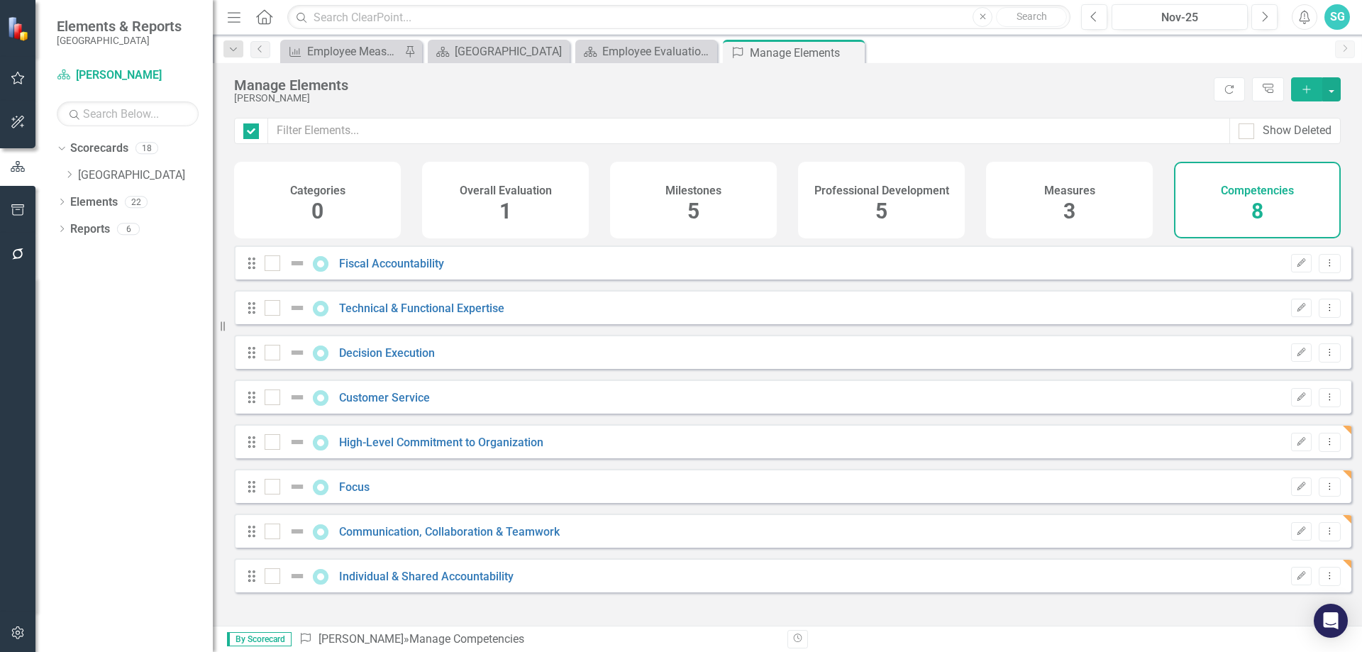
checkbox input "false"
click at [455, 196] on div "Overall Evaluation 1" at bounding box center [505, 200] width 167 height 77
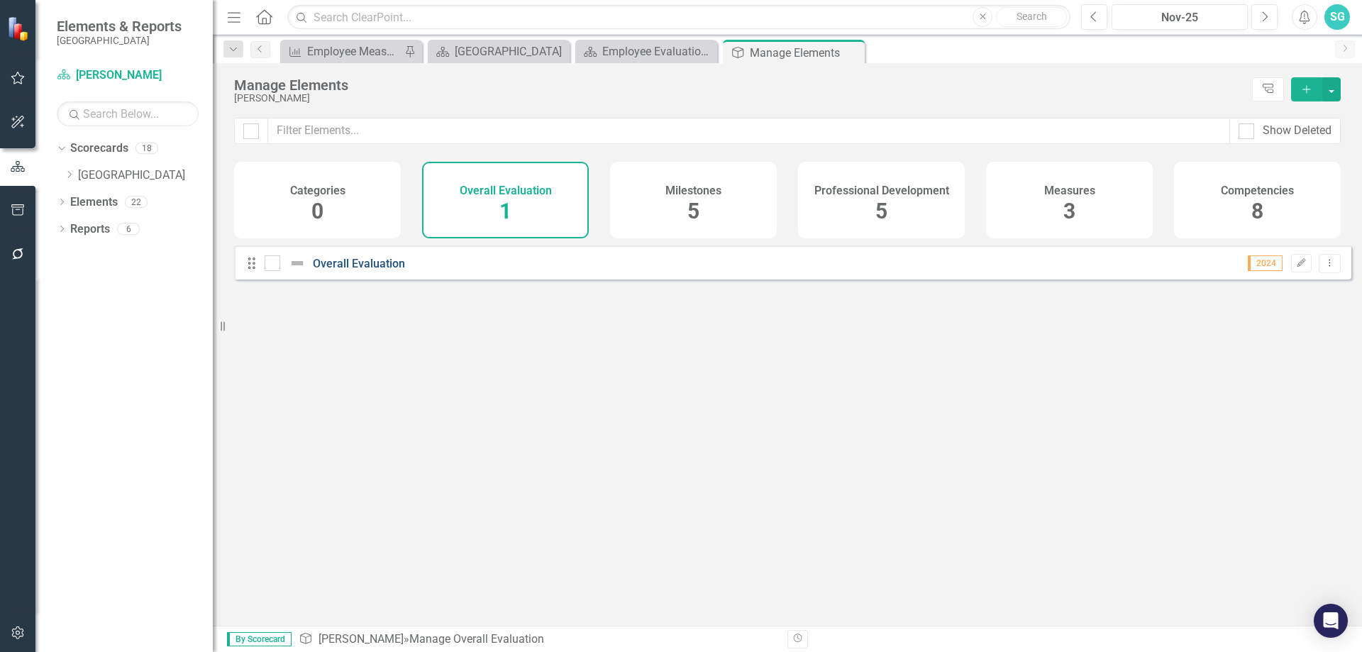
click at [354, 270] on link "Overall Evaluation" at bounding box center [359, 263] width 92 height 13
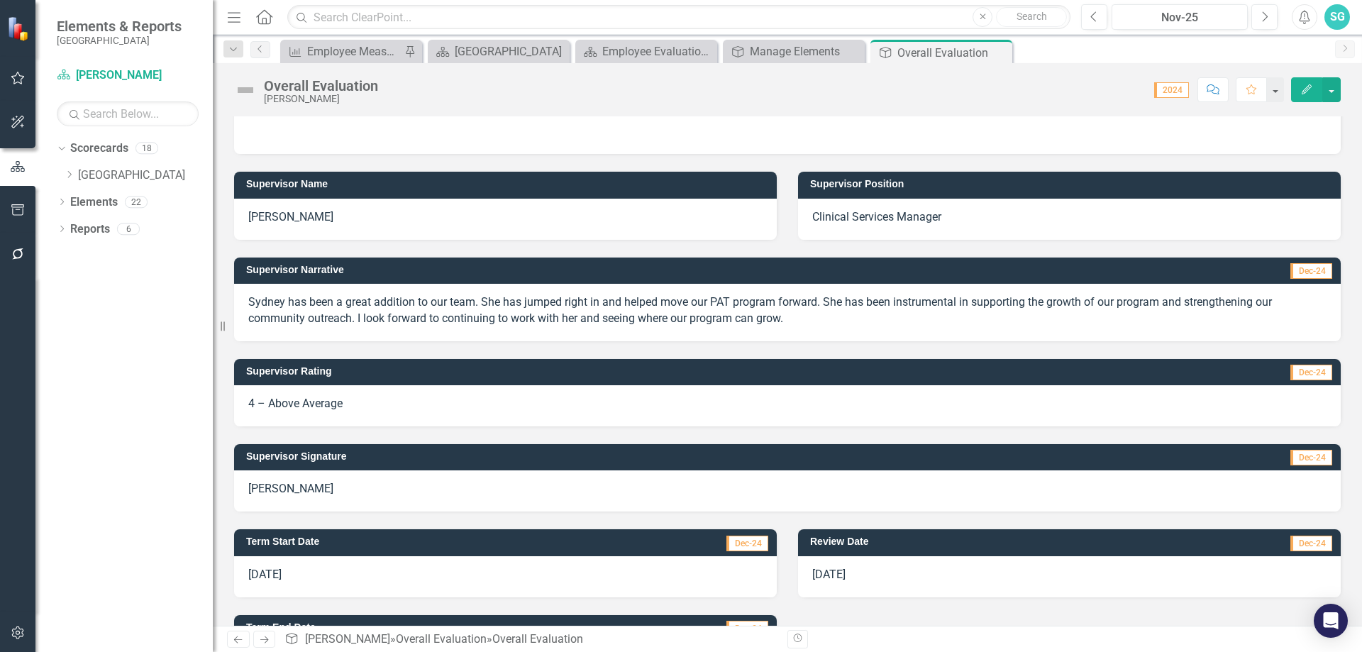
scroll to position [272, 0]
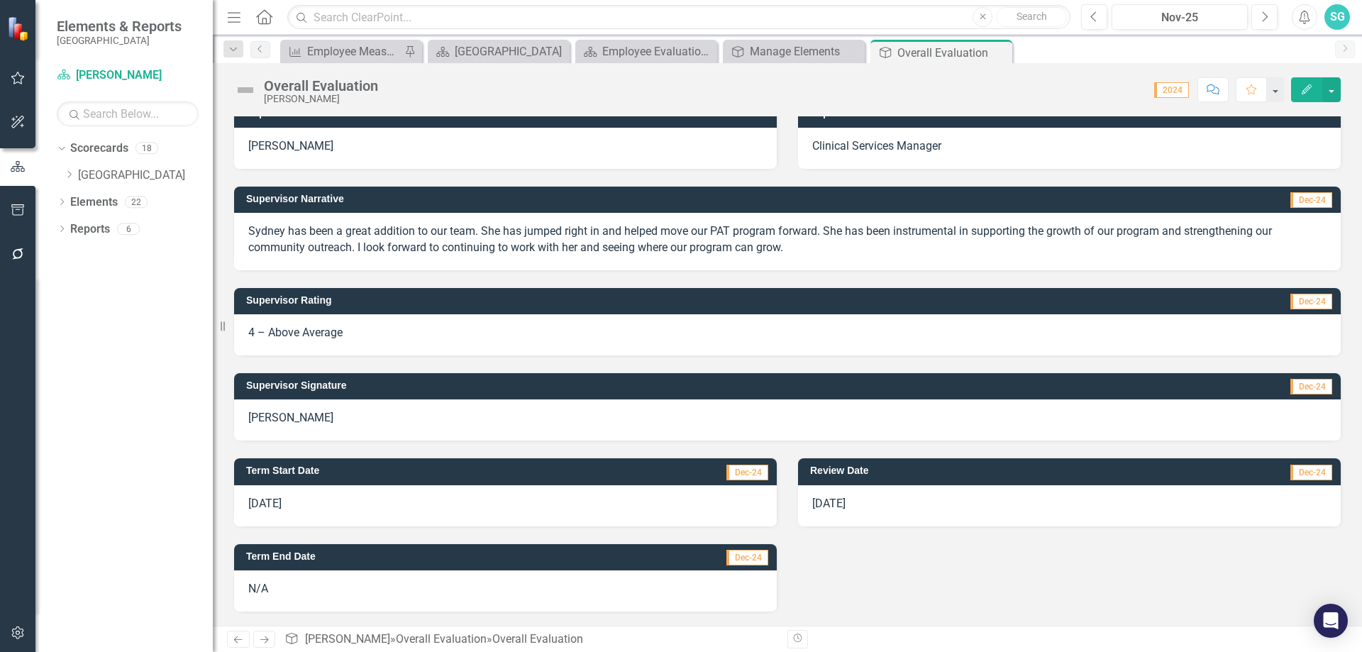
click at [862, 512] on div "[DATE]" at bounding box center [1069, 505] width 543 height 41
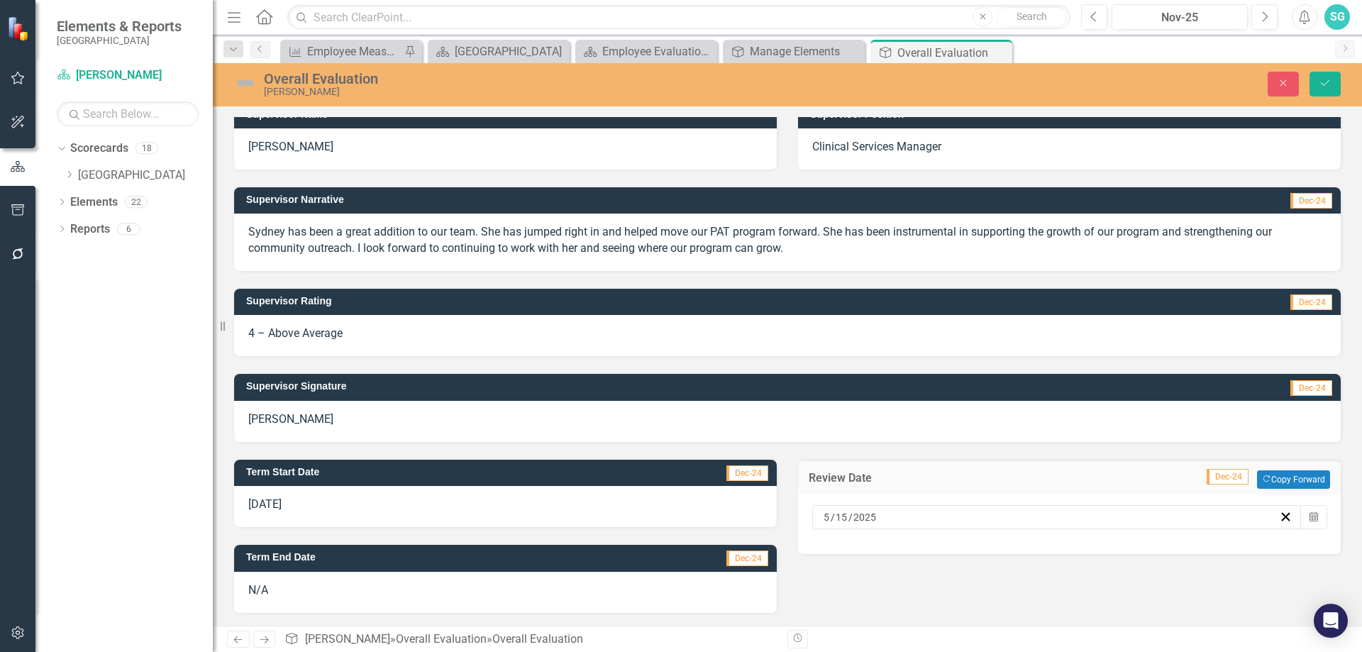
click at [917, 523] on div "[DATE]" at bounding box center [1049, 517] width 457 height 14
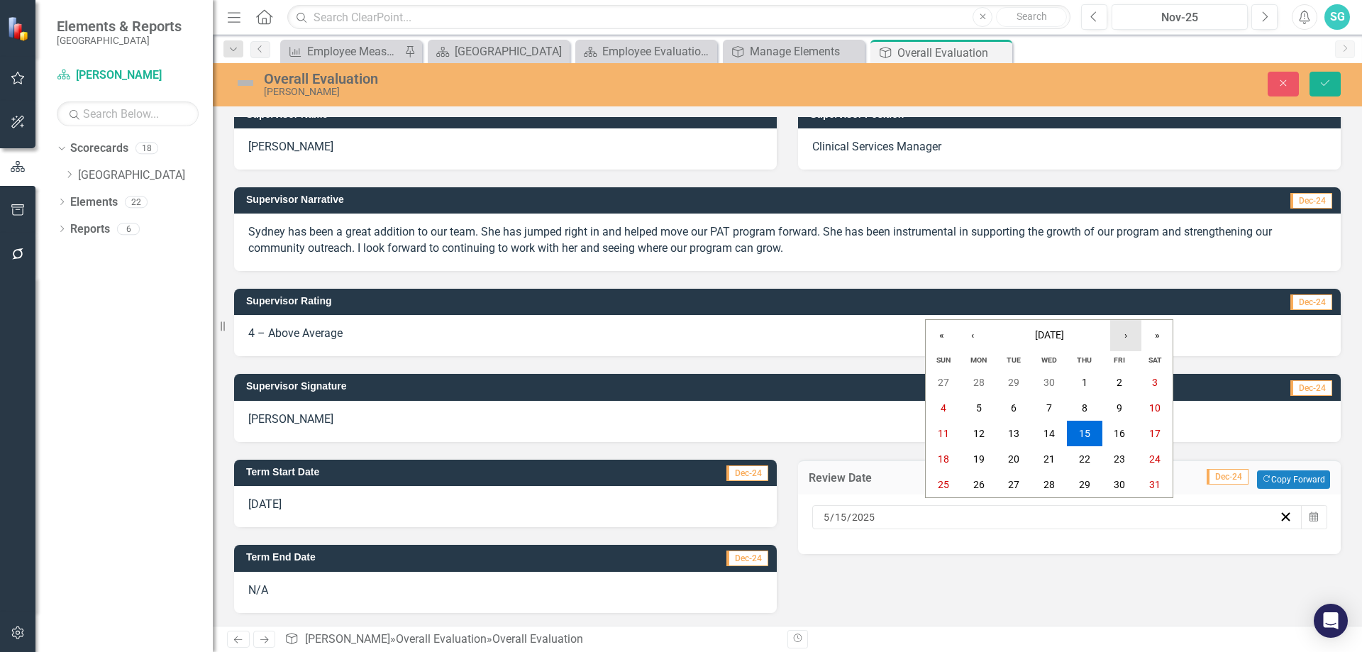
click at [1126, 331] on button "›" at bounding box center [1125, 335] width 31 height 31
click at [1126, 332] on button "›" at bounding box center [1125, 335] width 31 height 31
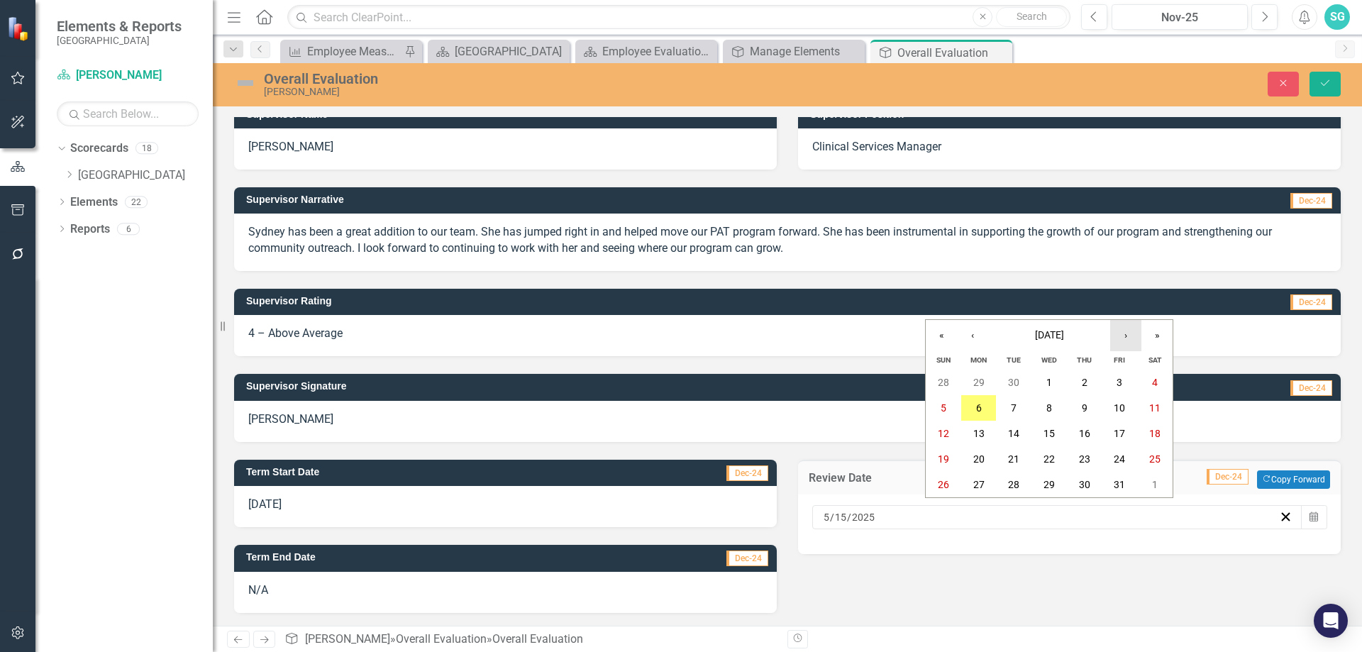
click at [1126, 332] on button "›" at bounding box center [1125, 335] width 31 height 31
click at [1118, 457] on abbr "21" at bounding box center [1119, 458] width 11 height 11
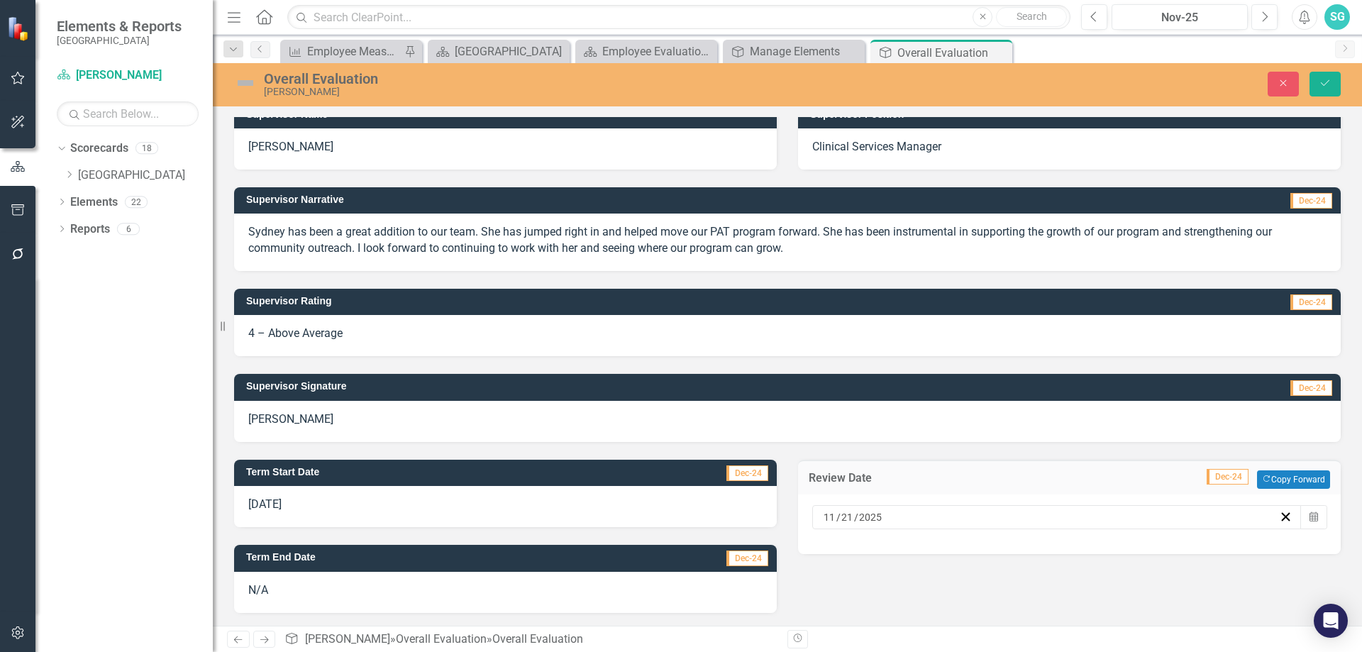
click at [973, 528] on div "[DATE]" at bounding box center [1056, 517] width 489 height 24
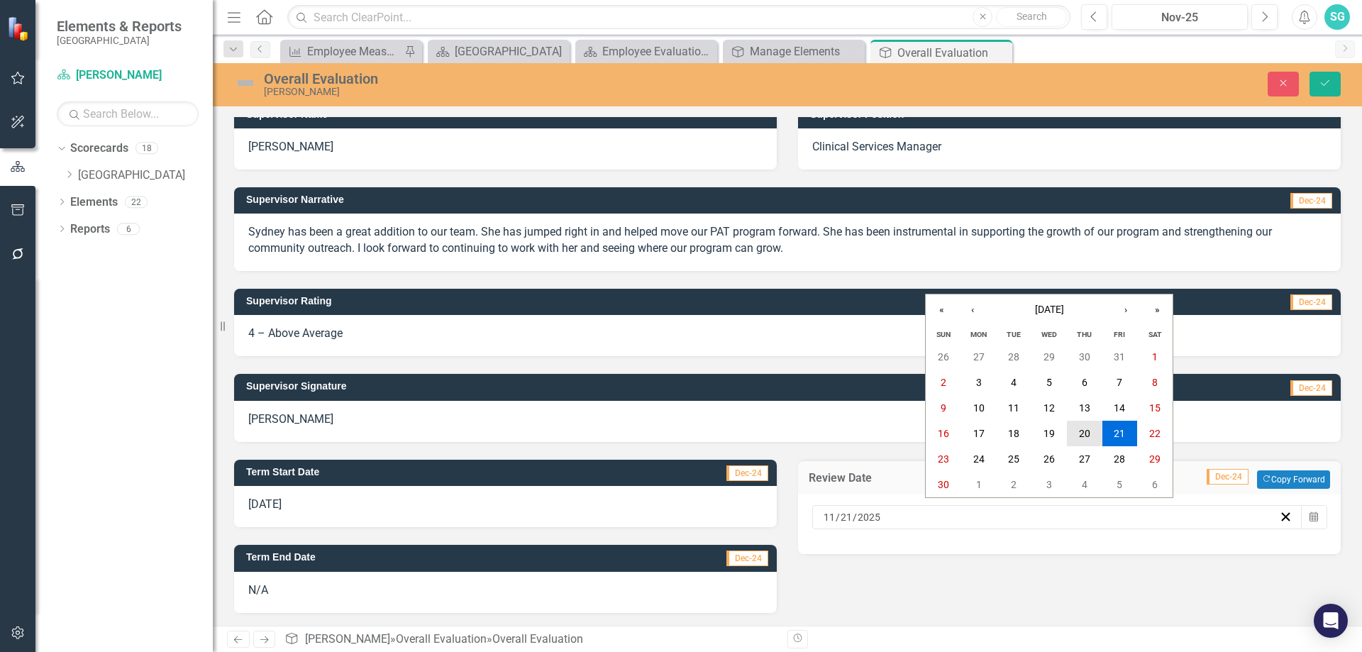
click at [1074, 438] on button "20" at bounding box center [1084, 434] width 35 height 26
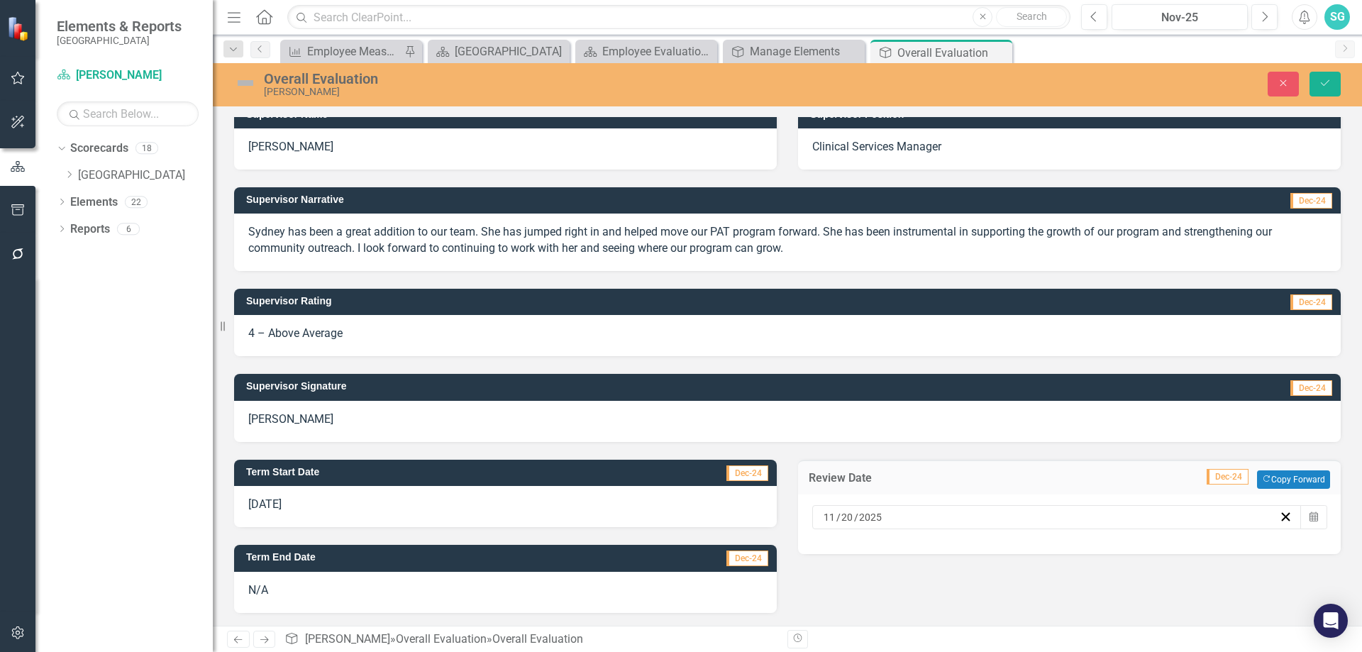
click at [1011, 560] on div "Term Start Date Dec-24 [DATE] Term End Date Dec-24 N/A Review Date Dec-24 Copy …" at bounding box center [787, 527] width 1128 height 171
click at [495, 498] on div "[DATE]" at bounding box center [505, 506] width 543 height 41
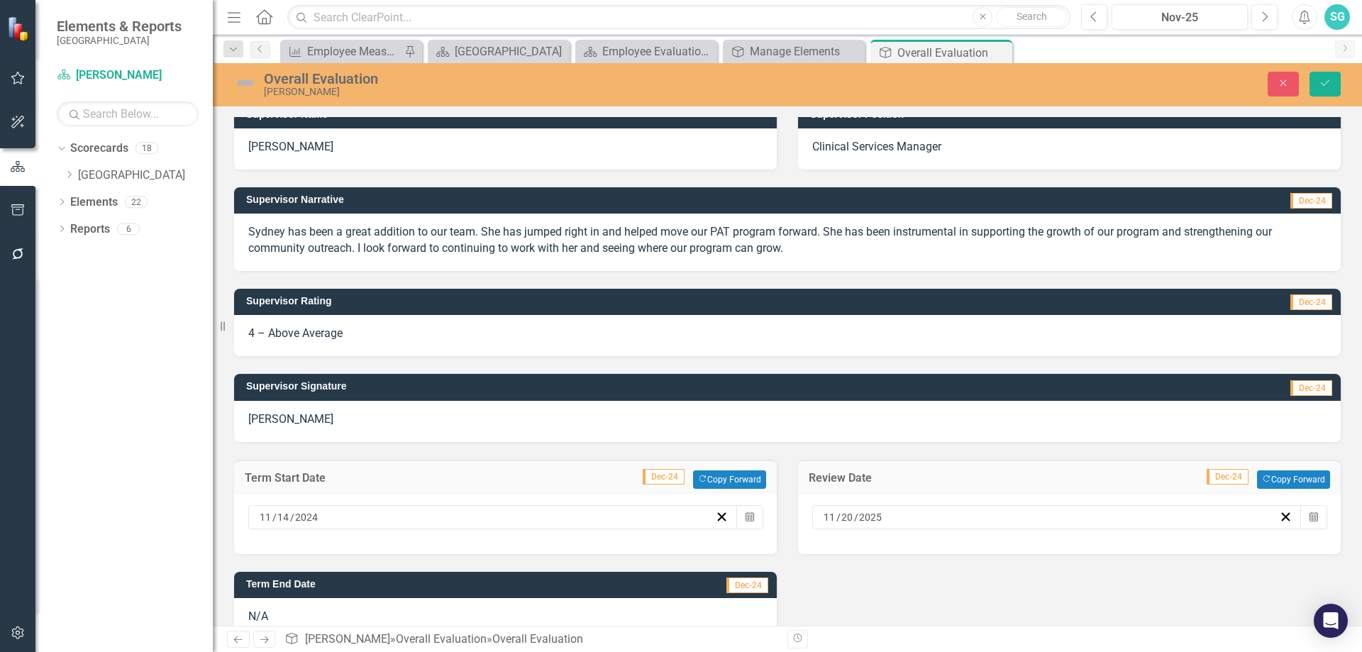
click at [423, 521] on div "[DATE]" at bounding box center [485, 517] width 457 height 14
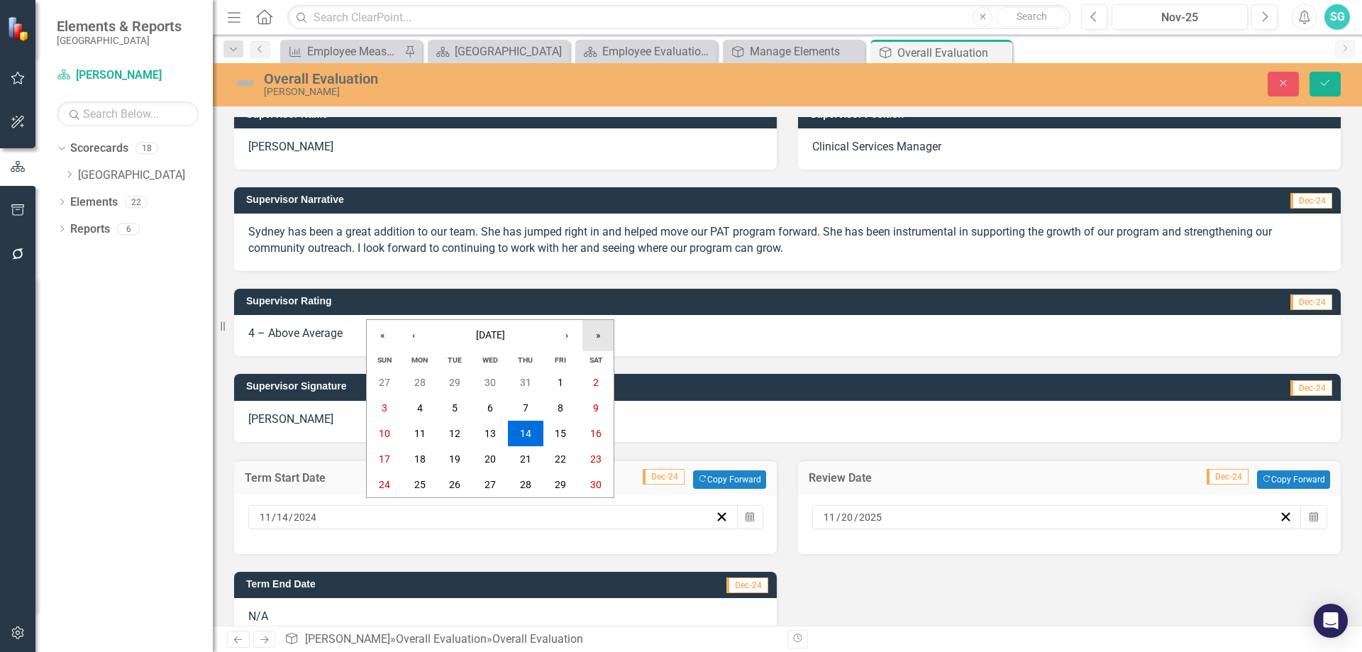
click at [593, 332] on button "»" at bounding box center [597, 335] width 31 height 31
click at [387, 339] on button "«" at bounding box center [382, 335] width 31 height 31
click at [530, 435] on abbr "14" at bounding box center [525, 433] width 11 height 11
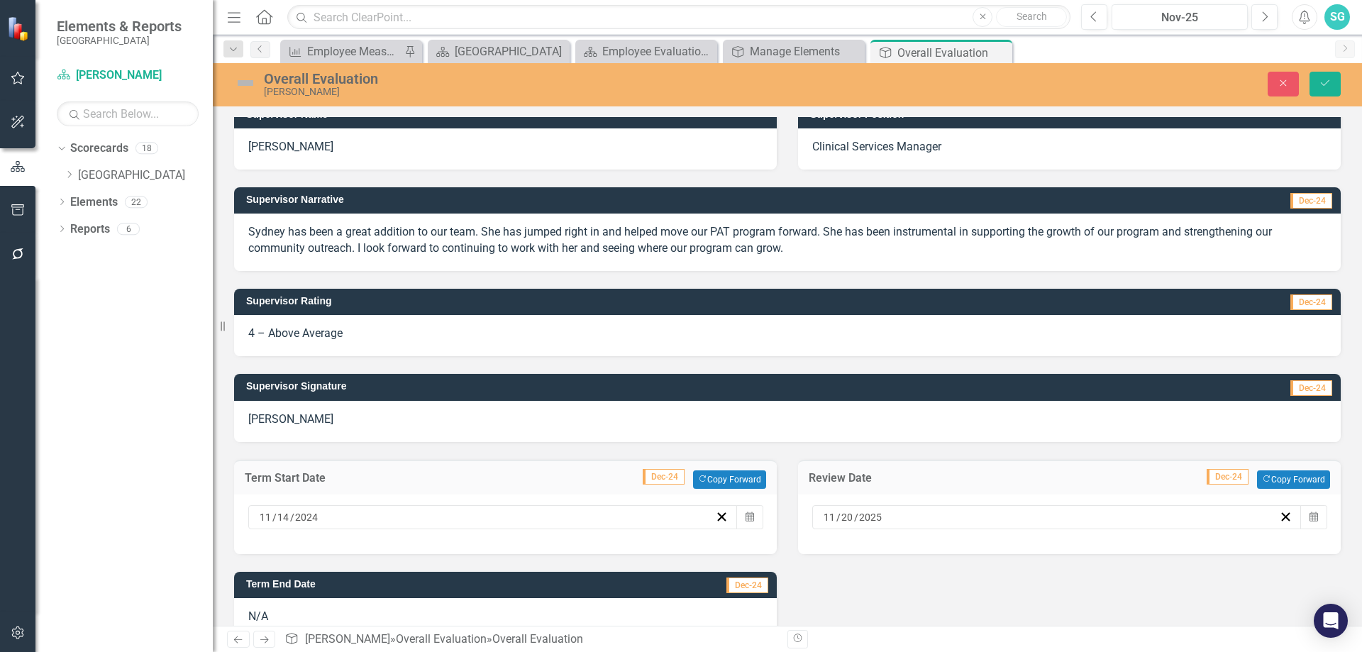
click at [842, 566] on div "Term Start Date Dec-24 Copy Forward Copy Forward [DATE] Calendar Term End Date …" at bounding box center [787, 540] width 1128 height 197
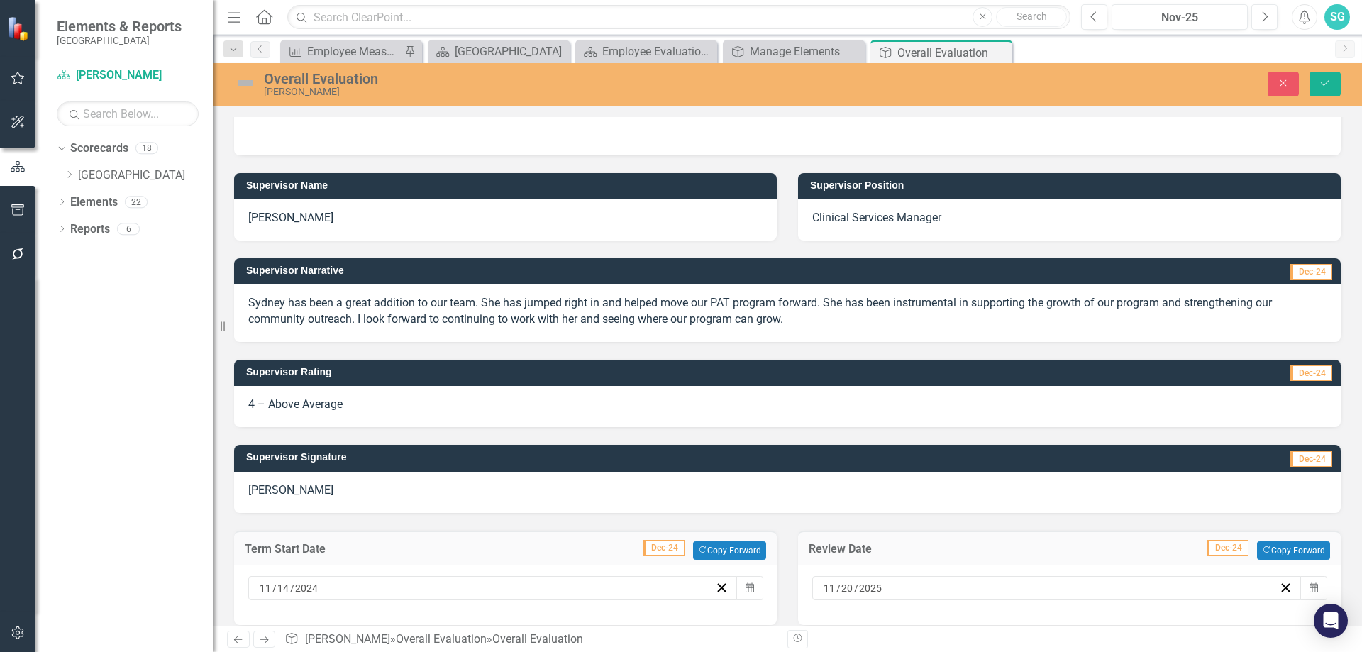
scroll to position [130, 0]
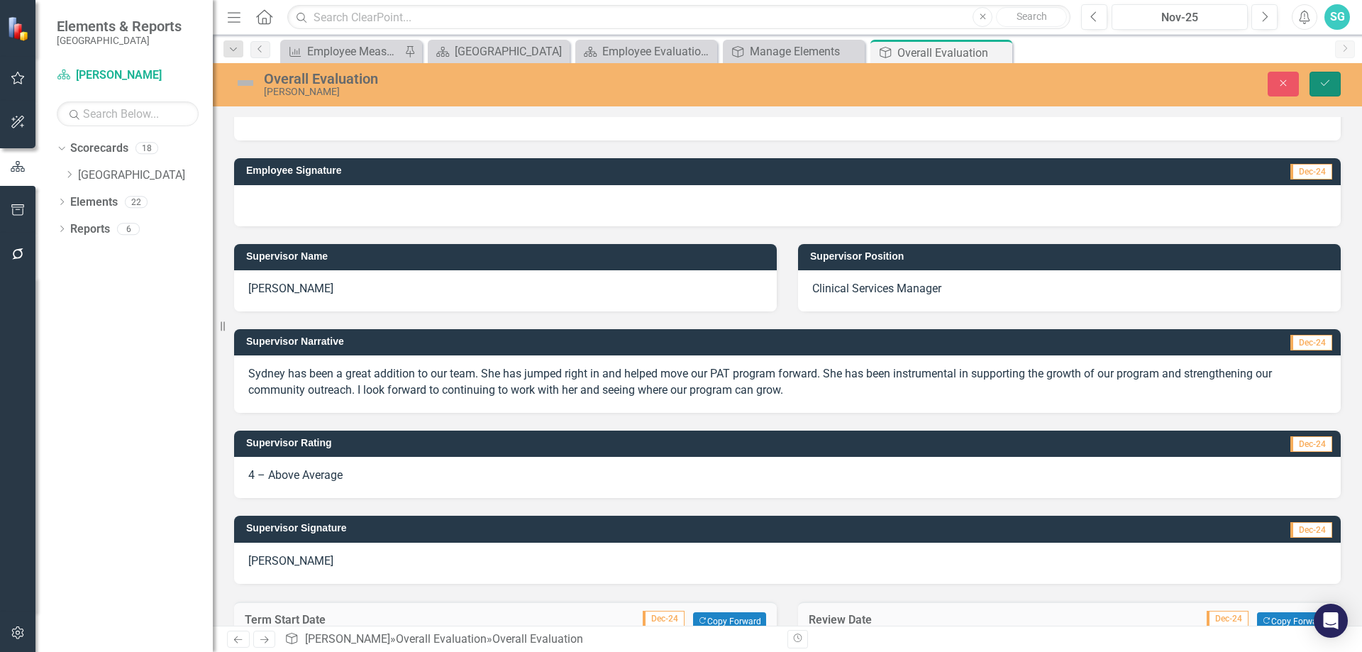
click at [1331, 86] on button "Save" at bounding box center [1324, 84] width 31 height 25
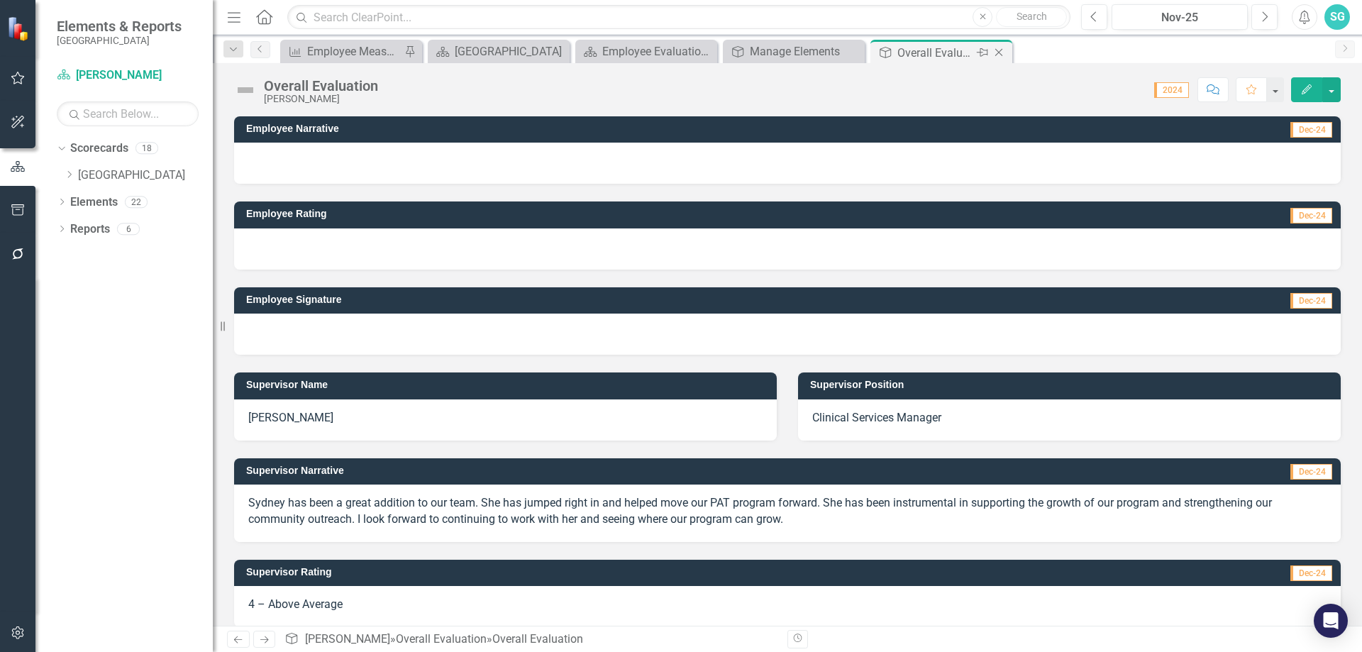
click at [994, 52] on icon "Close" at bounding box center [999, 52] width 14 height 11
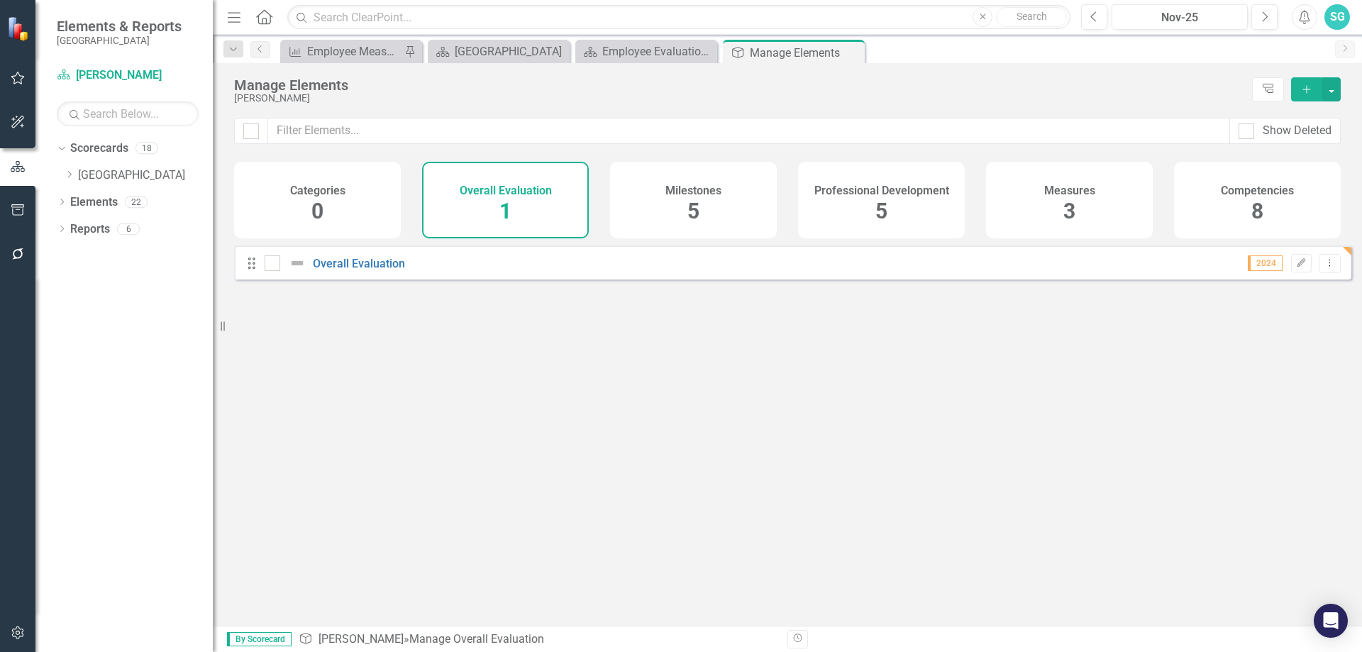
click at [699, 214] on span "5" at bounding box center [693, 211] width 12 height 25
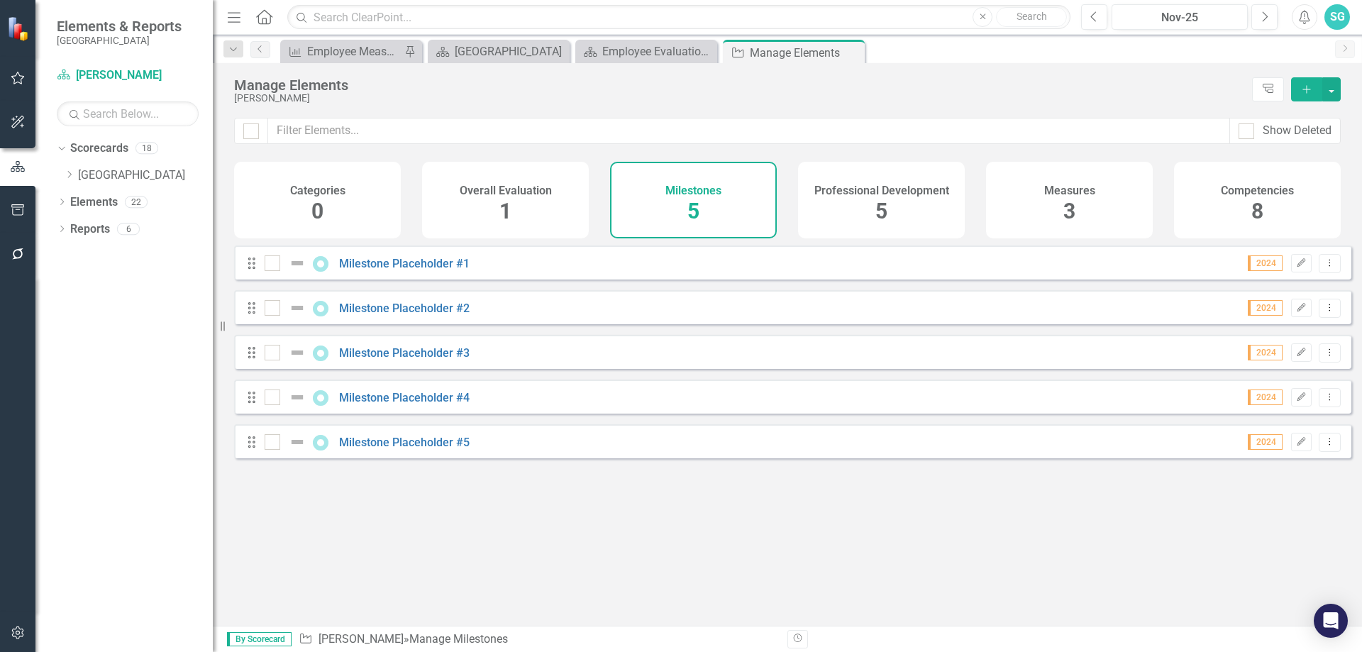
click at [852, 210] on div "Professional Development 5" at bounding box center [881, 200] width 167 height 77
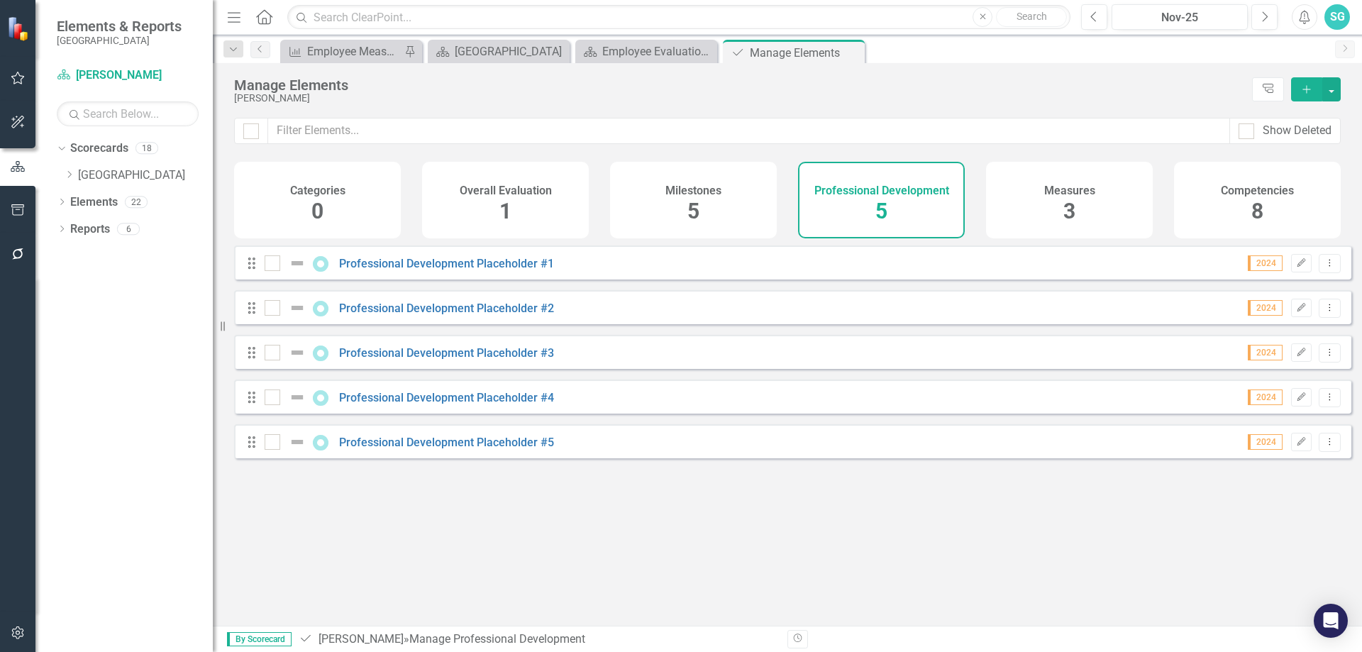
click at [1062, 201] on div "Measures 3" at bounding box center [1069, 200] width 167 height 77
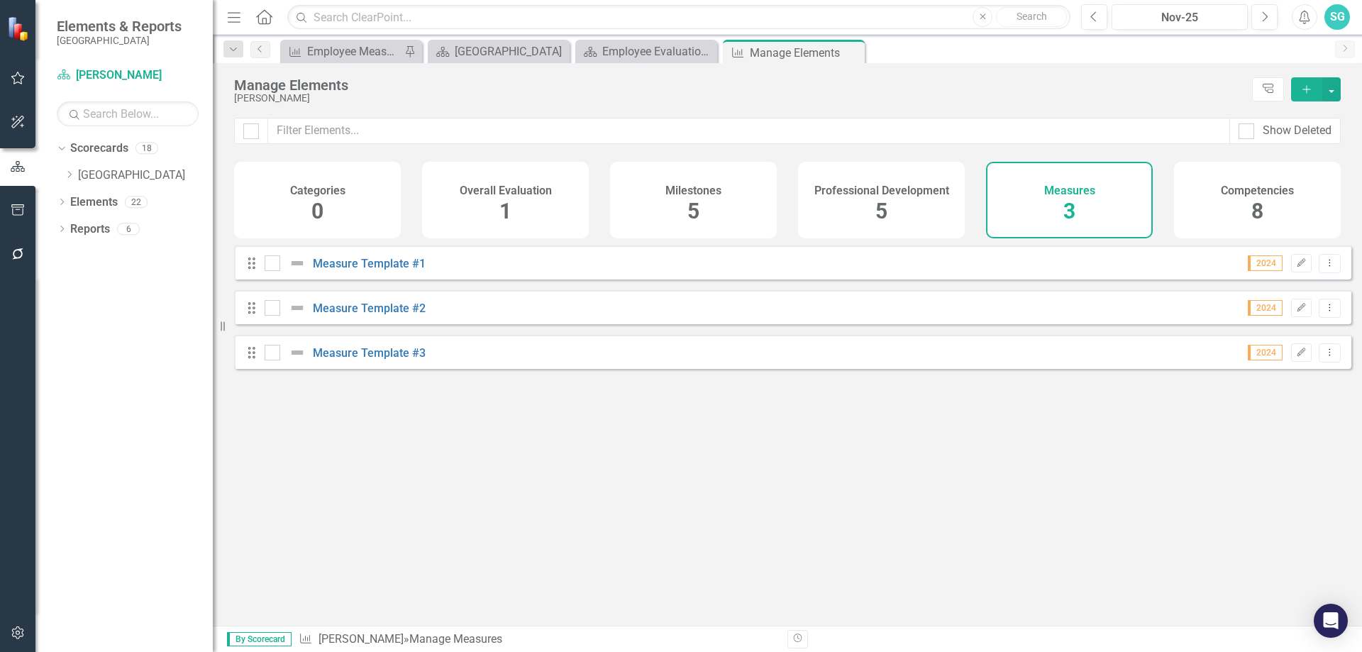
click at [882, 215] on span "5" at bounding box center [881, 211] width 12 height 25
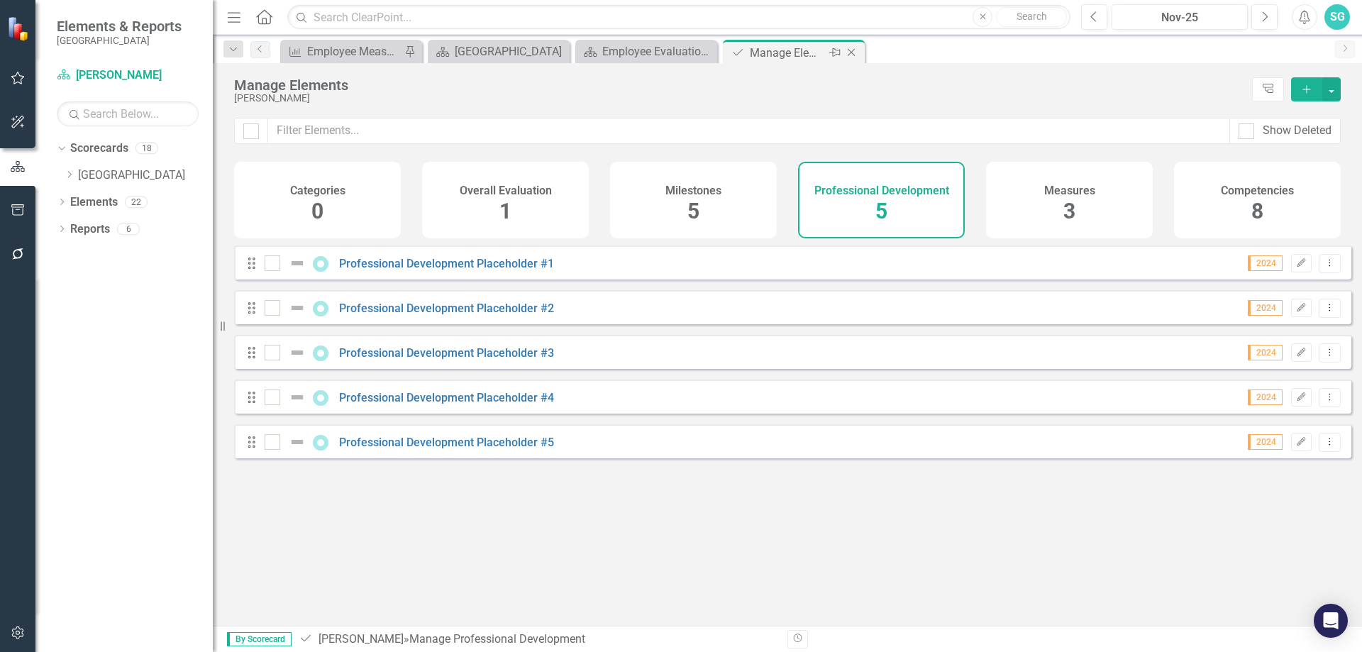
click at [856, 52] on icon "Close" at bounding box center [851, 52] width 14 height 11
